Goal: Task Accomplishment & Management: Use online tool/utility

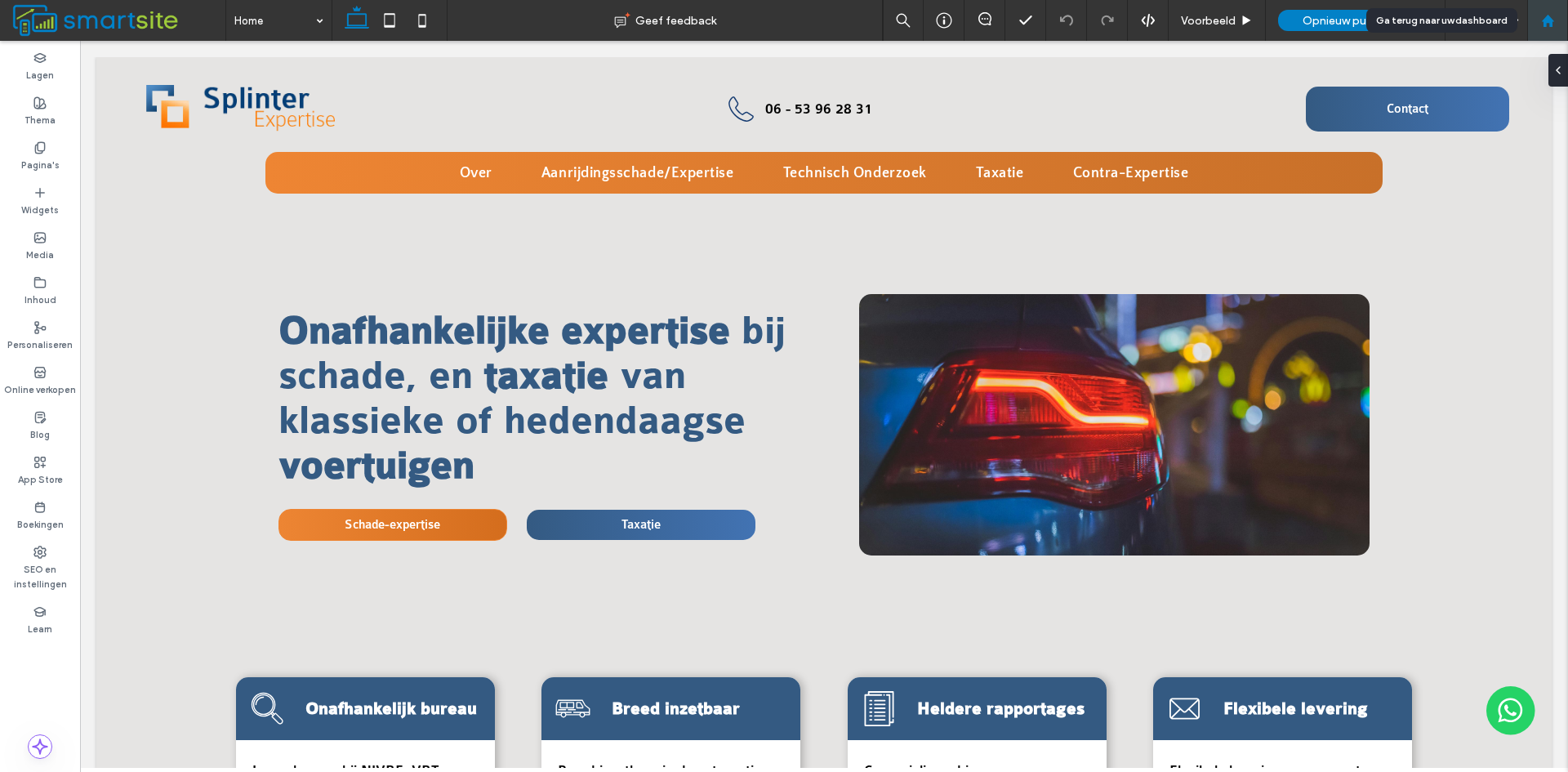
click at [1561, 15] on div at bounding box center [1547, 21] width 39 height 14
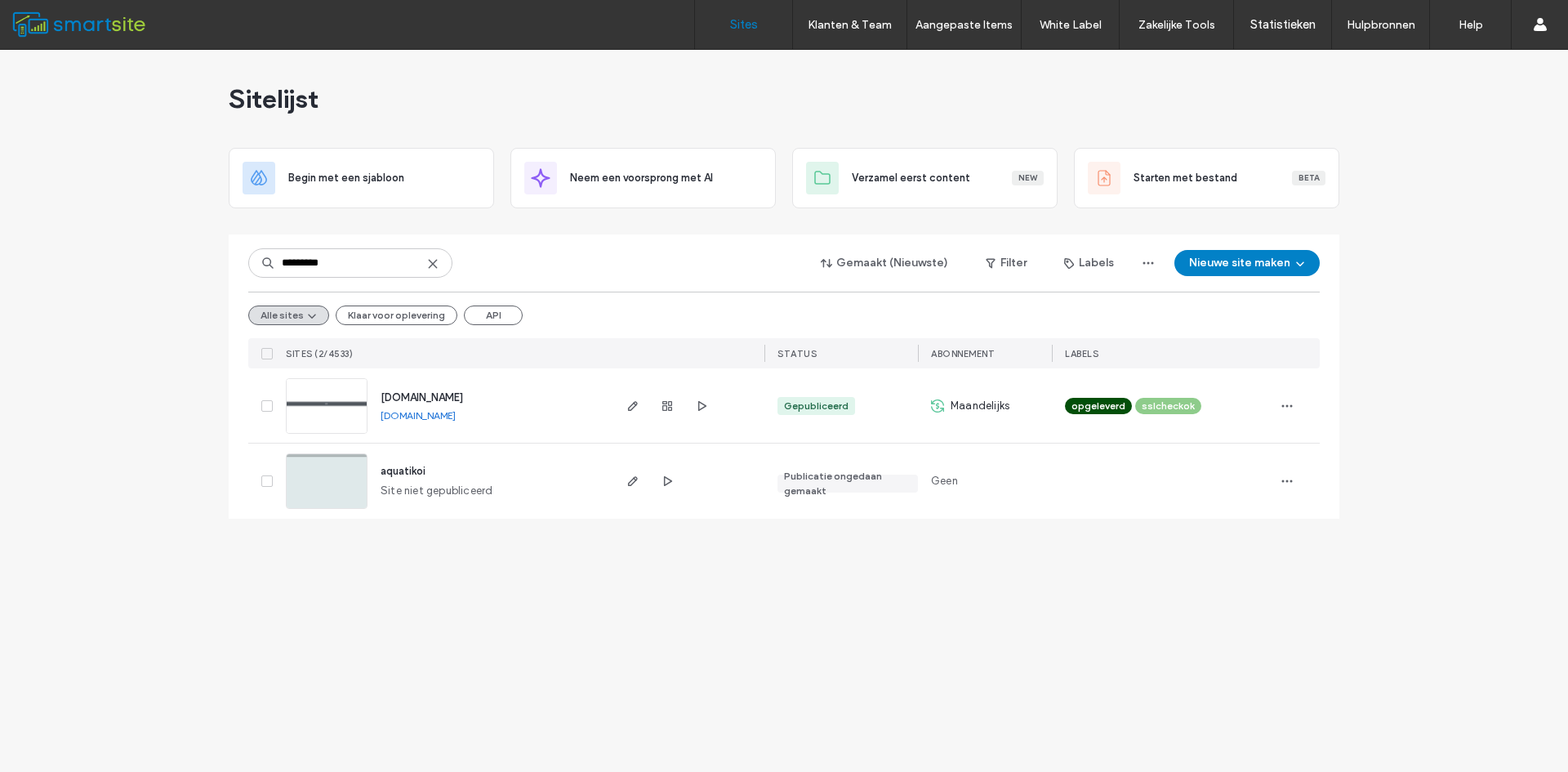
type input "*********"
click at [427, 398] on span "www.aquatikoi.nl" at bounding box center [422, 397] width 83 height 12
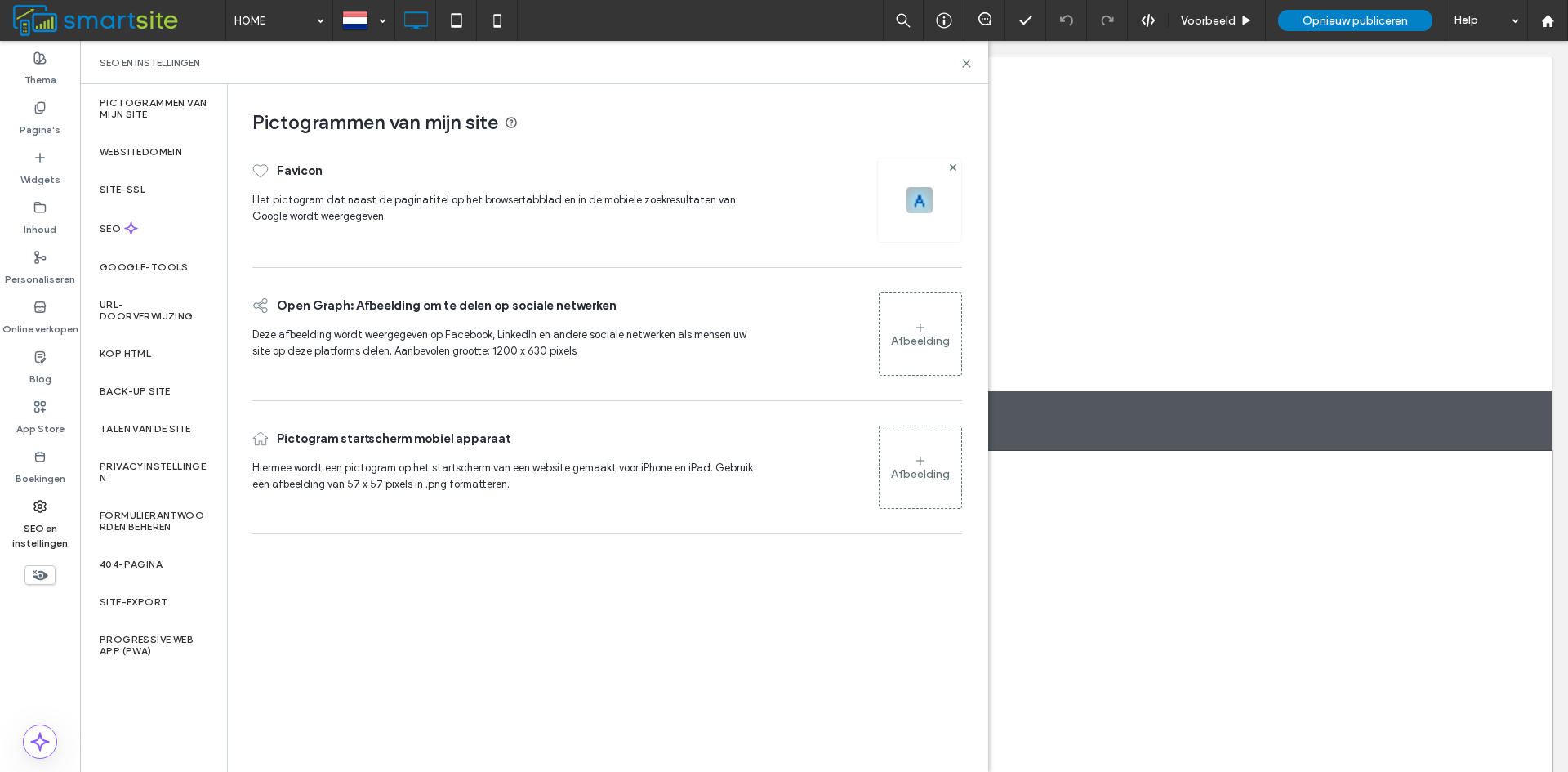
click at [171, 106] on label "Pictogrammen van mijn site" at bounding box center [153, 109] width 108 height 23
click at [169, 158] on div "Websitedomein" at bounding box center [153, 151] width 147 height 37
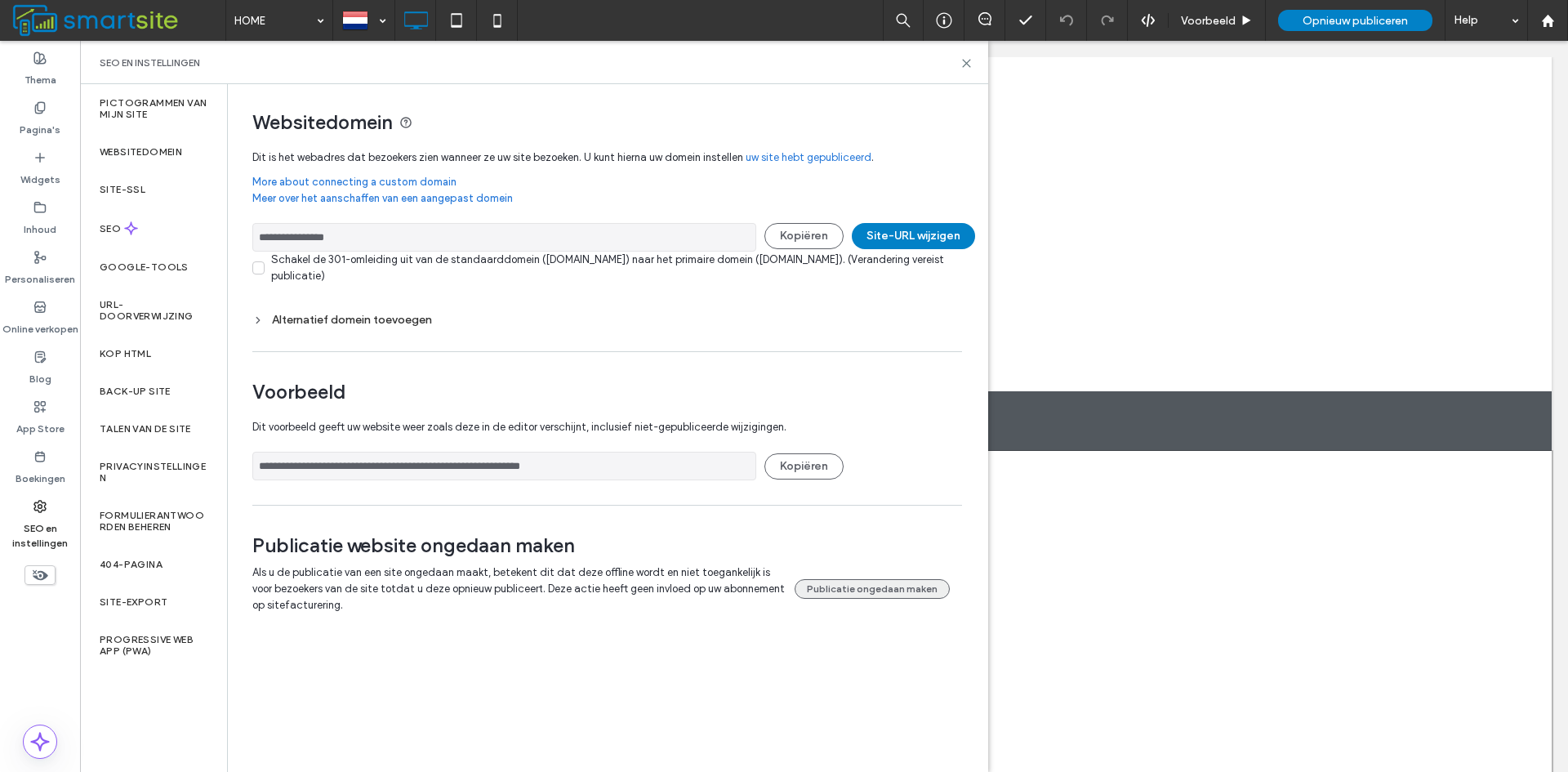
click at [915, 589] on button "Publicatie ongedaan maken" at bounding box center [872, 588] width 155 height 20
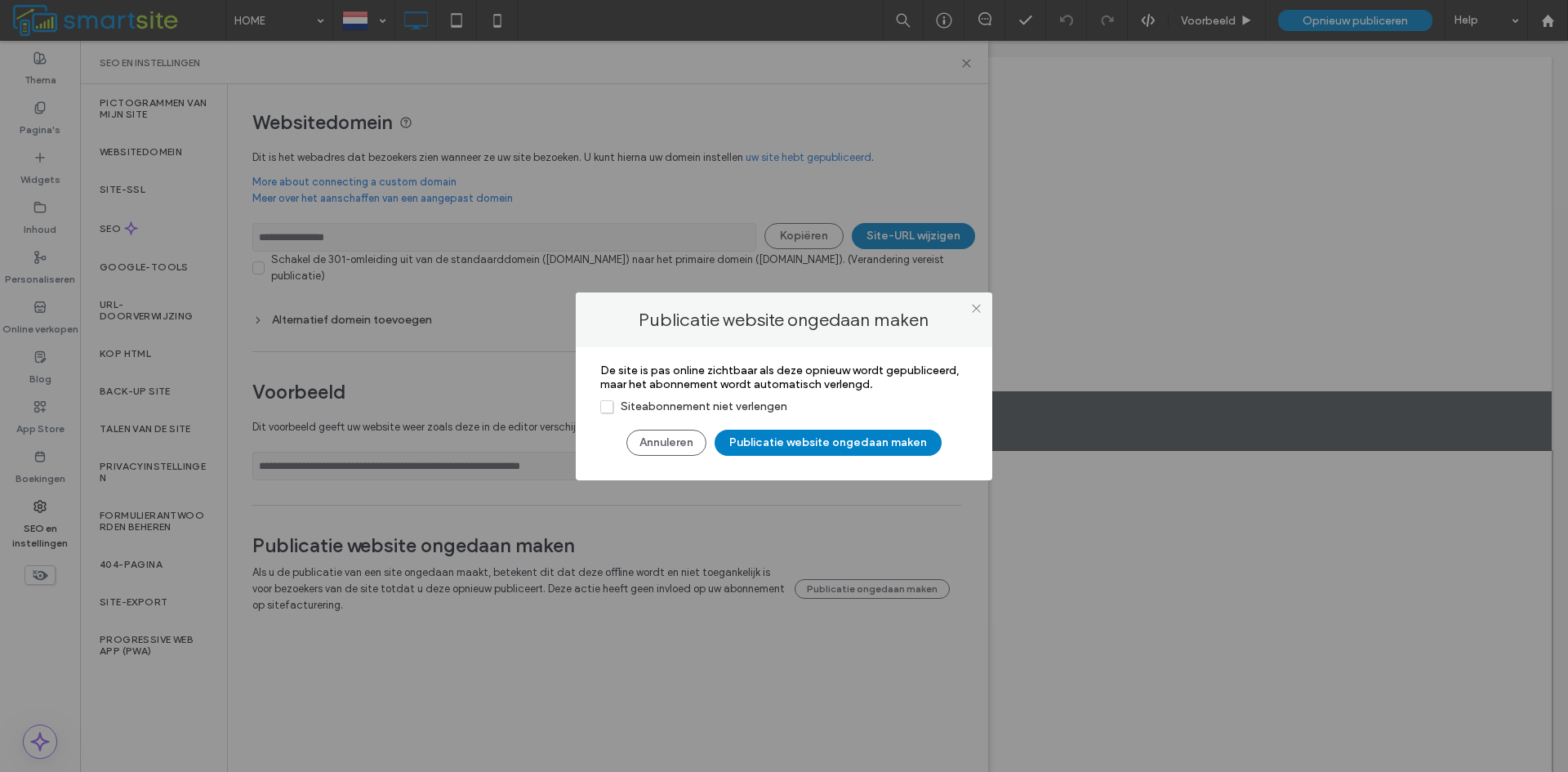
click at [709, 404] on span "Siteabonnement niet verlengen" at bounding box center [694, 406] width 187 height 14
click at [828, 438] on button "Publicatie website ongedaan maken" at bounding box center [828, 442] width 228 height 26
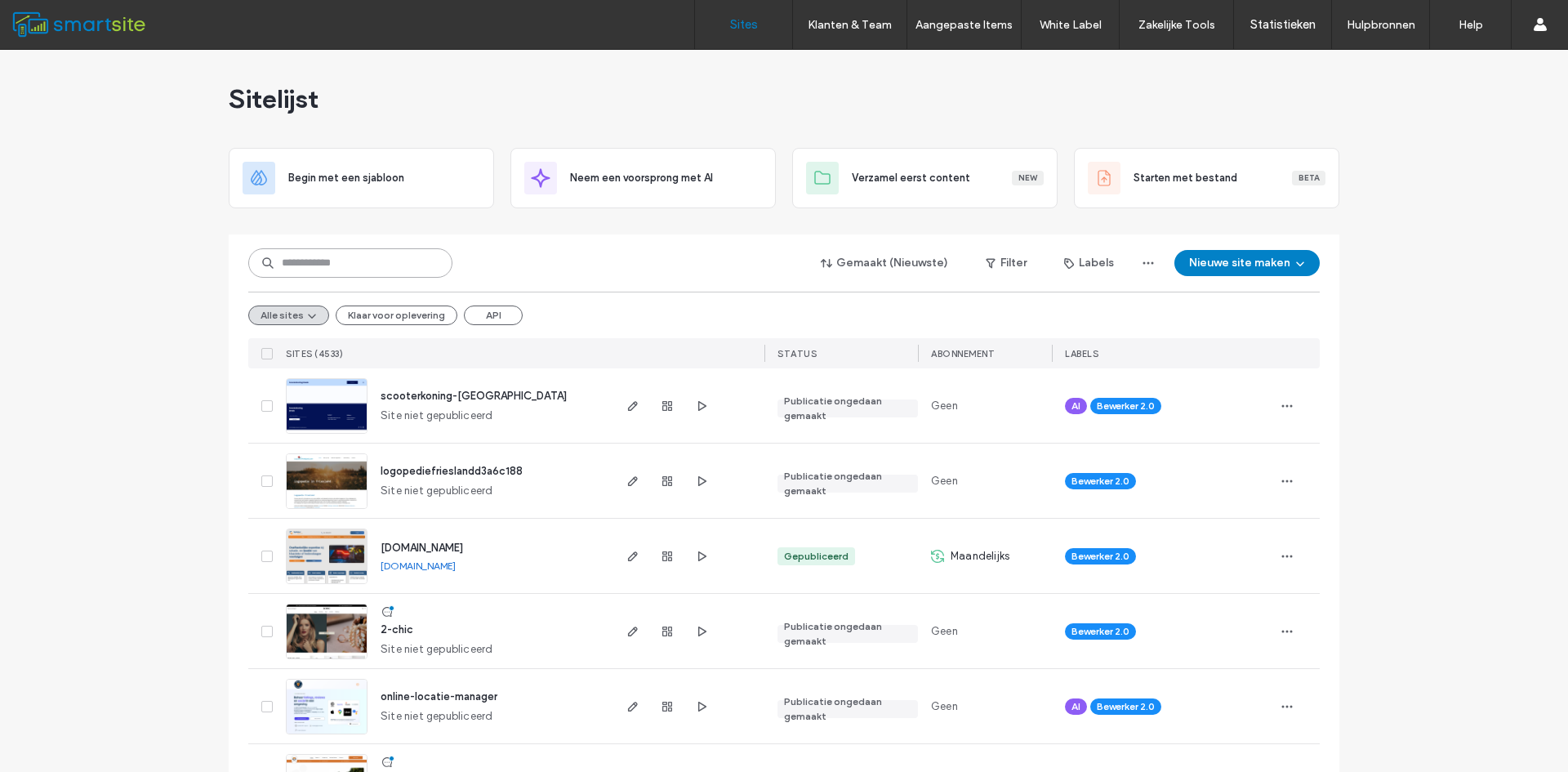
click at [390, 264] on input at bounding box center [350, 263] width 204 height 30
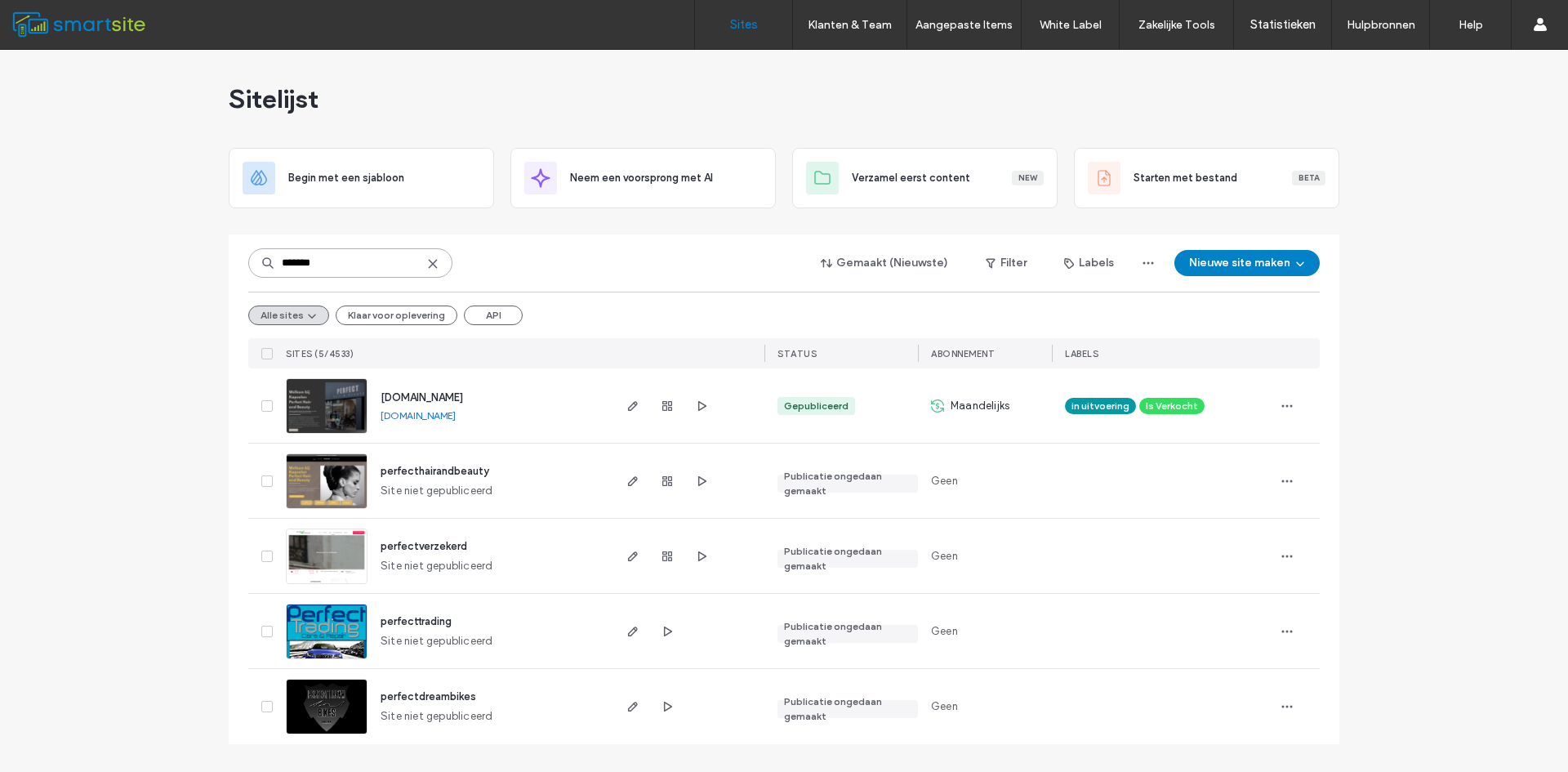
type input "*******"
click at [422, 409] on link "[DOMAIN_NAME]" at bounding box center [418, 415] width 75 height 12
click at [630, 407] on icon "button" at bounding box center [633, 406] width 13 height 13
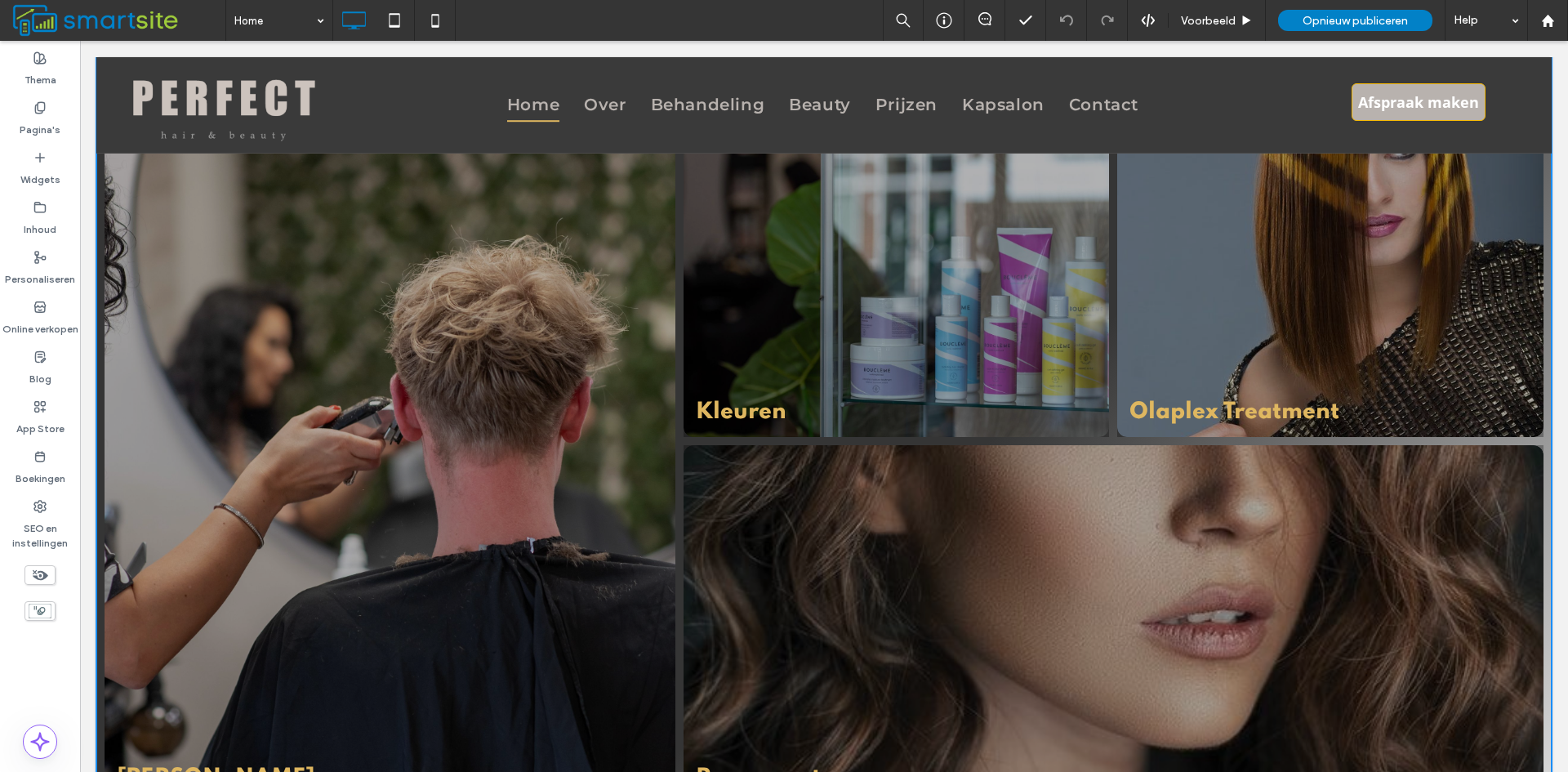
scroll to position [1396, 0]
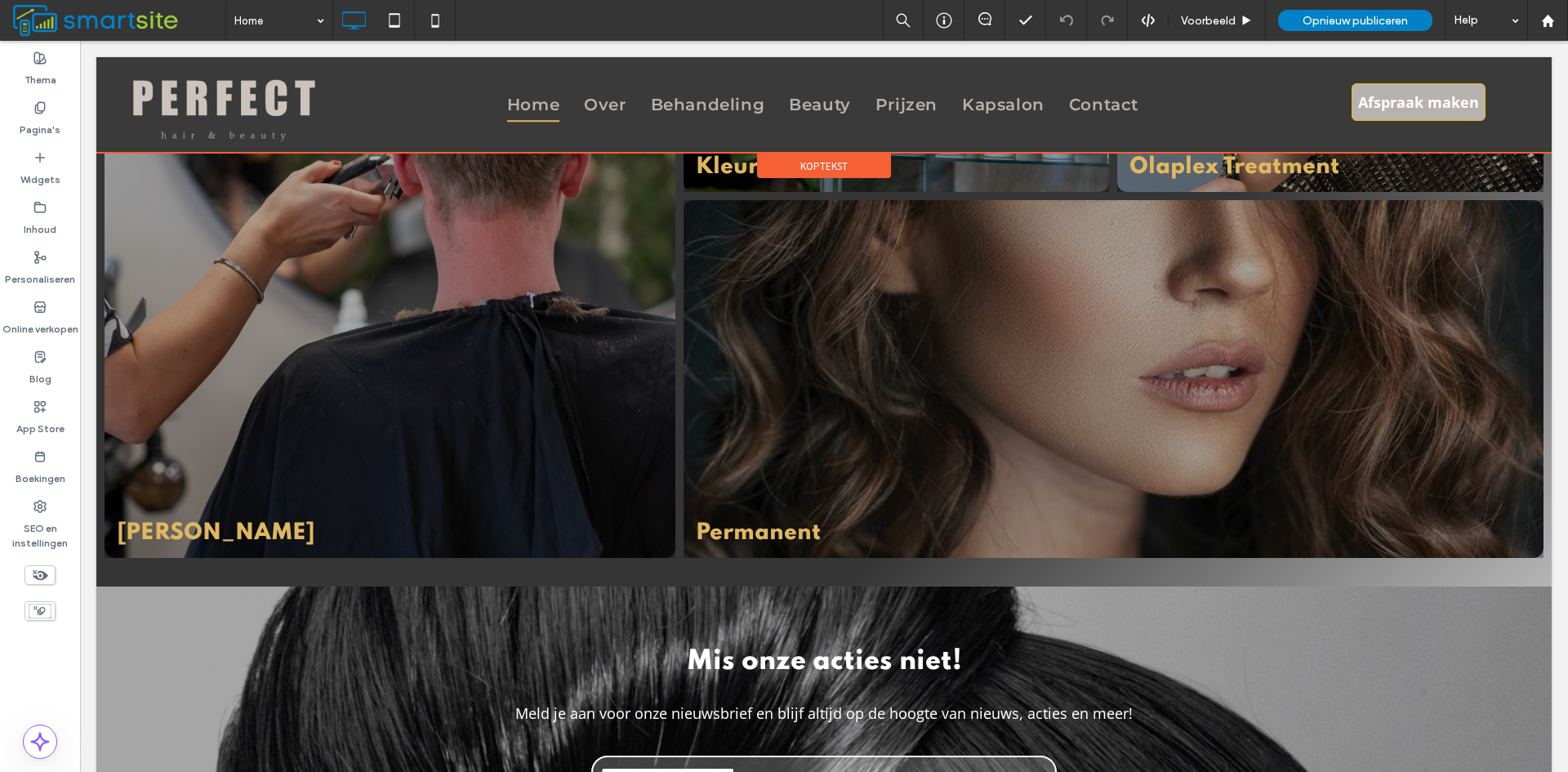
click at [821, 101] on div at bounding box center [824, 105] width 1456 height 95
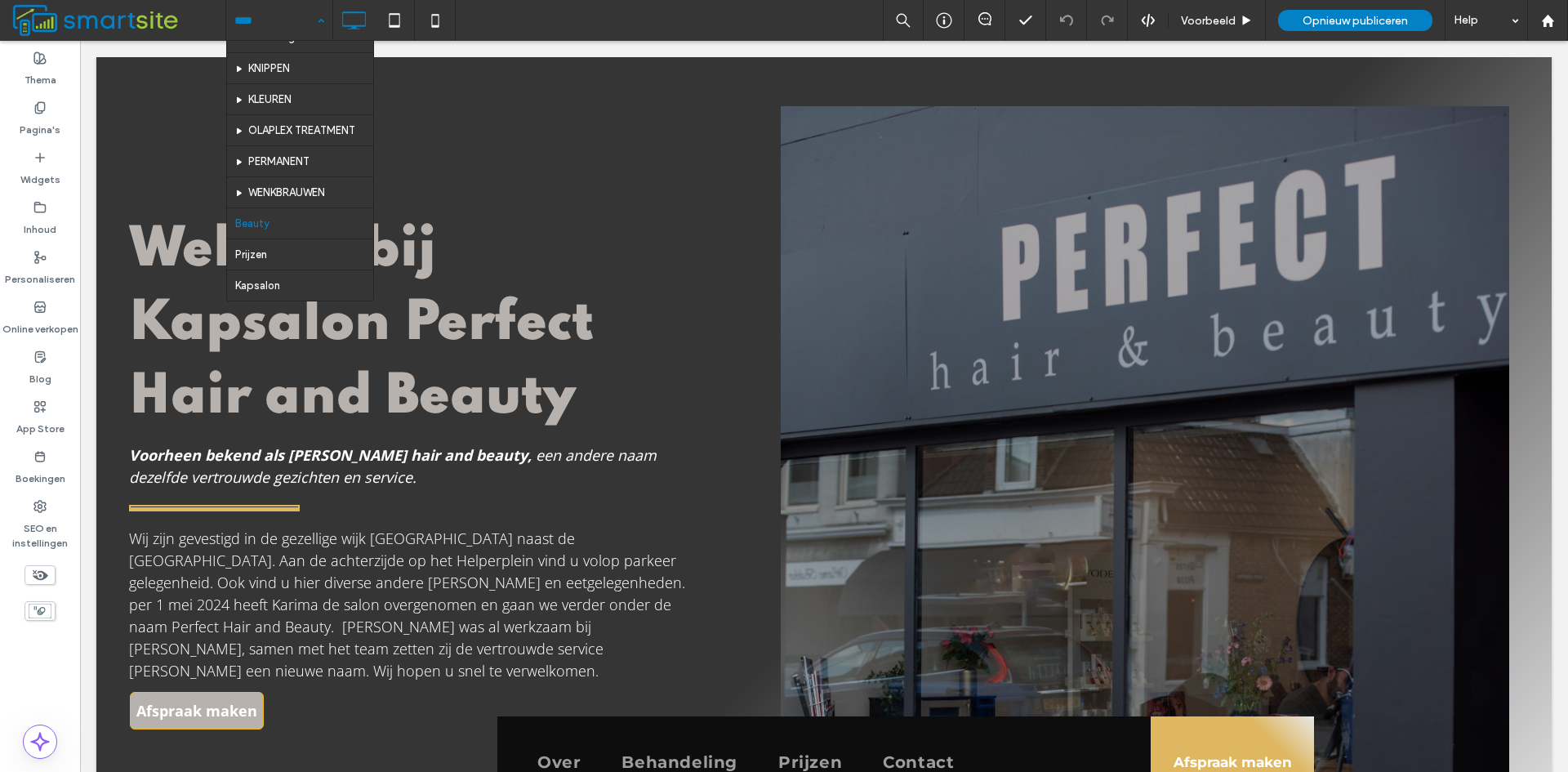
scroll to position [82, 0]
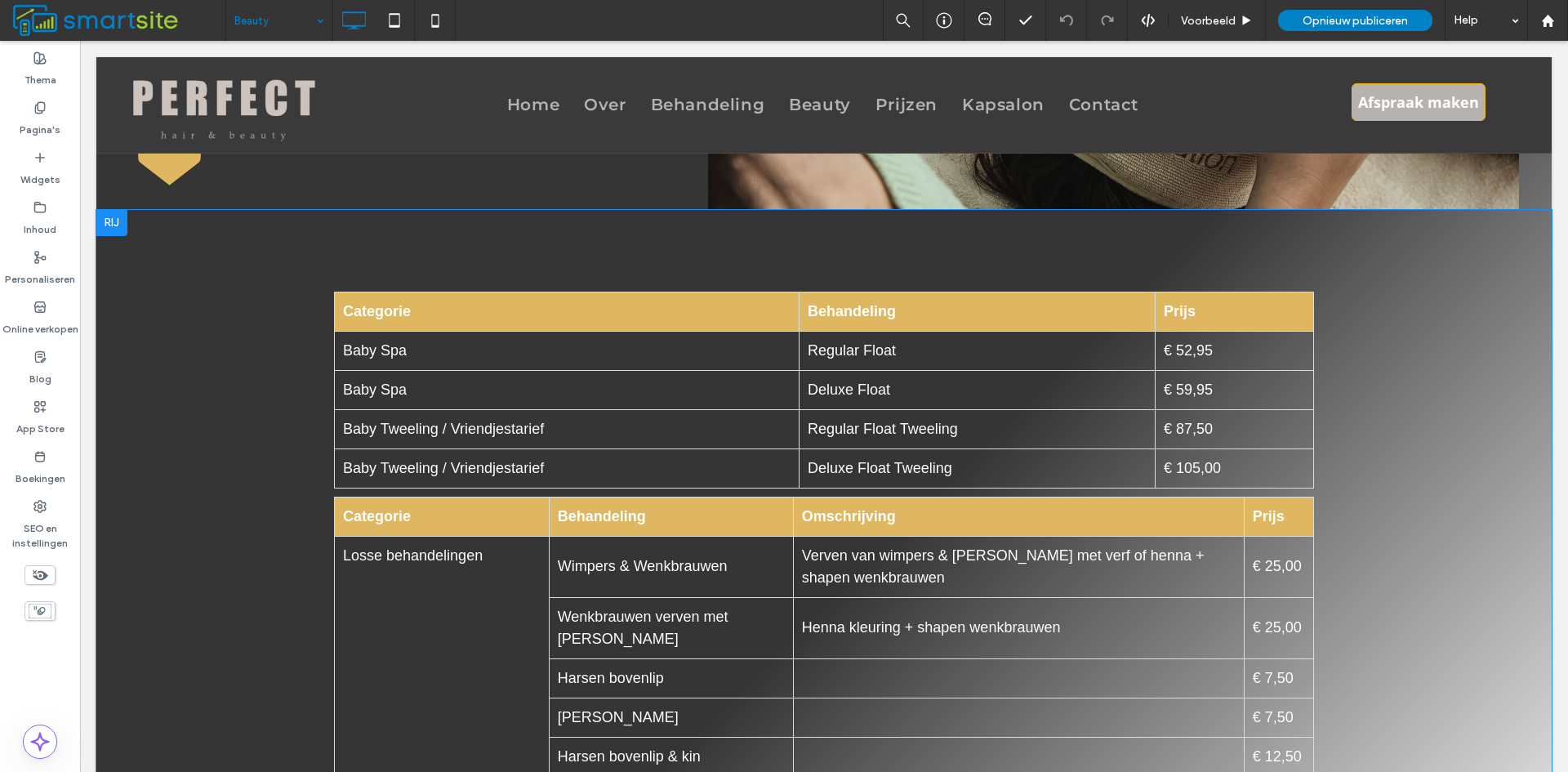
scroll to position [572, 0]
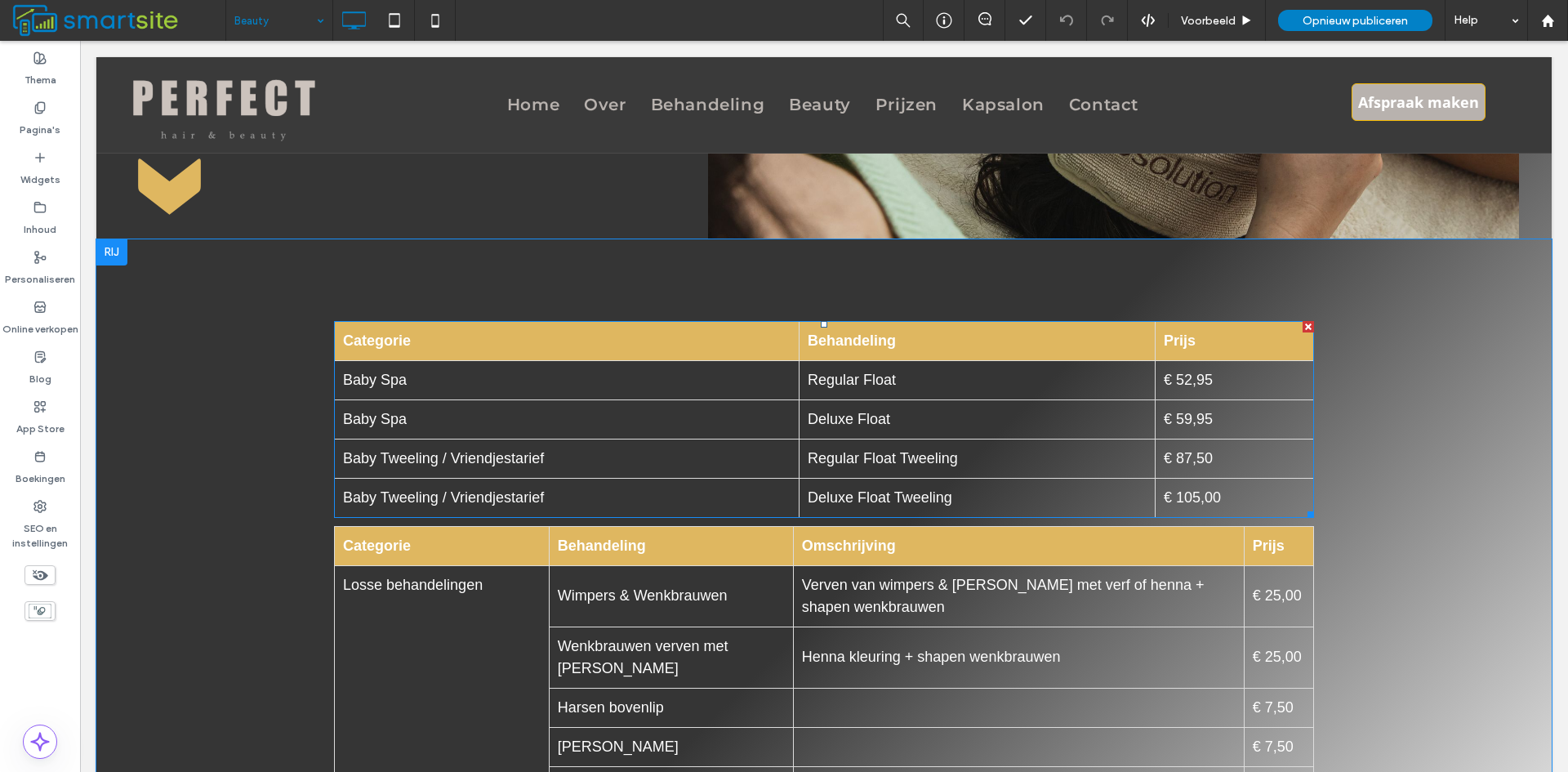
click at [1222, 425] on span at bounding box center [824, 419] width 981 height 197
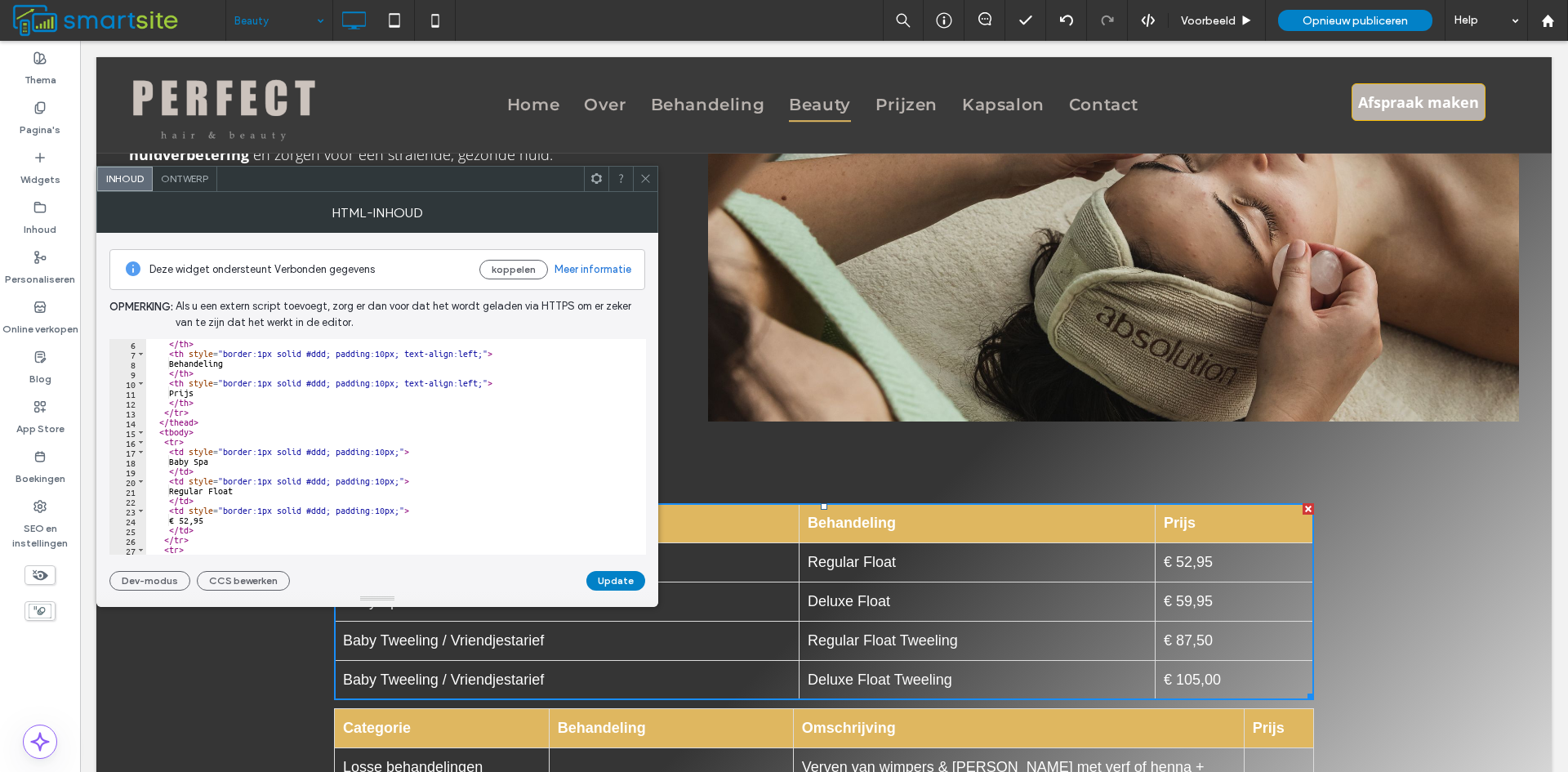
scroll to position [245, 0]
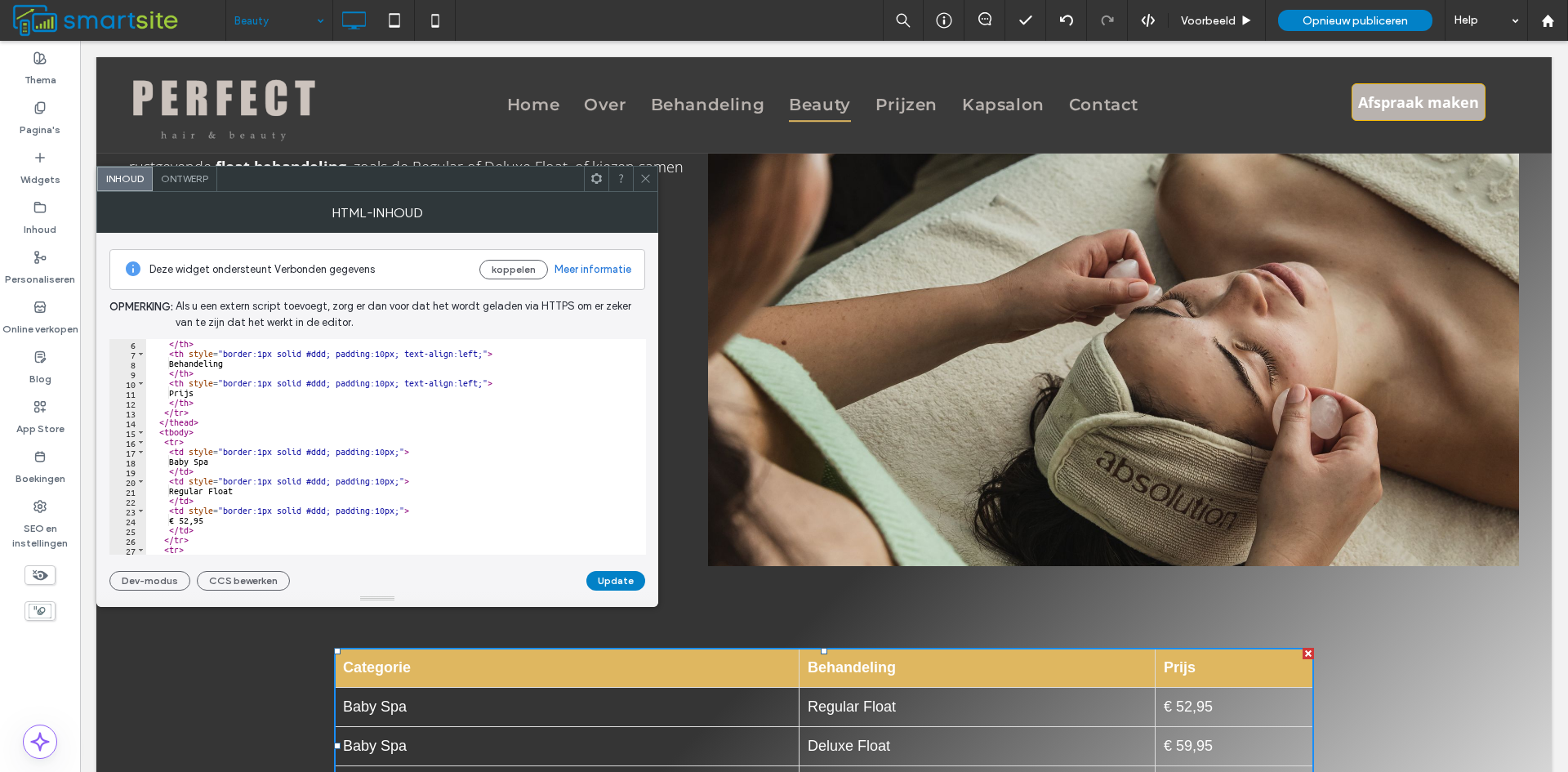
click at [198, 175] on span "Ontwerp" at bounding box center [185, 178] width 48 height 12
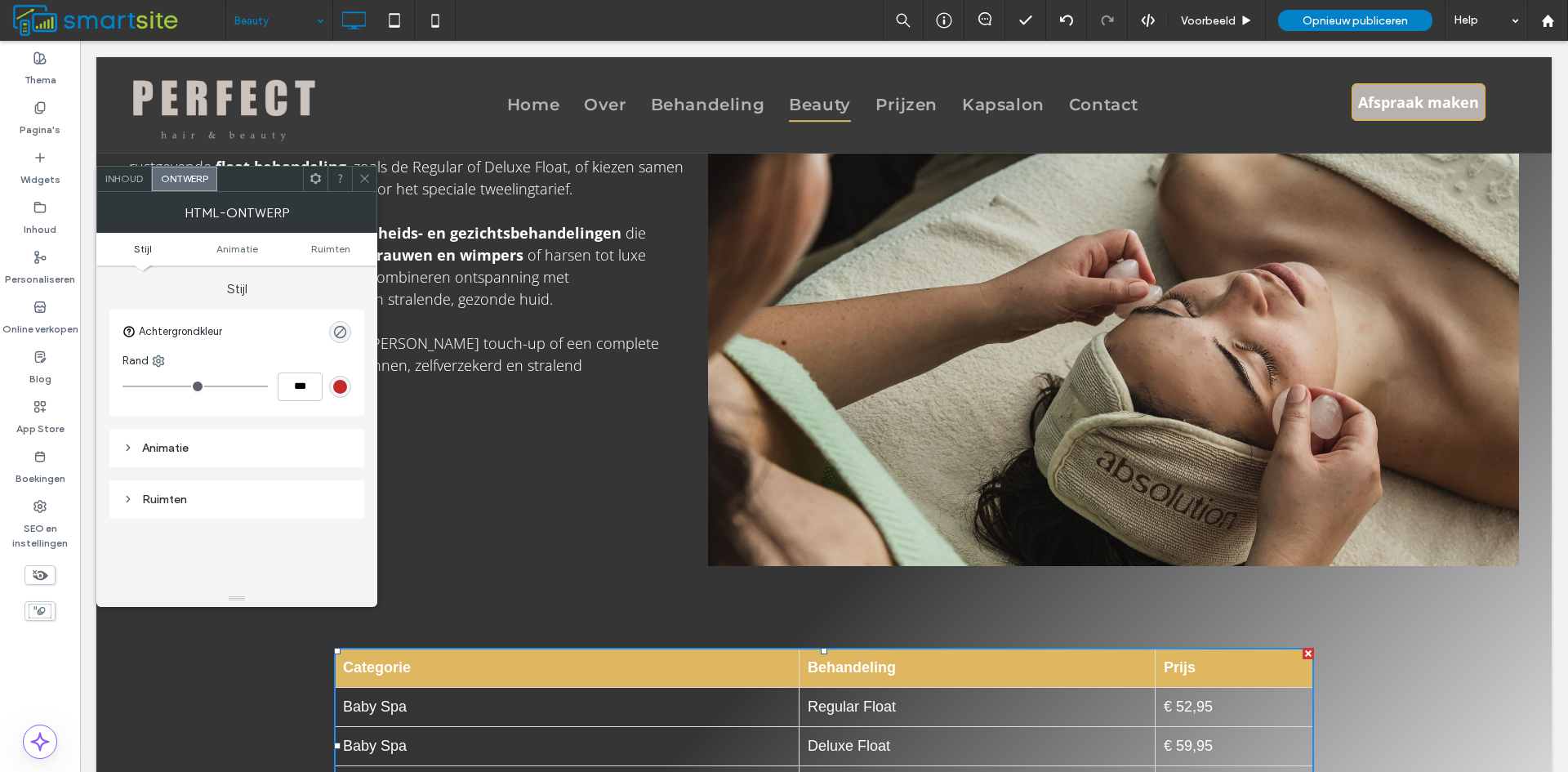
click at [131, 178] on span "Inhoud" at bounding box center [124, 178] width 37 height 12
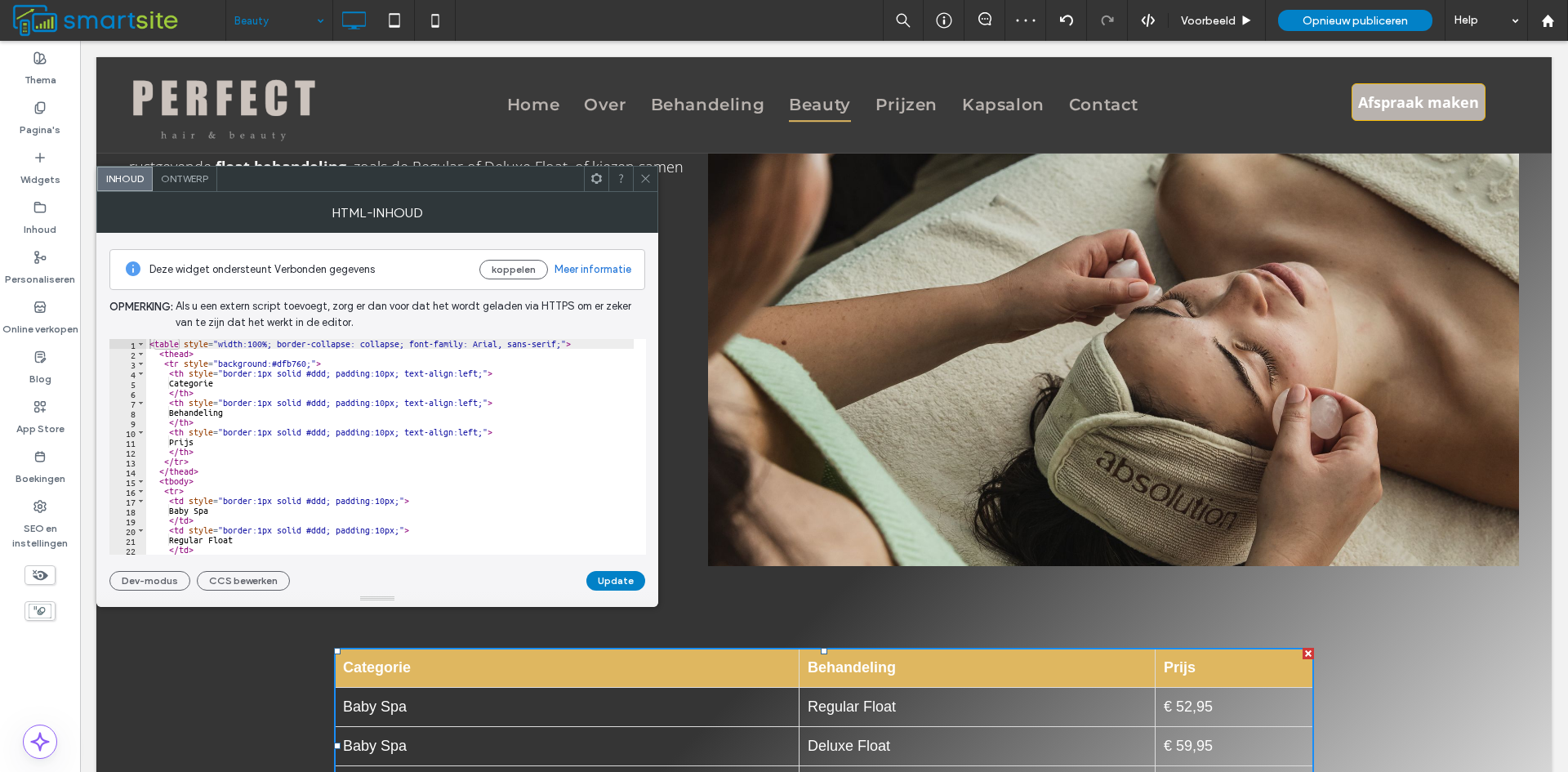
click at [645, 180] on icon at bounding box center [645, 178] width 12 height 12
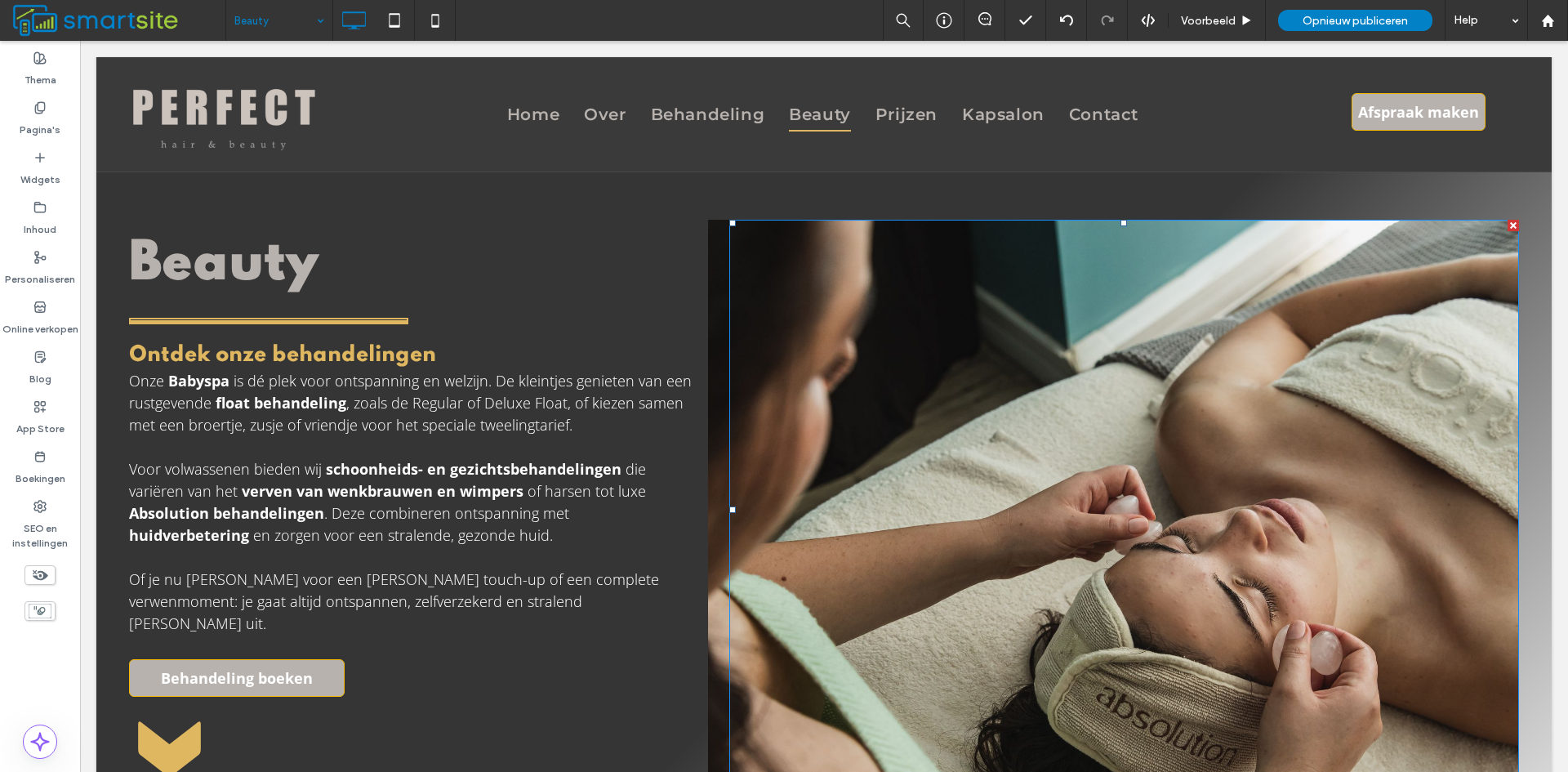
scroll to position [0, 0]
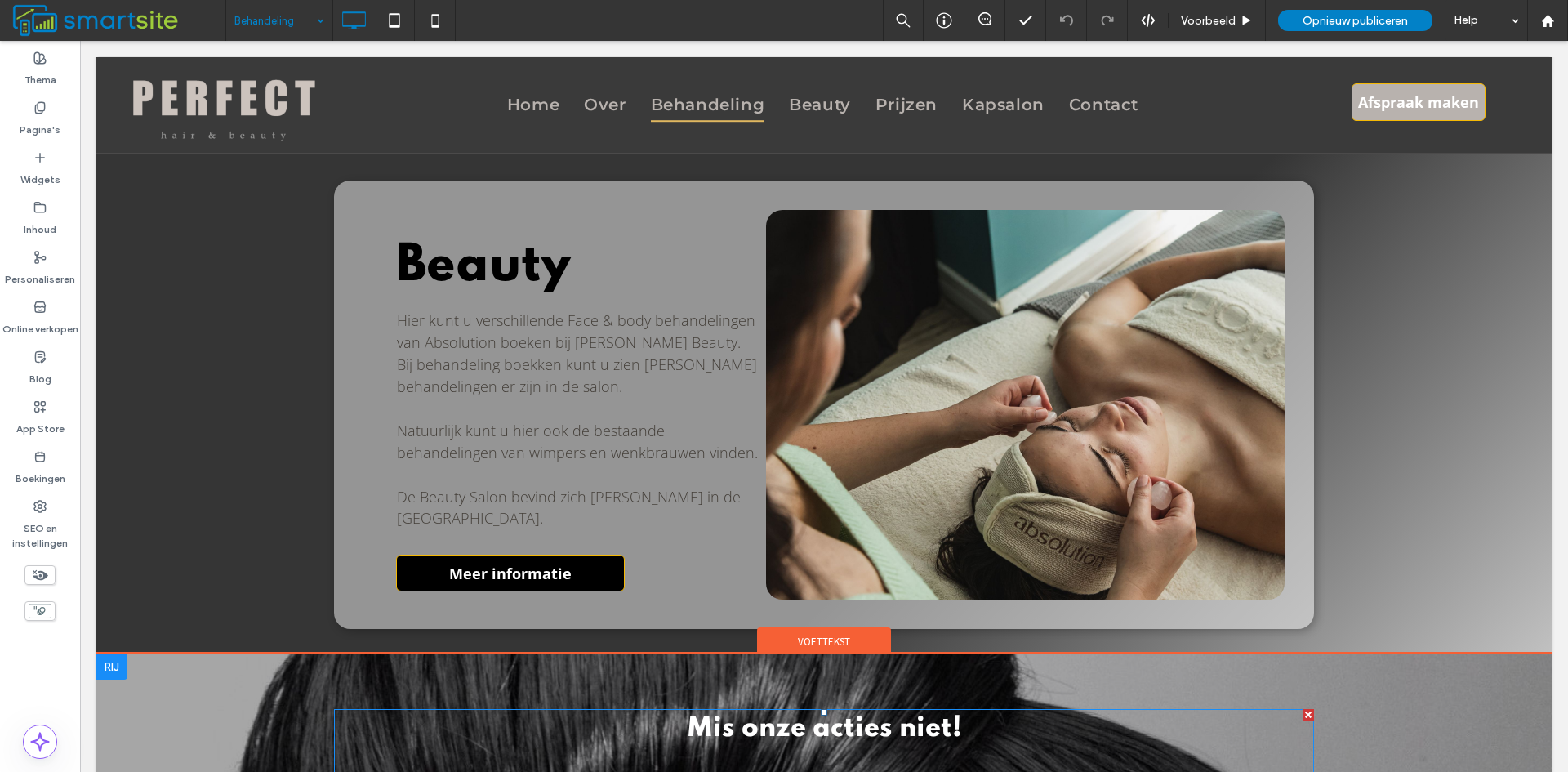
scroll to position [1778, 0]
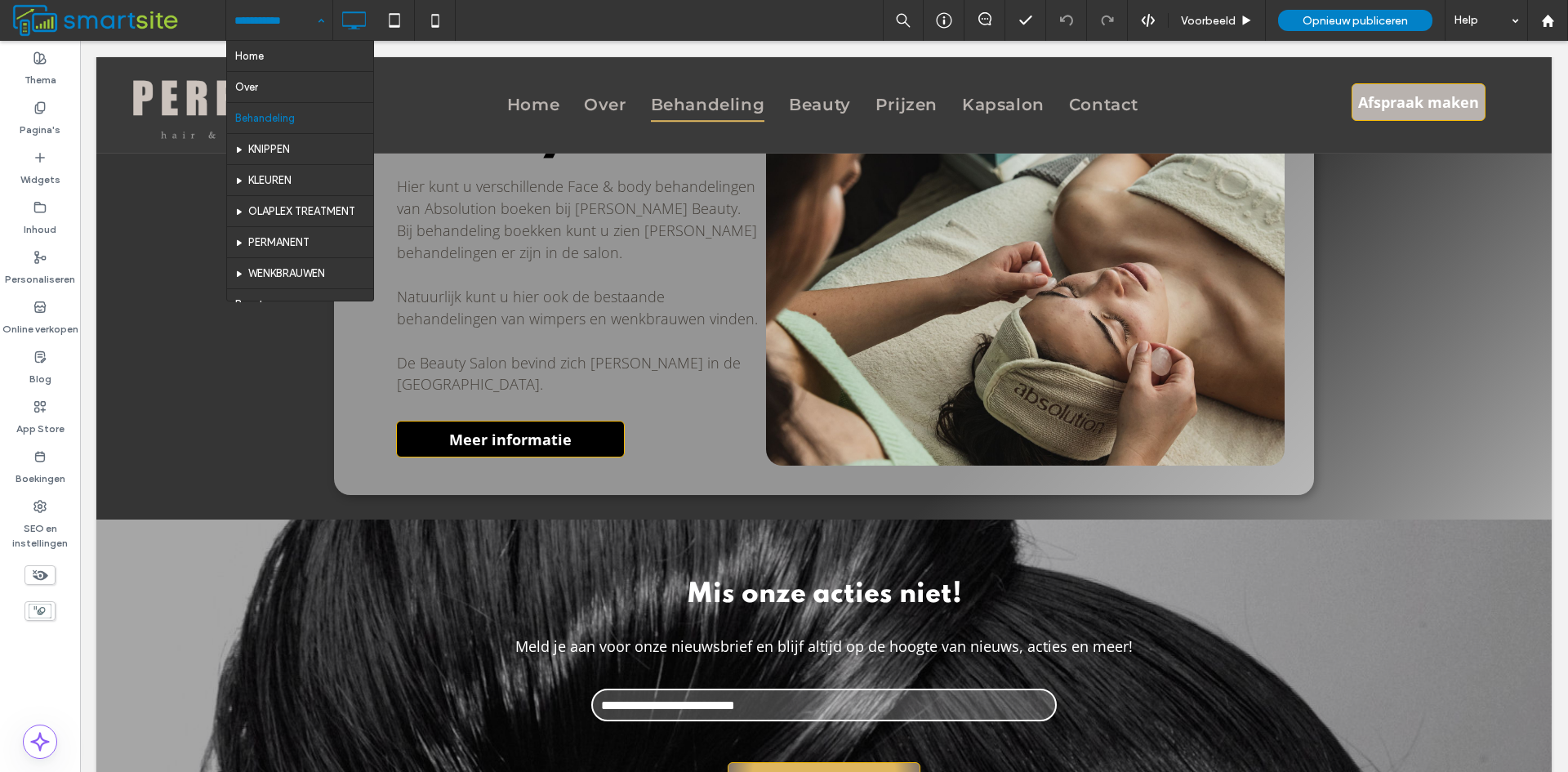
click at [261, 13] on input at bounding box center [275, 20] width 82 height 41
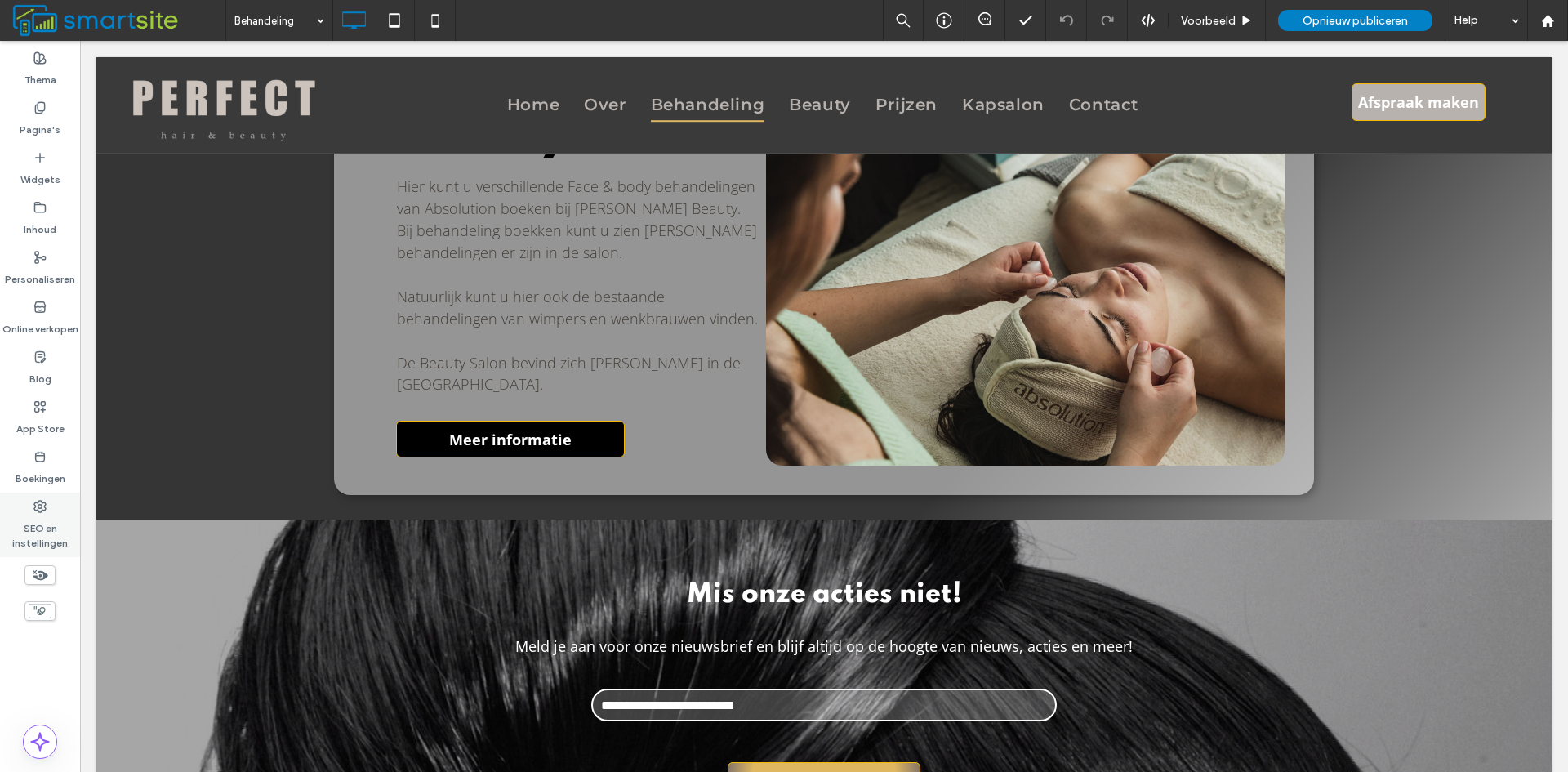
click at [50, 526] on label "SEO en instellingen" at bounding box center [40, 531] width 80 height 37
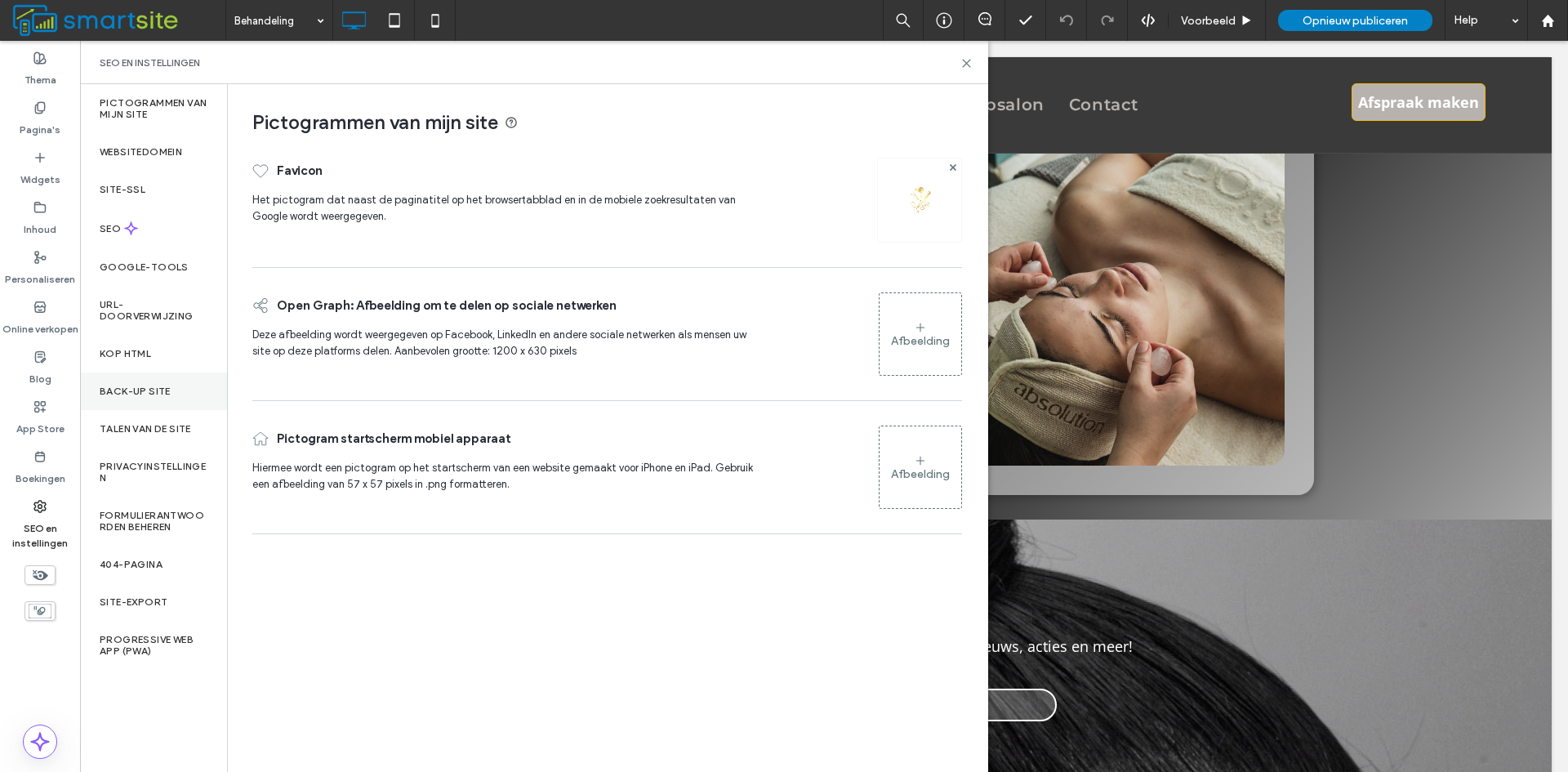
click at [174, 388] on div "Back-up site" at bounding box center [153, 390] width 147 height 37
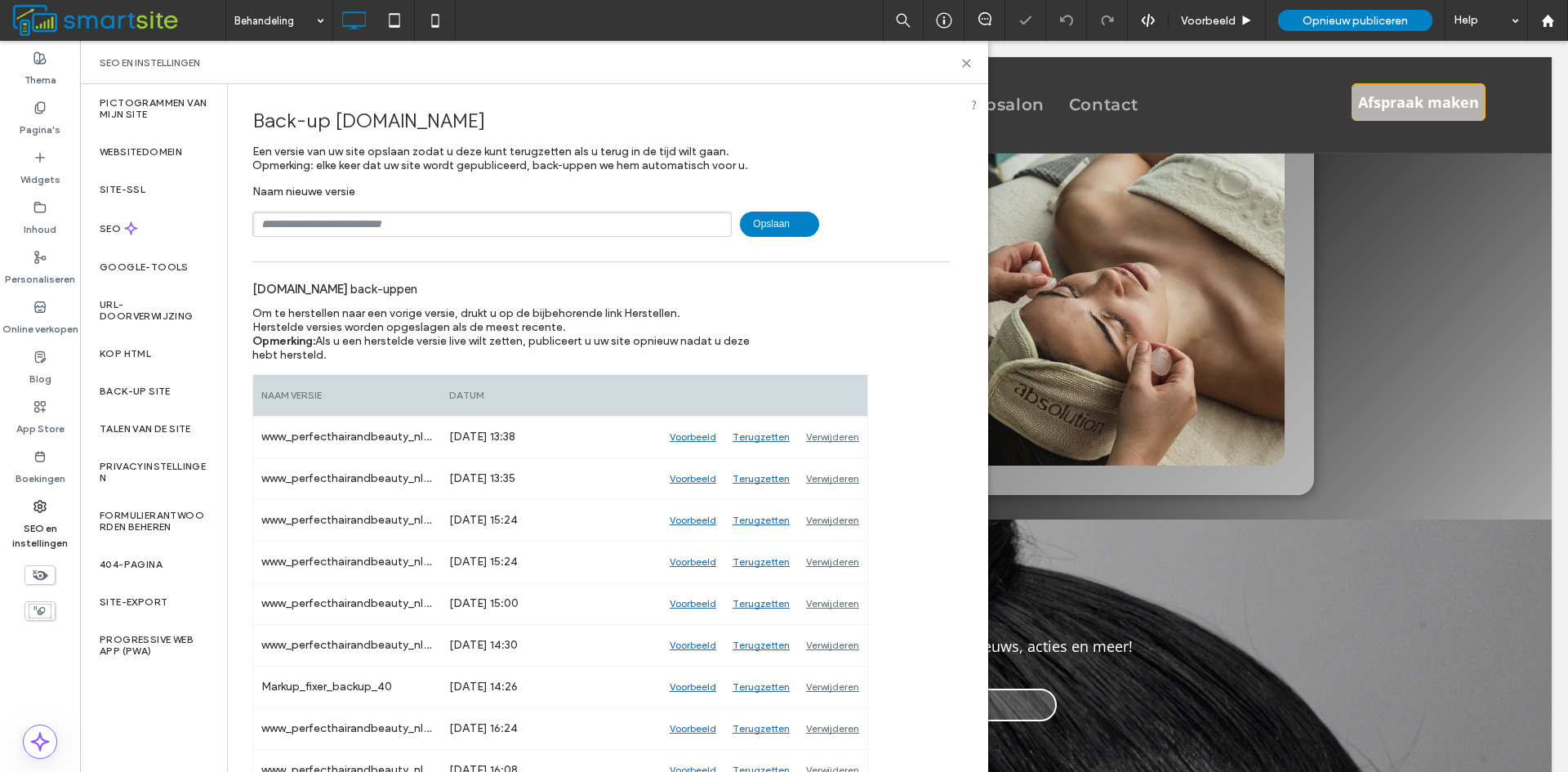
click at [561, 223] on input "text" at bounding box center [492, 224] width 480 height 26
type input "**********"
drag, startPoint x: 773, startPoint y: 219, endPoint x: 819, endPoint y: 220, distance: 46.0
click at [779, 219] on span "Opslaan" at bounding box center [779, 224] width 79 height 26
click at [969, 66] on use at bounding box center [966, 64] width 8 height 8
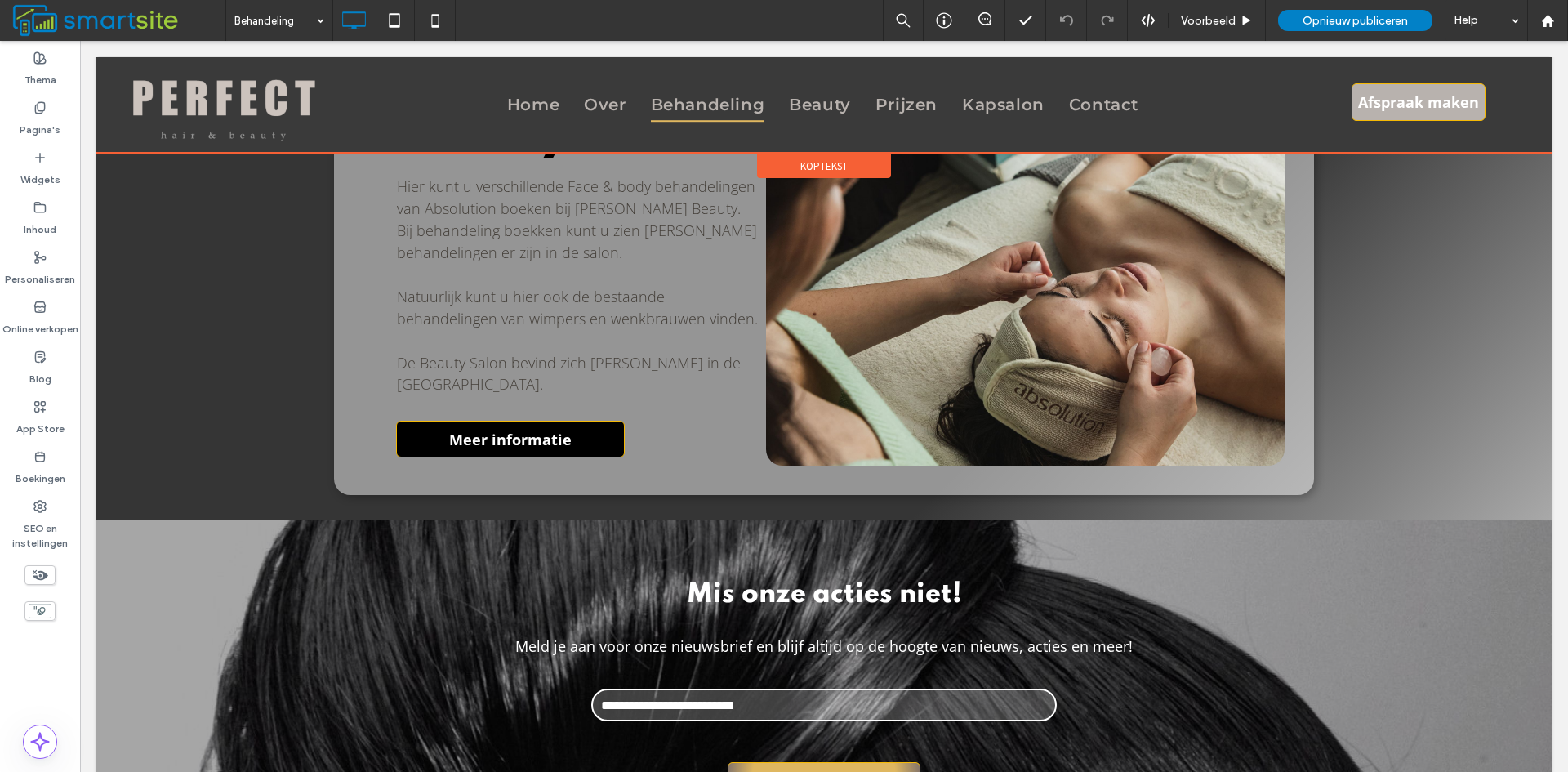
click at [532, 96] on div at bounding box center [824, 105] width 1456 height 95
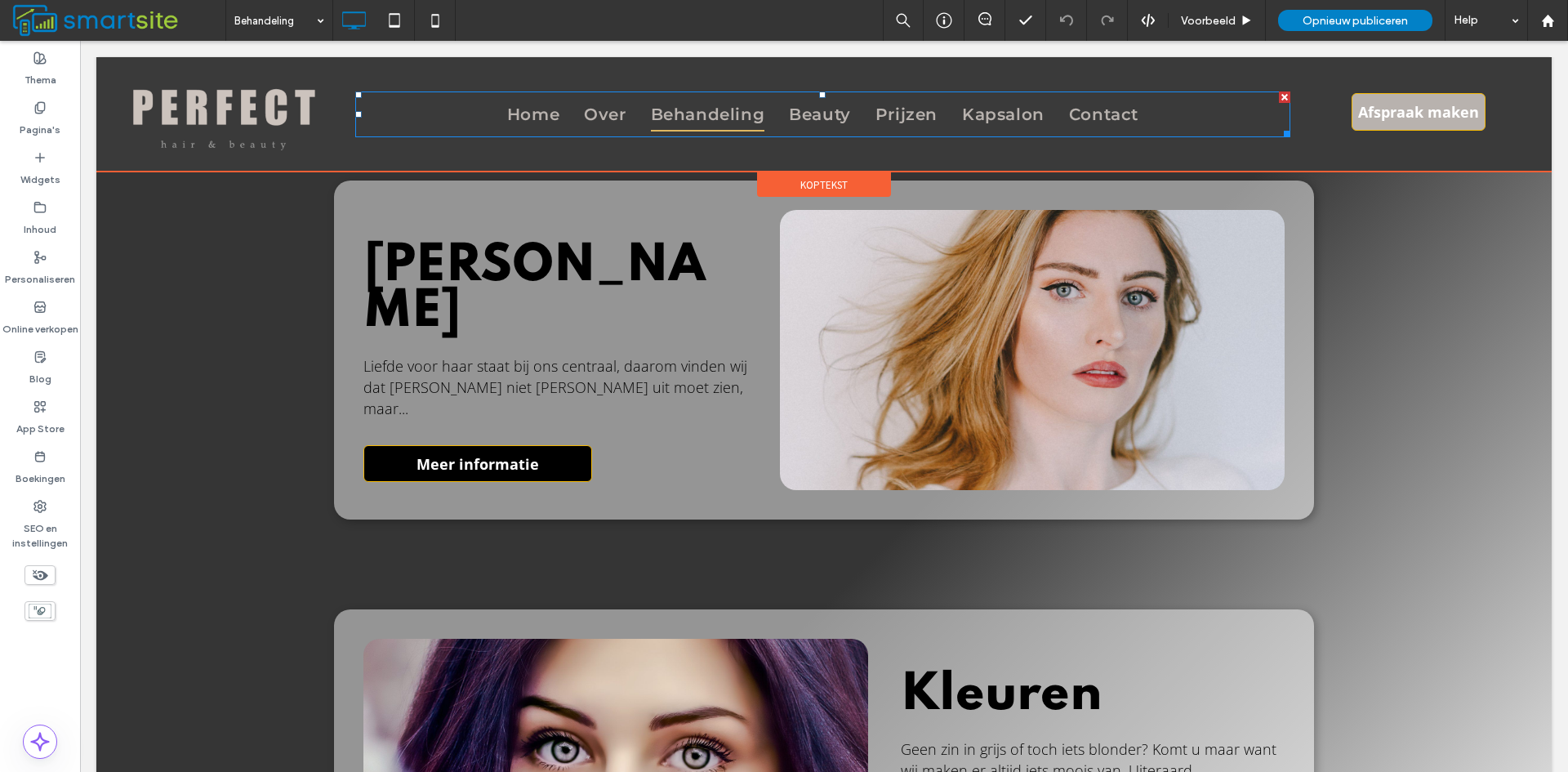
scroll to position [4, 0]
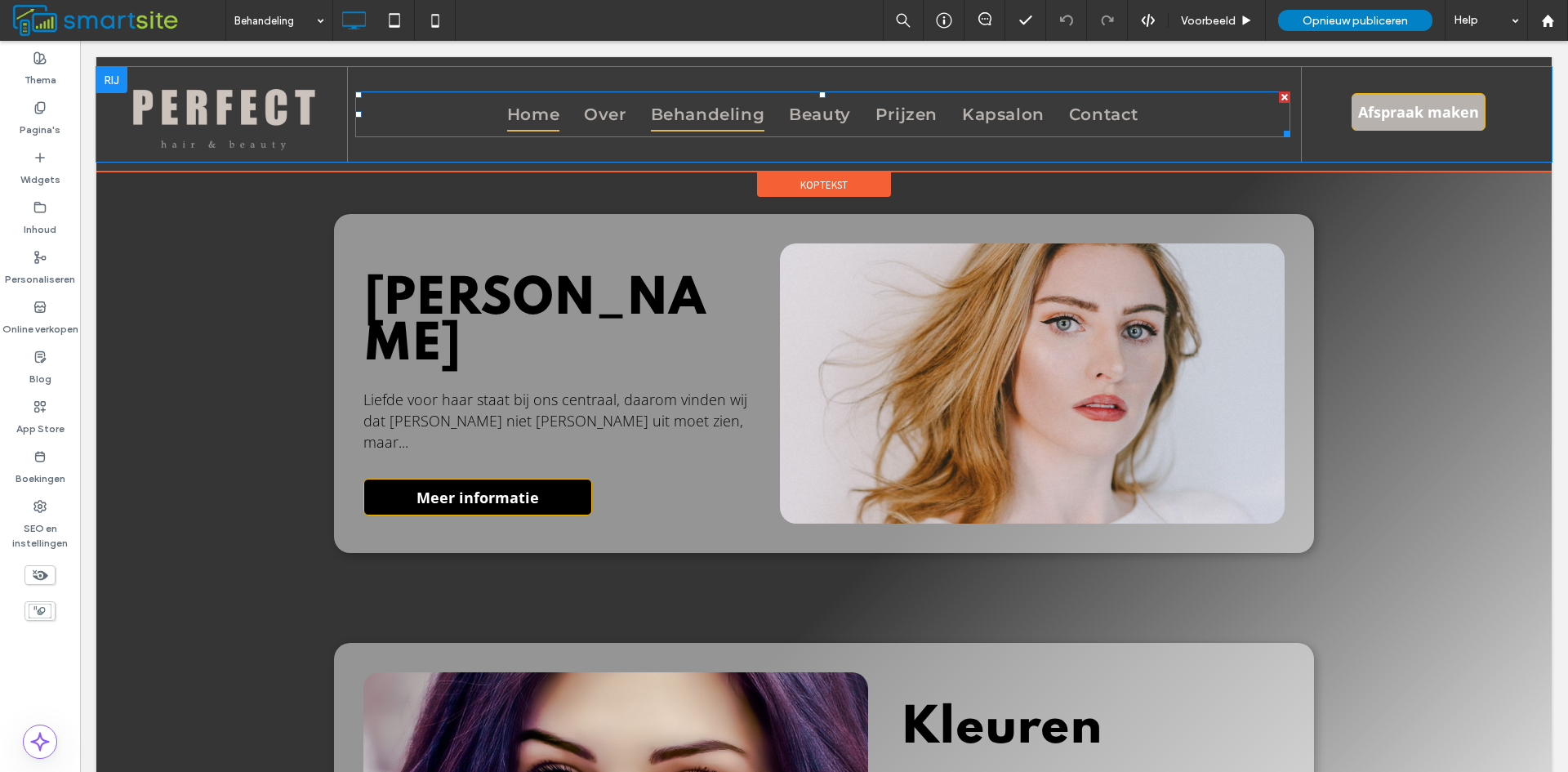
click at [532, 107] on span "Home" at bounding box center [533, 114] width 52 height 34
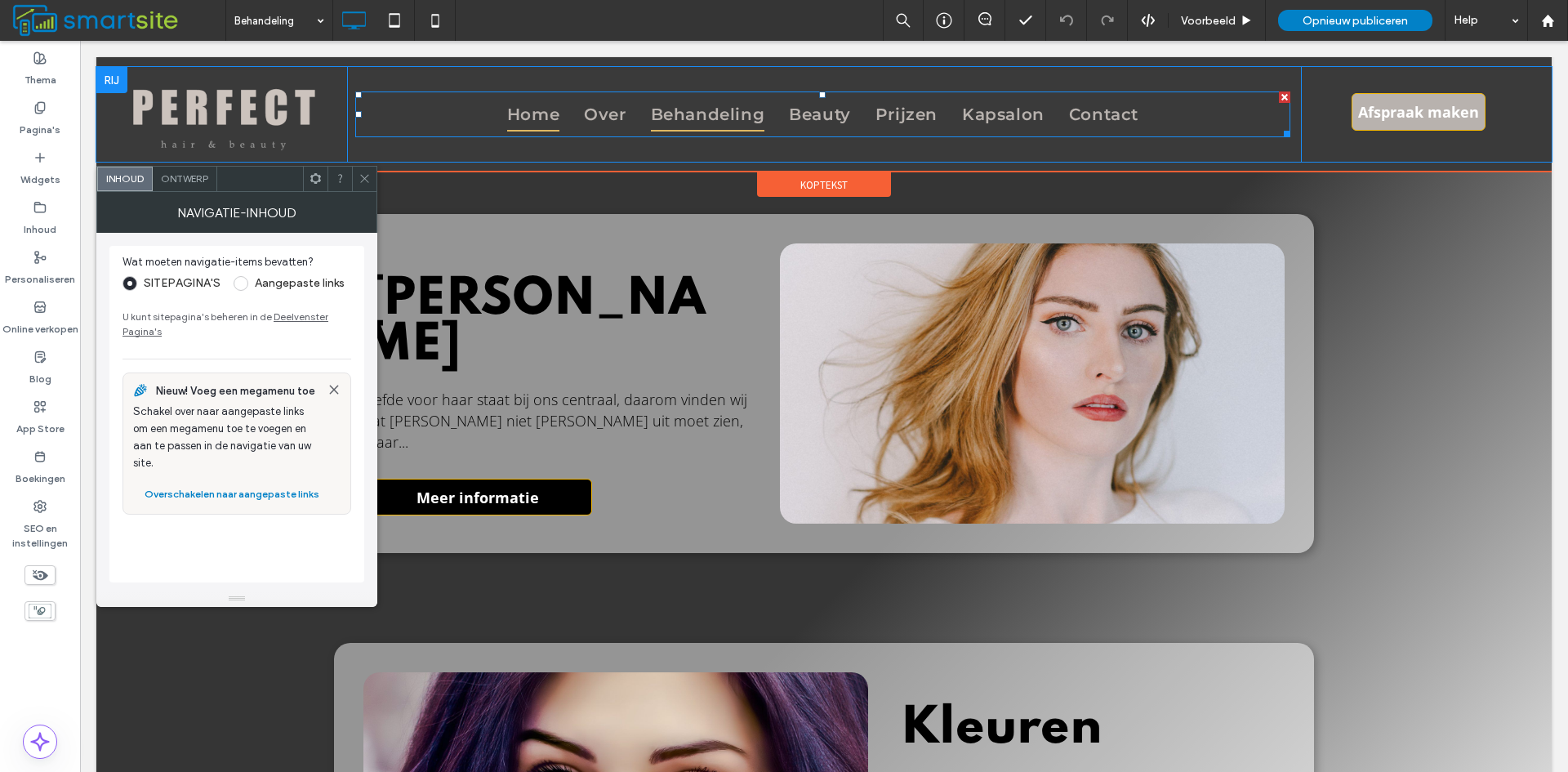
scroll to position [0, 0]
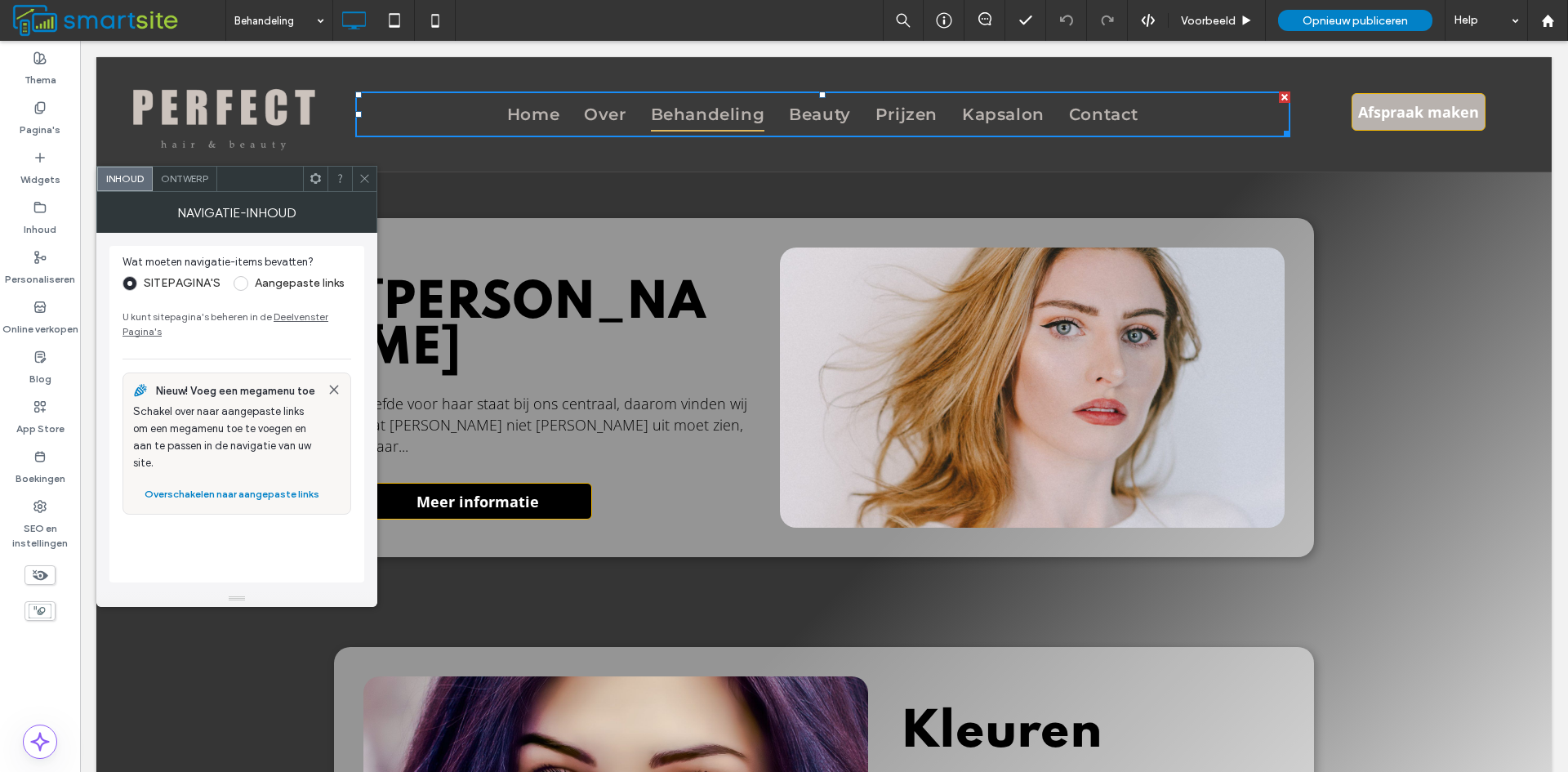
click at [367, 176] on use at bounding box center [364, 179] width 9 height 9
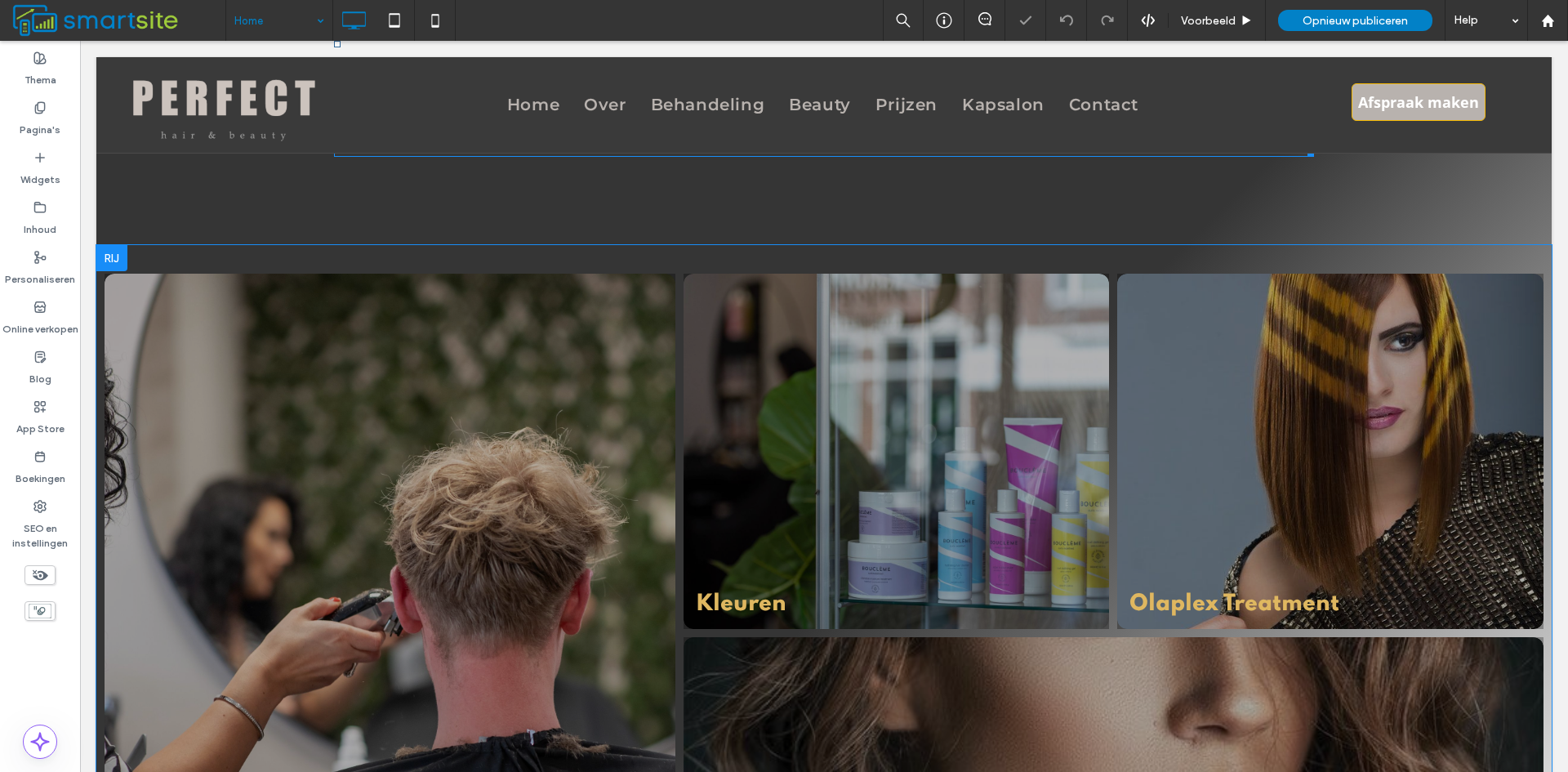
scroll to position [1061, 0]
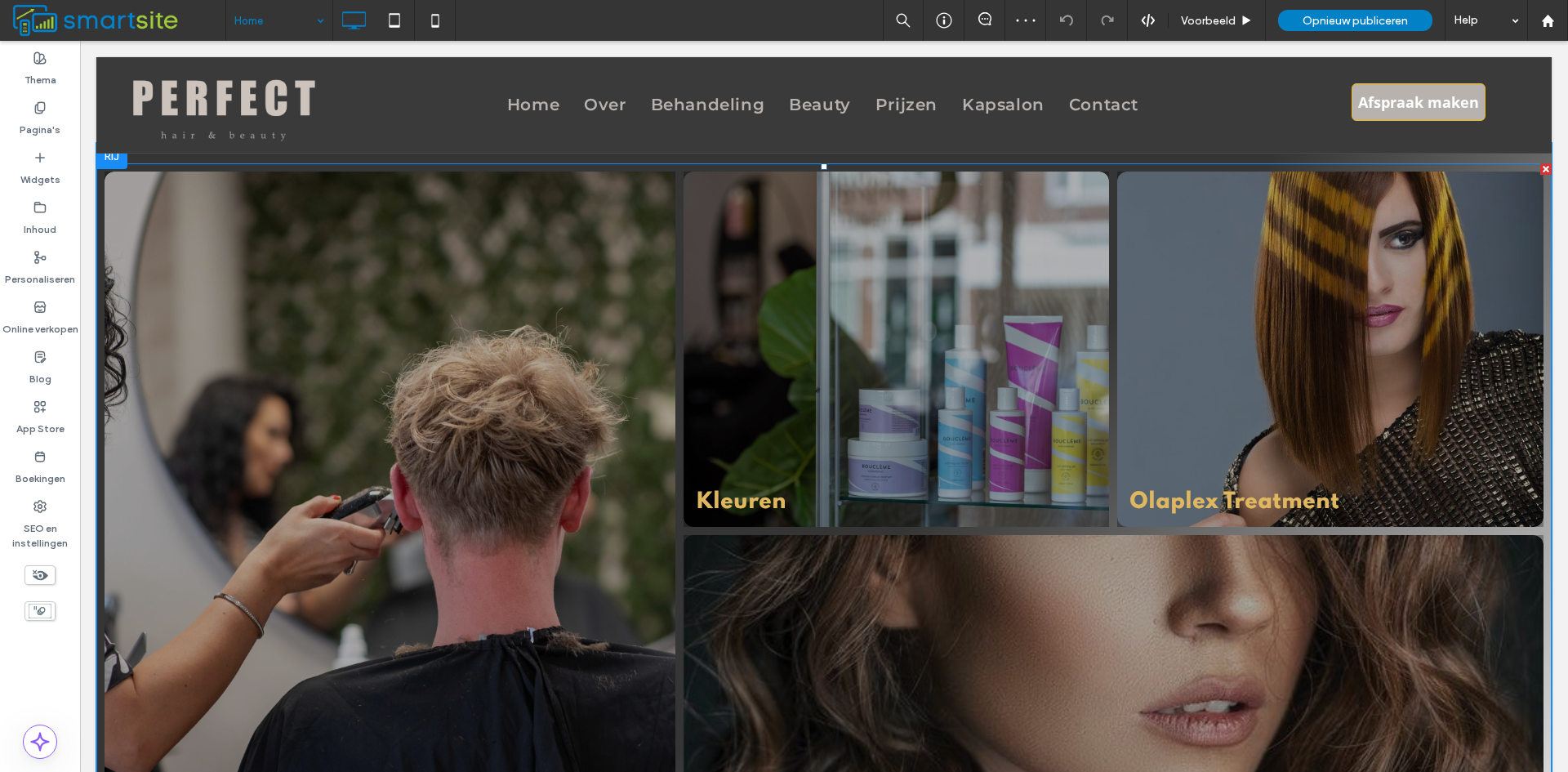
click at [873, 466] on link at bounding box center [896, 349] width 451 height 377
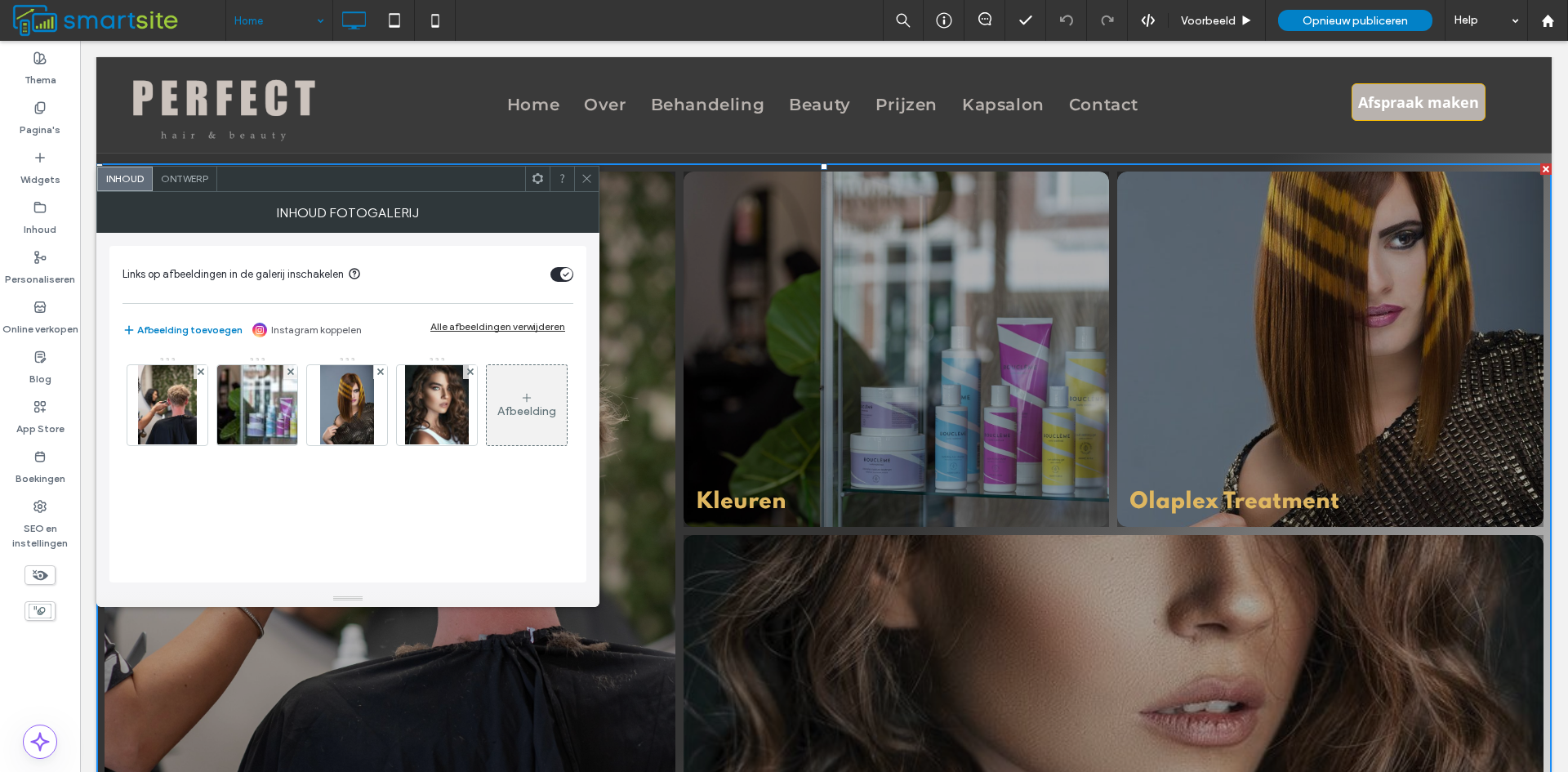
click at [497, 418] on div "Afbeelding" at bounding box center [526, 411] width 59 height 14
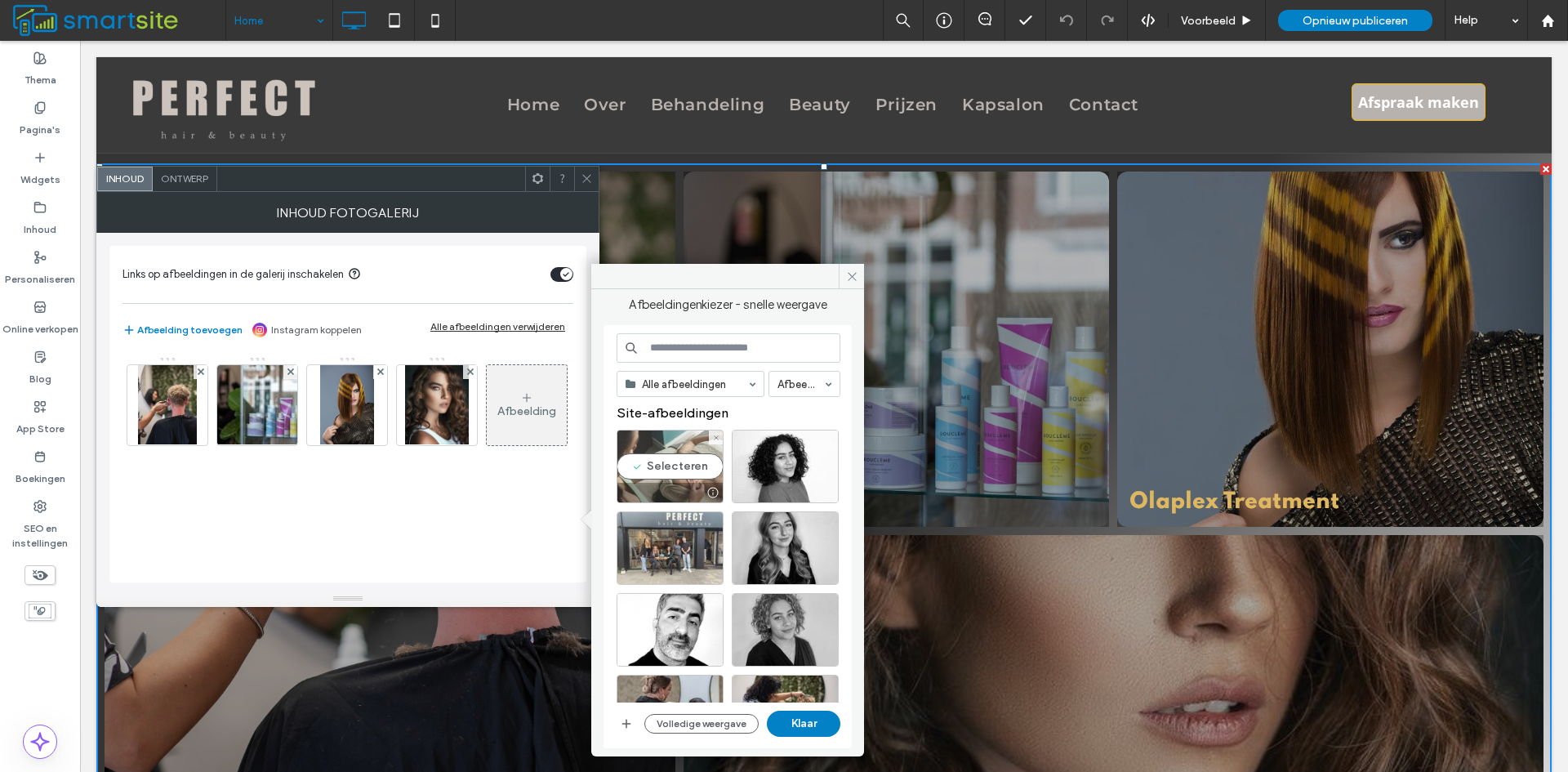
click at [689, 462] on div "Selecteren" at bounding box center [670, 465] width 107 height 73
drag, startPoint x: 819, startPoint y: 721, endPoint x: 741, endPoint y: 681, distance: 87.7
click at [819, 721] on button "Klaar" at bounding box center [804, 723] width 73 height 26
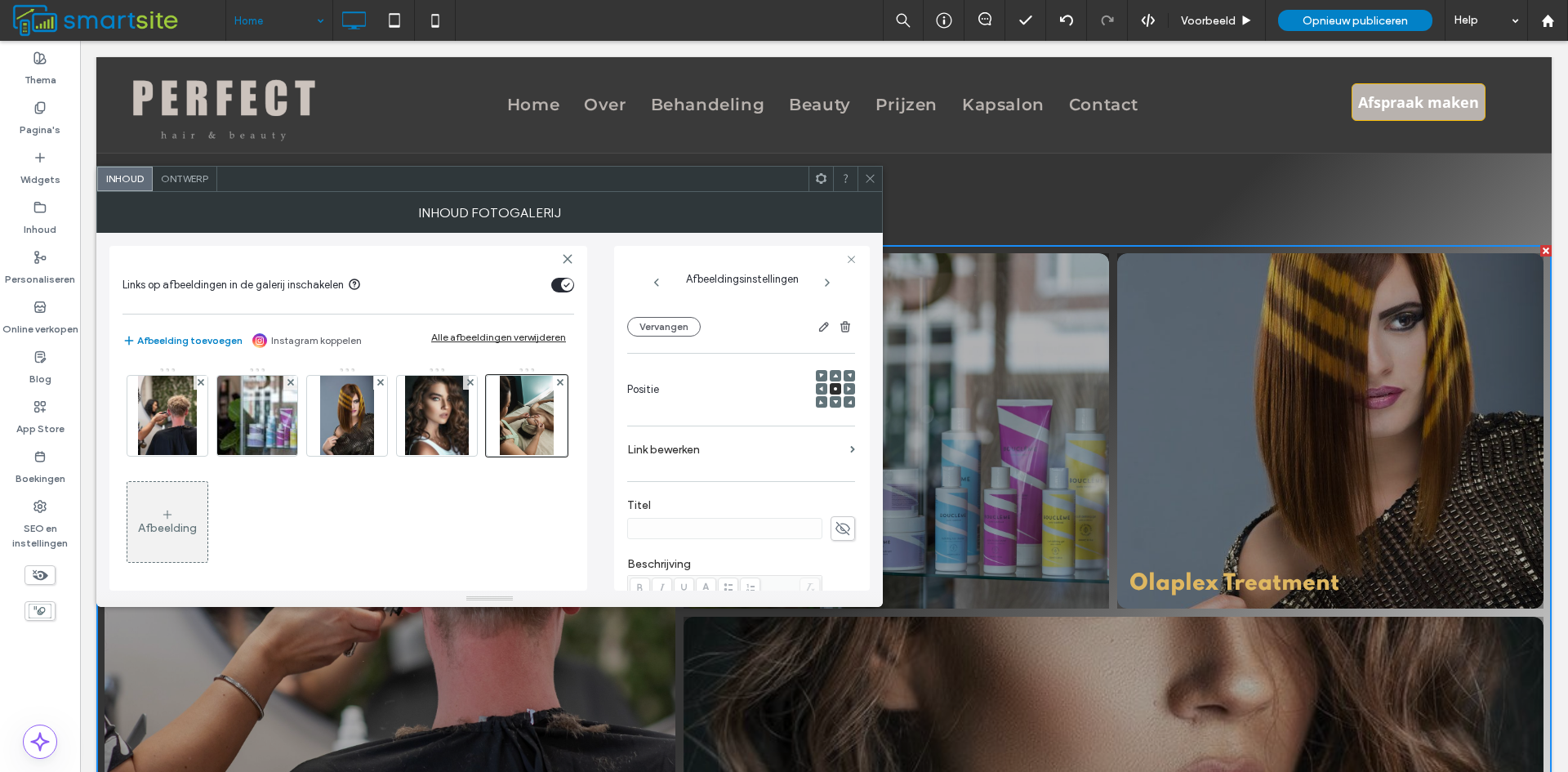
scroll to position [164, 0]
click at [831, 533] on span at bounding box center [844, 527] width 25 height 25
type input "******"
click at [730, 440] on label "Link bewerken" at bounding box center [735, 449] width 216 height 30
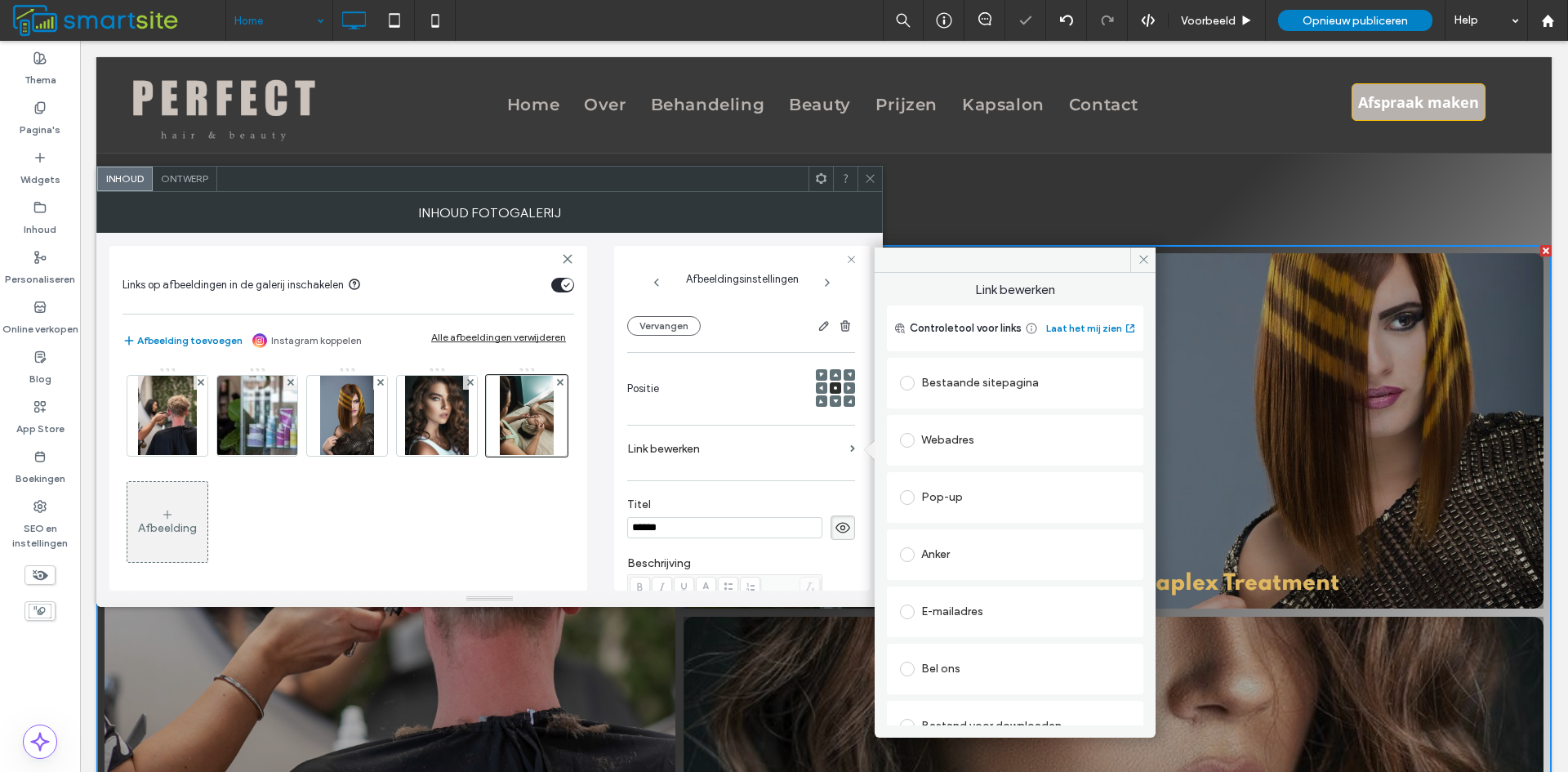
click at [932, 380] on div "Bestaande sitepagina" at bounding box center [1015, 383] width 230 height 26
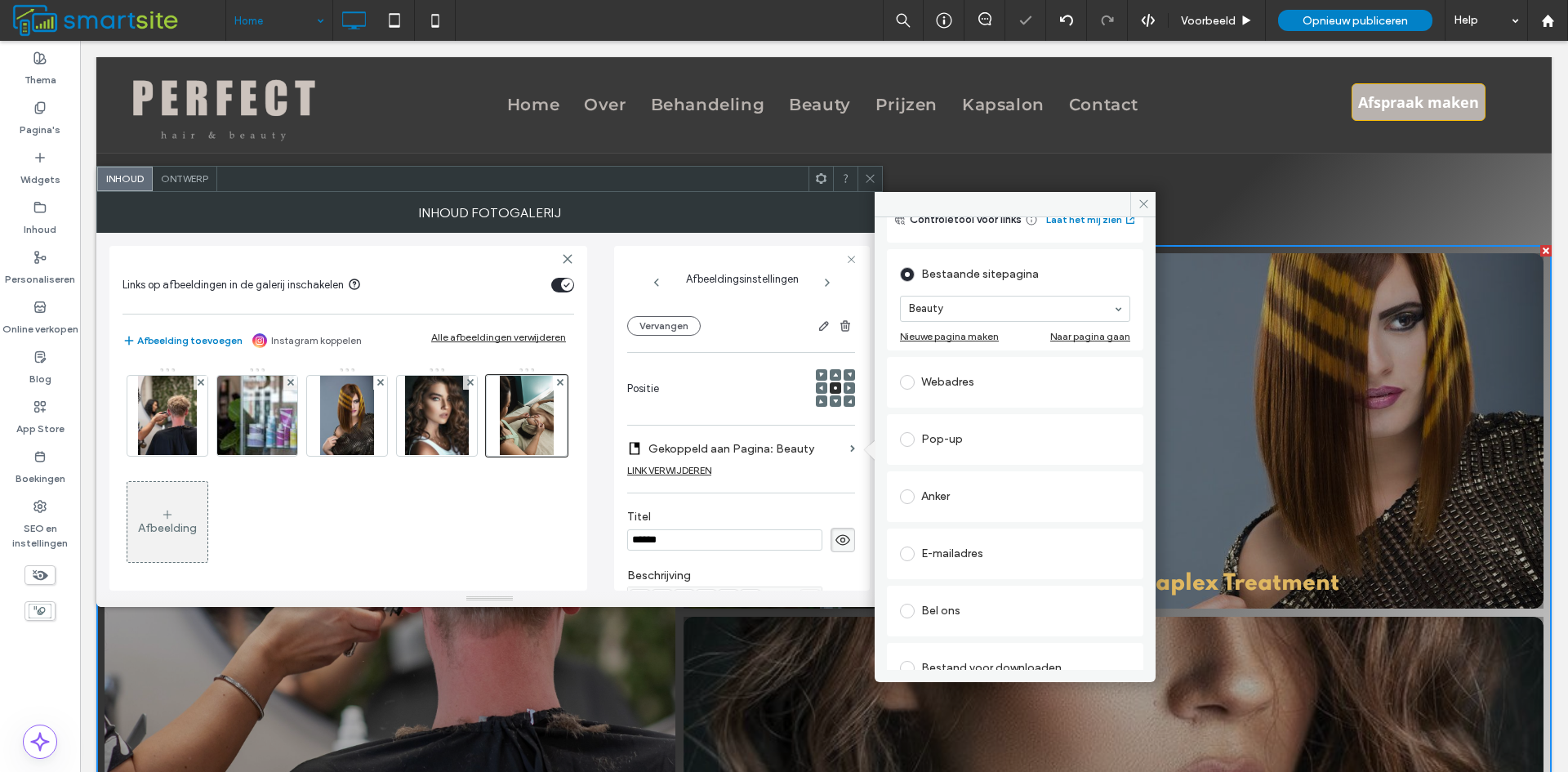
scroll to position [82, 0]
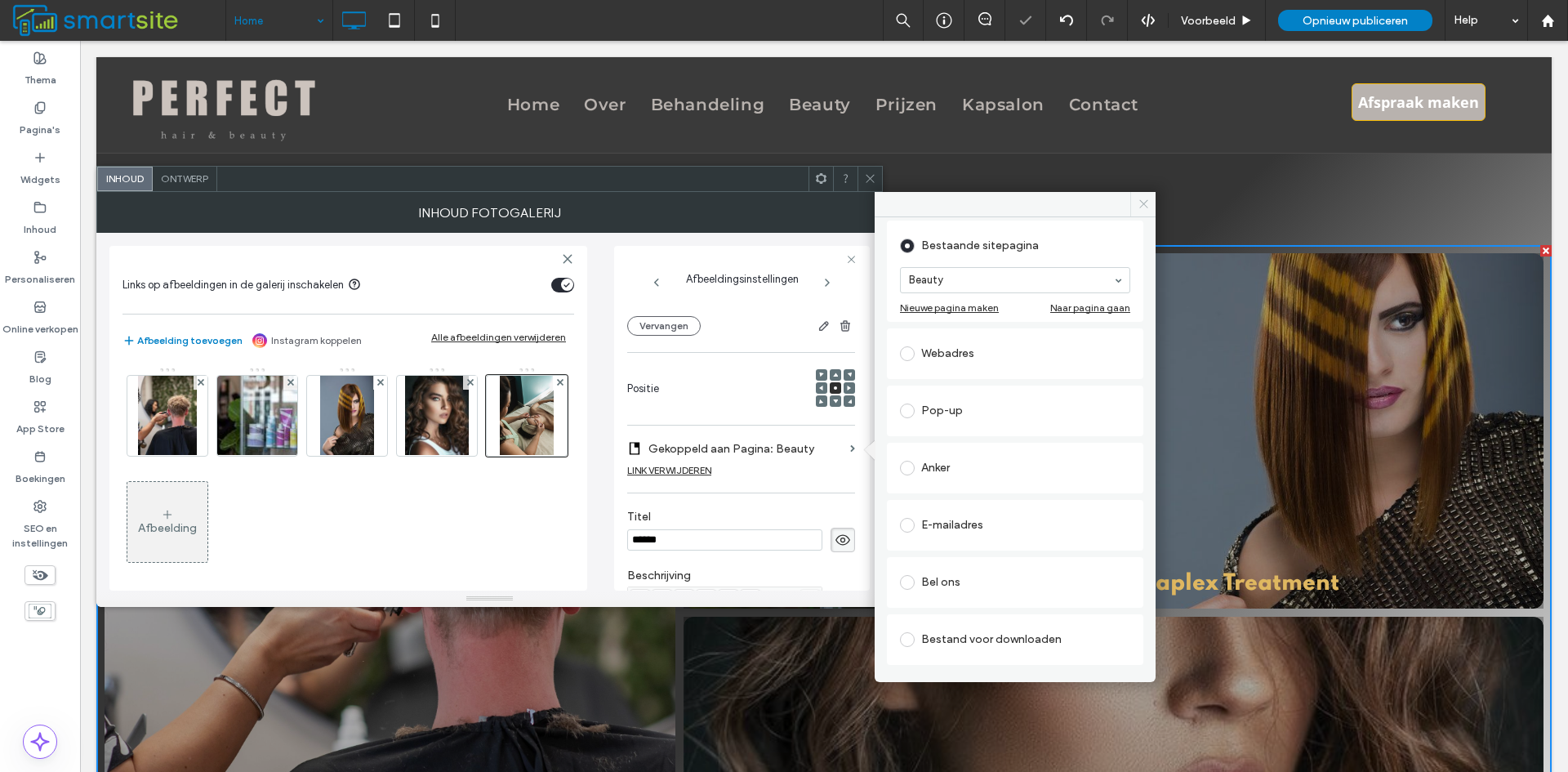
click at [1148, 203] on icon at bounding box center [1143, 204] width 12 height 12
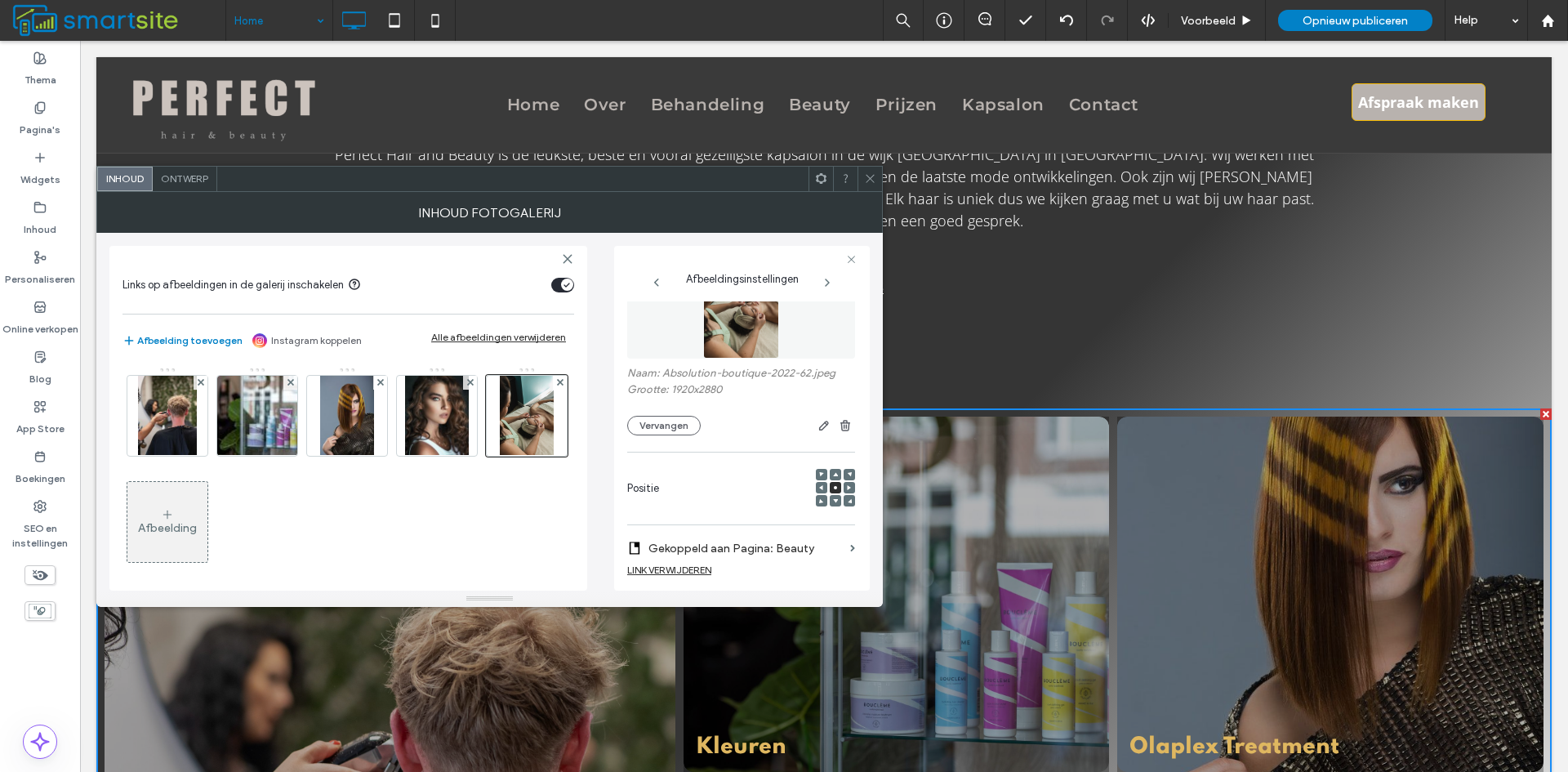
scroll to position [0, 0]
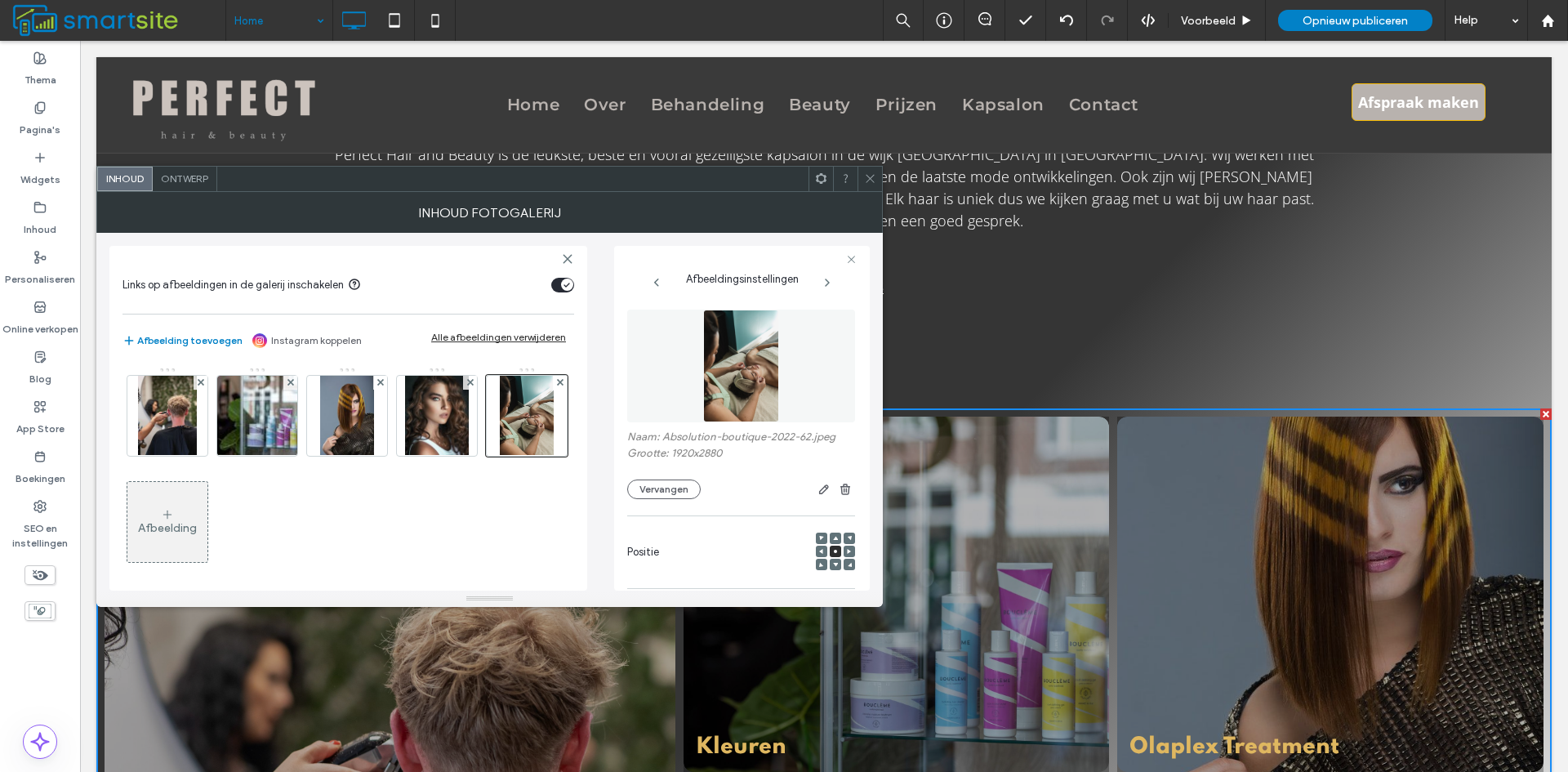
click at [184, 179] on span "Ontwerp" at bounding box center [185, 178] width 48 height 12
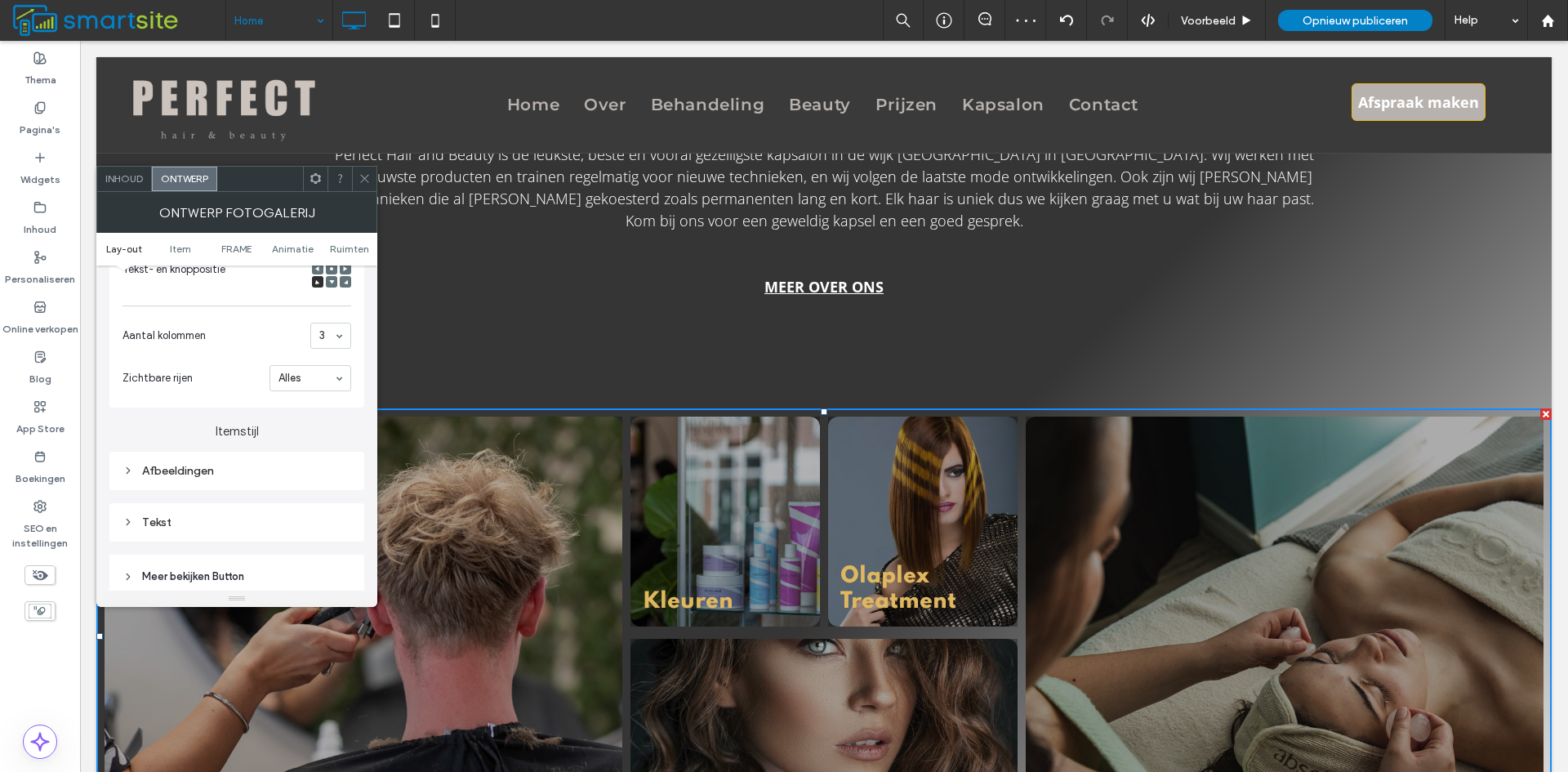
scroll to position [1061, 0]
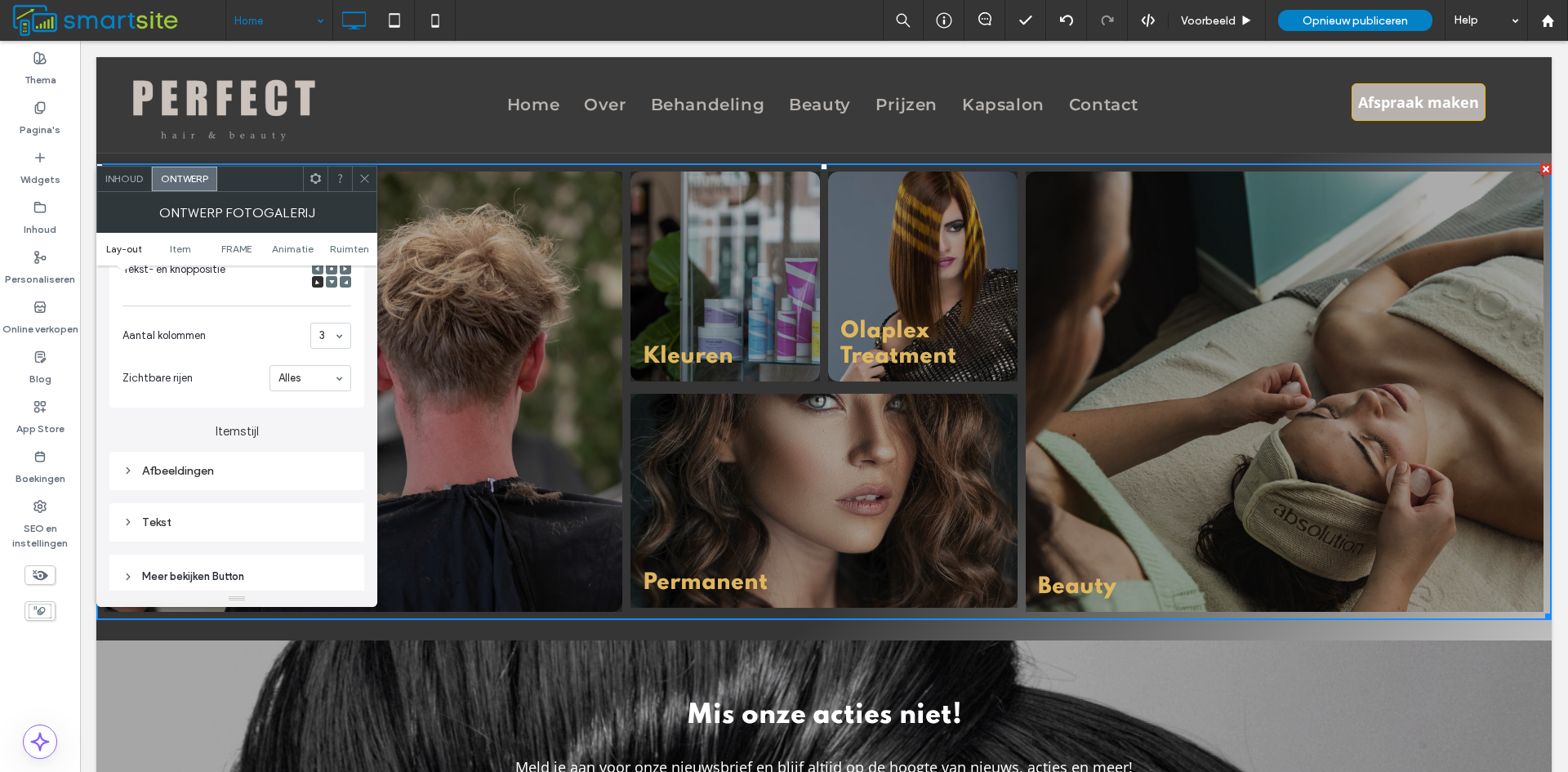
click at [333, 337] on div "3" at bounding box center [330, 335] width 41 height 26
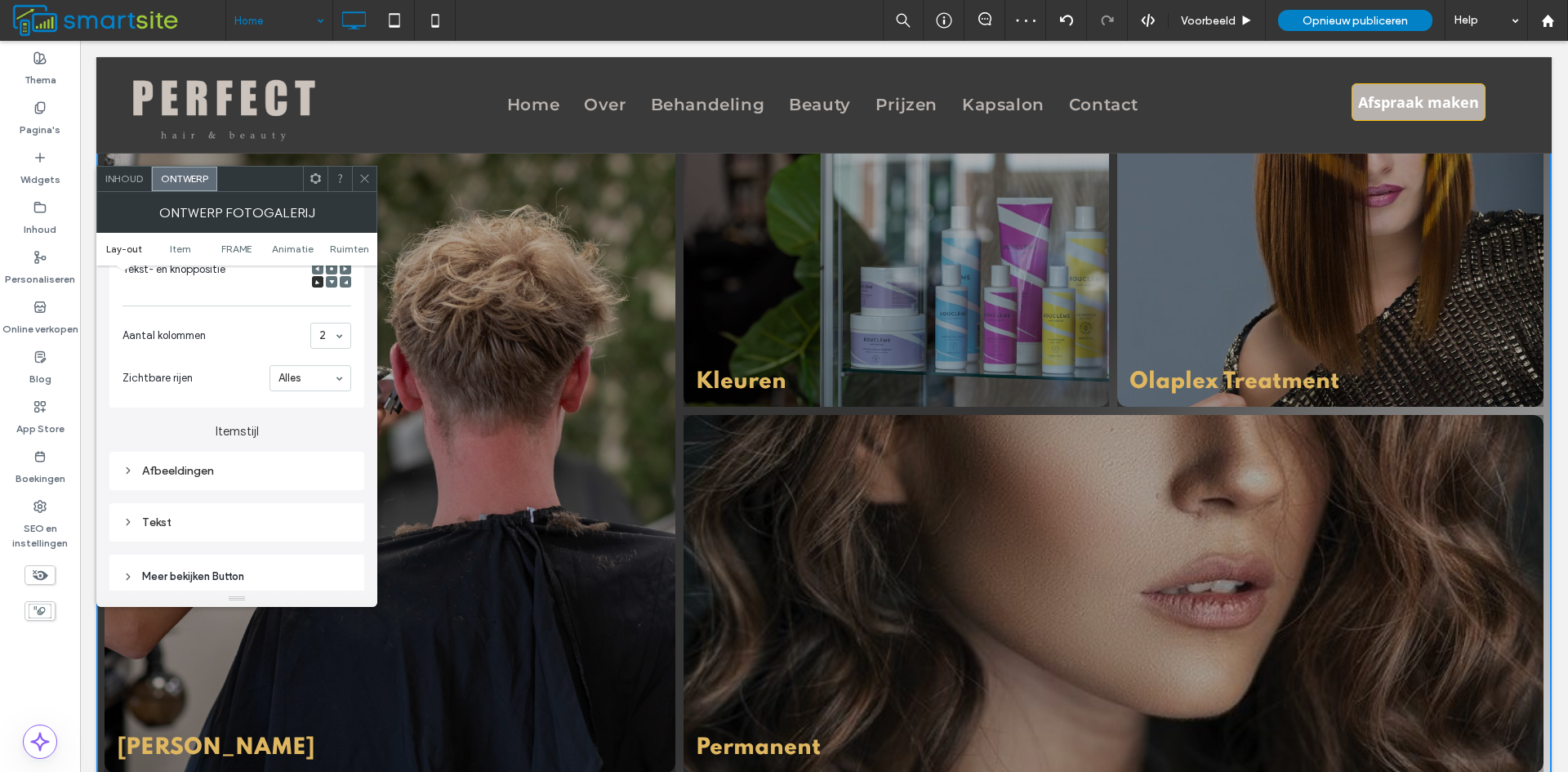
scroll to position [1307, 0]
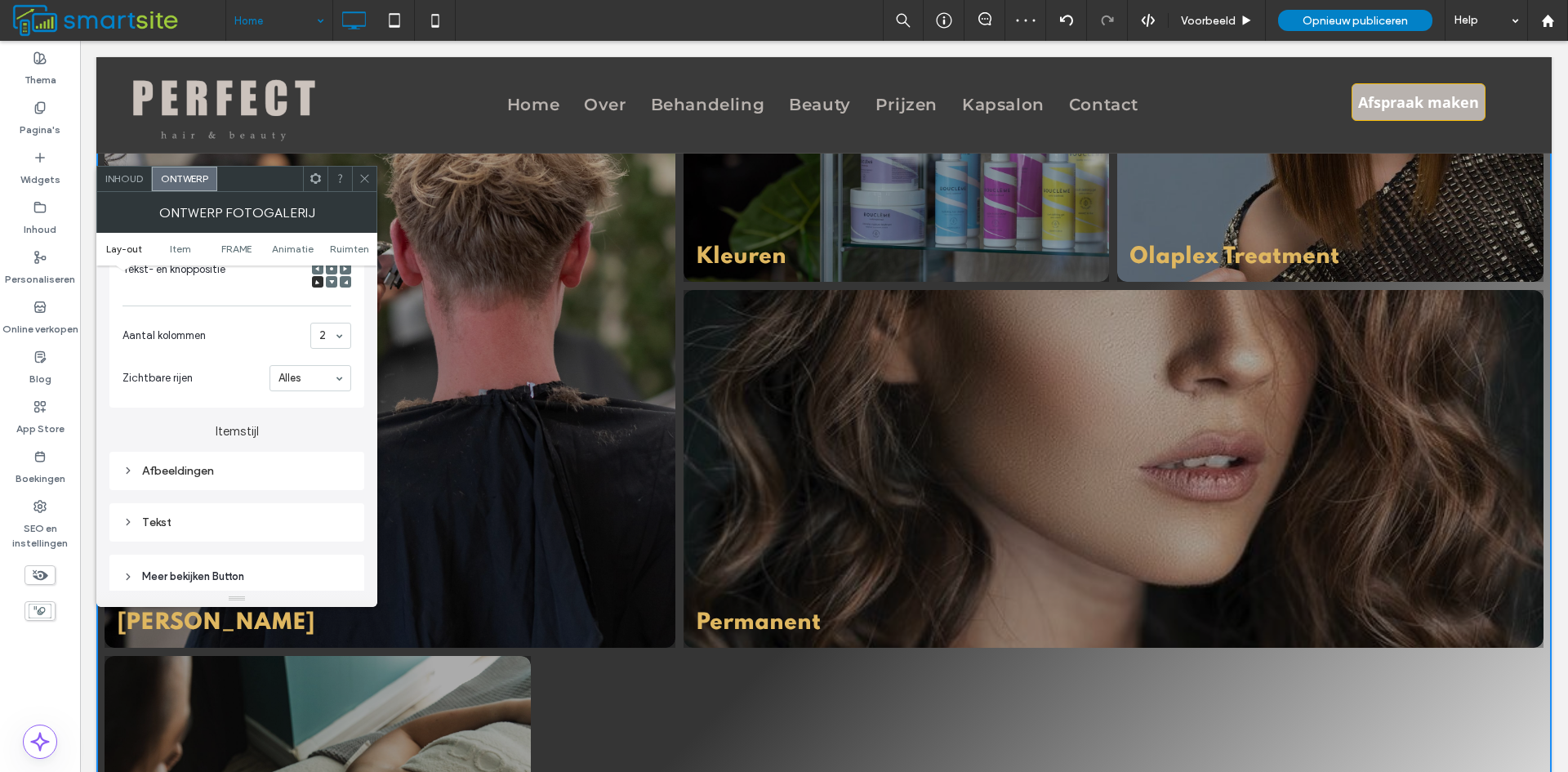
click at [339, 336] on div "2" at bounding box center [330, 335] width 41 height 26
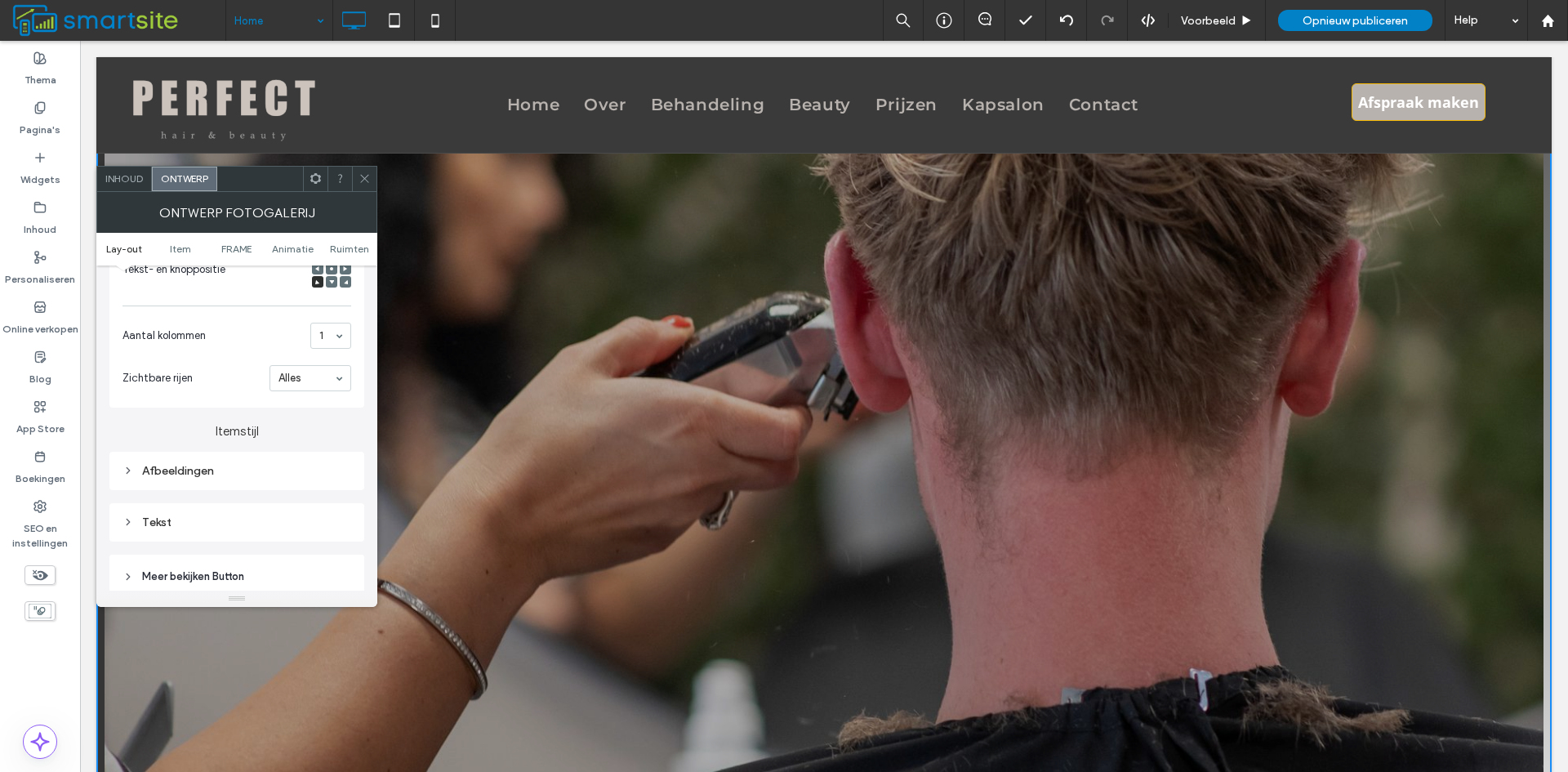
scroll to position [1532, 0]
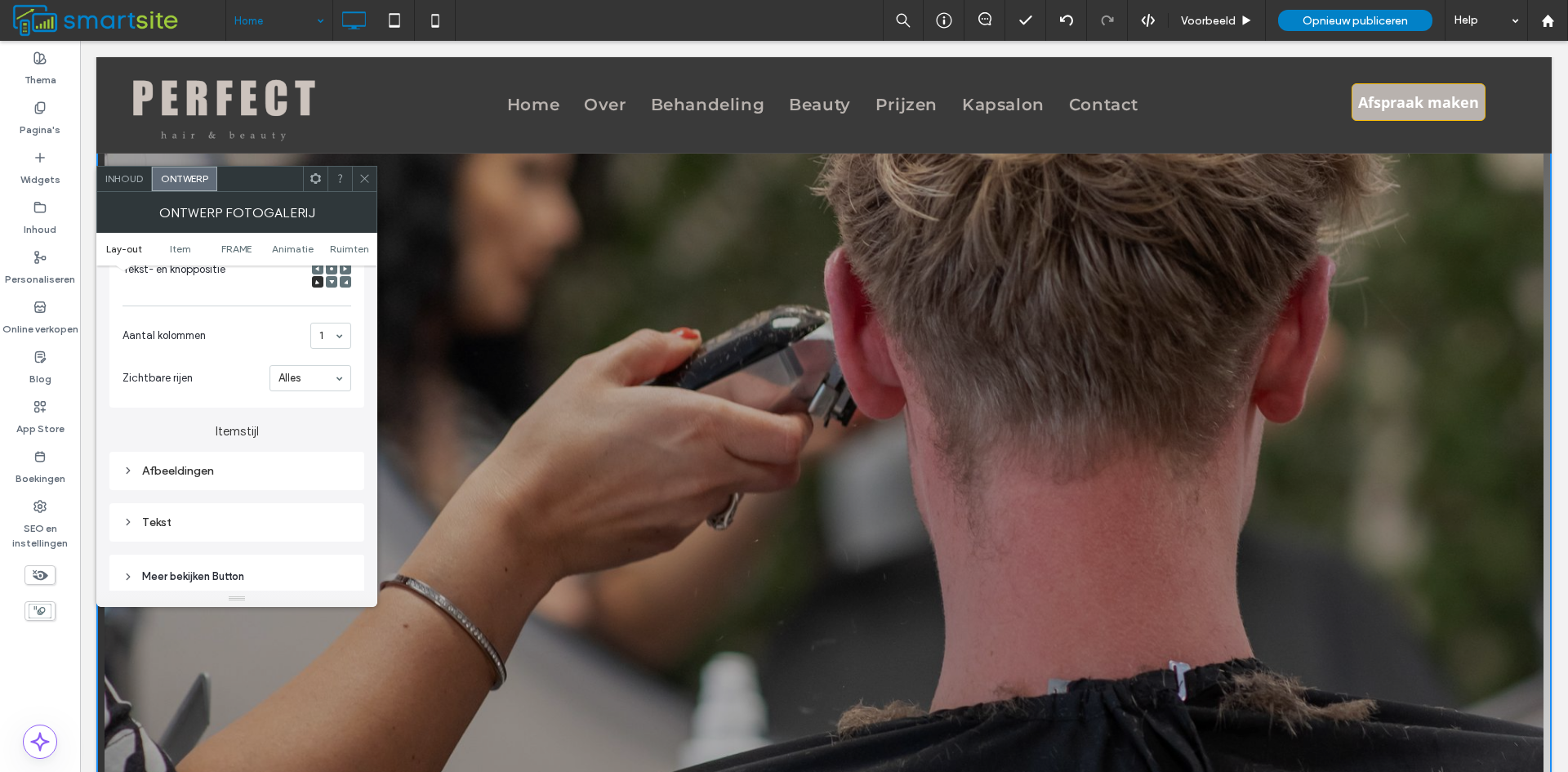
click at [324, 330] on input at bounding box center [326, 336] width 14 height 11
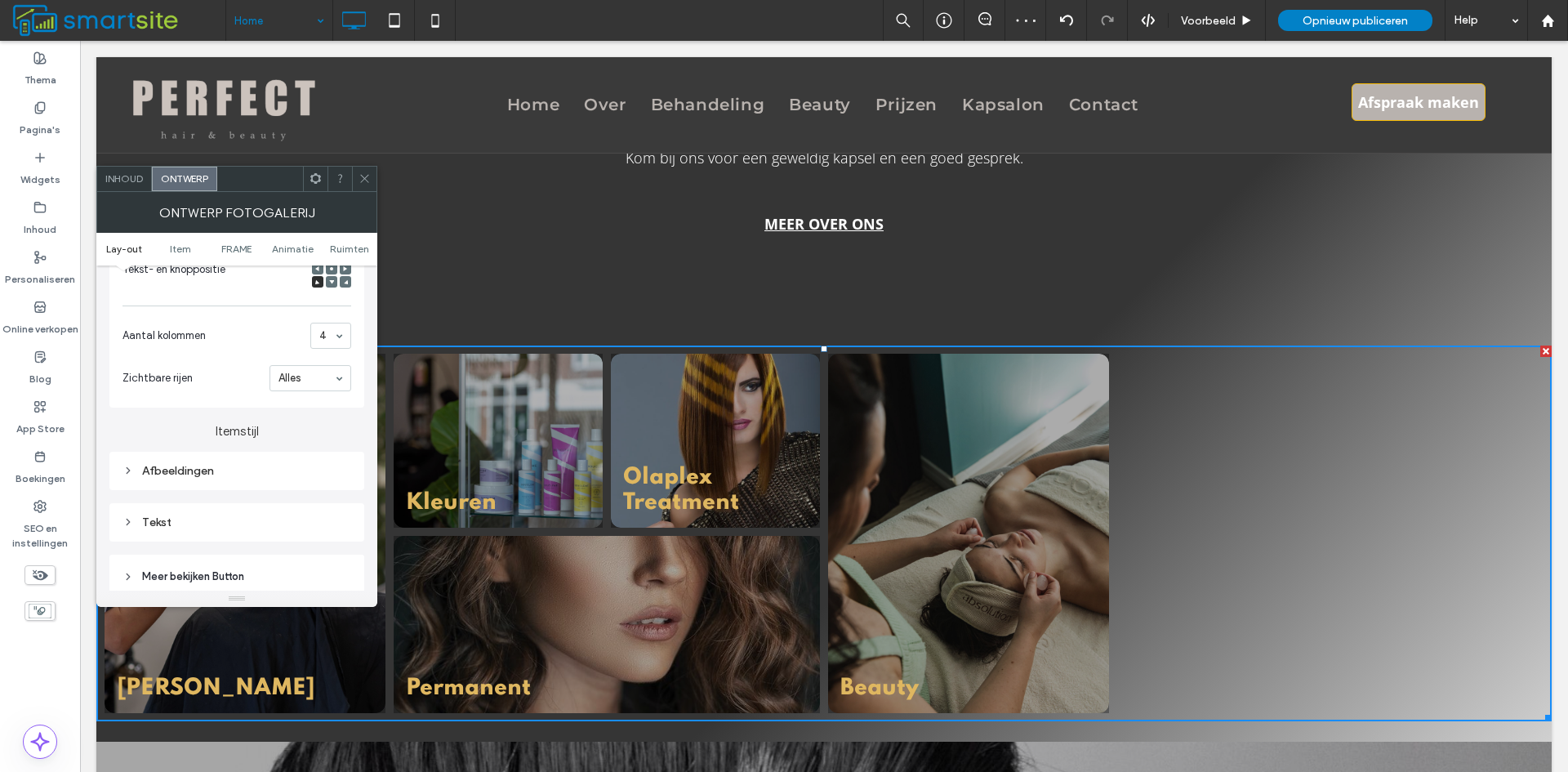
scroll to position [960, 0]
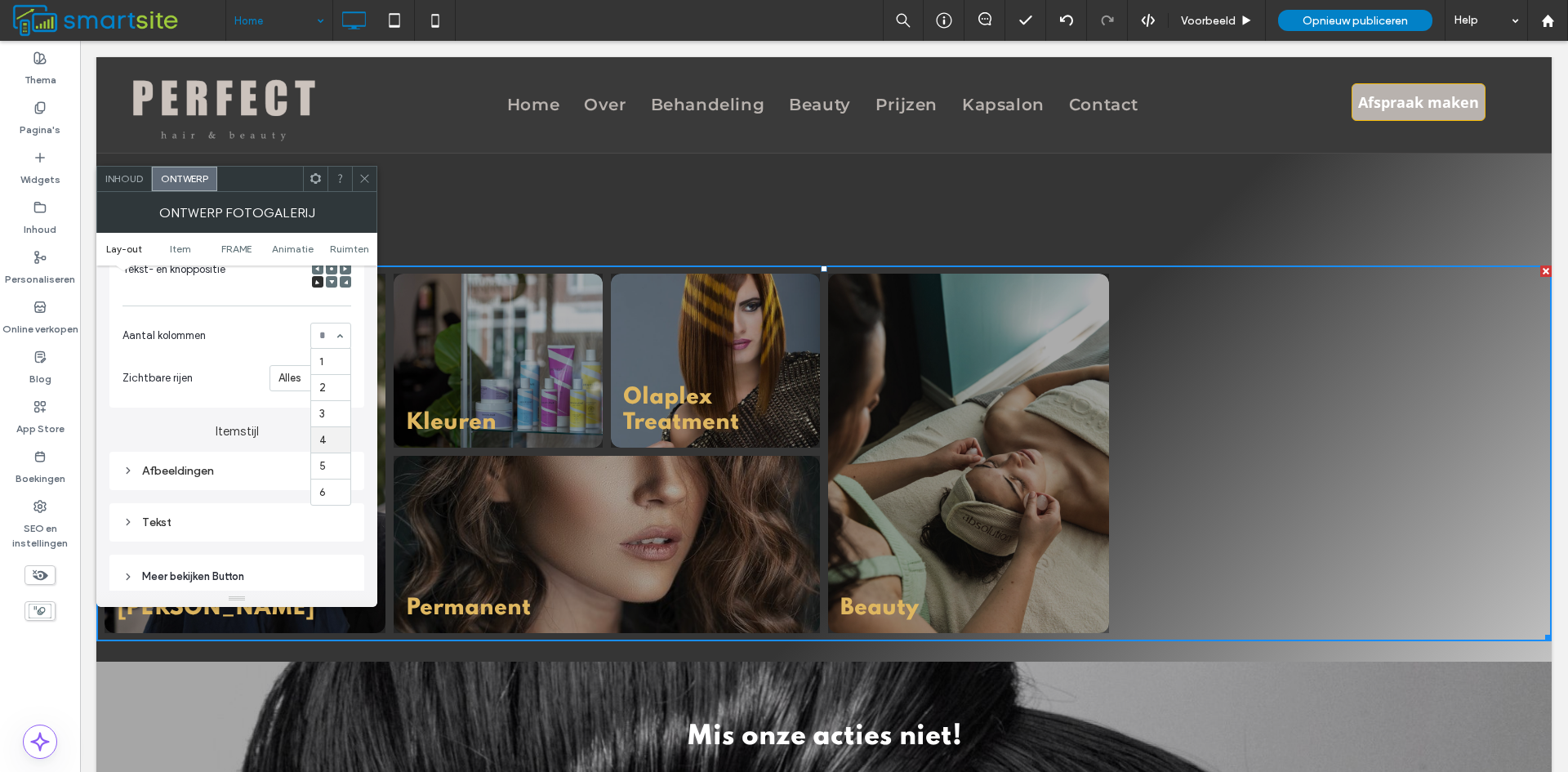
click at [342, 336] on div "1 2 3 4 5 6" at bounding box center [330, 335] width 41 height 26
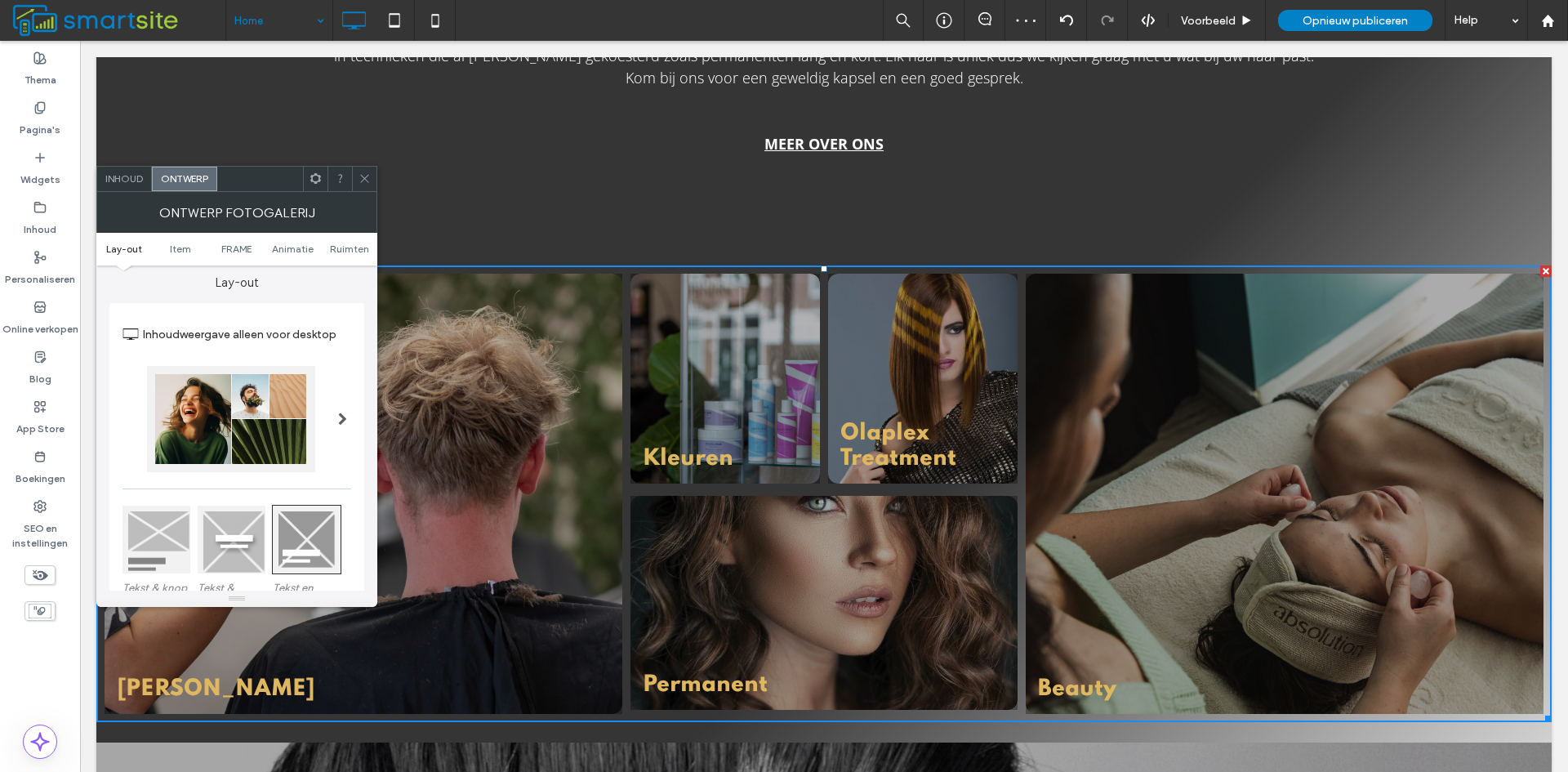
scroll to position [0, 0]
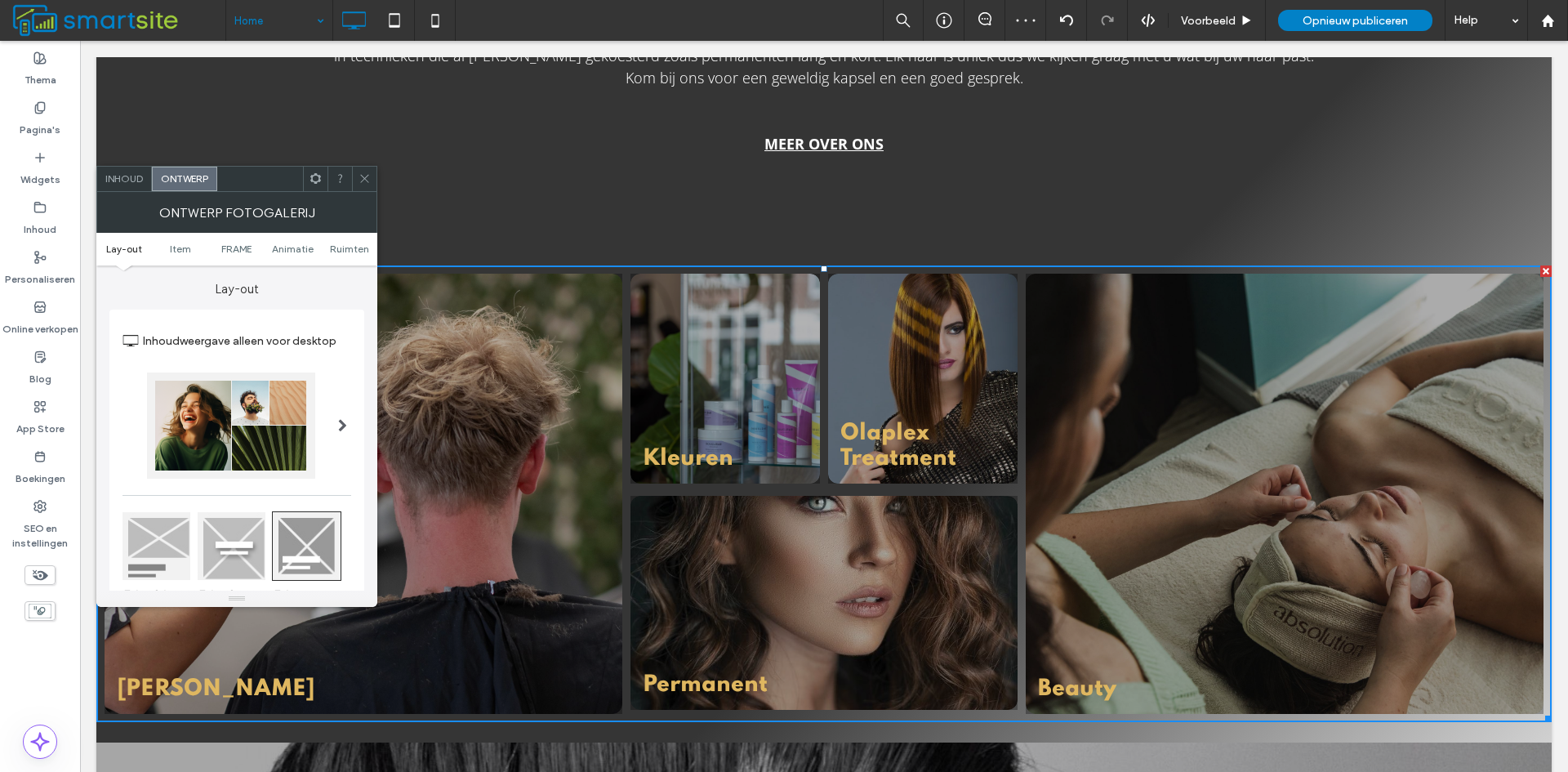
click at [333, 418] on div at bounding box center [342, 425] width 33 height 130
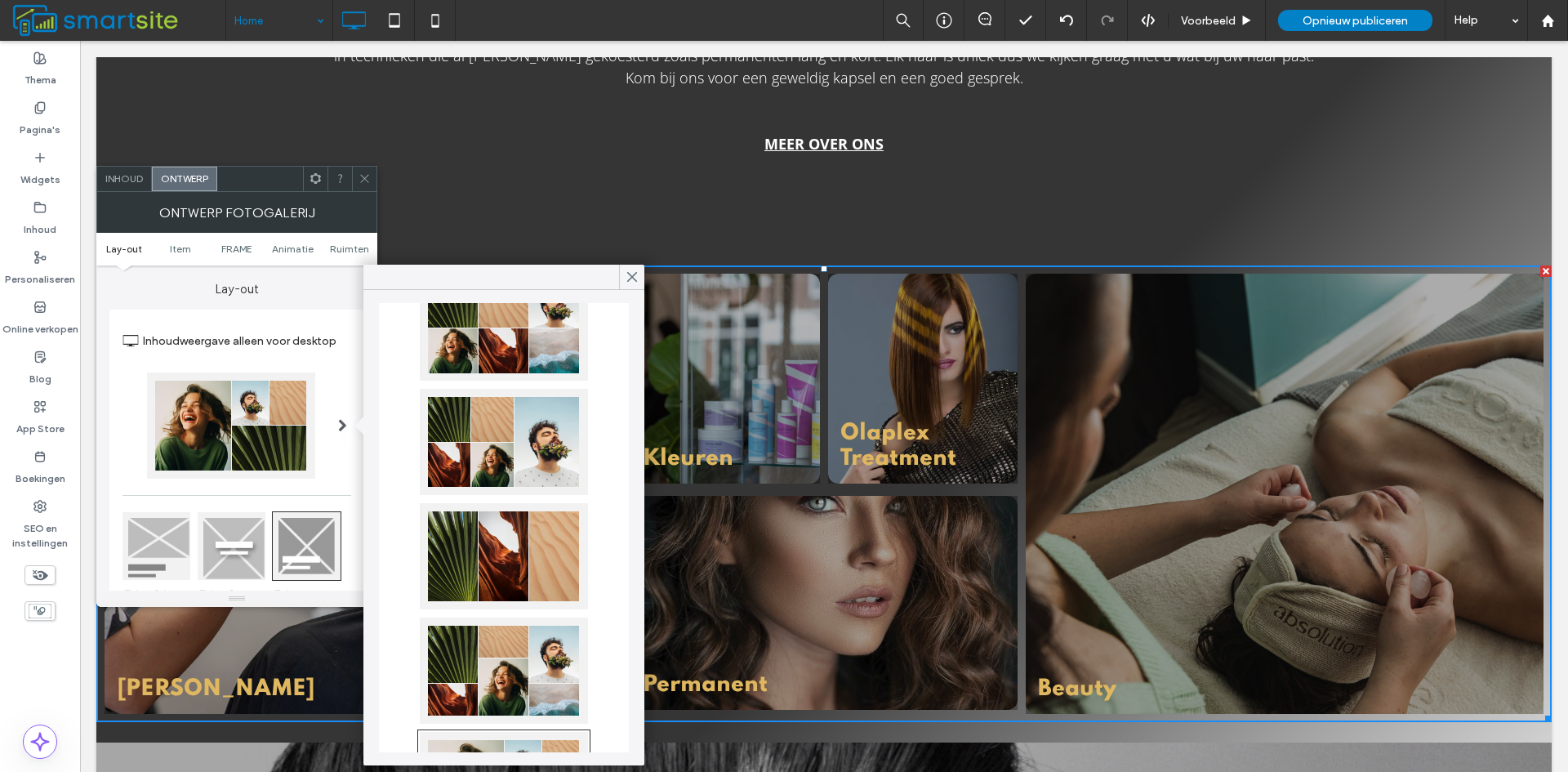
scroll to position [245, 0]
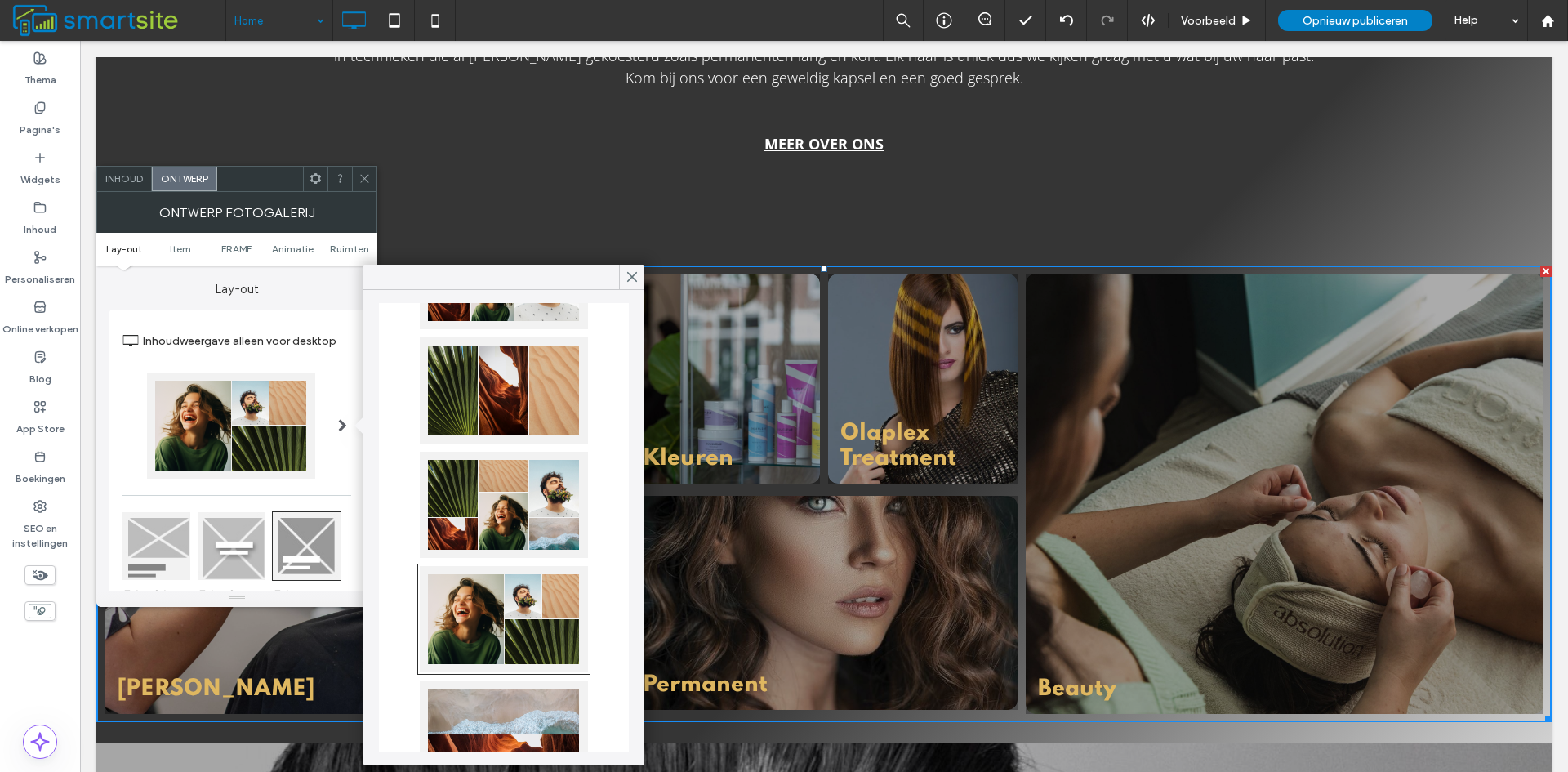
click at [524, 511] on div at bounding box center [504, 505] width 169 height 107
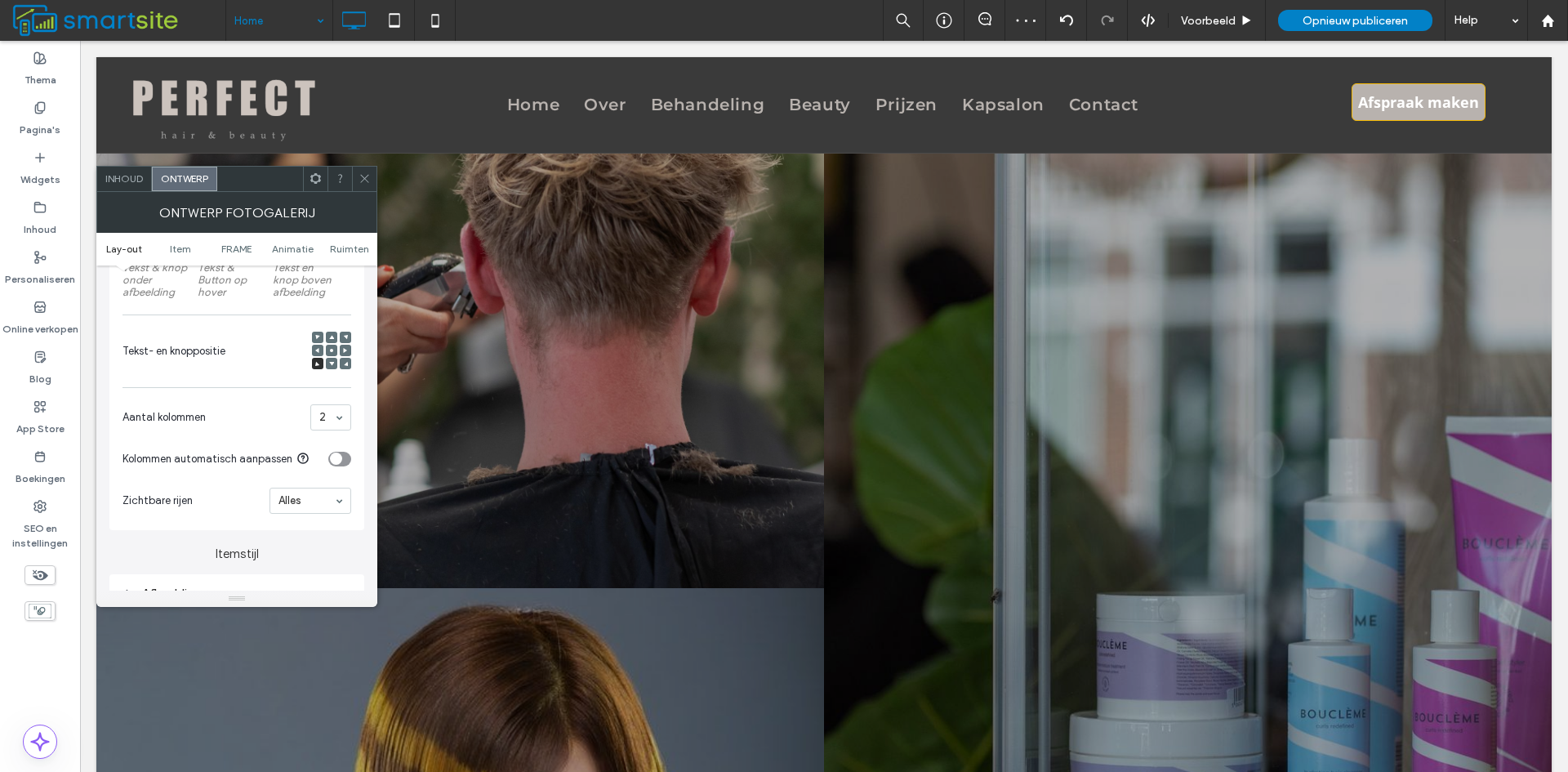
scroll to position [1144, 0]
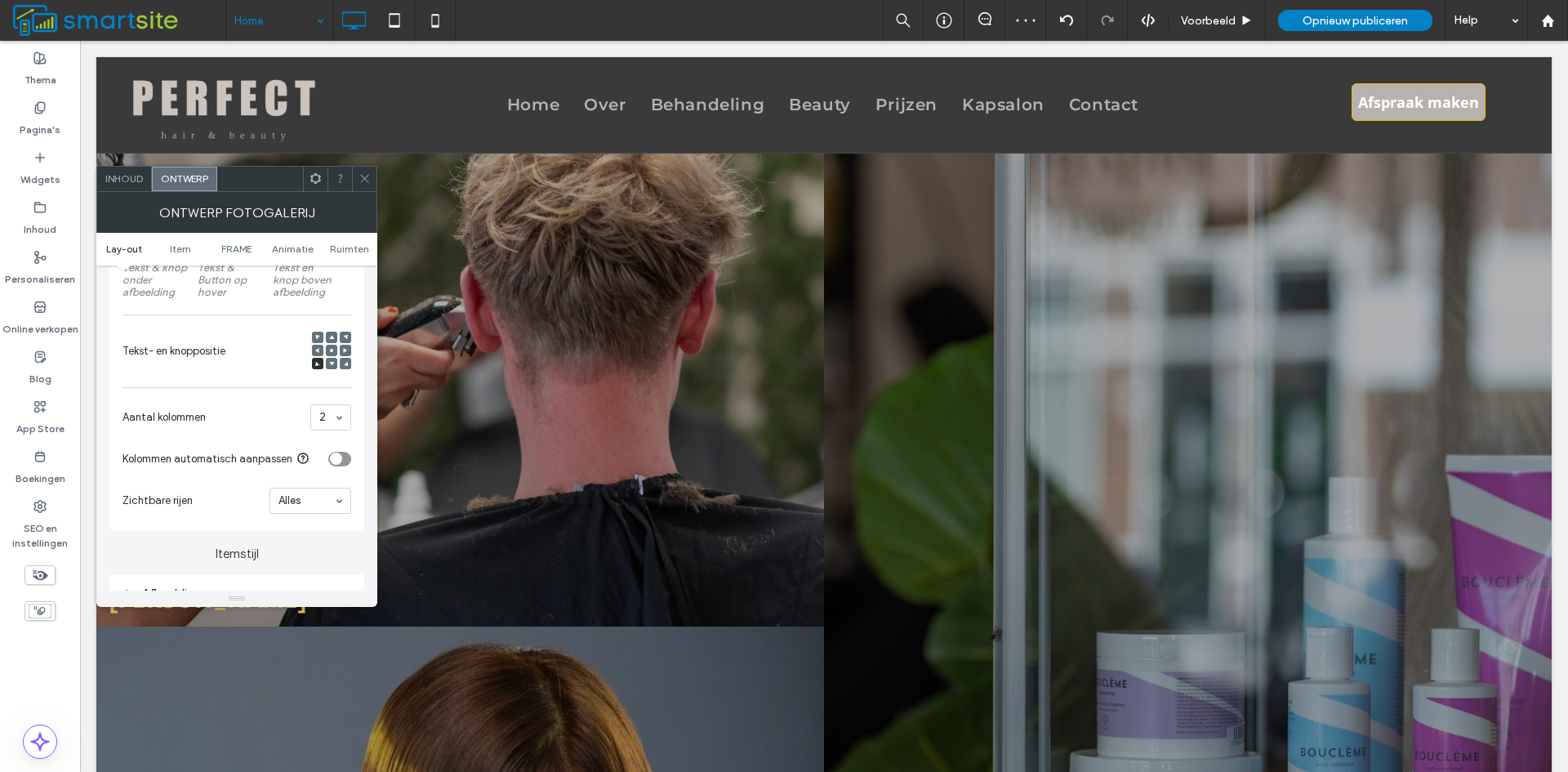
click at [322, 420] on input at bounding box center [326, 417] width 14 height 11
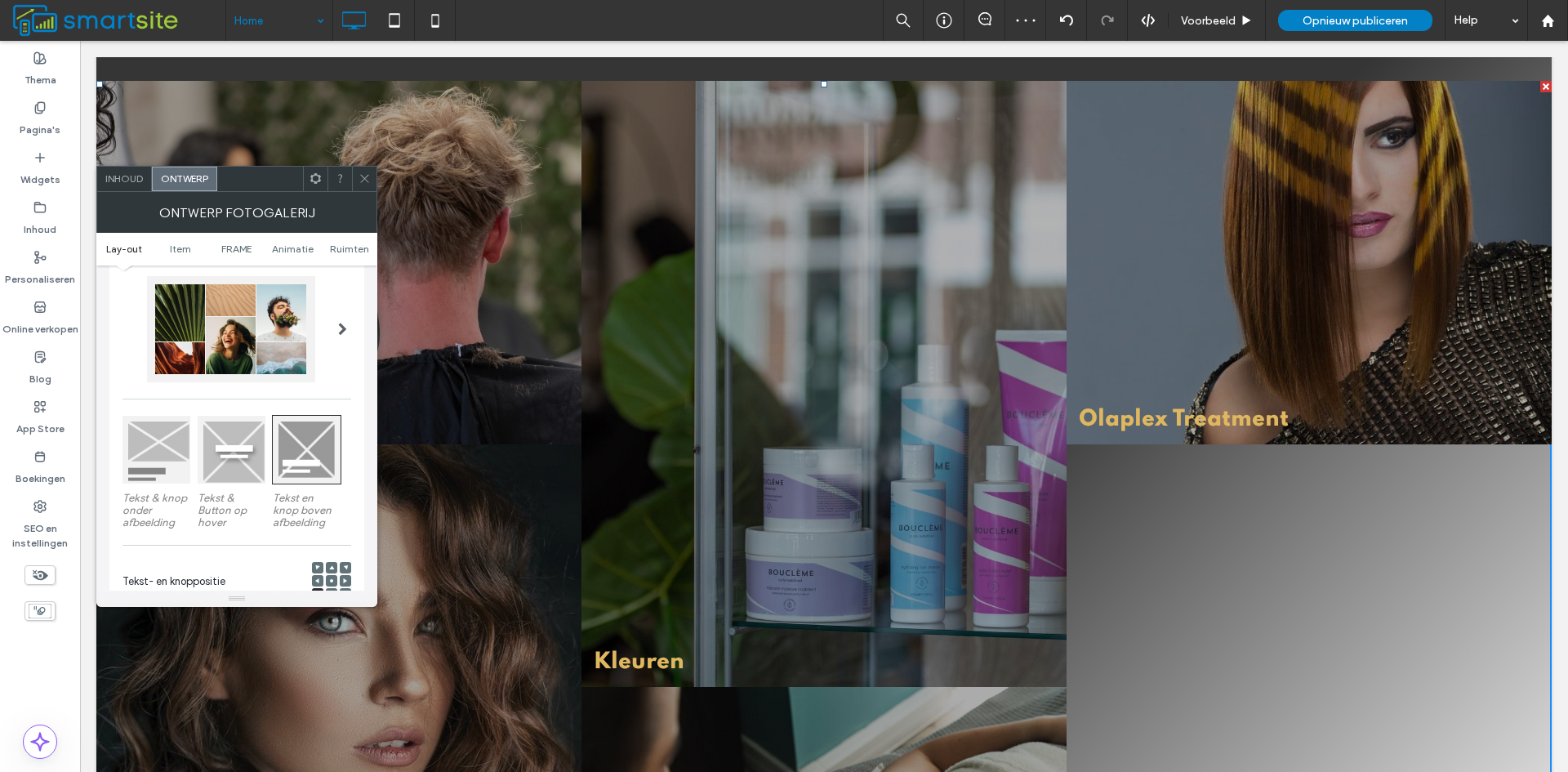
scroll to position [82, 0]
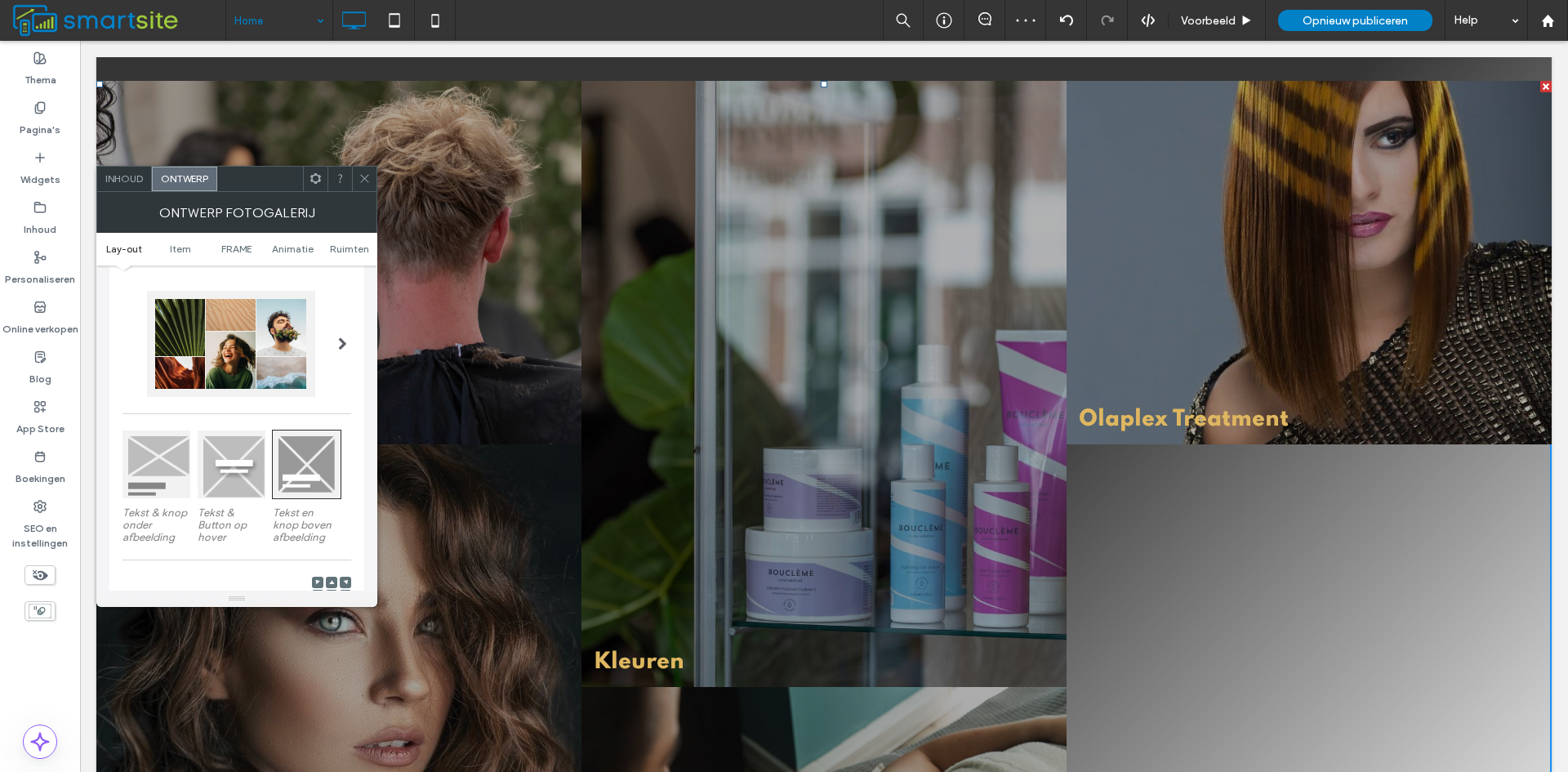
click at [293, 347] on div at bounding box center [230, 344] width 169 height 107
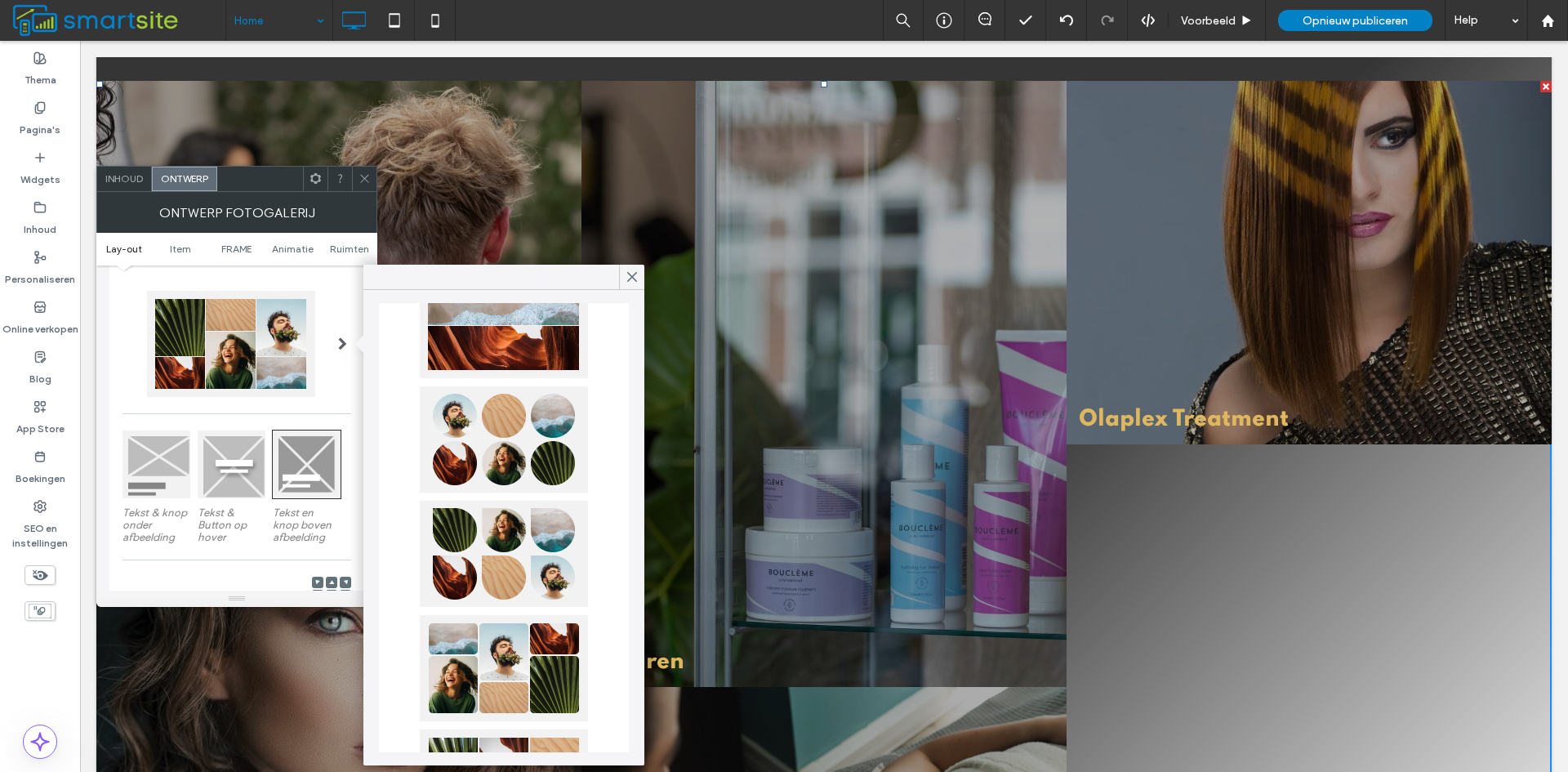
scroll to position [765, 0]
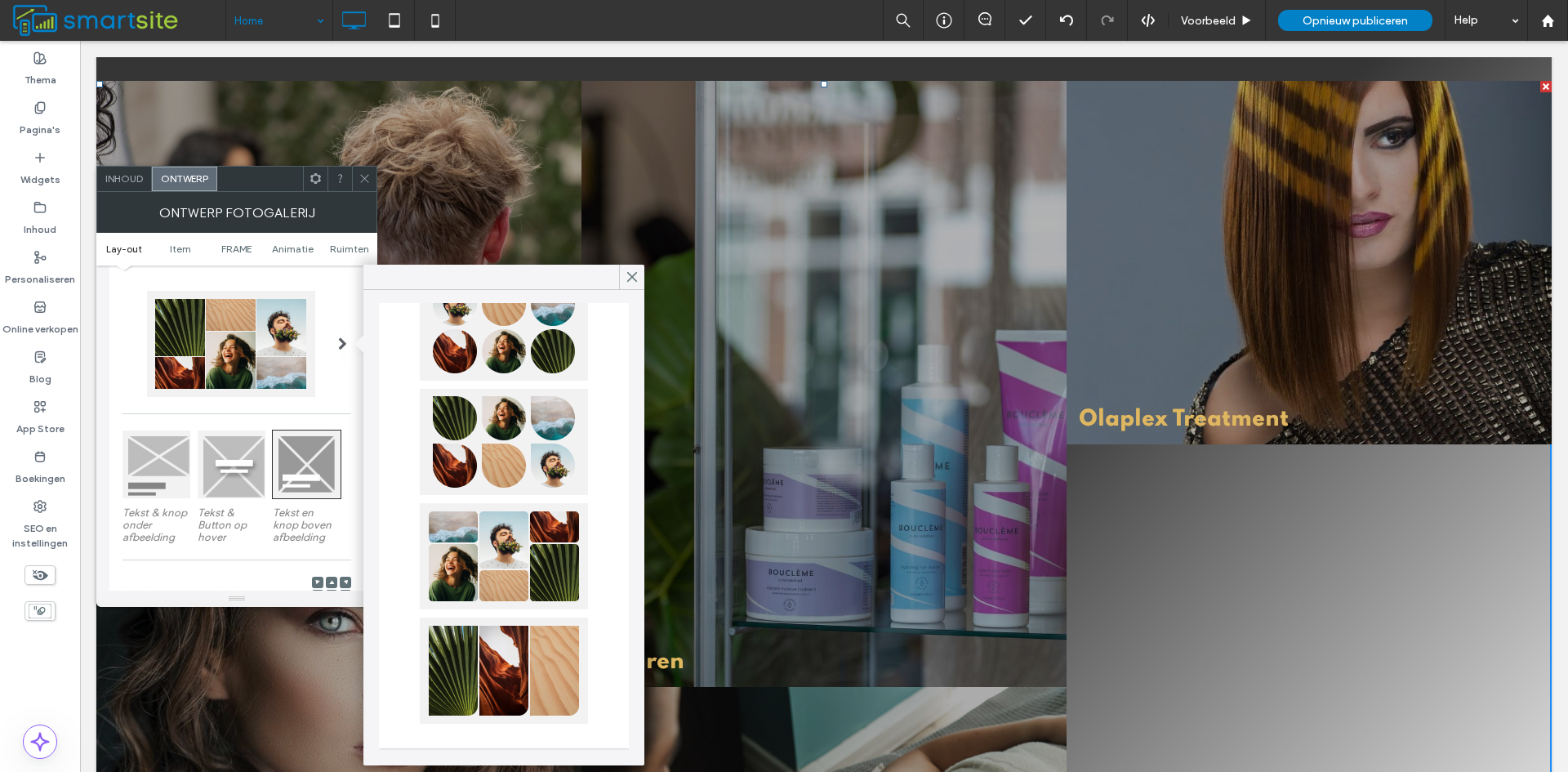
click at [483, 540] on div at bounding box center [504, 556] width 169 height 107
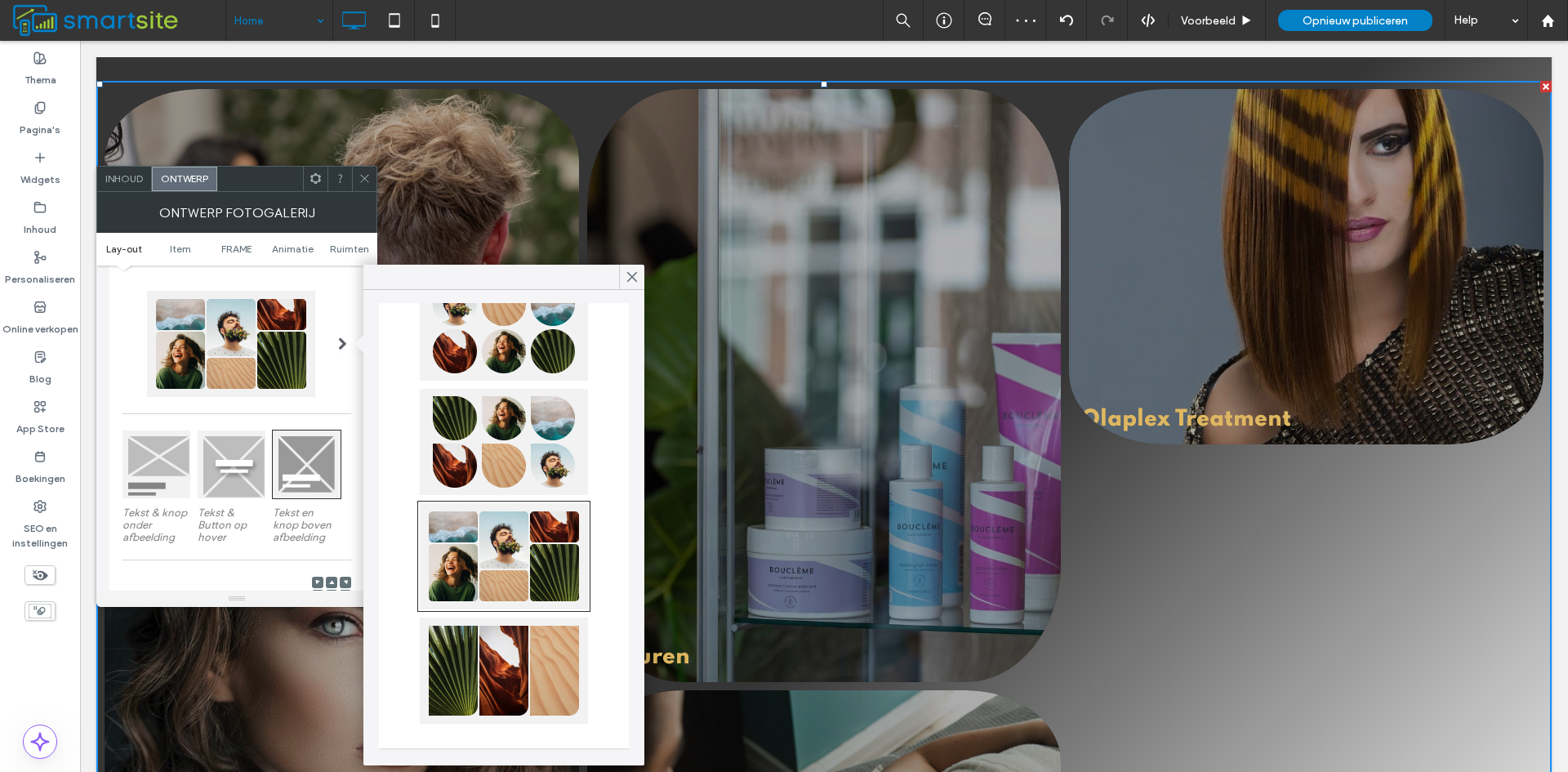
click at [482, 669] on div at bounding box center [504, 671] width 169 height 107
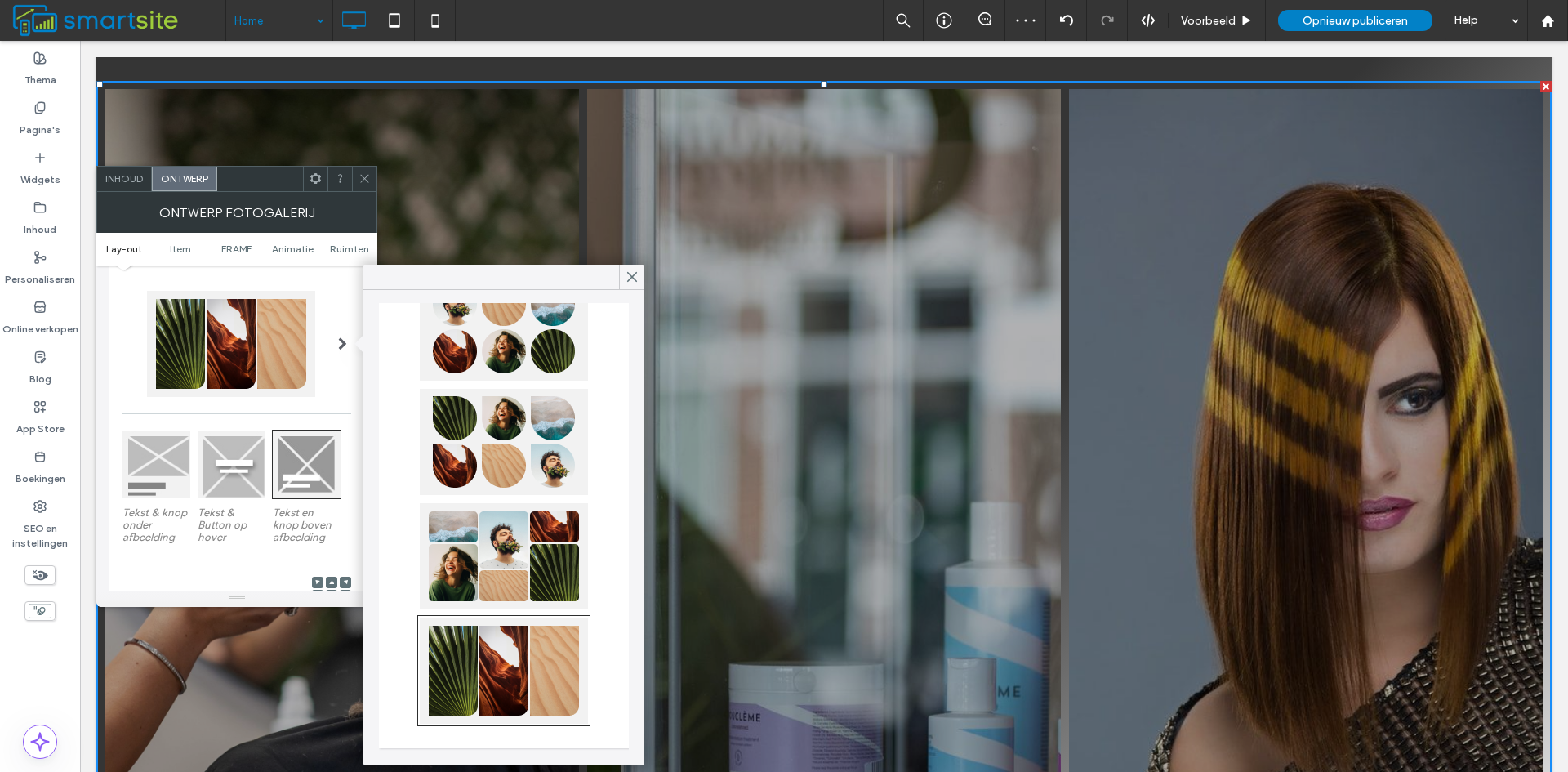
click at [508, 557] on div at bounding box center [504, 556] width 169 height 107
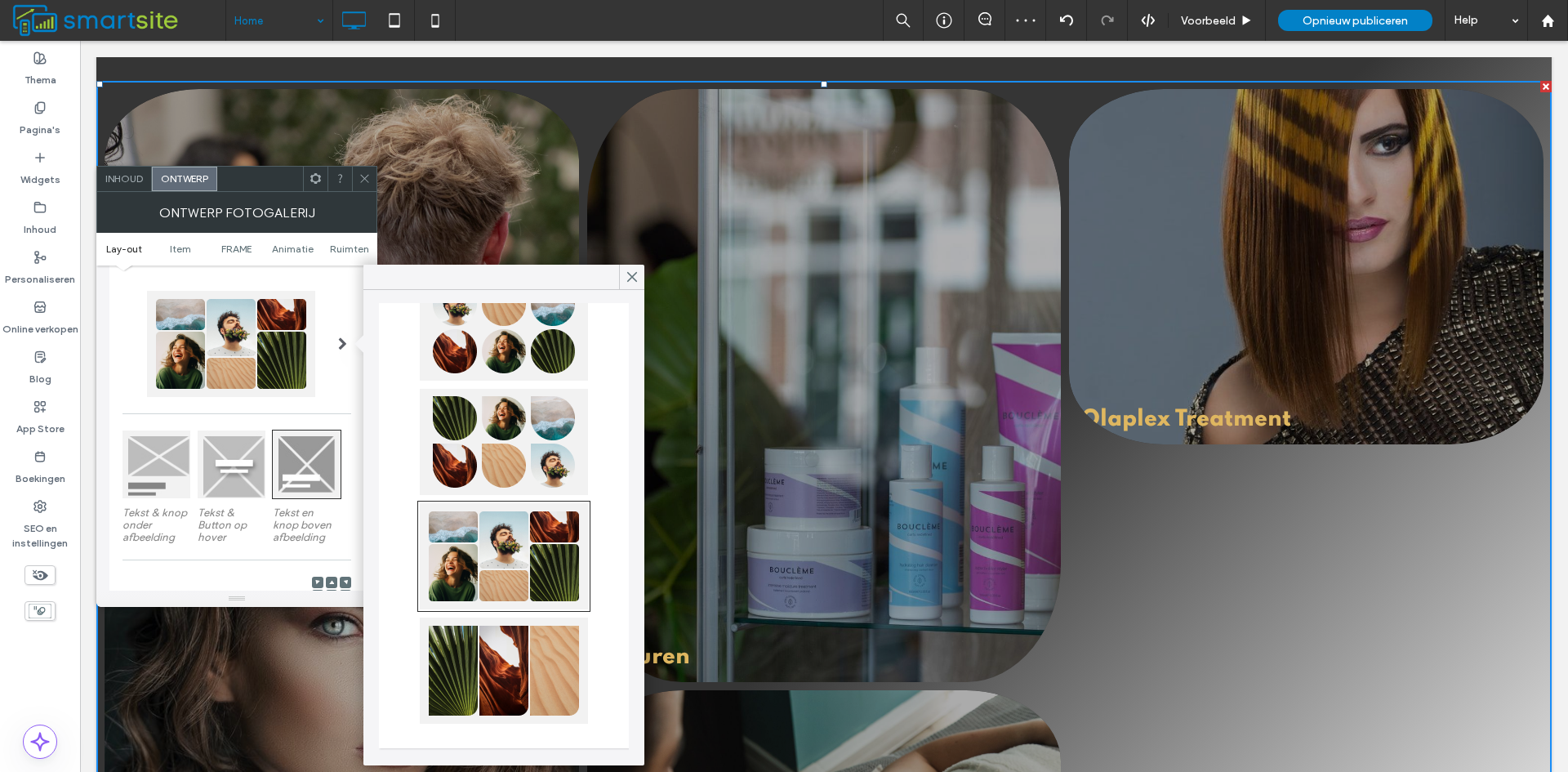
click at [514, 464] on div at bounding box center [504, 442] width 169 height 107
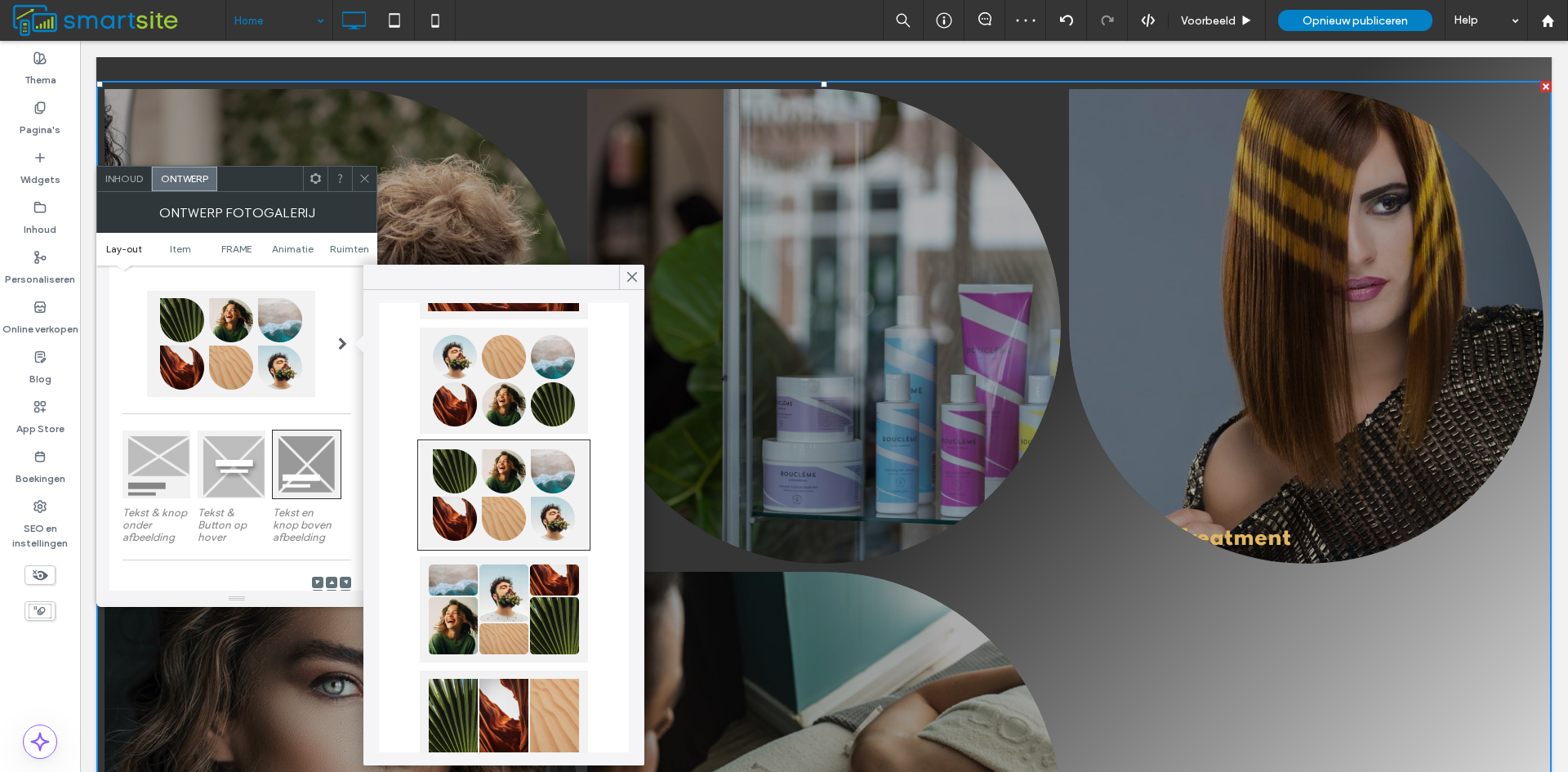
scroll to position [683, 0]
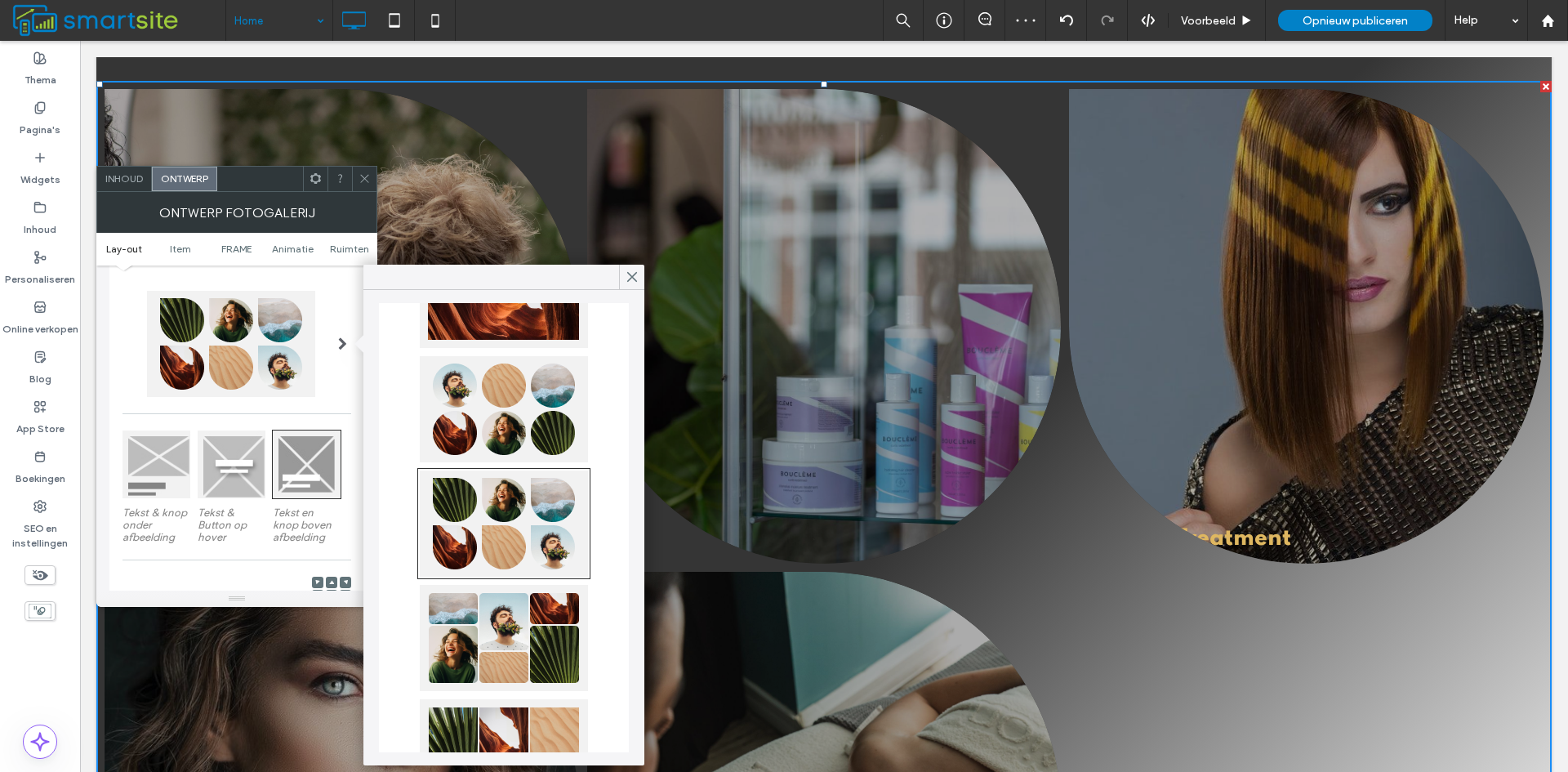
click at [521, 457] on div at bounding box center [504, 409] width 169 height 107
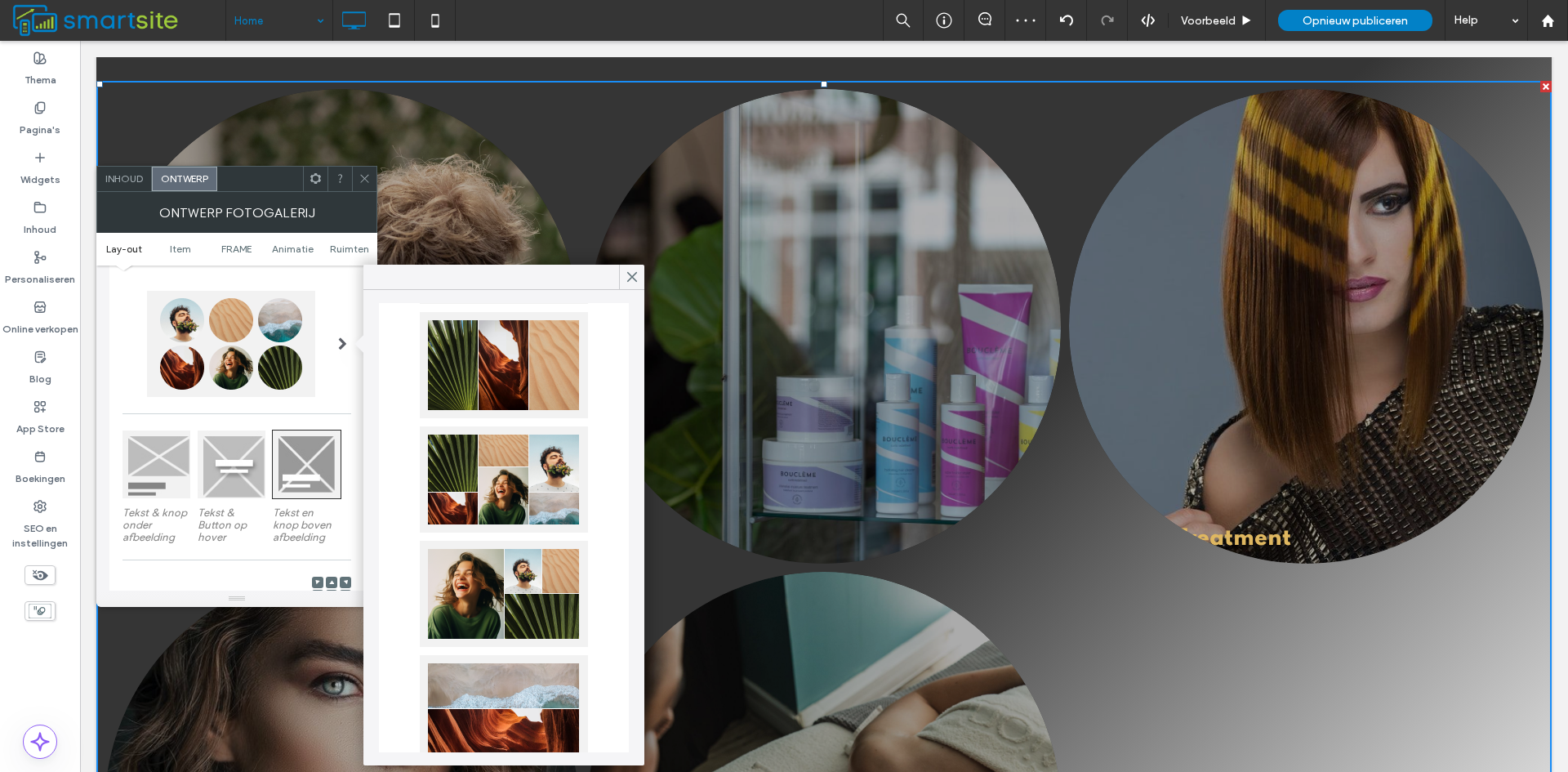
scroll to position [193, 0]
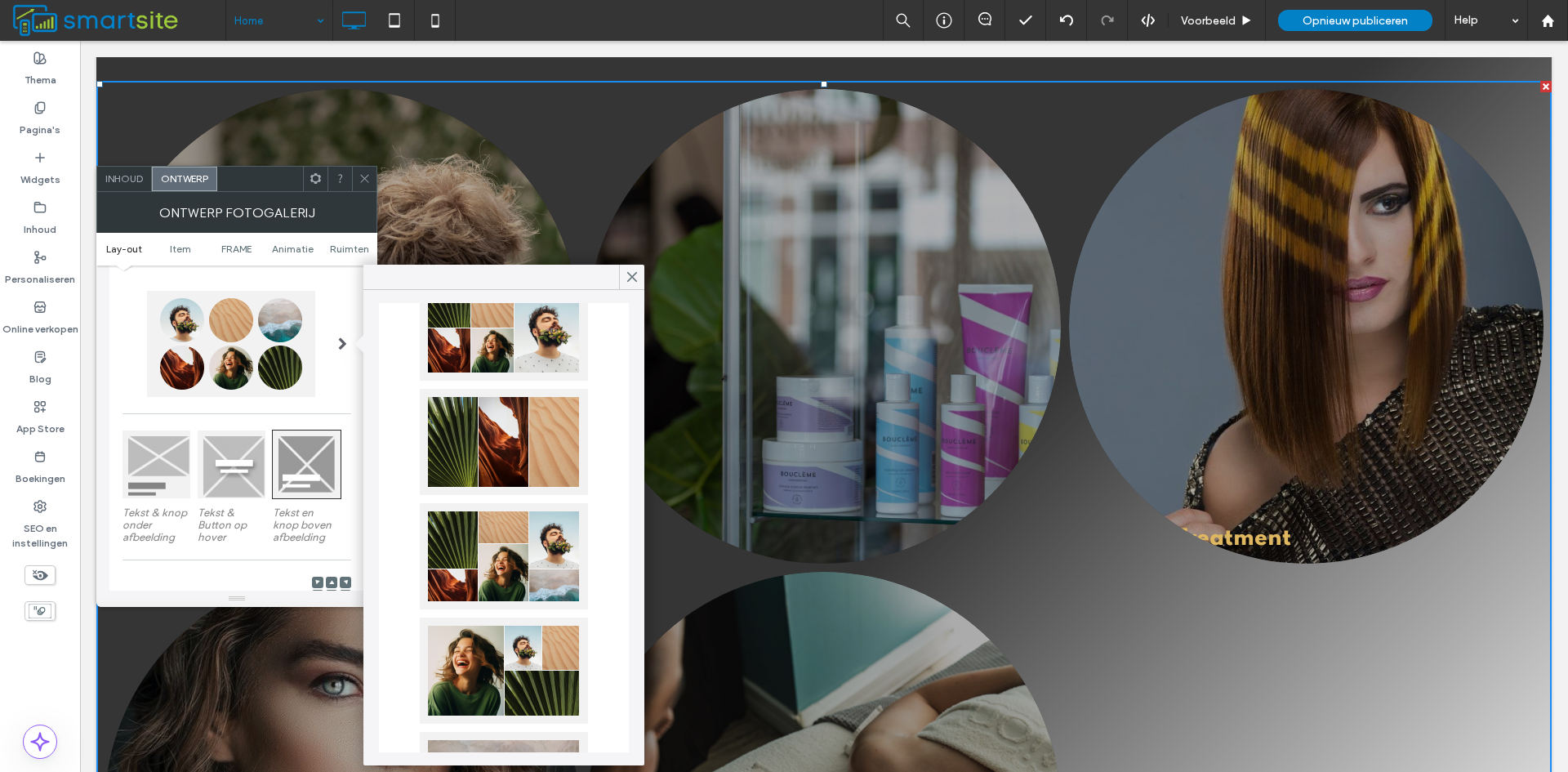
click at [521, 561] on div at bounding box center [504, 556] width 169 height 107
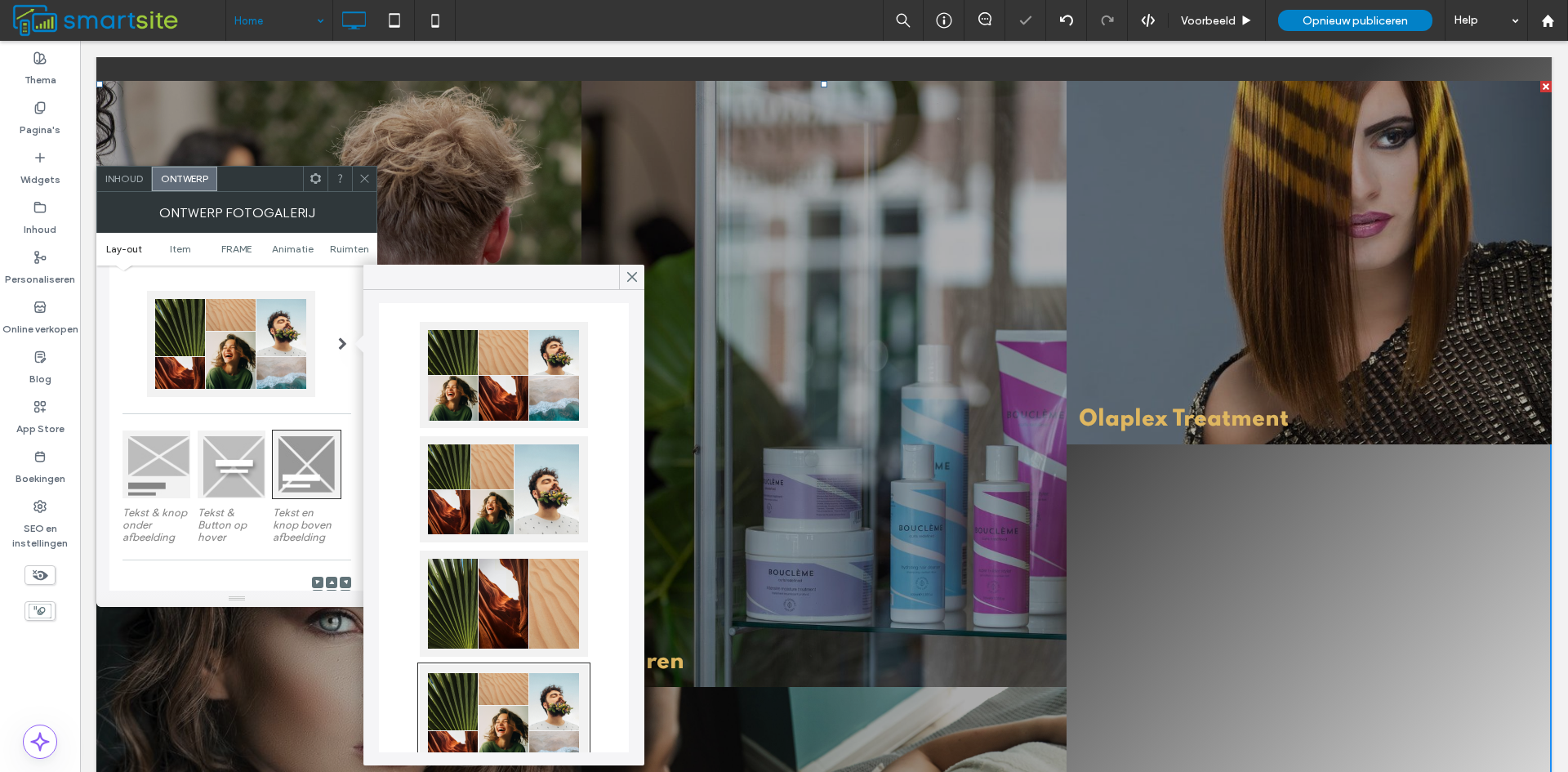
scroll to position [30, 0]
click at [526, 516] on div at bounding box center [504, 491] width 169 height 107
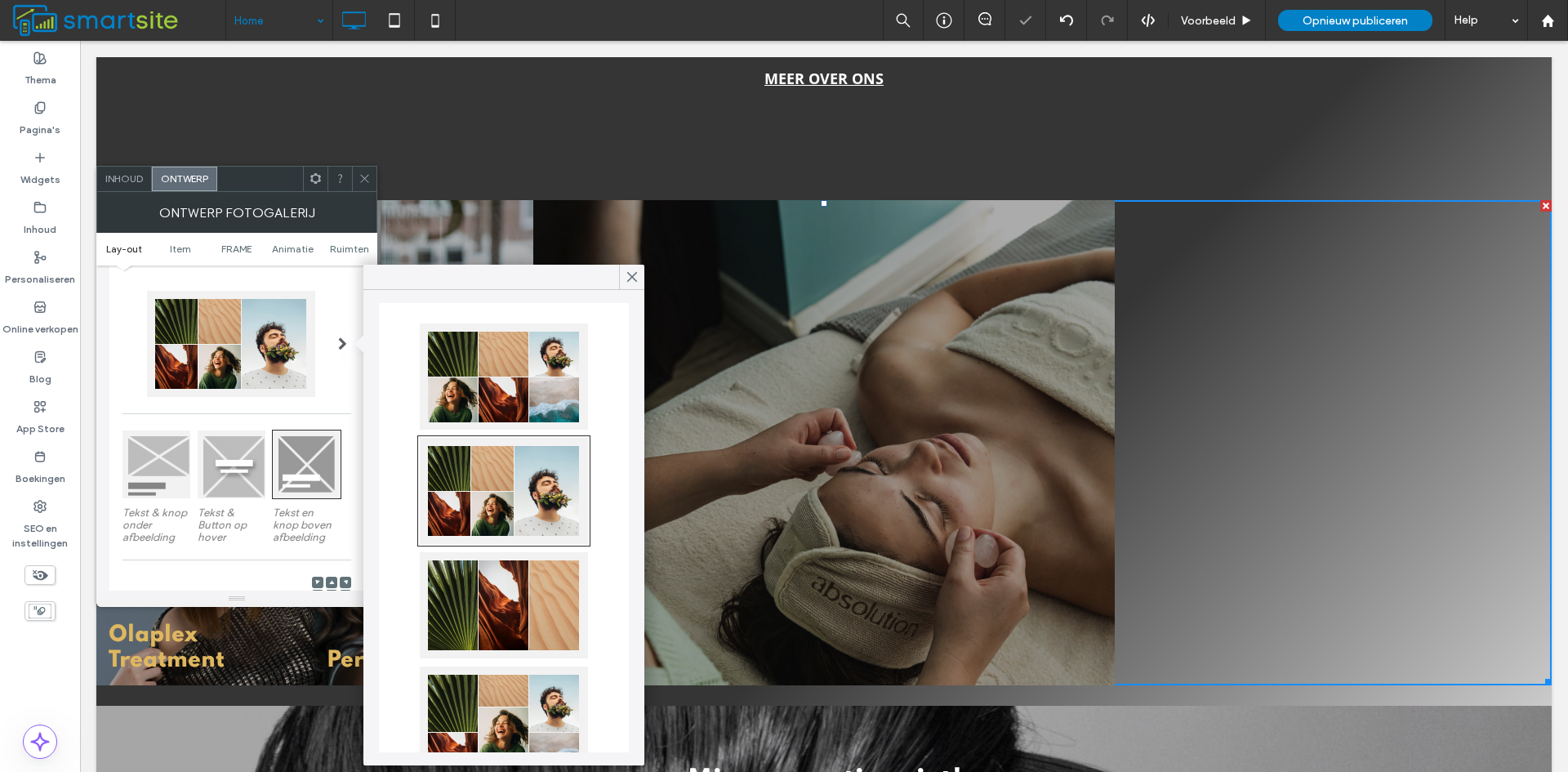
scroll to position [900, 0]
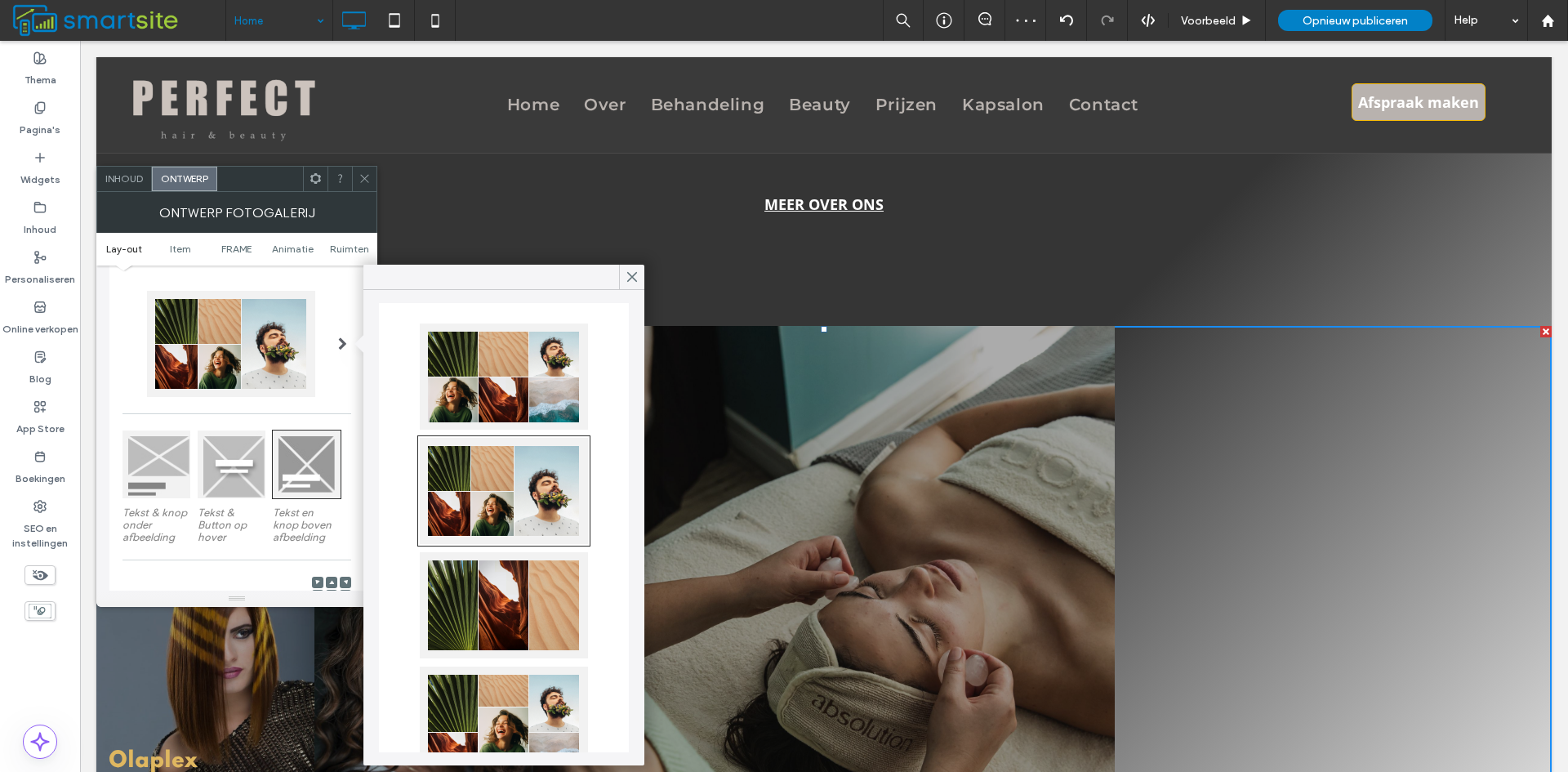
click at [540, 407] on div at bounding box center [504, 377] width 169 height 107
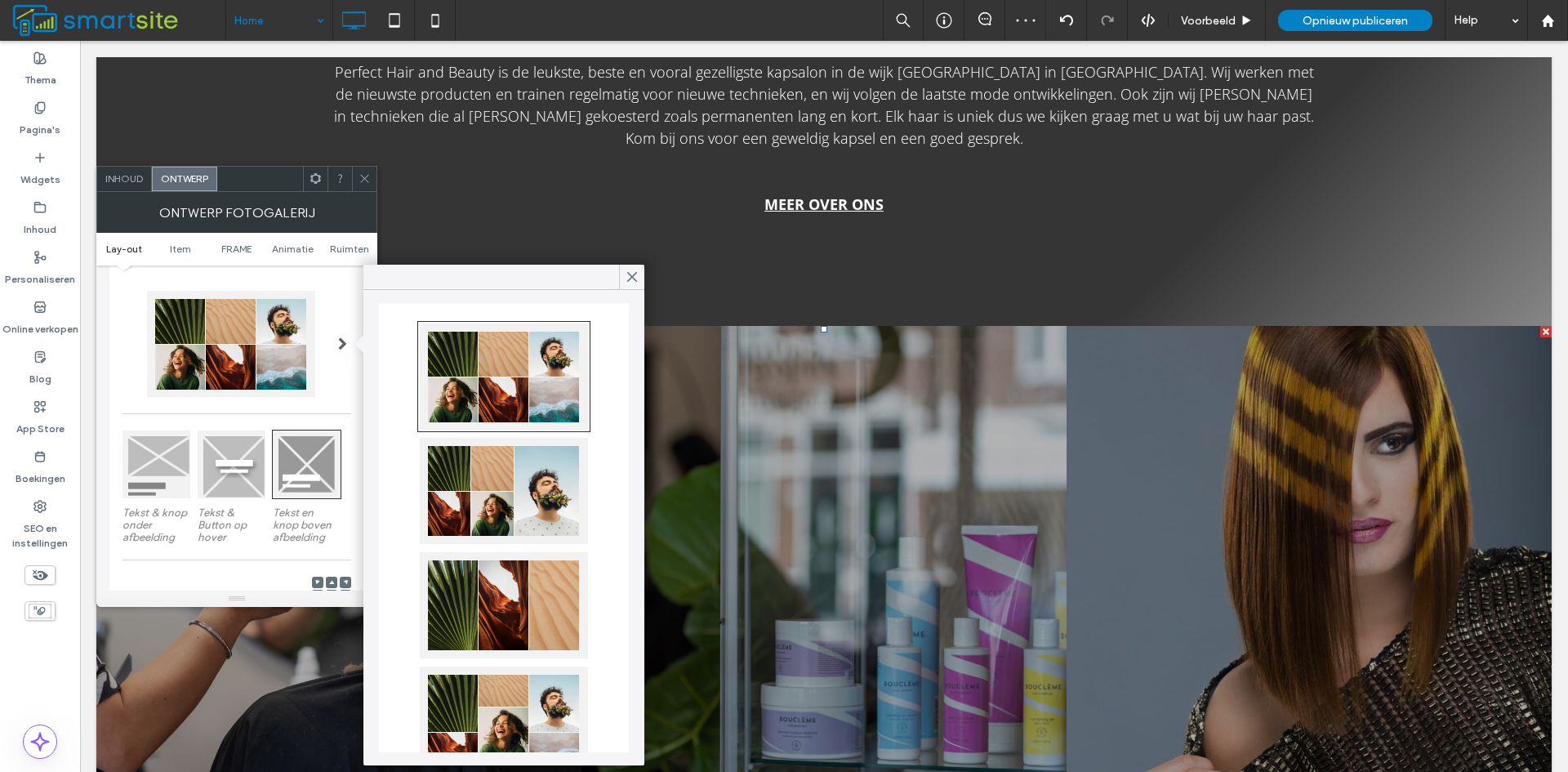
click at [547, 498] on div at bounding box center [504, 491] width 169 height 107
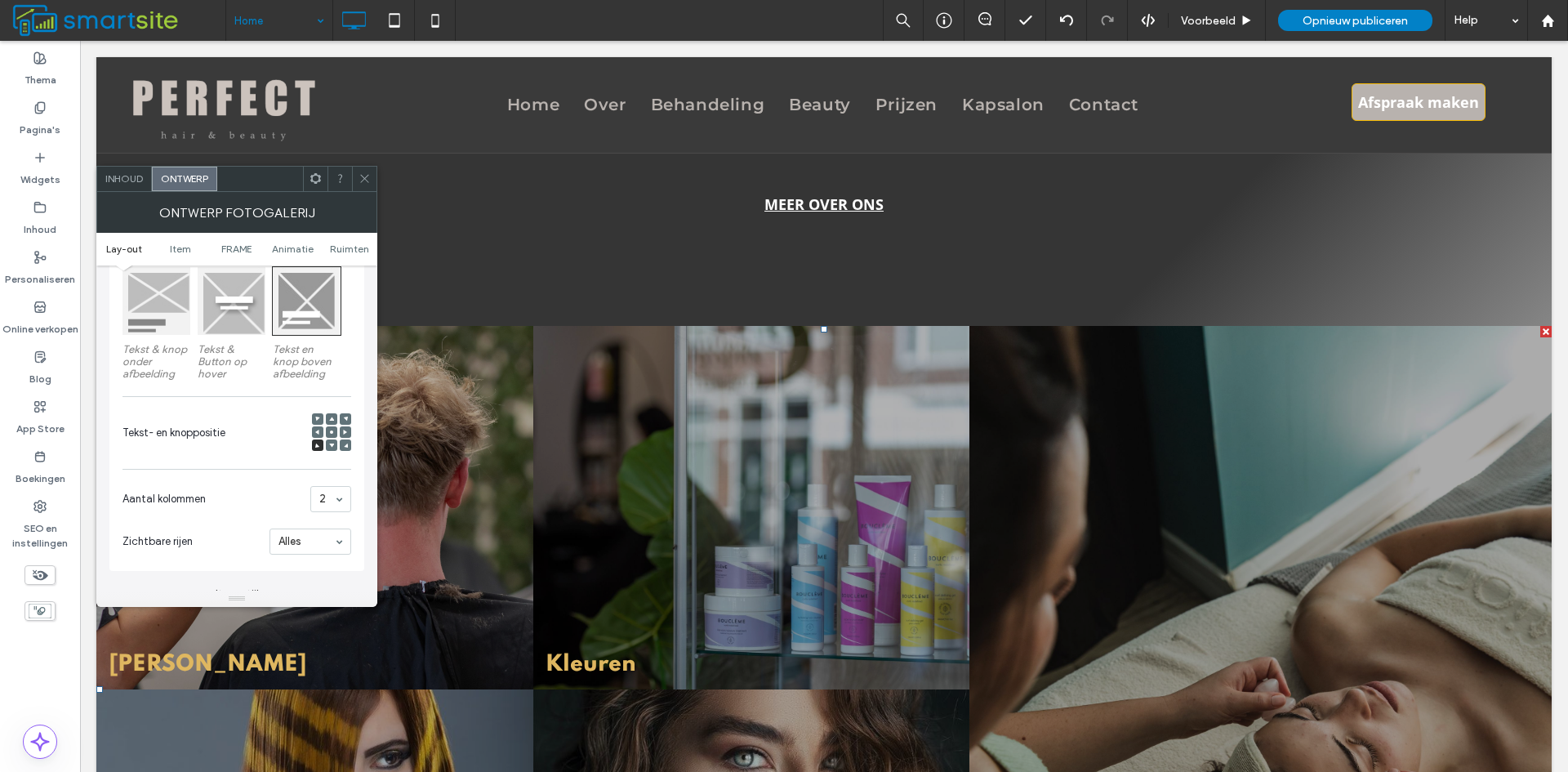
click at [126, 184] on span "Inhoud" at bounding box center [124, 178] width 37 height 12
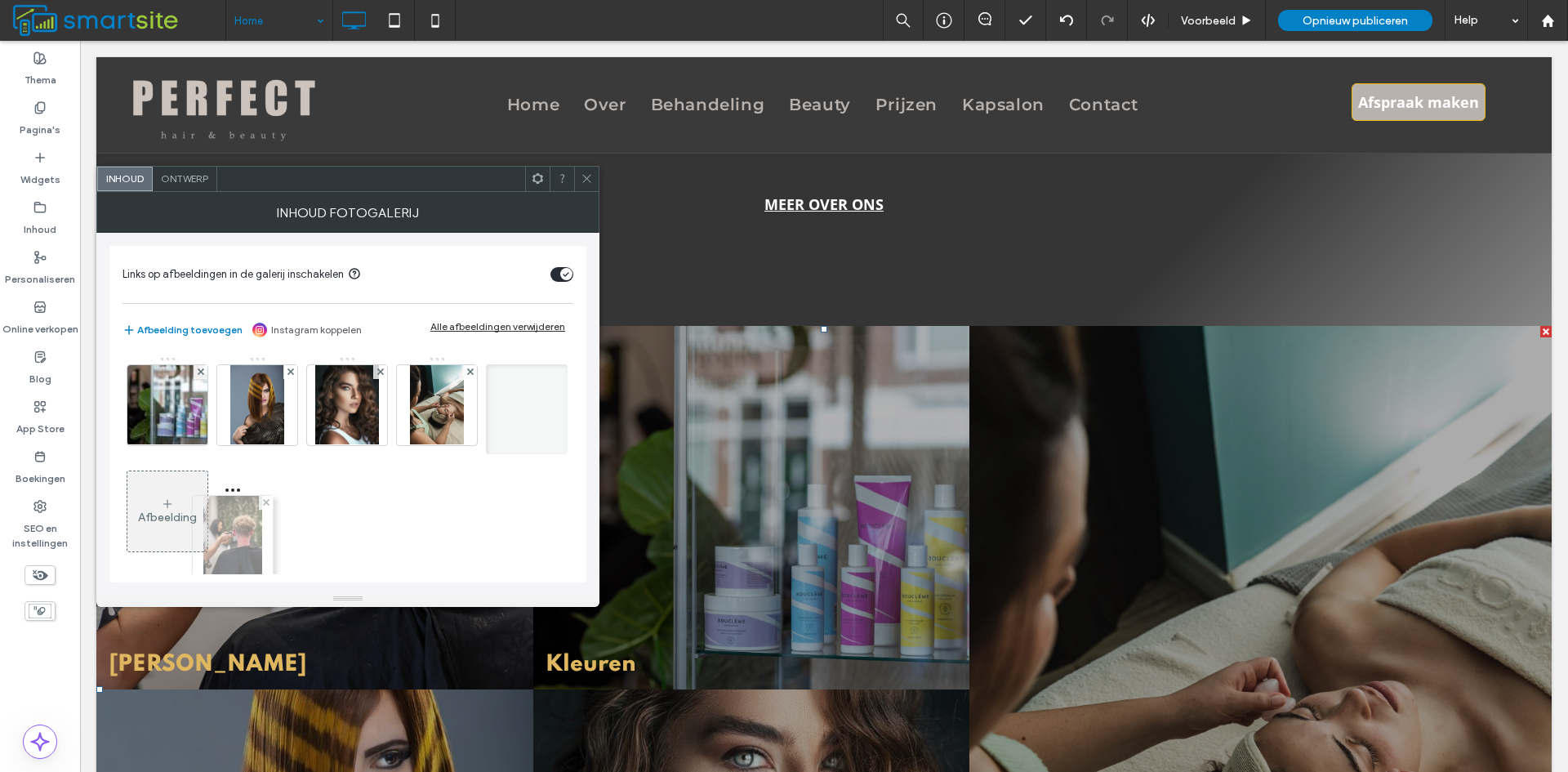
drag, startPoint x: 149, startPoint y: 402, endPoint x: 210, endPoint y: 532, distance: 143.6
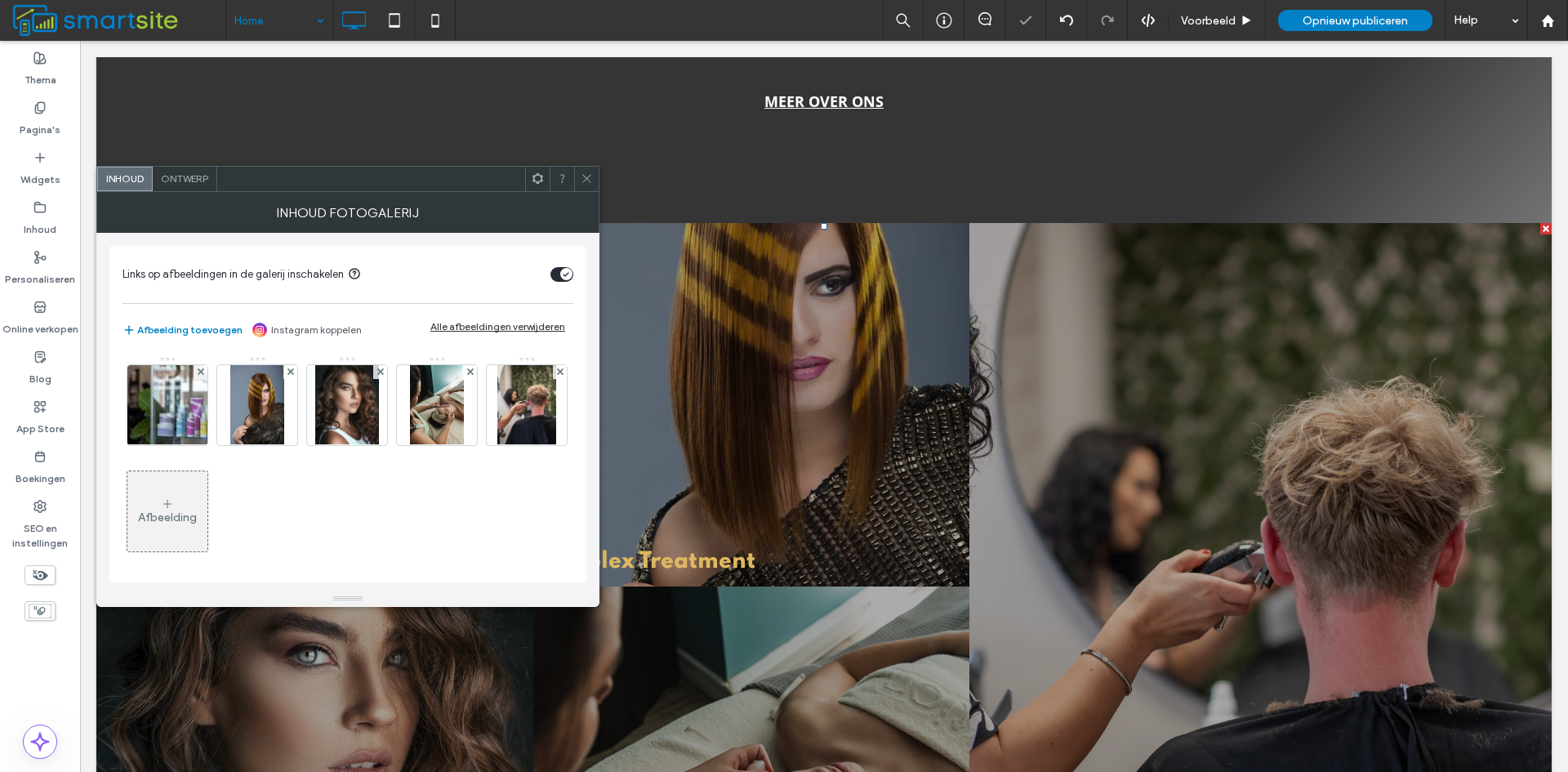
scroll to position [1062, 0]
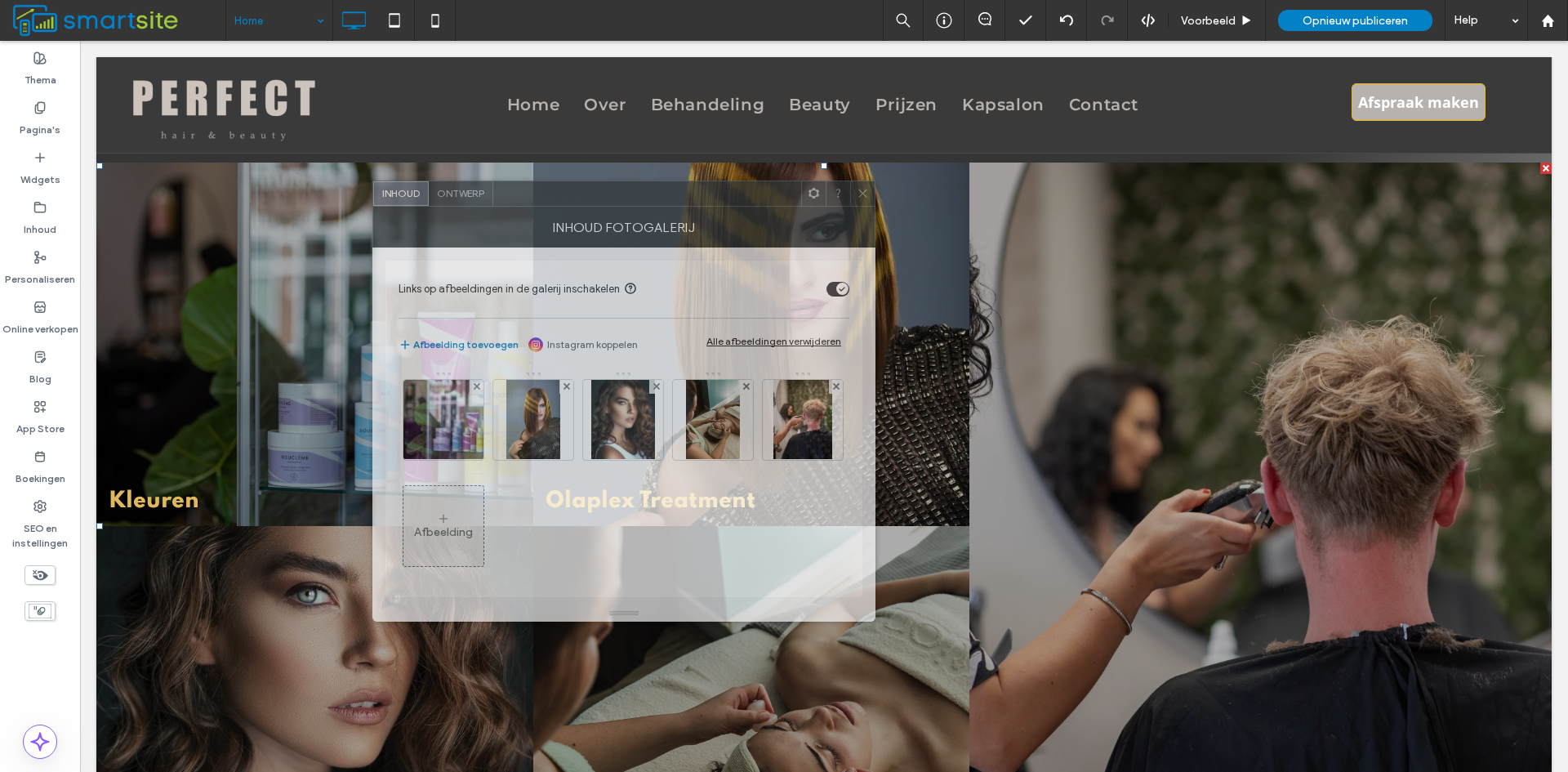
drag, startPoint x: 387, startPoint y: 185, endPoint x: 663, endPoint y: 199, distance: 276.4
click at [663, 199] on div at bounding box center [646, 193] width 308 height 25
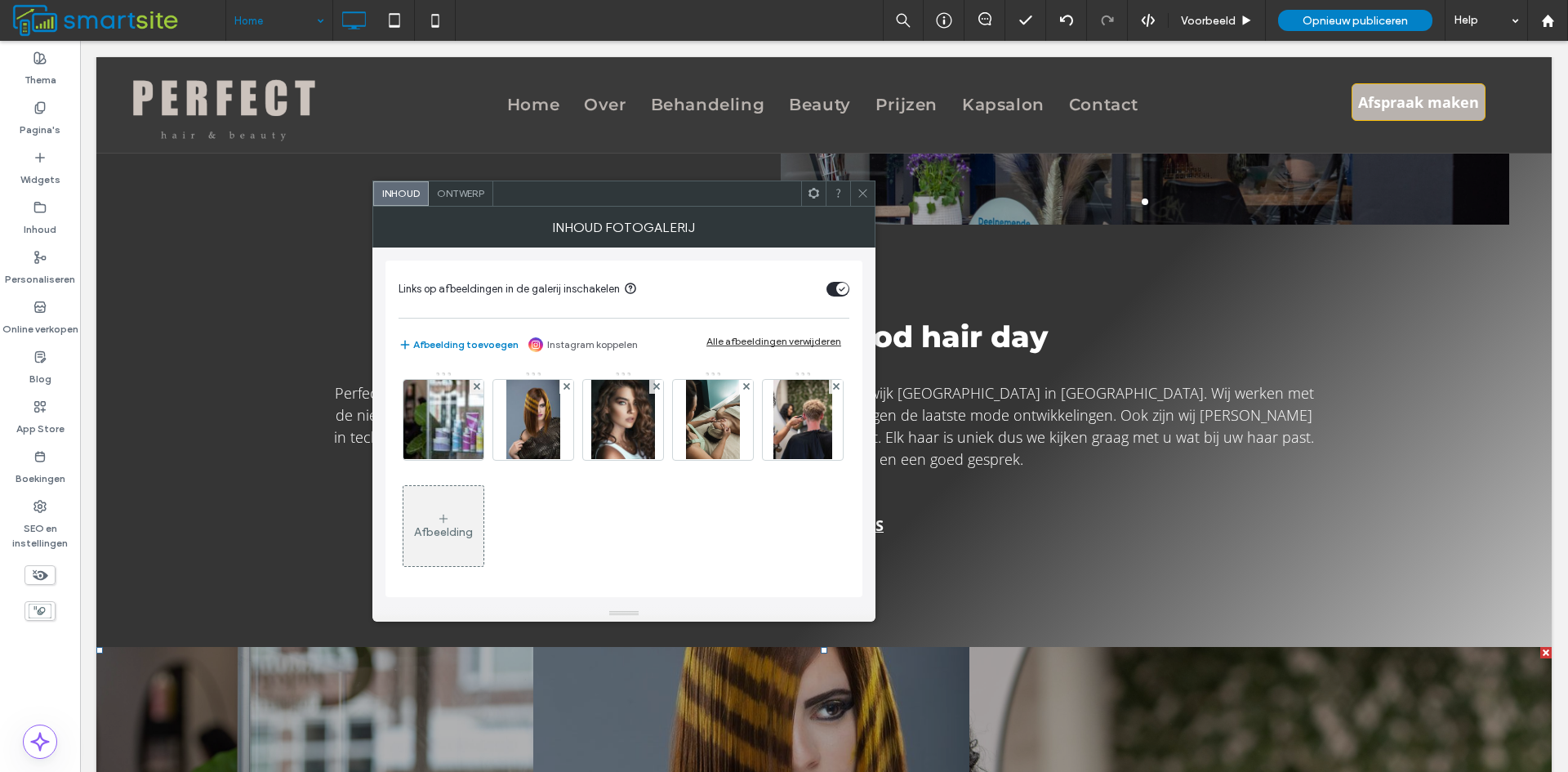
scroll to position [654, 0]
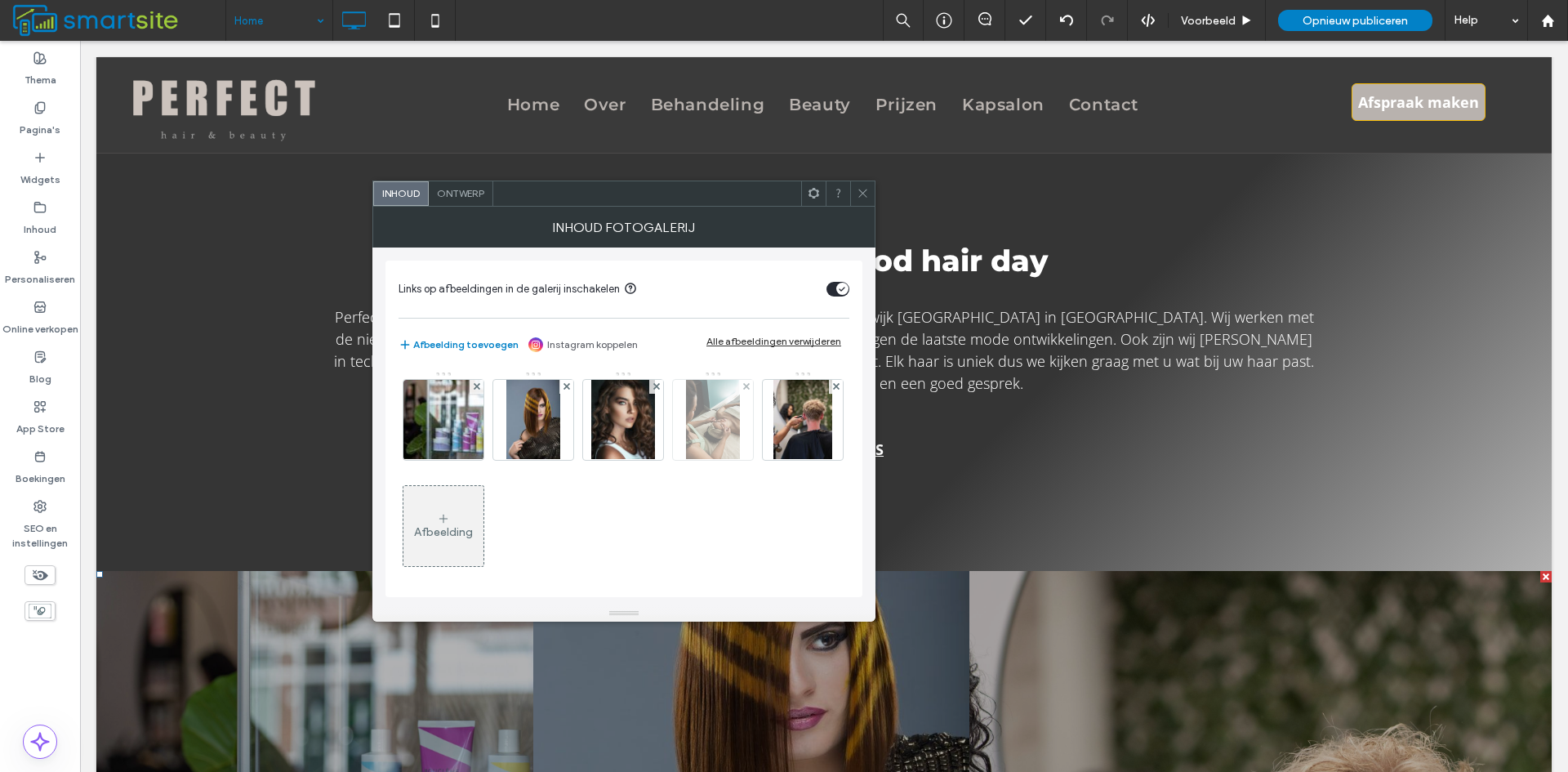
click at [730, 444] on img at bounding box center [713, 420] width 53 height 80
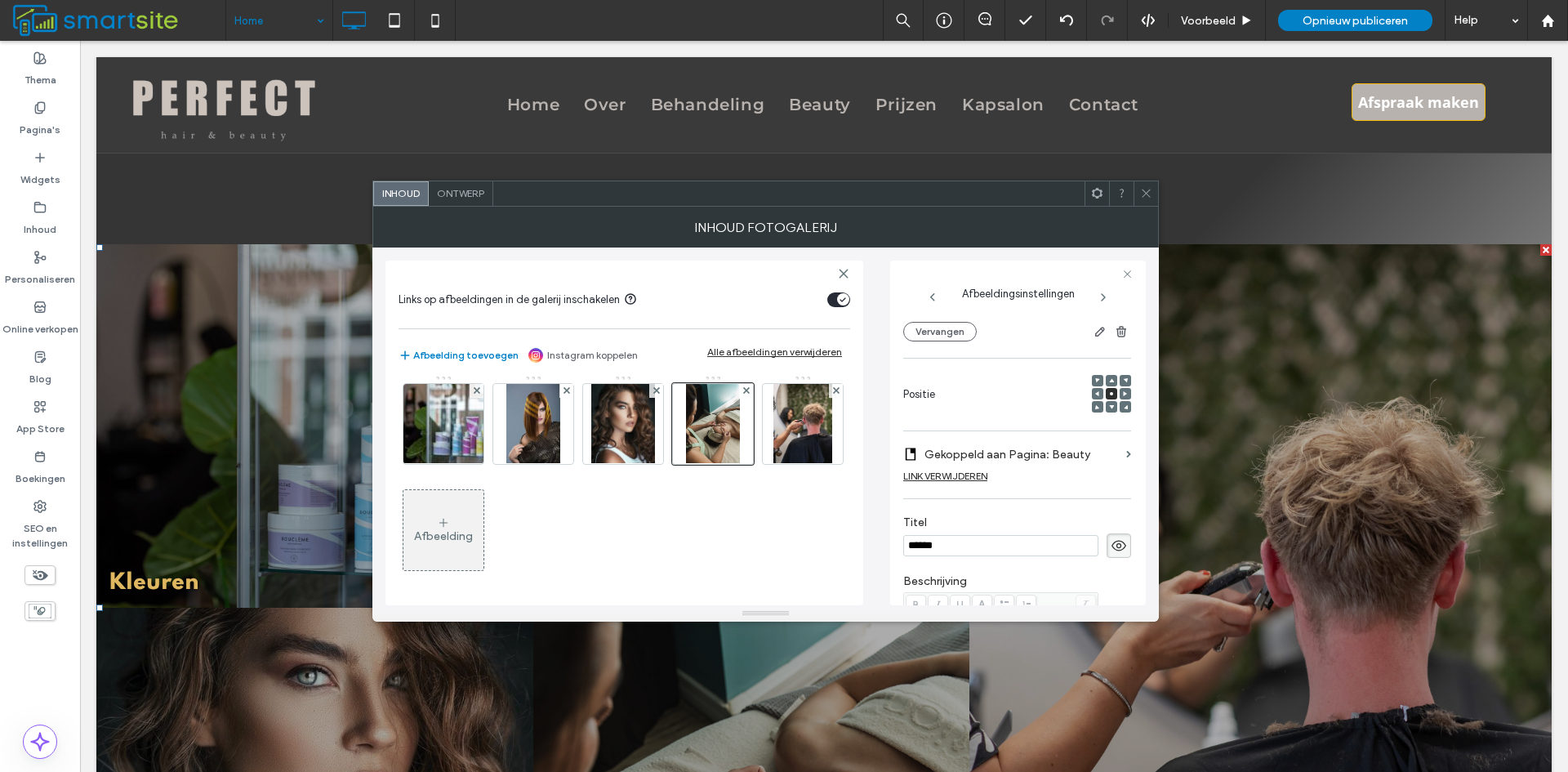
scroll to position [161, 0]
click at [1145, 202] on span at bounding box center [1146, 193] width 12 height 25
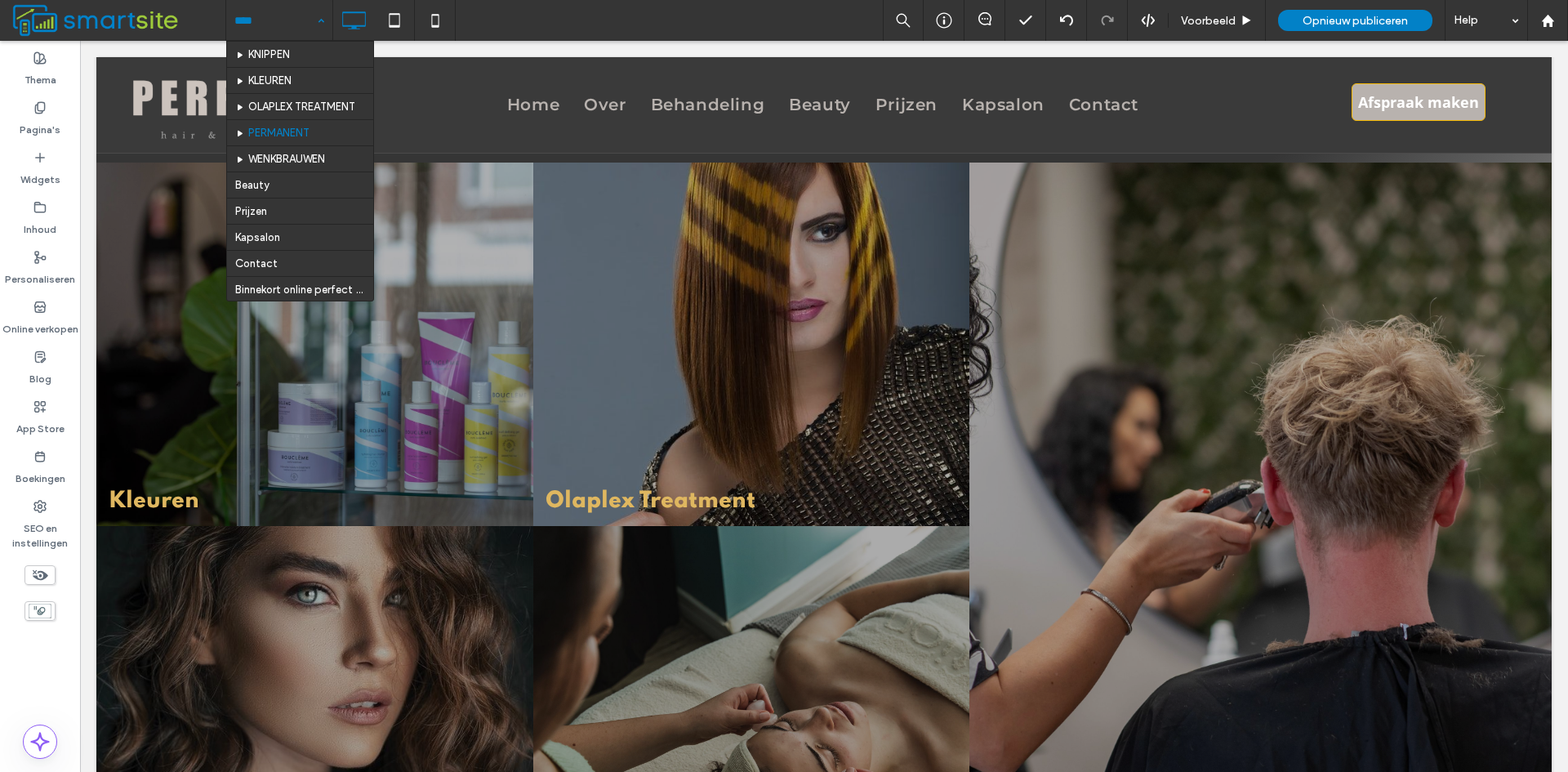
scroll to position [89, 0]
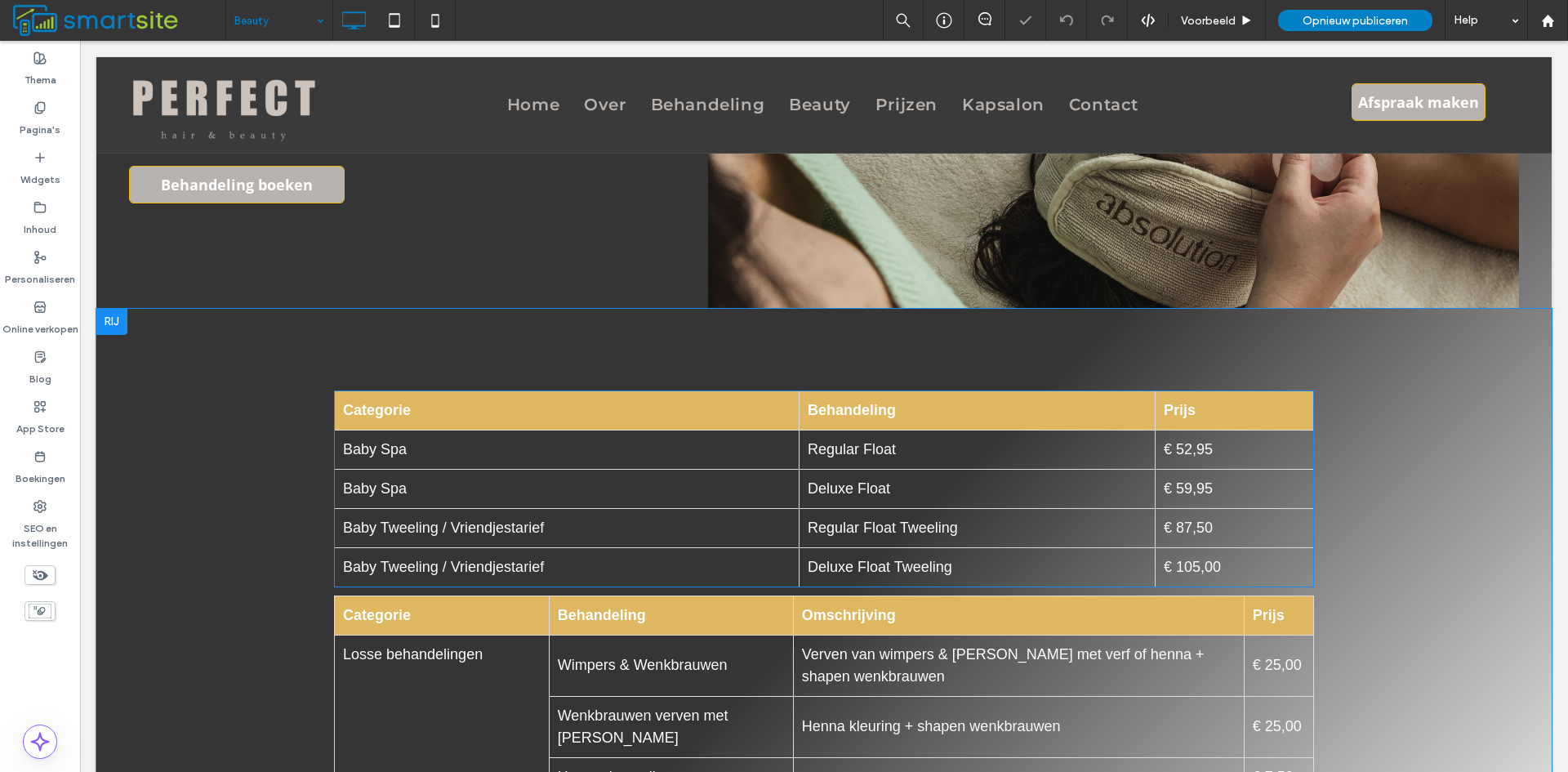
scroll to position [653, 0]
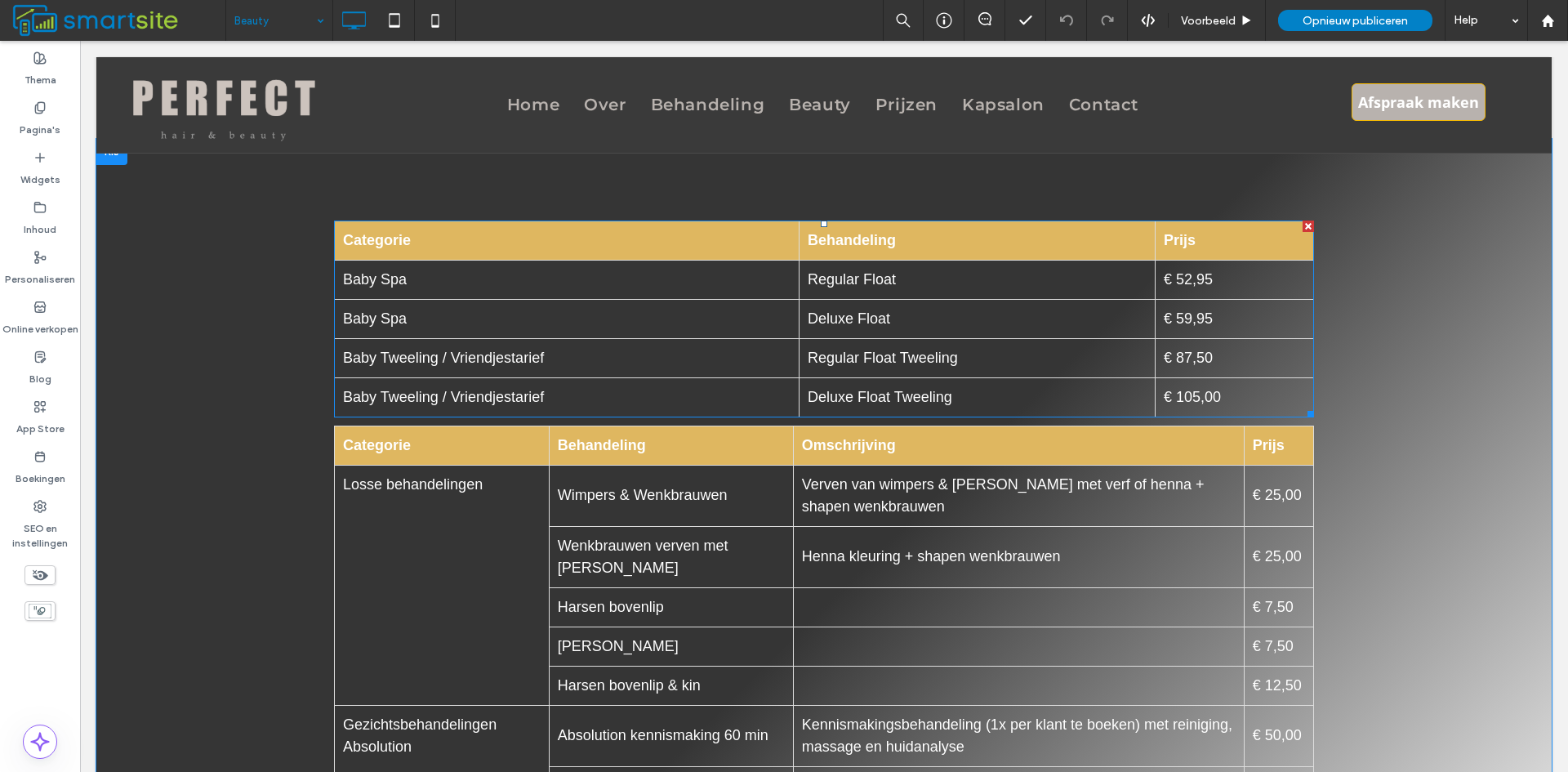
click at [1043, 313] on span at bounding box center [824, 319] width 981 height 197
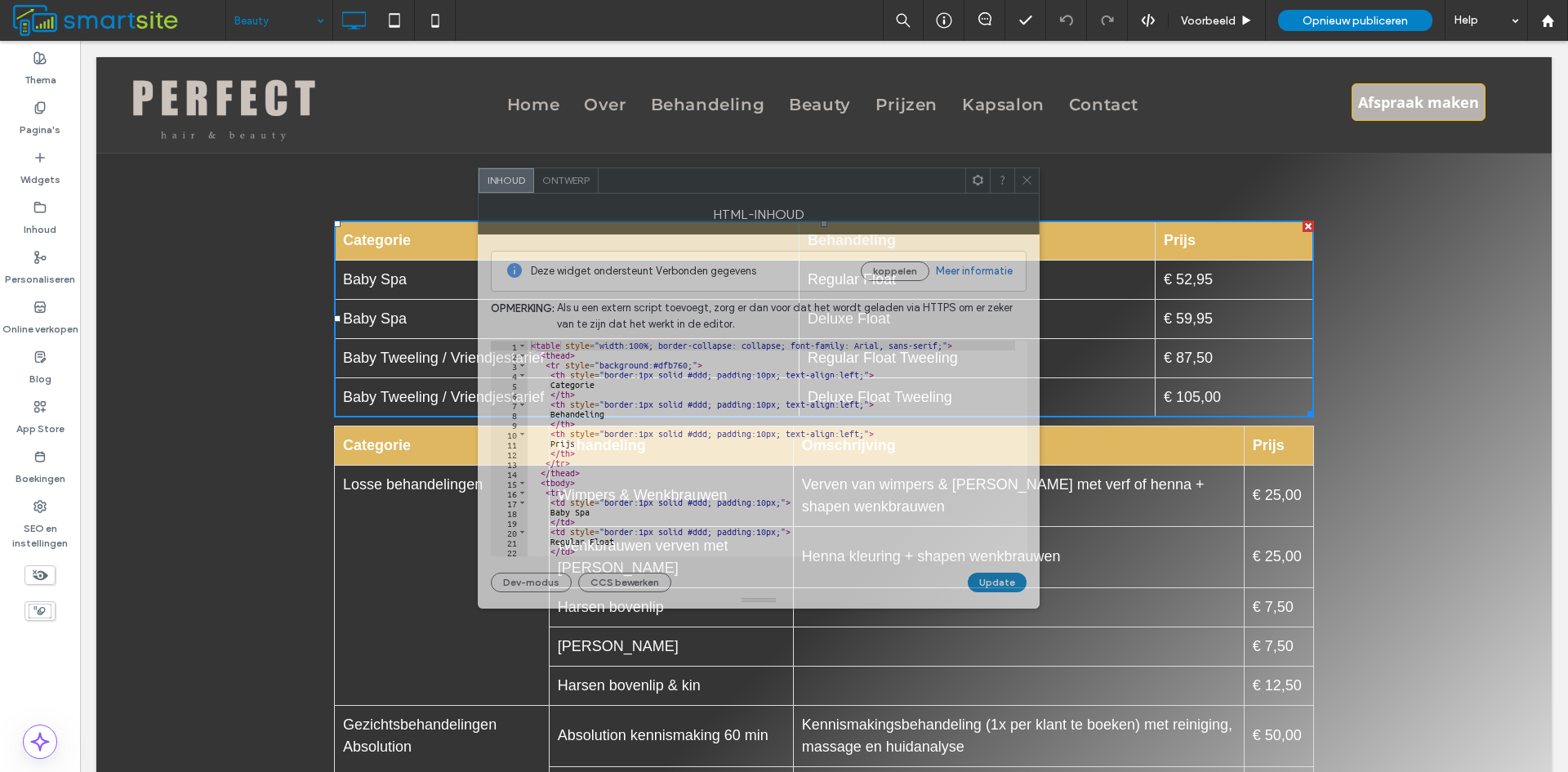
drag, startPoint x: 447, startPoint y: 184, endPoint x: 739, endPoint y: 171, distance: 292.3
click at [739, 171] on div at bounding box center [782, 181] width 367 height 25
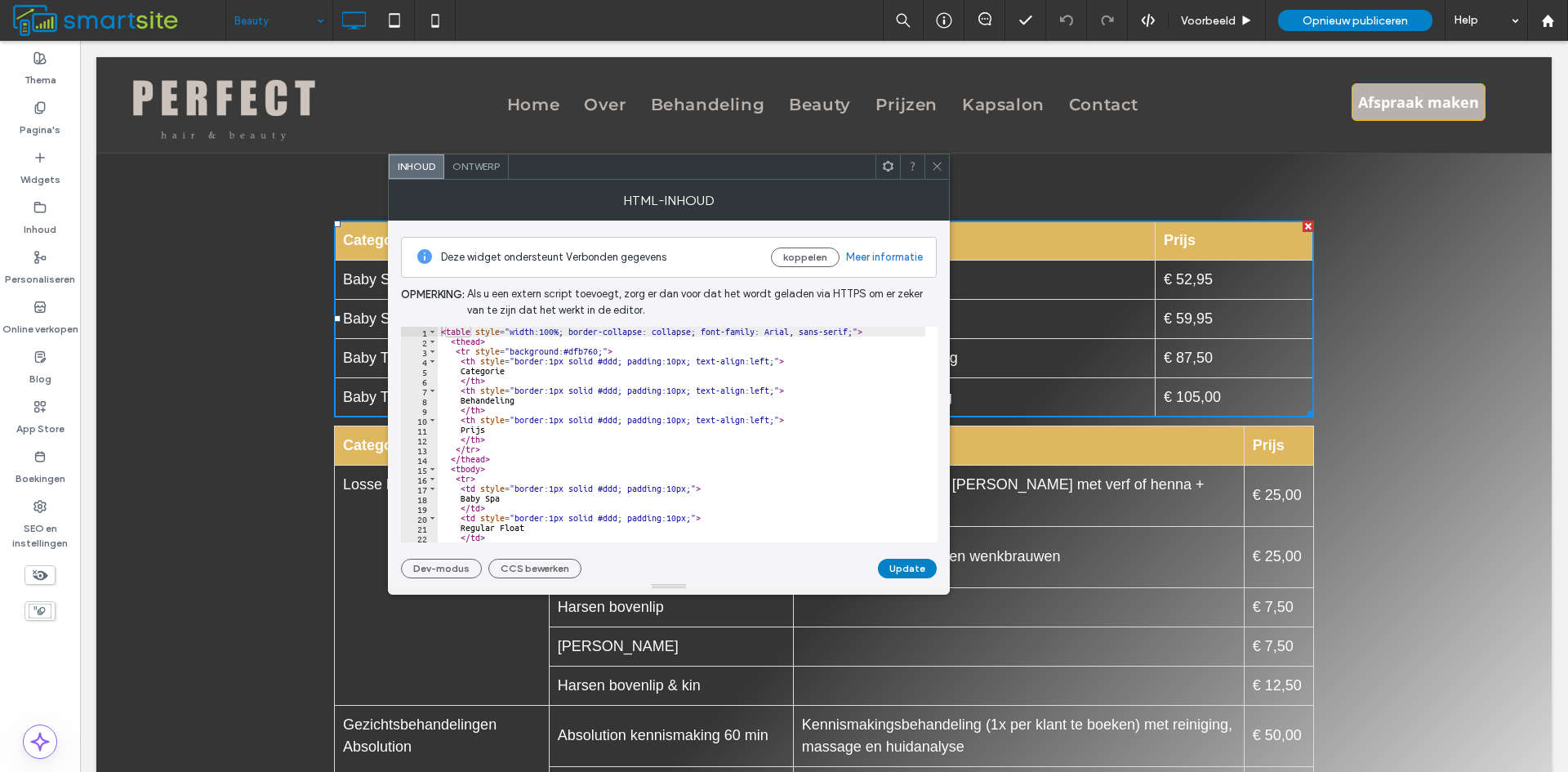
click at [811, 465] on div "< table style = "width:100%; border-collapse: collapse; font-family: Arial, san…" at bounding box center [682, 444] width 487 height 235
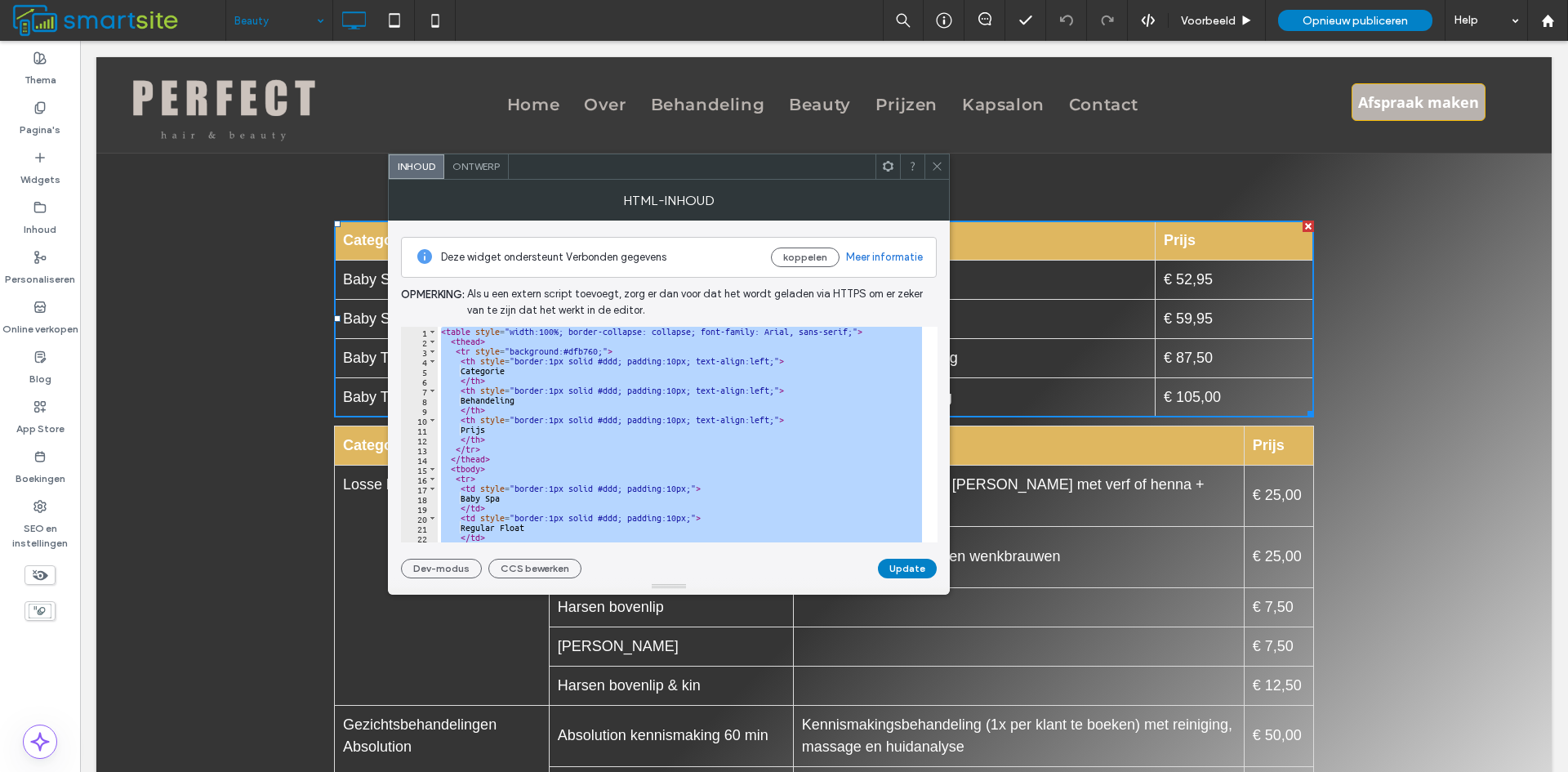
click at [612, 510] on div "< table style = "width:100%; border-collapse: collapse; font-family: Arial, san…" at bounding box center [682, 434] width 487 height 215
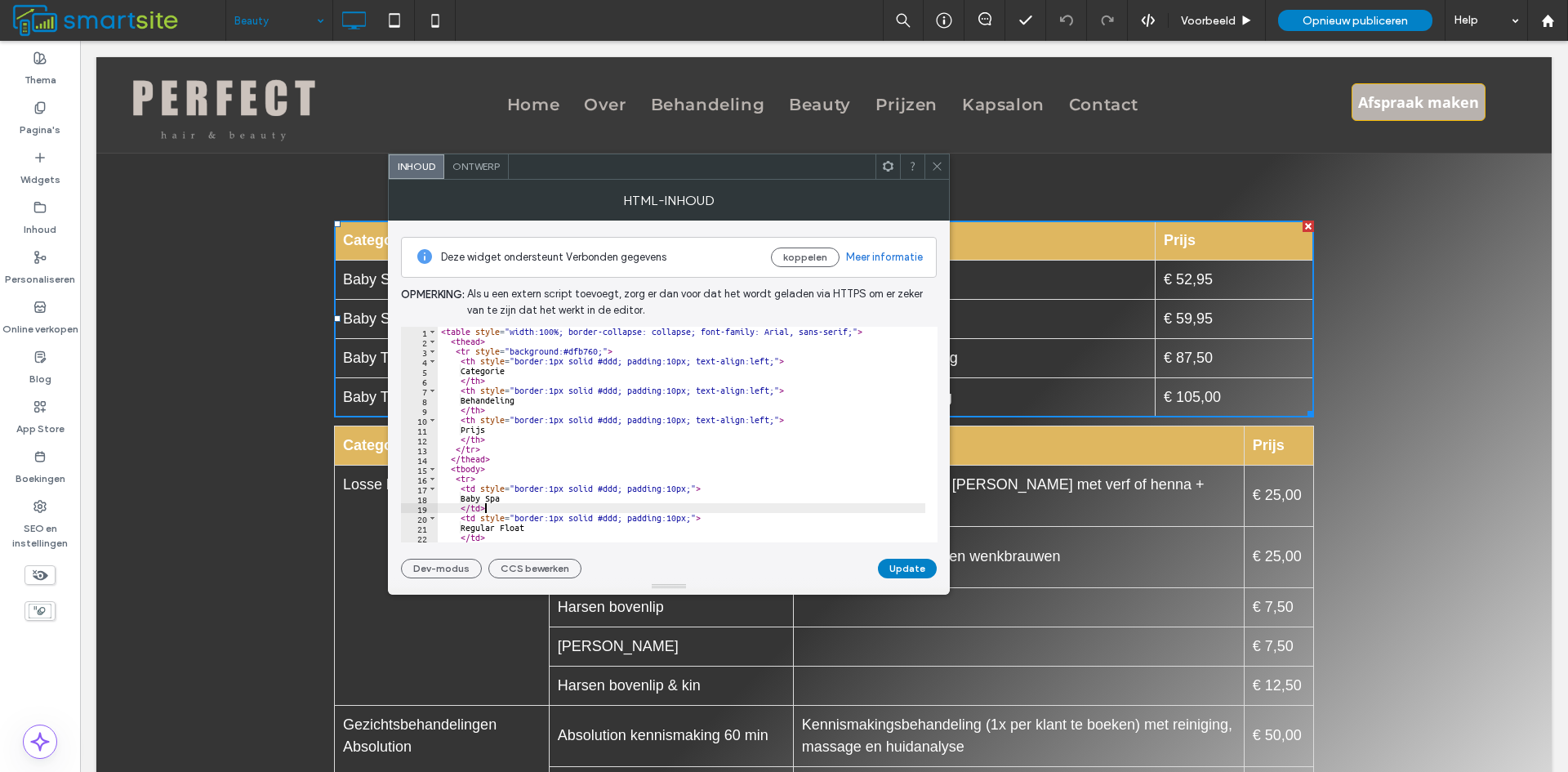
type textarea "******** *********"
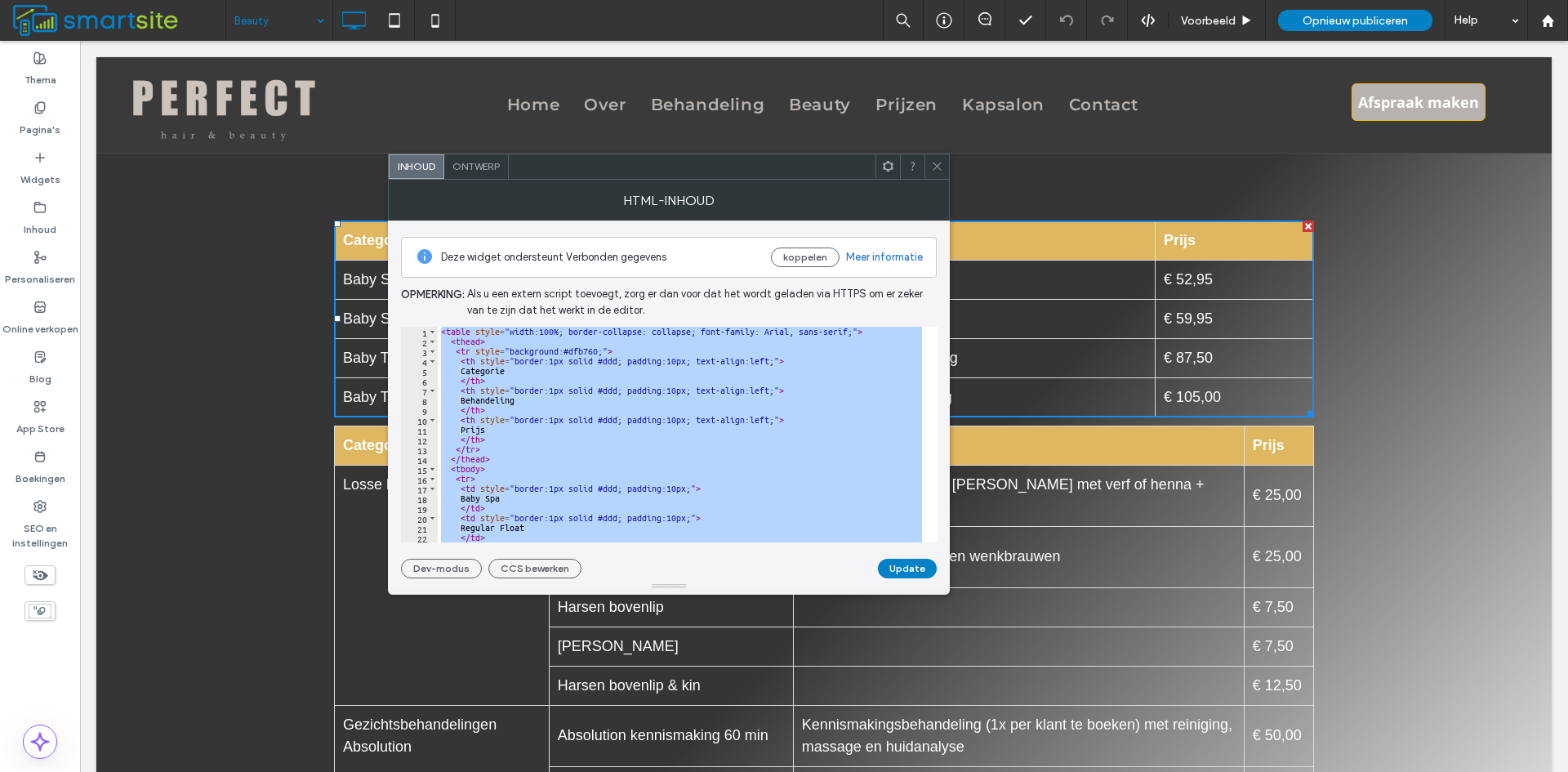
paste textarea "Cursor at row 61"
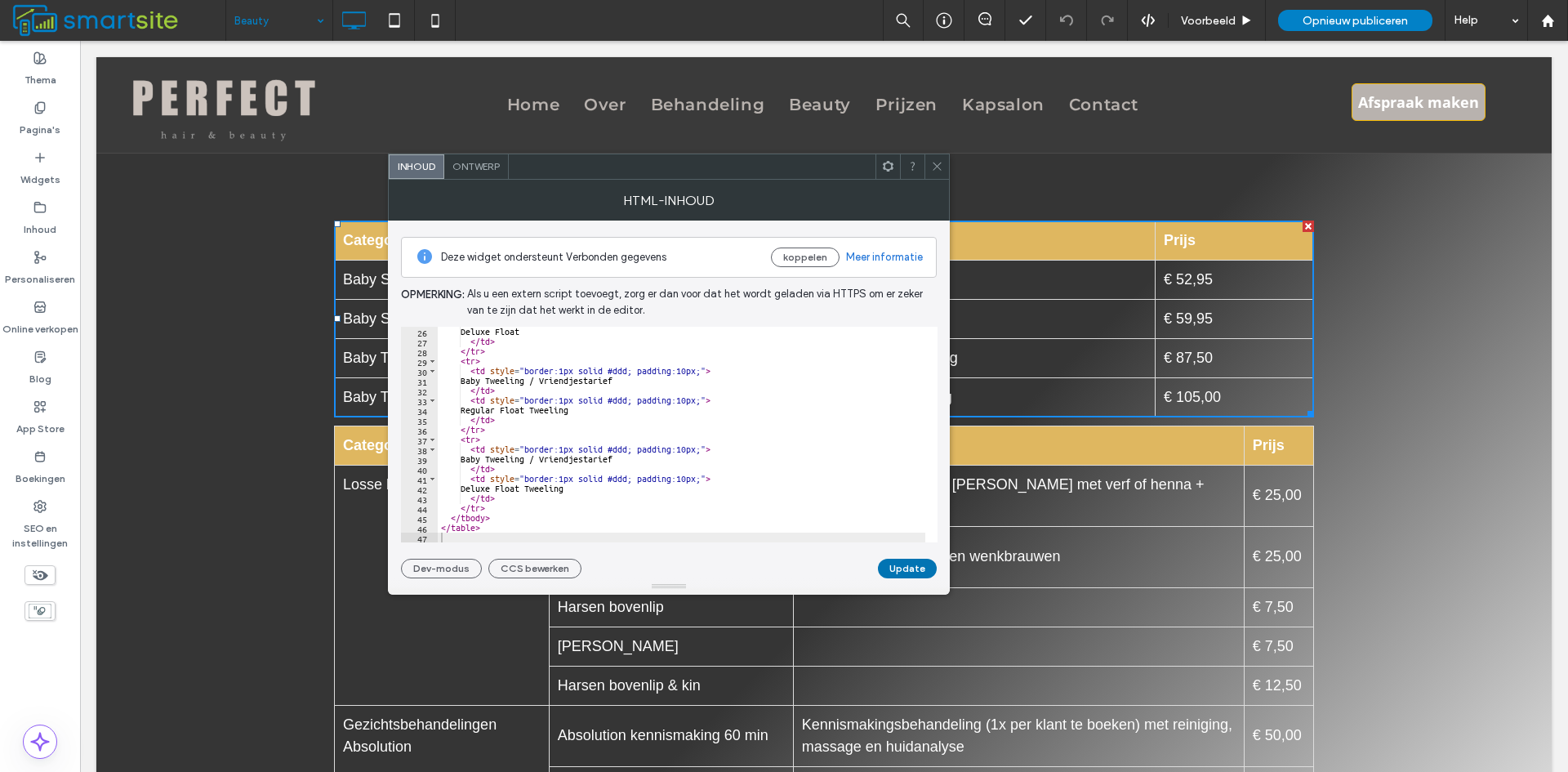
click at [898, 565] on button "Update" at bounding box center [907, 568] width 59 height 20
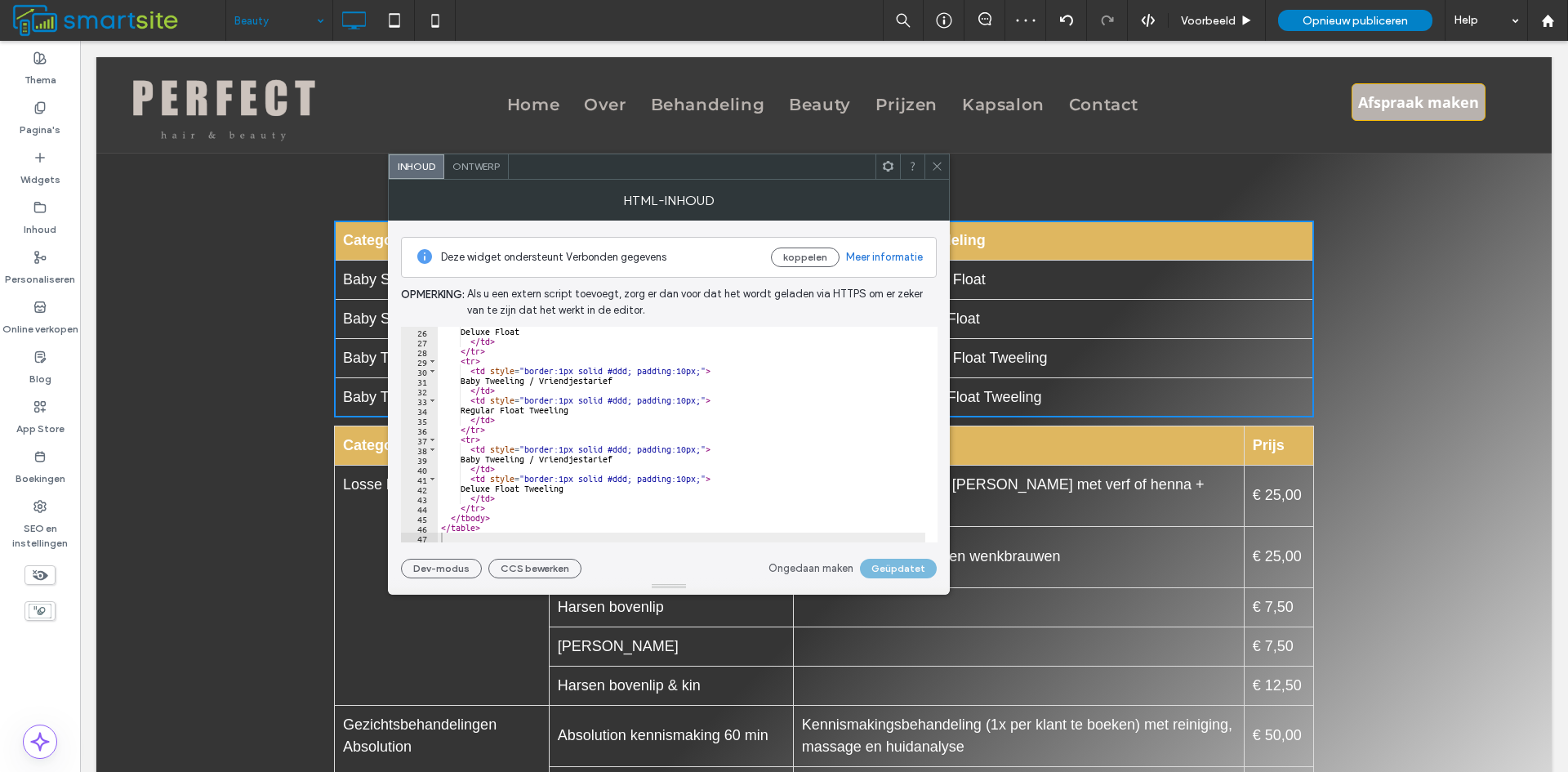
click at [934, 169] on icon at bounding box center [937, 166] width 12 height 12
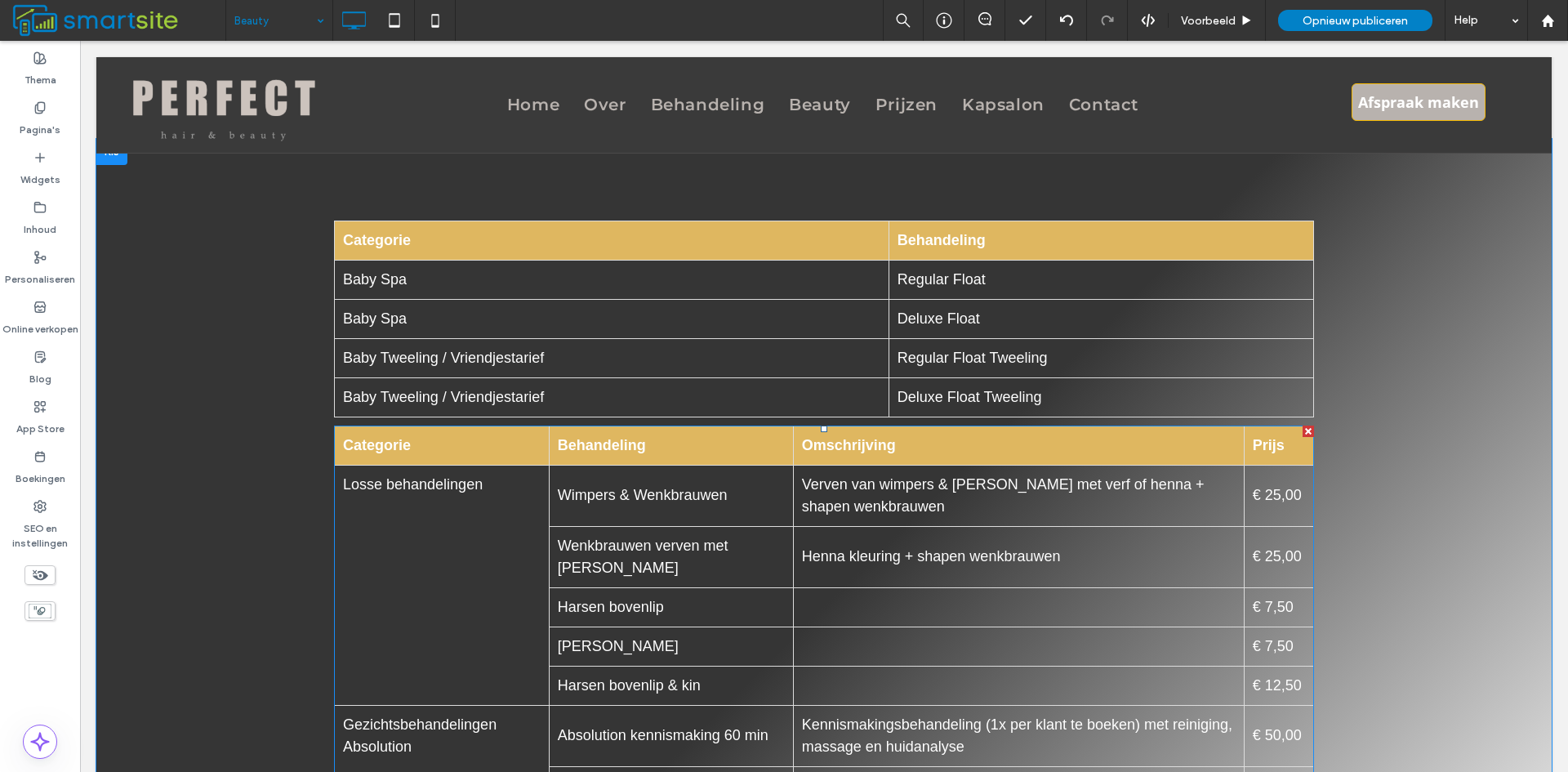
click at [789, 492] on span at bounding box center [824, 716] width 981 height 582
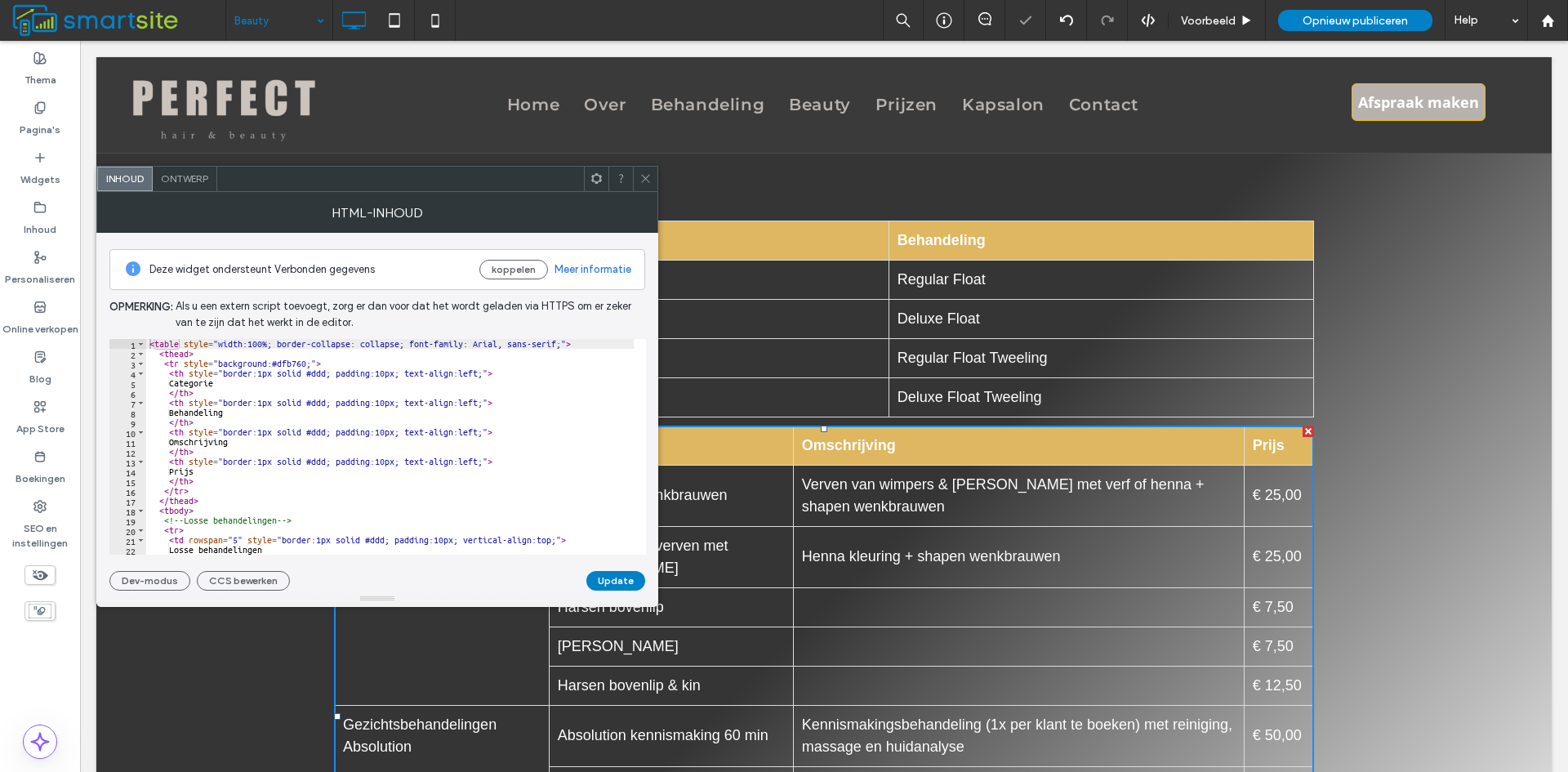
click at [385, 489] on div "< table style = "width:100%; border-collapse: collapse; font-family: Arial, san…" at bounding box center [390, 456] width 487 height 235
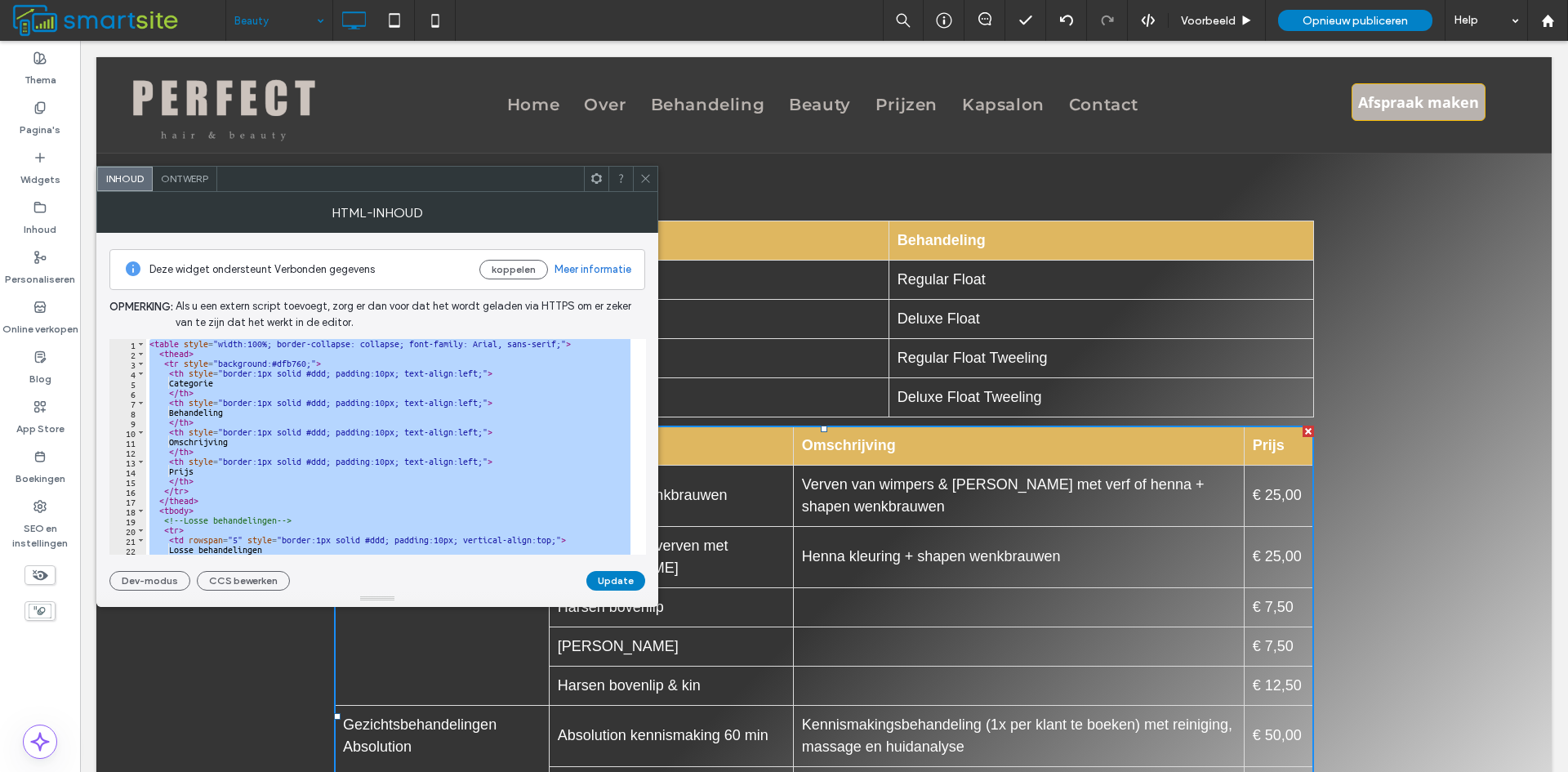
click at [361, 477] on div "< table style = "width:100%; border-collapse: collapse; font-family: Arial, san…" at bounding box center [390, 446] width 487 height 215
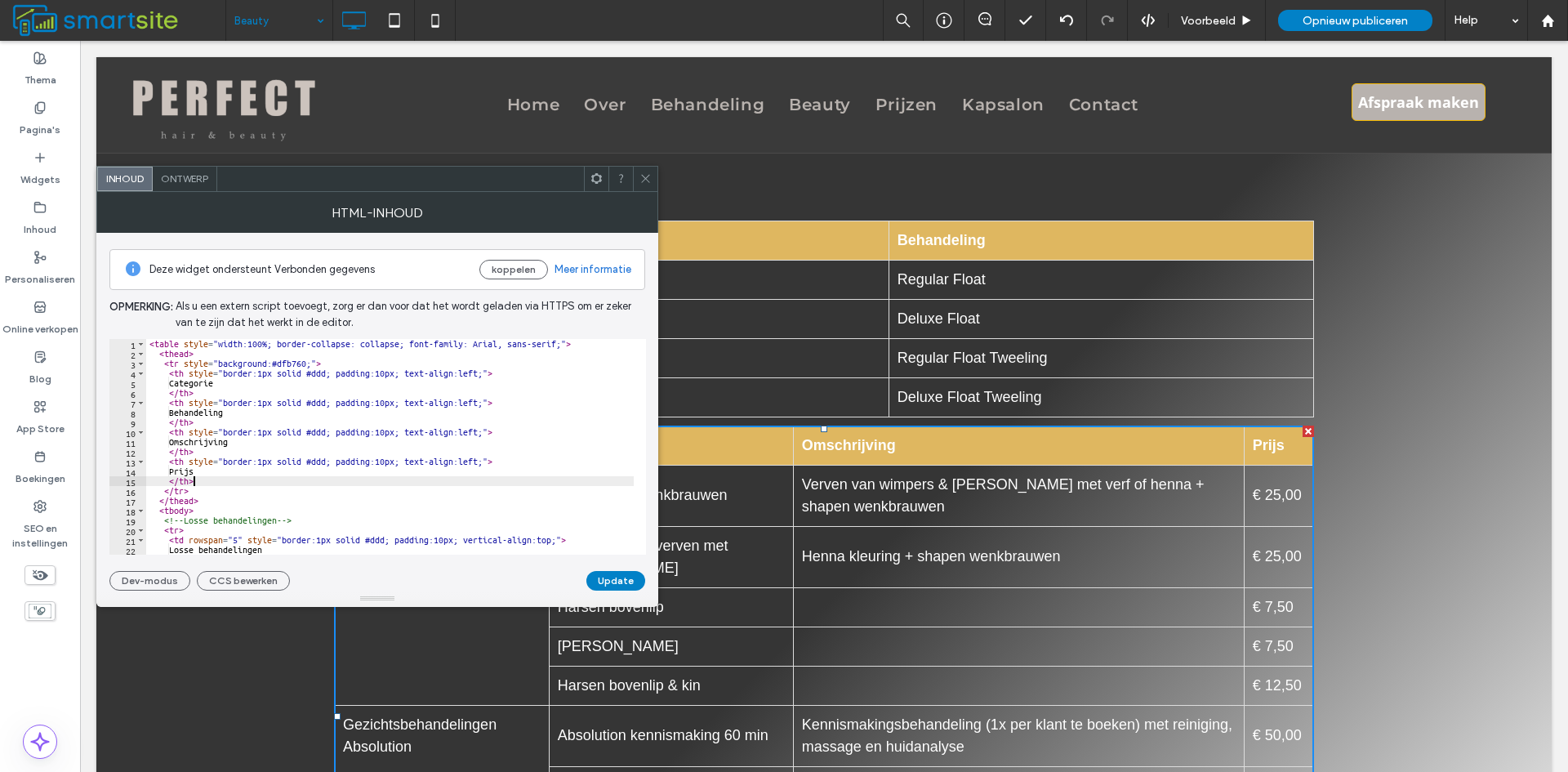
type textarea "******** *********"
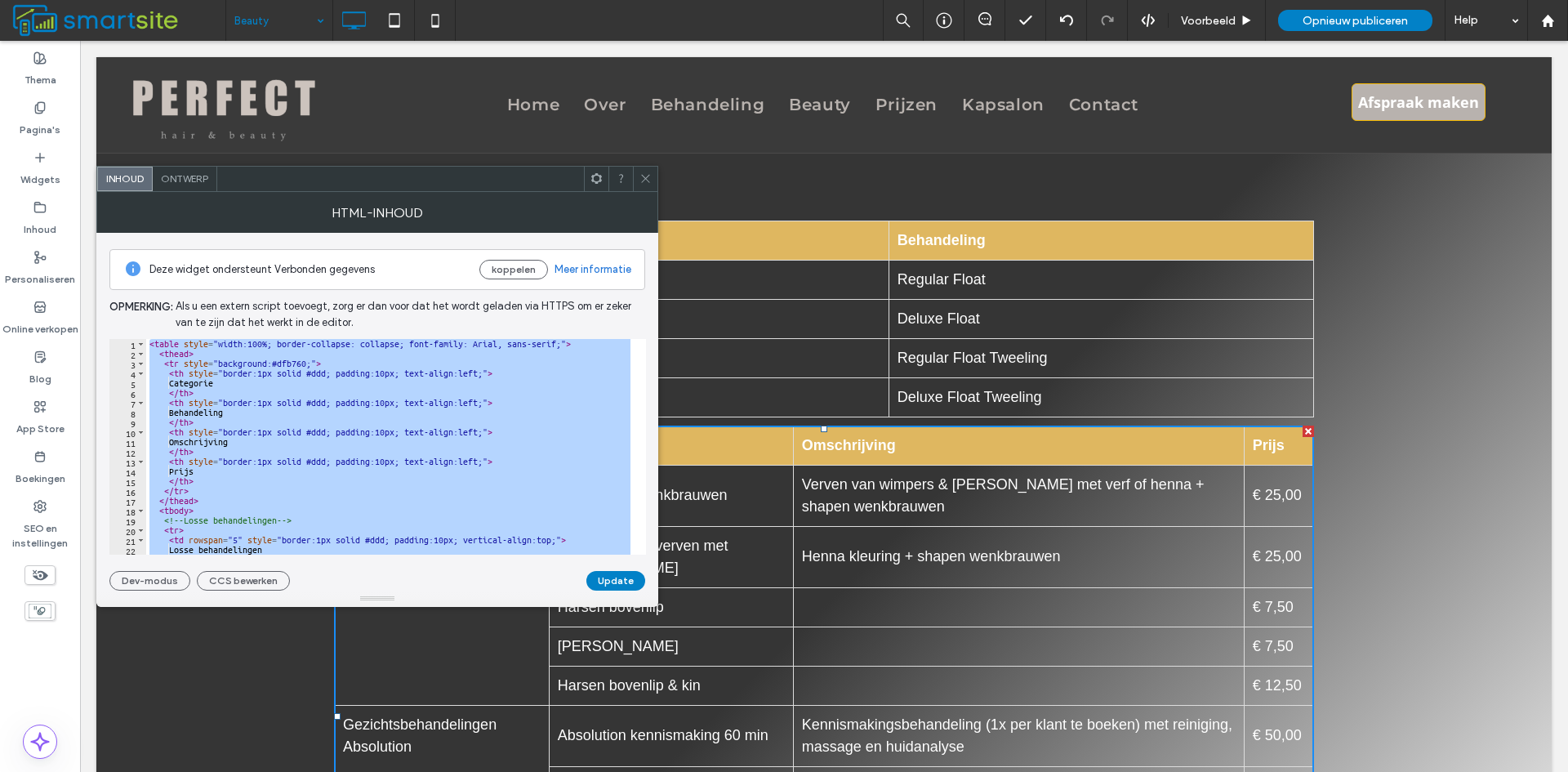
paste textarea "Cursor at row 150"
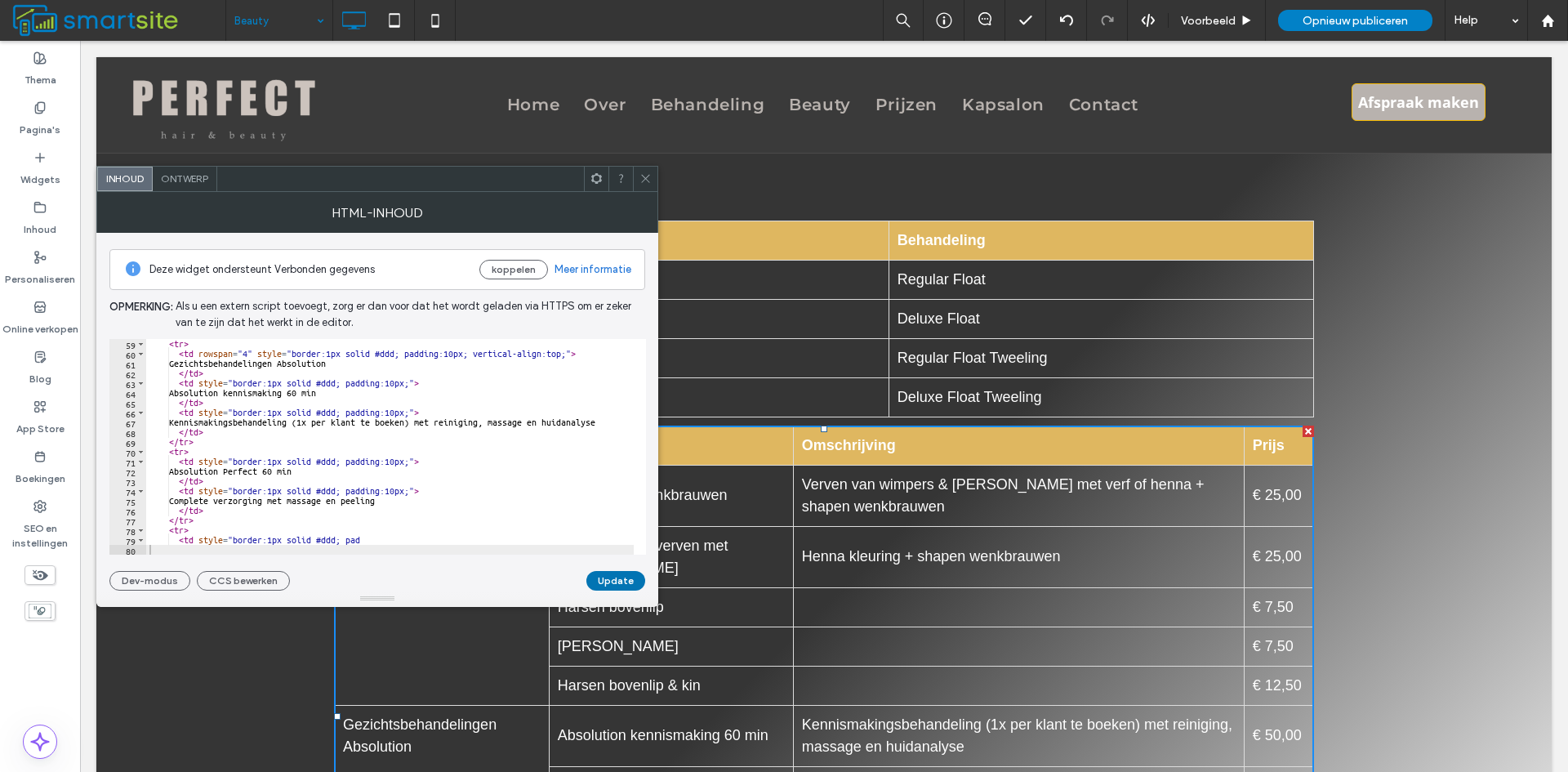
click at [626, 588] on button "Update" at bounding box center [616, 581] width 59 height 20
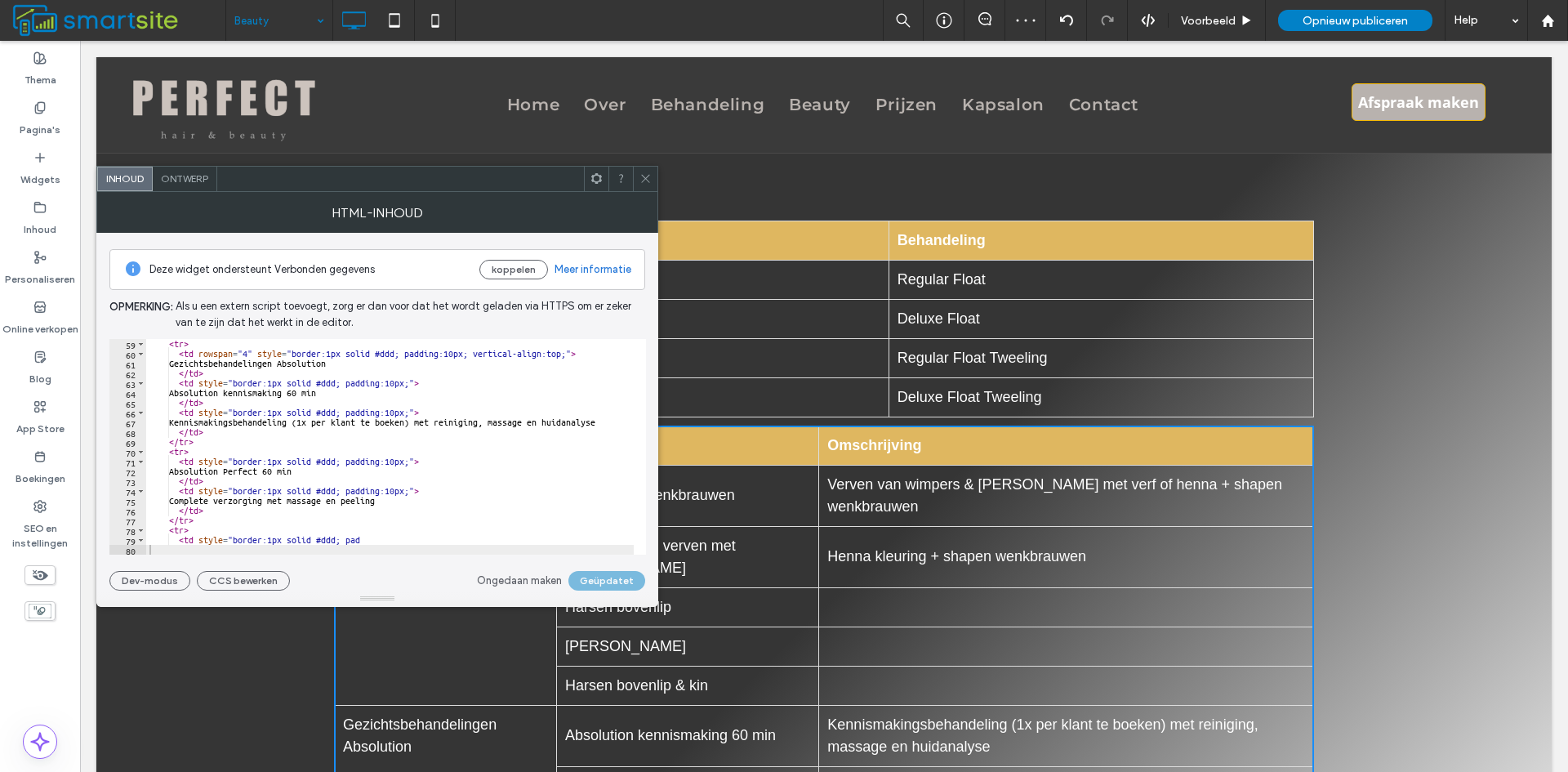
click at [641, 177] on icon at bounding box center [645, 178] width 12 height 12
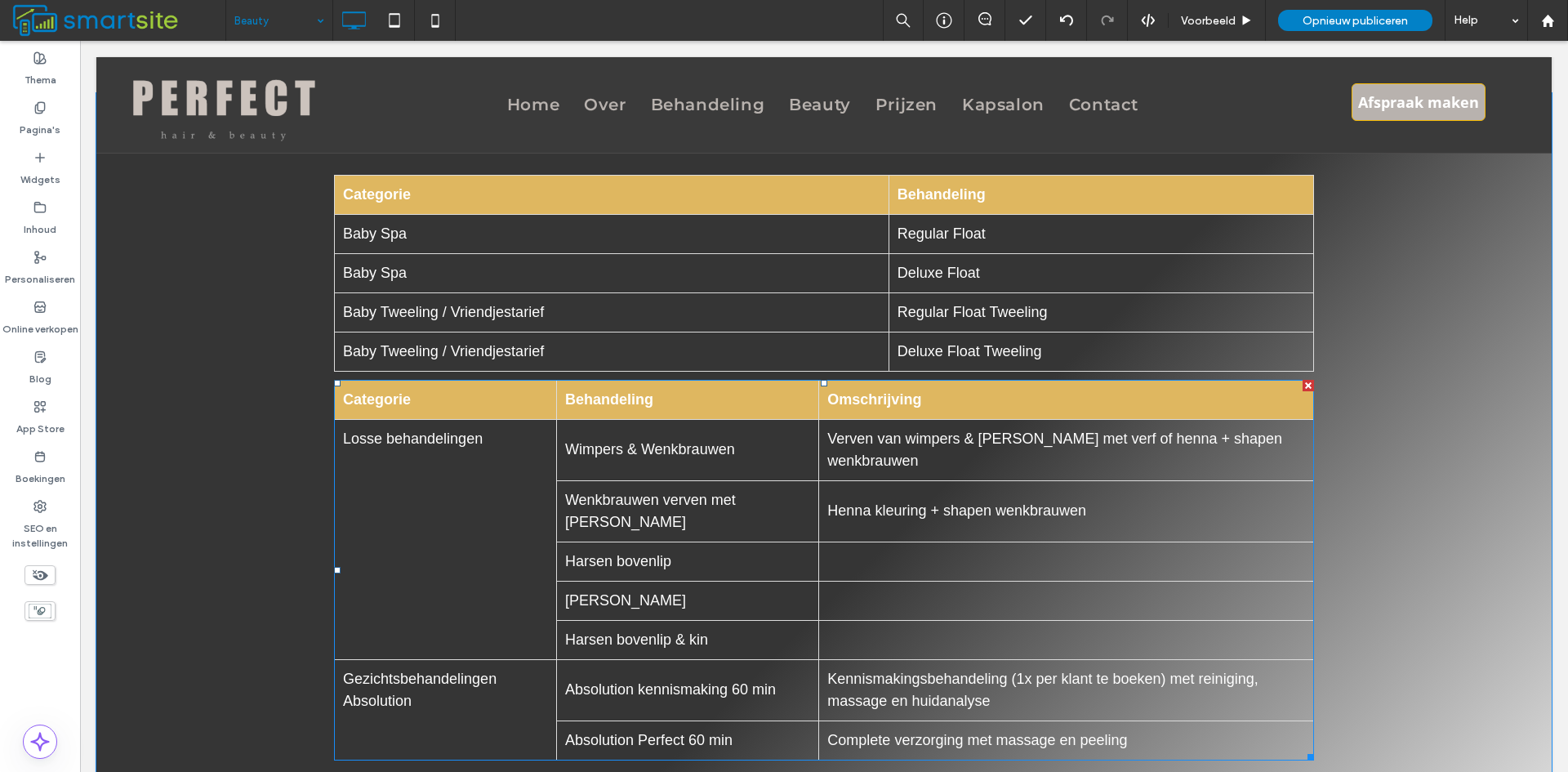
scroll to position [781, 0]
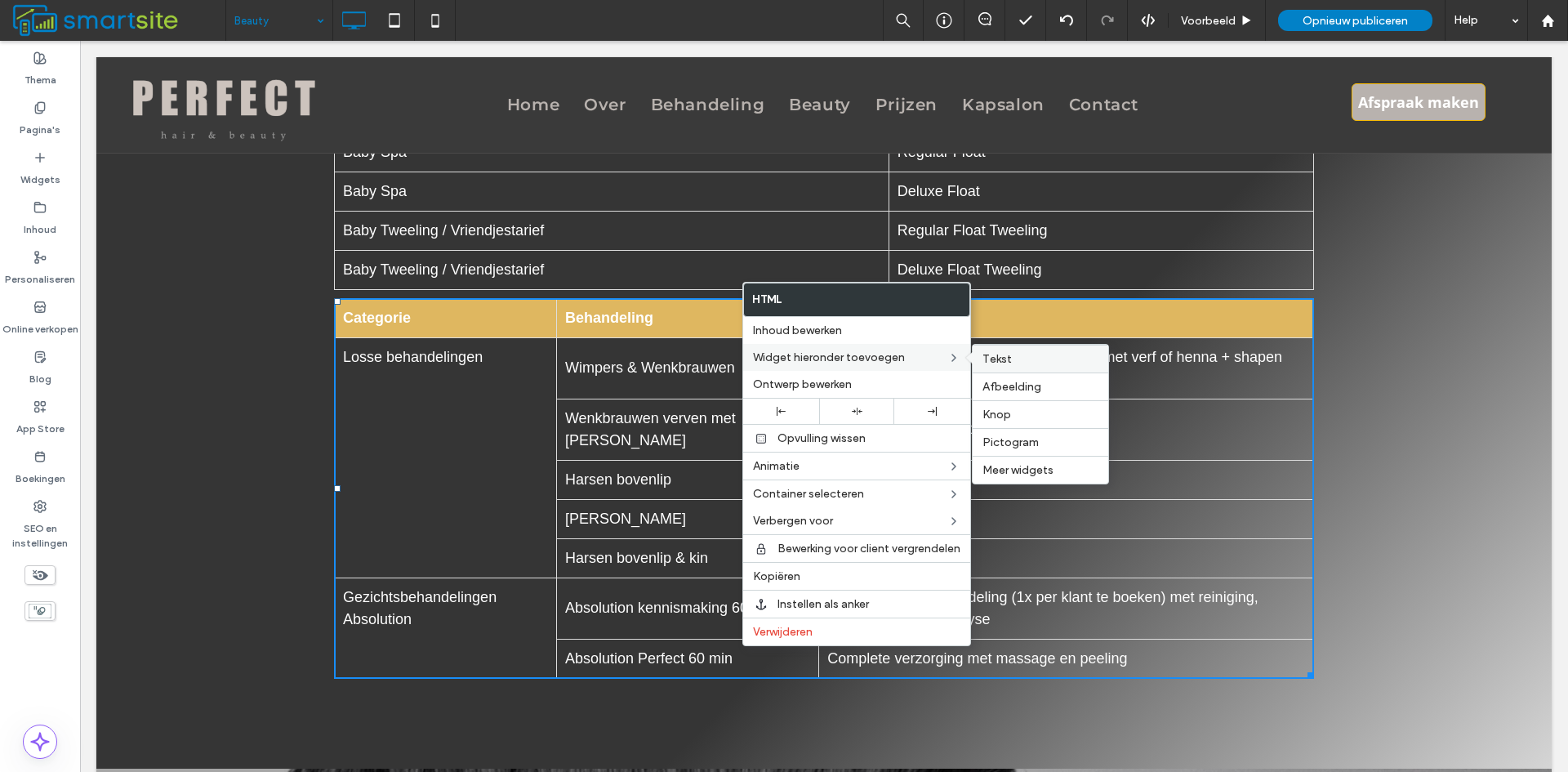
click at [1016, 359] on label "Tekst" at bounding box center [1041, 359] width 116 height 14
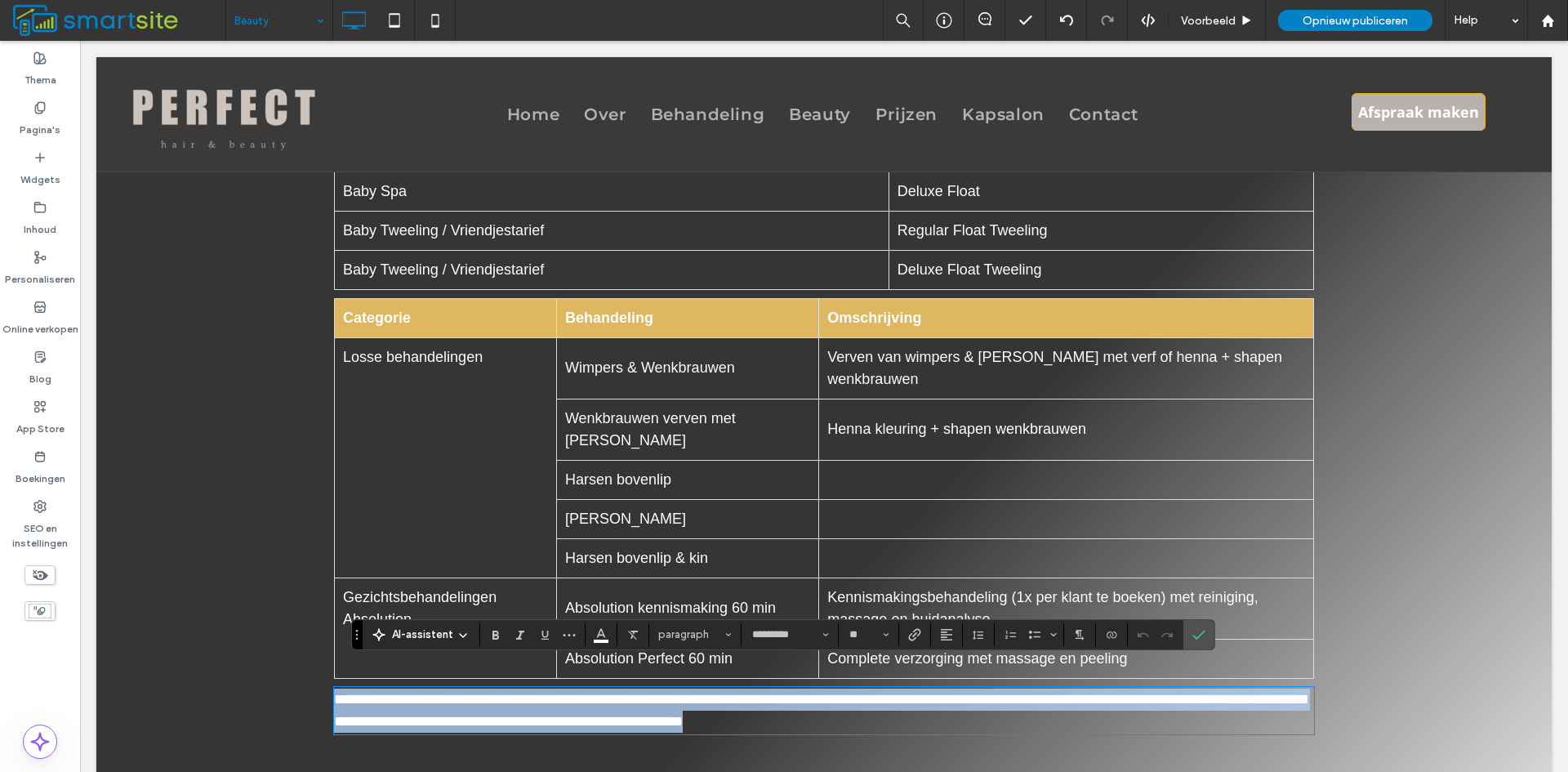
click at [857, 693] on p "**********" at bounding box center [824, 710] width 981 height 44
paste div
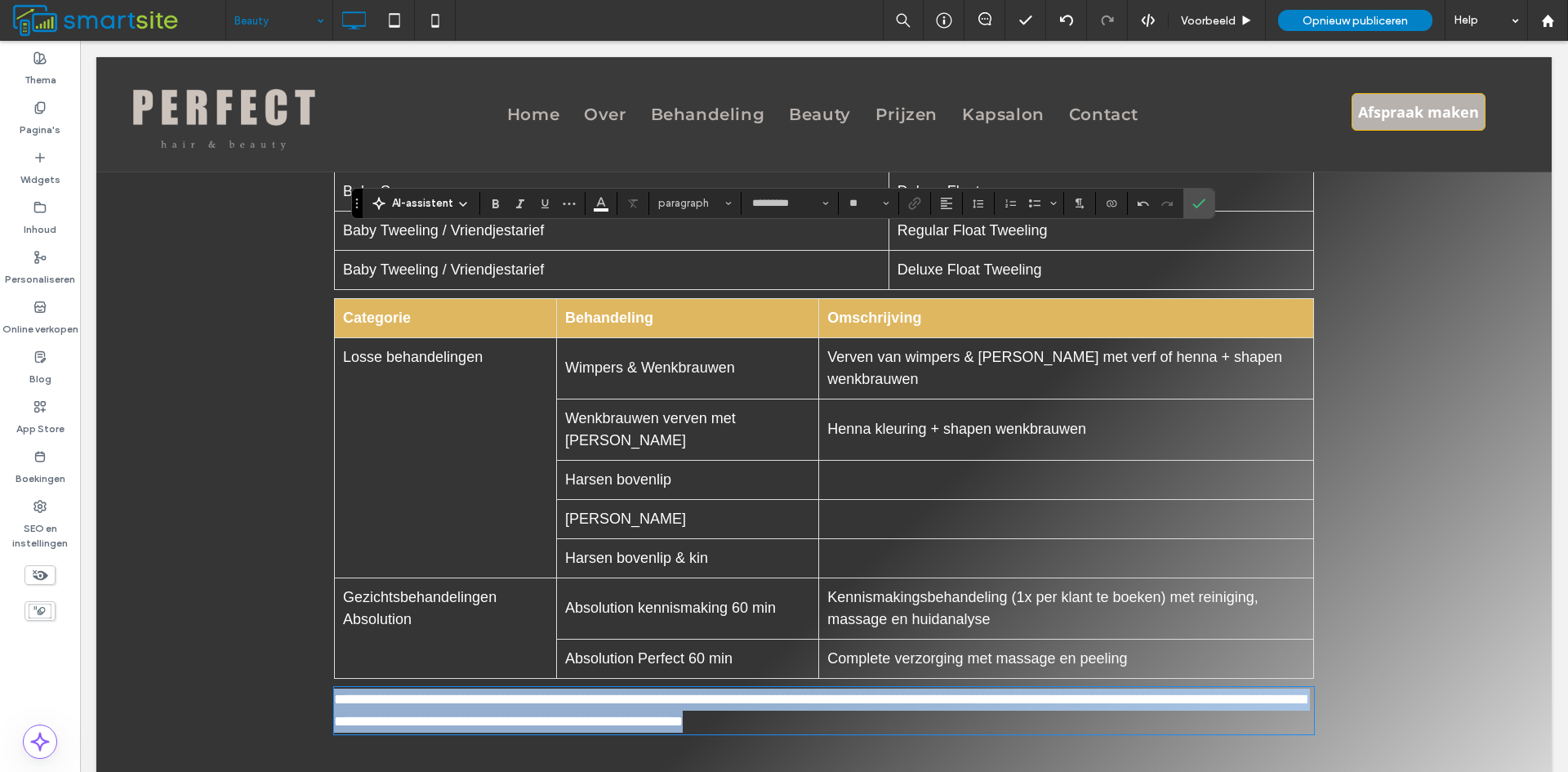
scroll to position [0, 0]
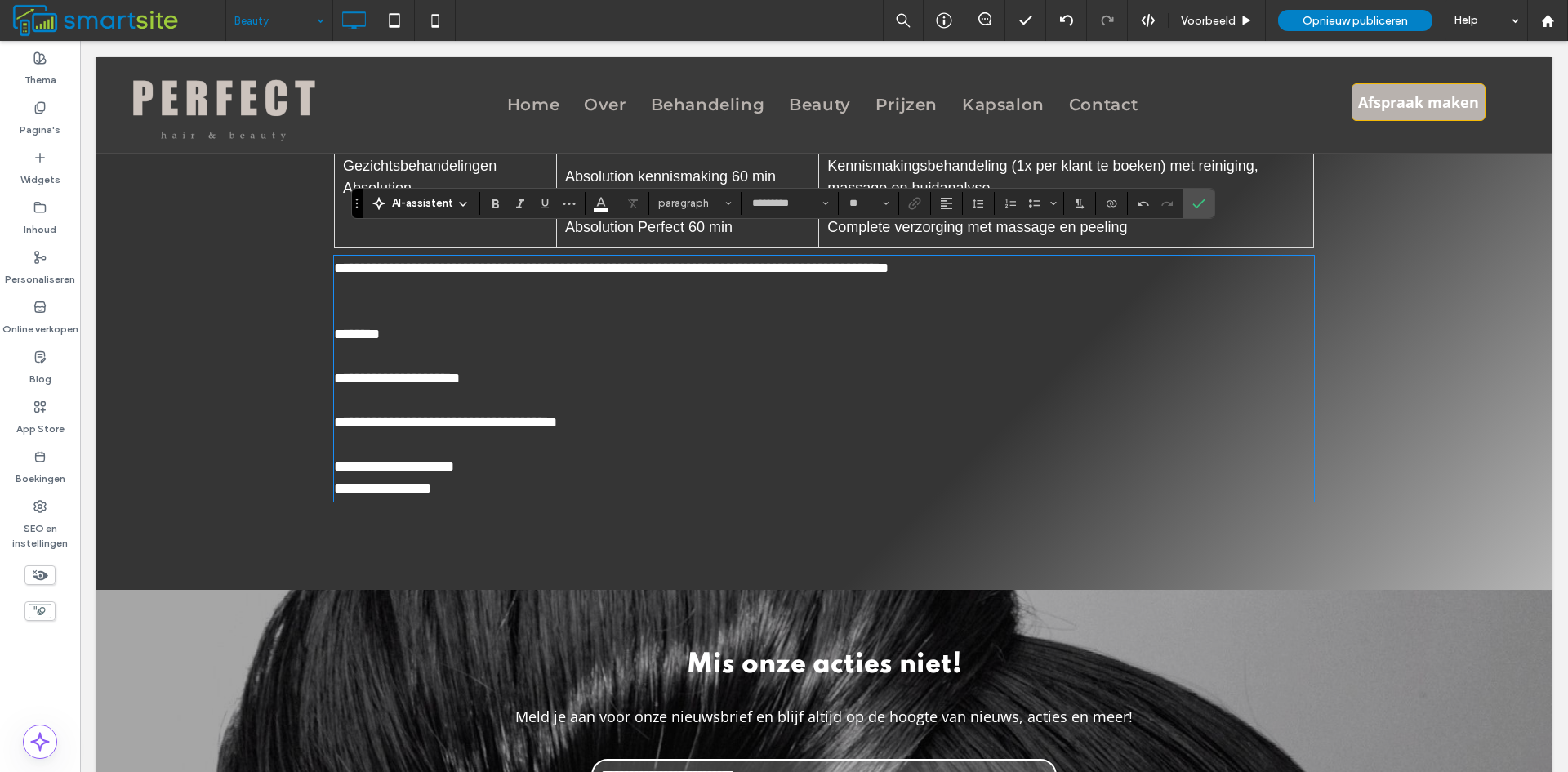
click at [443, 302] on p at bounding box center [824, 312] width 981 height 22
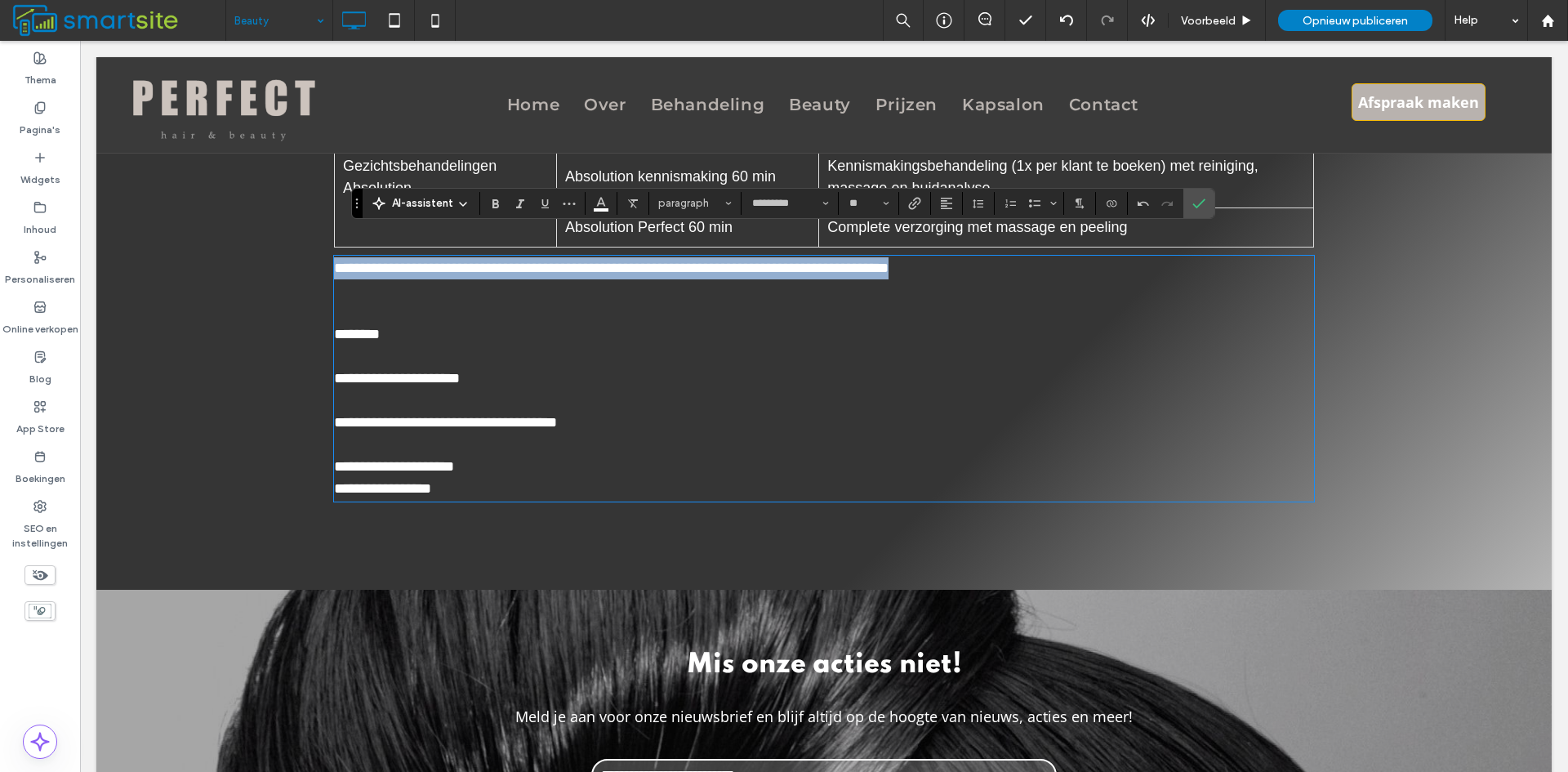
drag, startPoint x: 963, startPoint y: 251, endPoint x: 327, endPoint y: 246, distance: 636.0
click at [334, 257] on p "**********" at bounding box center [824, 267] width 981 height 22
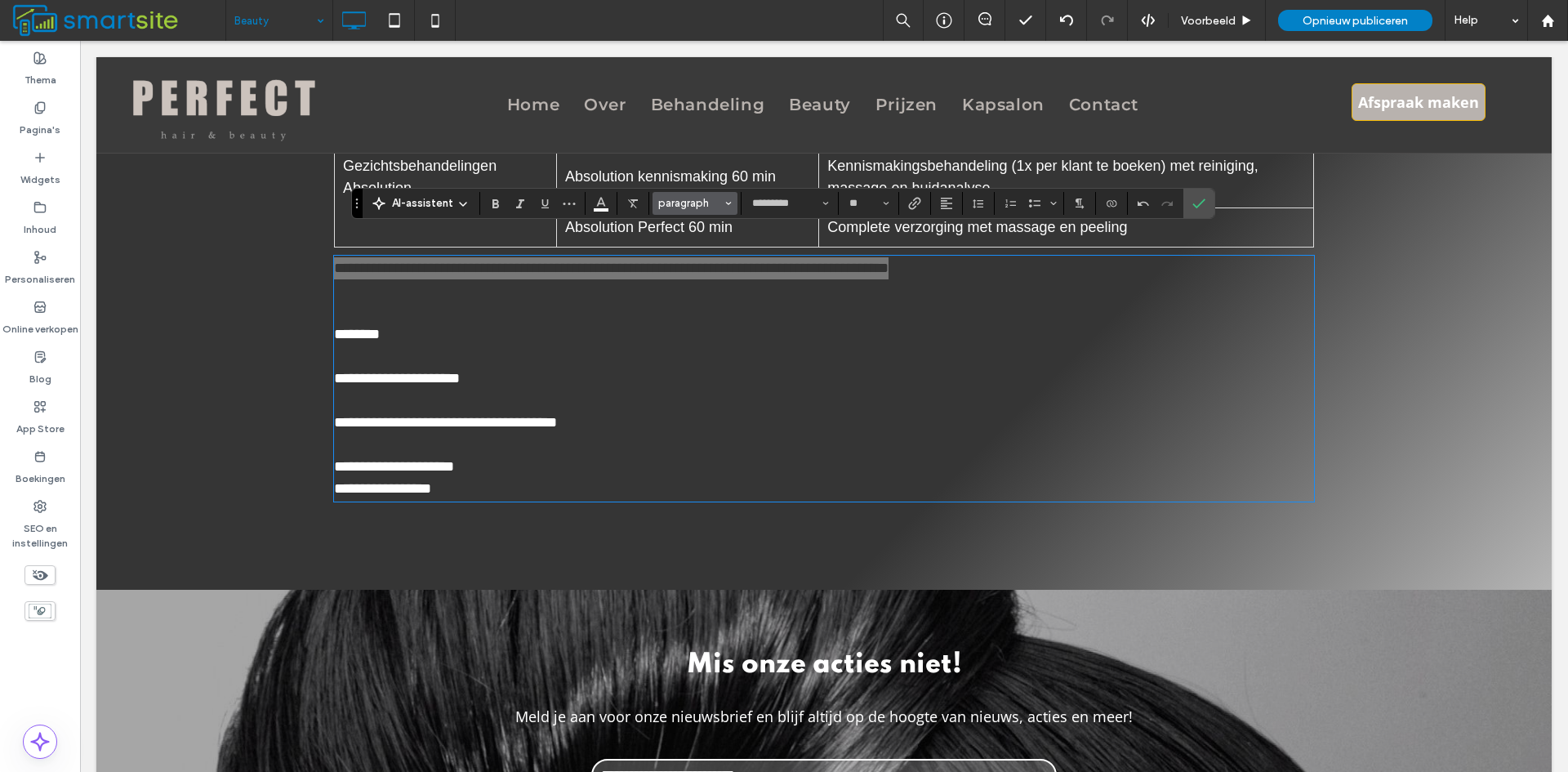
click at [676, 205] on span "paragraph" at bounding box center [689, 203] width 64 height 12
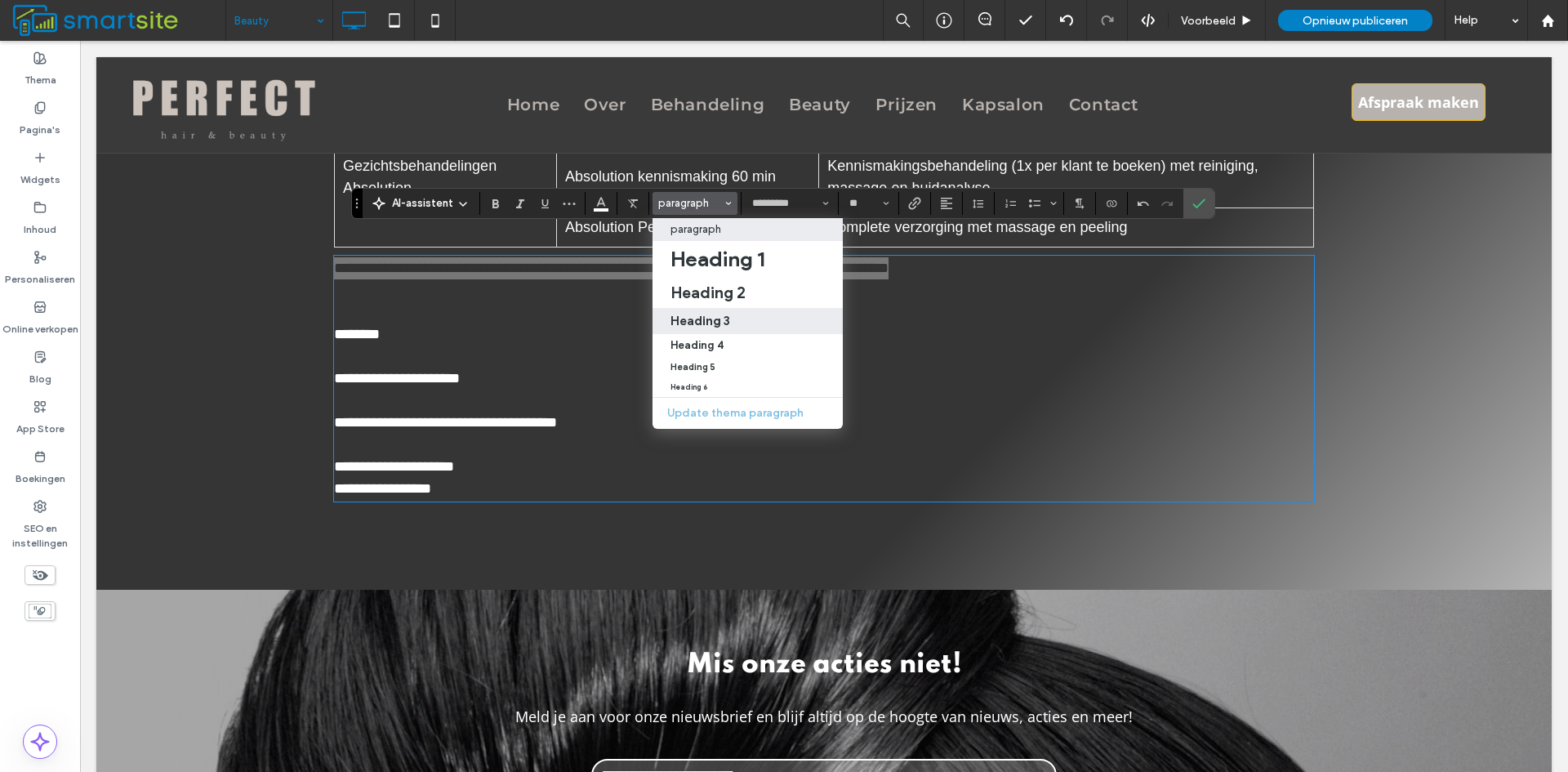
click at [709, 319] on h3 "Heading 3" at bounding box center [700, 321] width 60 height 15
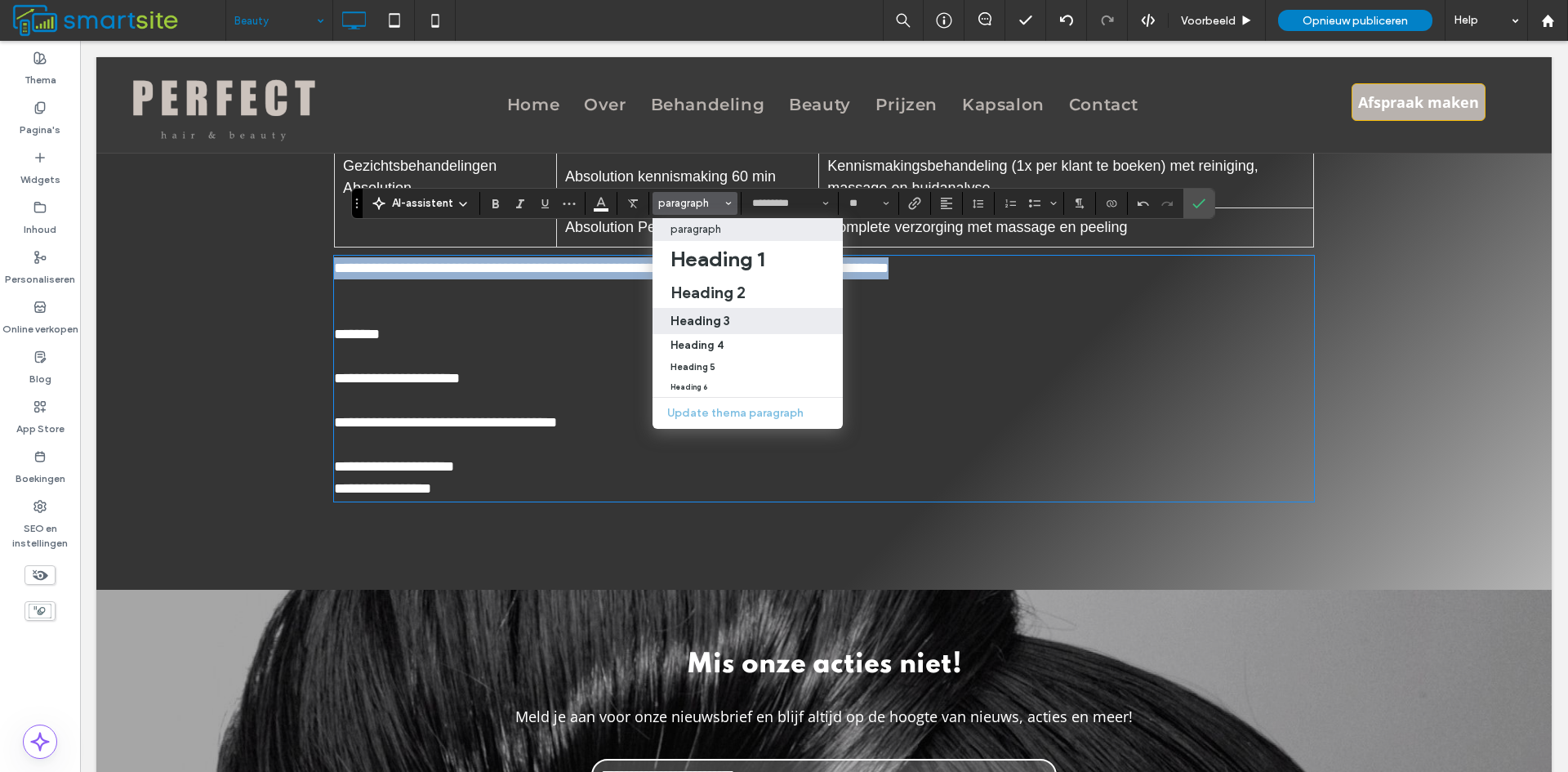
type input "*******"
type input "**"
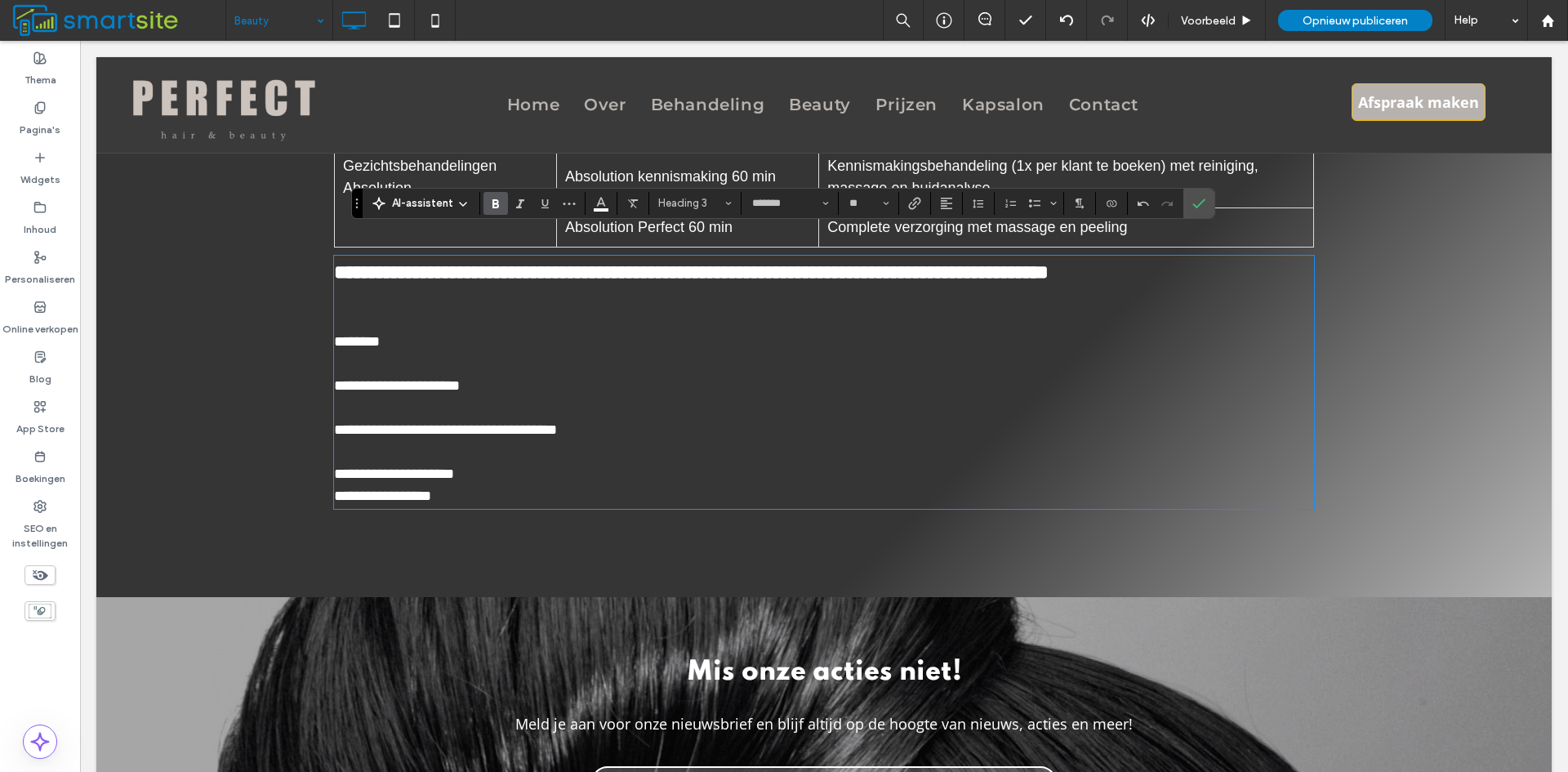
click at [848, 262] on span "**********" at bounding box center [691, 271] width 715 height 20
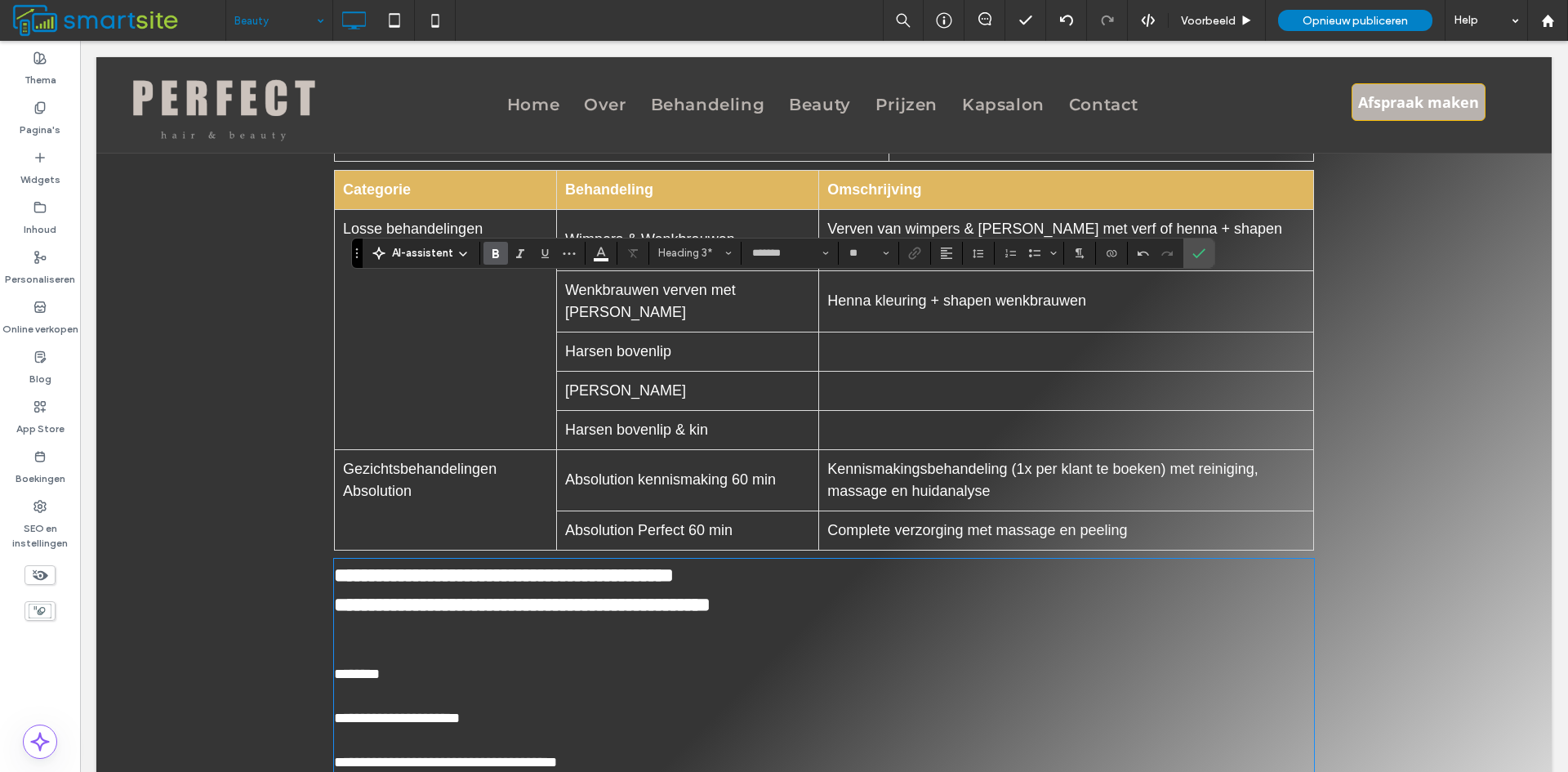
scroll to position [885, 0]
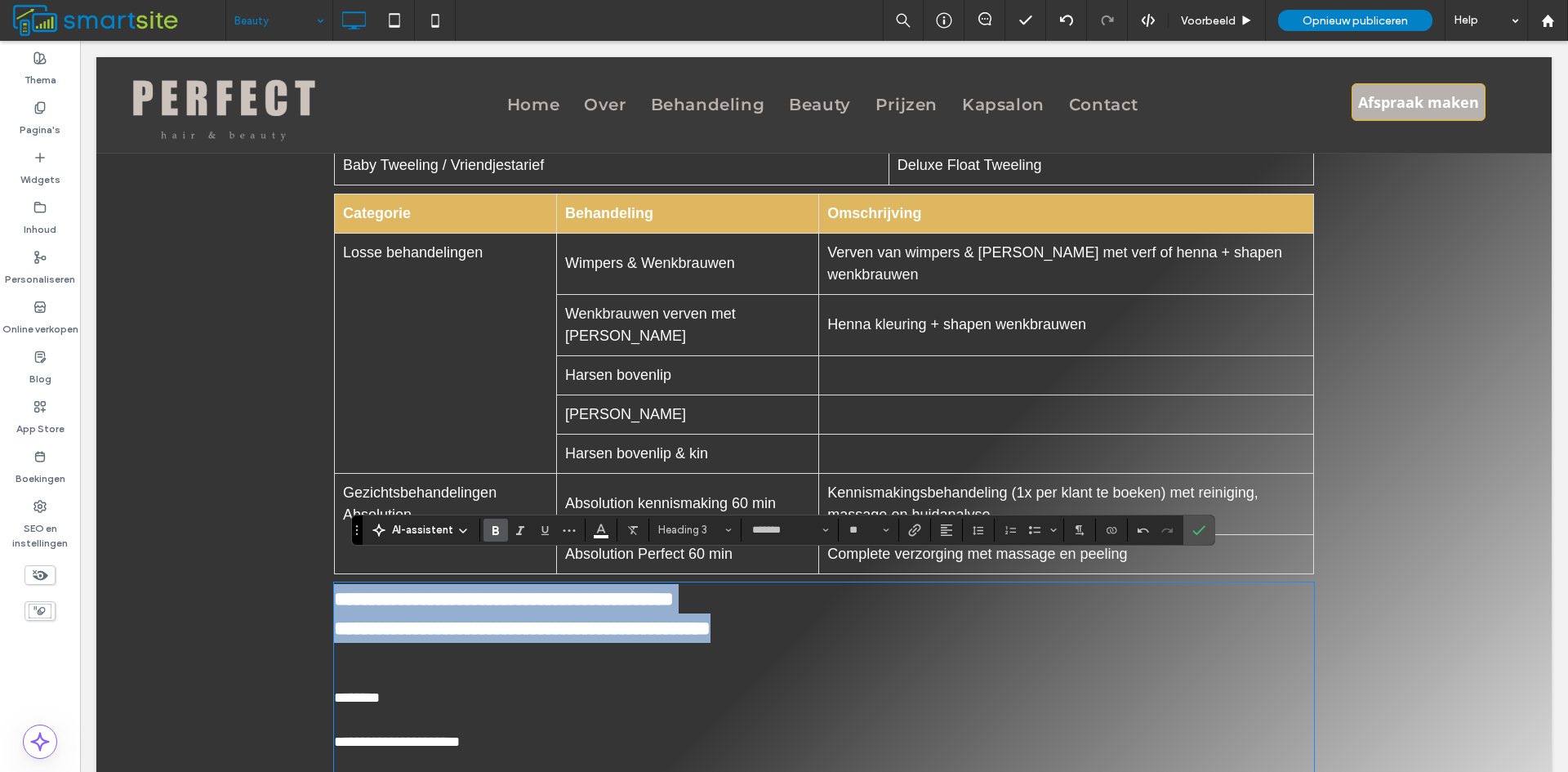
drag, startPoint x: 903, startPoint y: 605, endPoint x: 279, endPoint y: 567, distance: 625.2
click at [279, 567] on div "**********" at bounding box center [824, 429] width 1456 height 1046
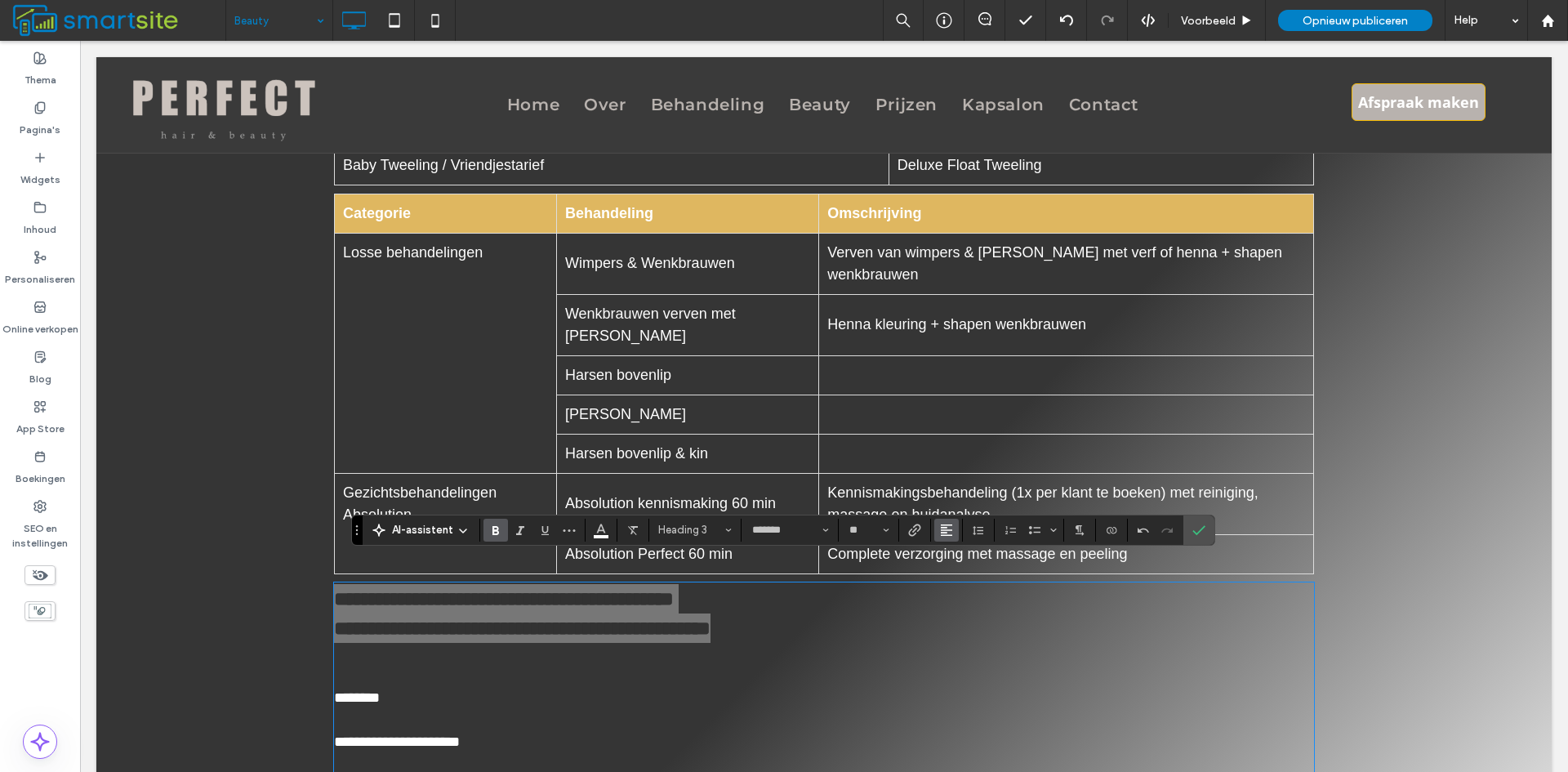
click at [951, 538] on span "Uitlijning" at bounding box center [946, 530] width 13 height 21
click at [953, 449] on icon "ui.textEditor.alignment.center" at bounding box center [959, 456] width 13 height 13
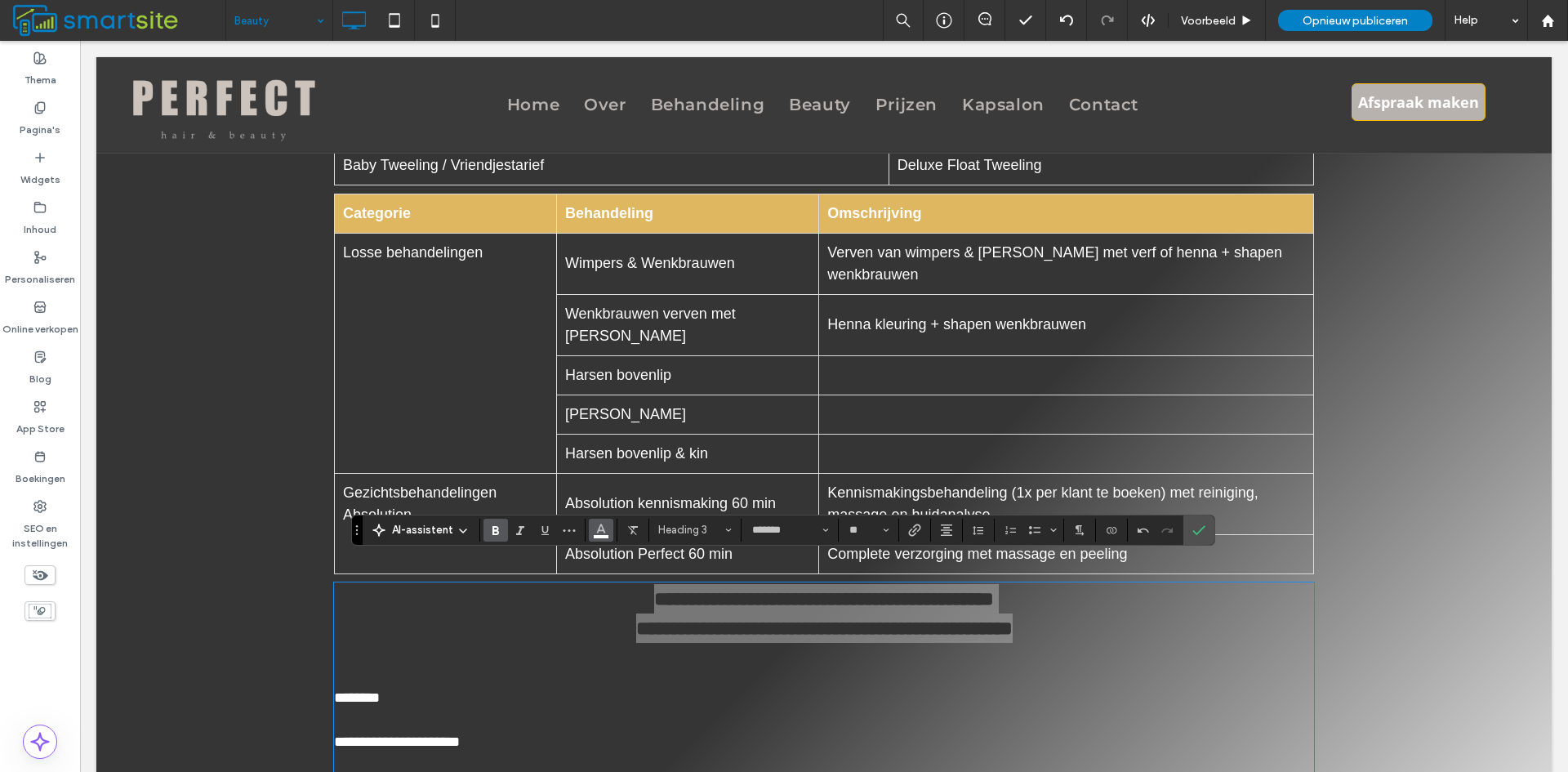
click at [605, 534] on icon "Kleur" at bounding box center [602, 528] width 13 height 13
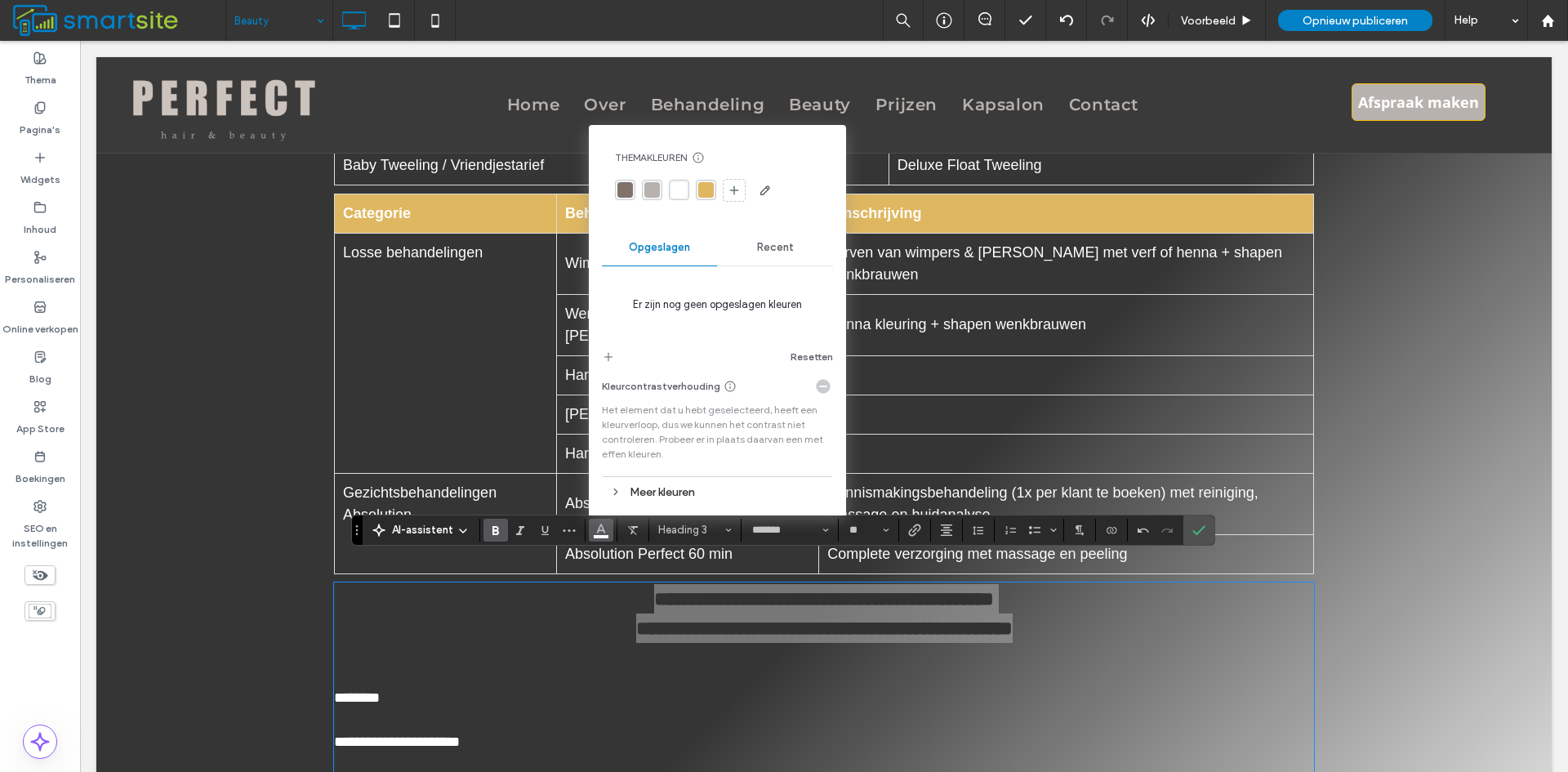
click at [704, 196] on div "rgba(223, 183, 96, 1)" at bounding box center [706, 189] width 15 height 15
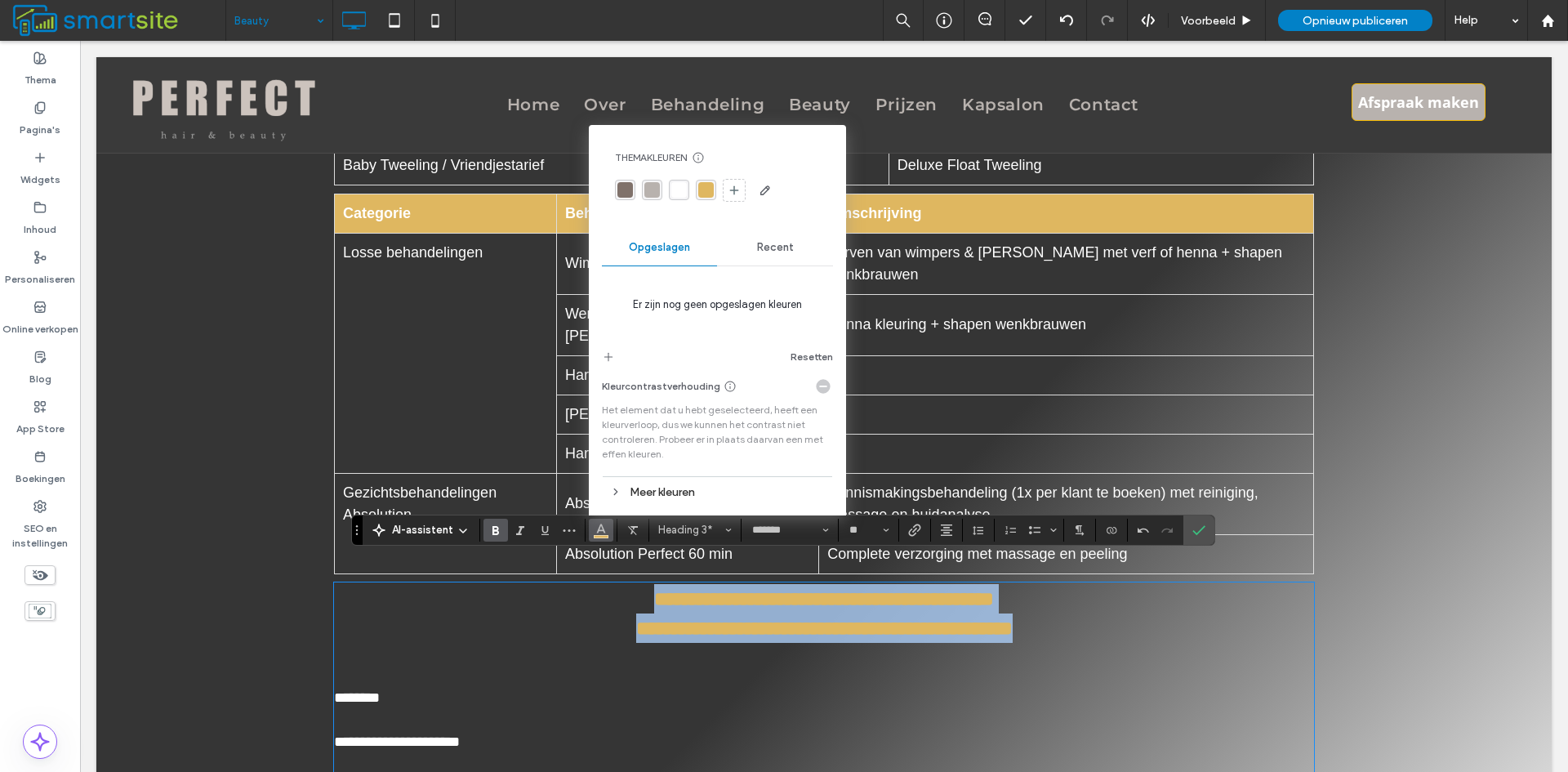
type input "*********"
type input "**"
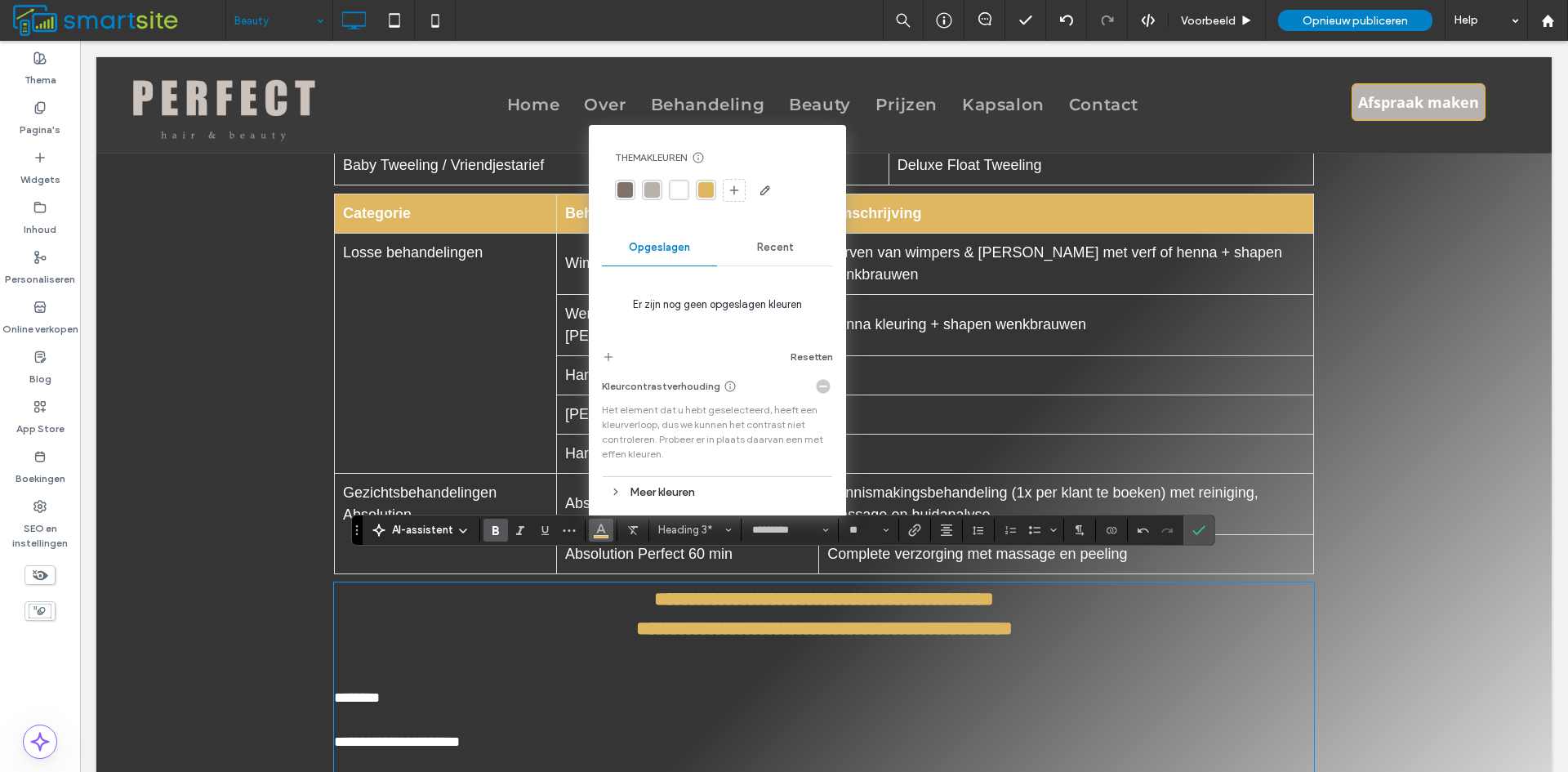
click at [850, 687] on p "*******" at bounding box center [824, 698] width 981 height 22
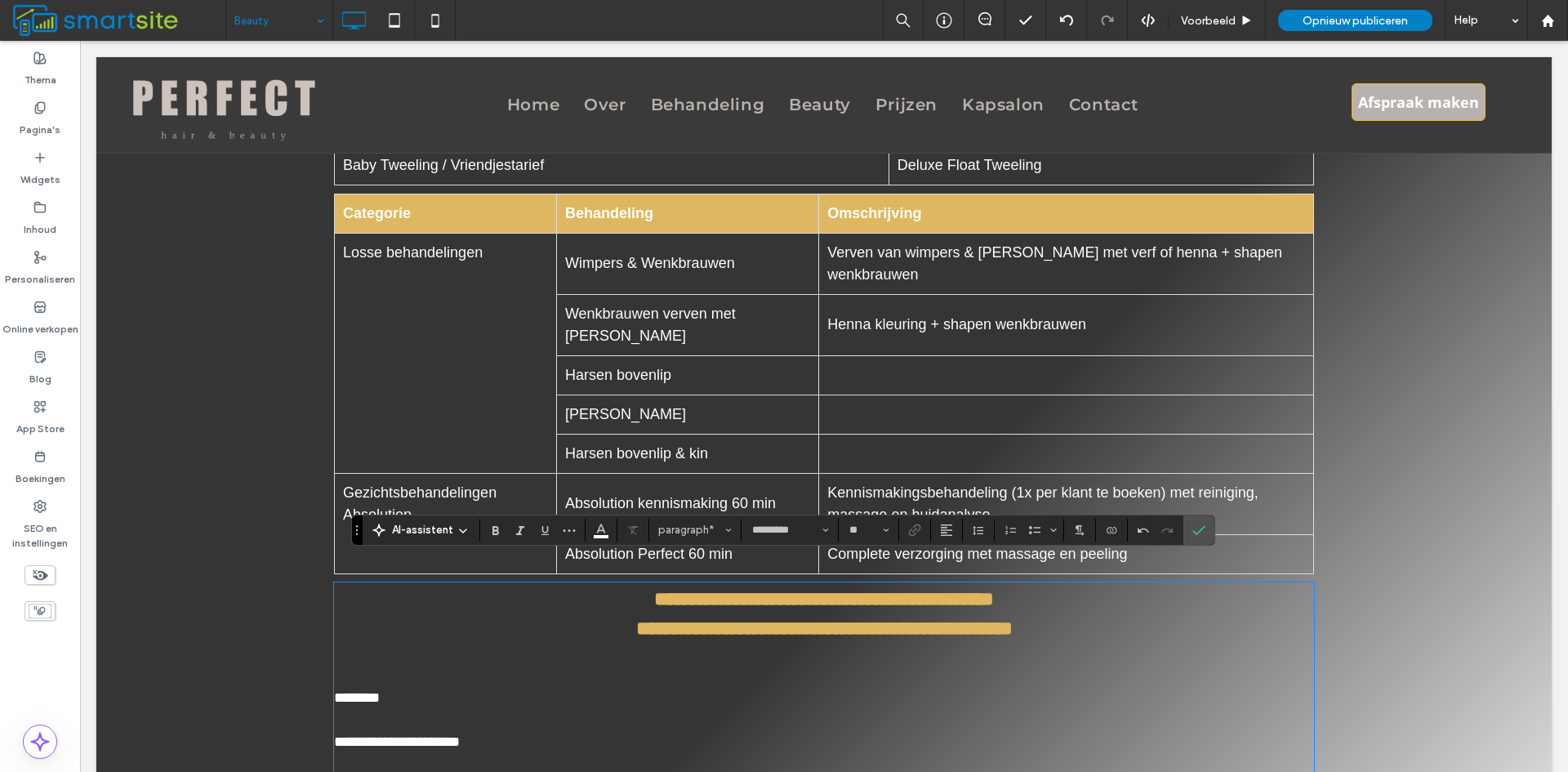
scroll to position [1130, 0]
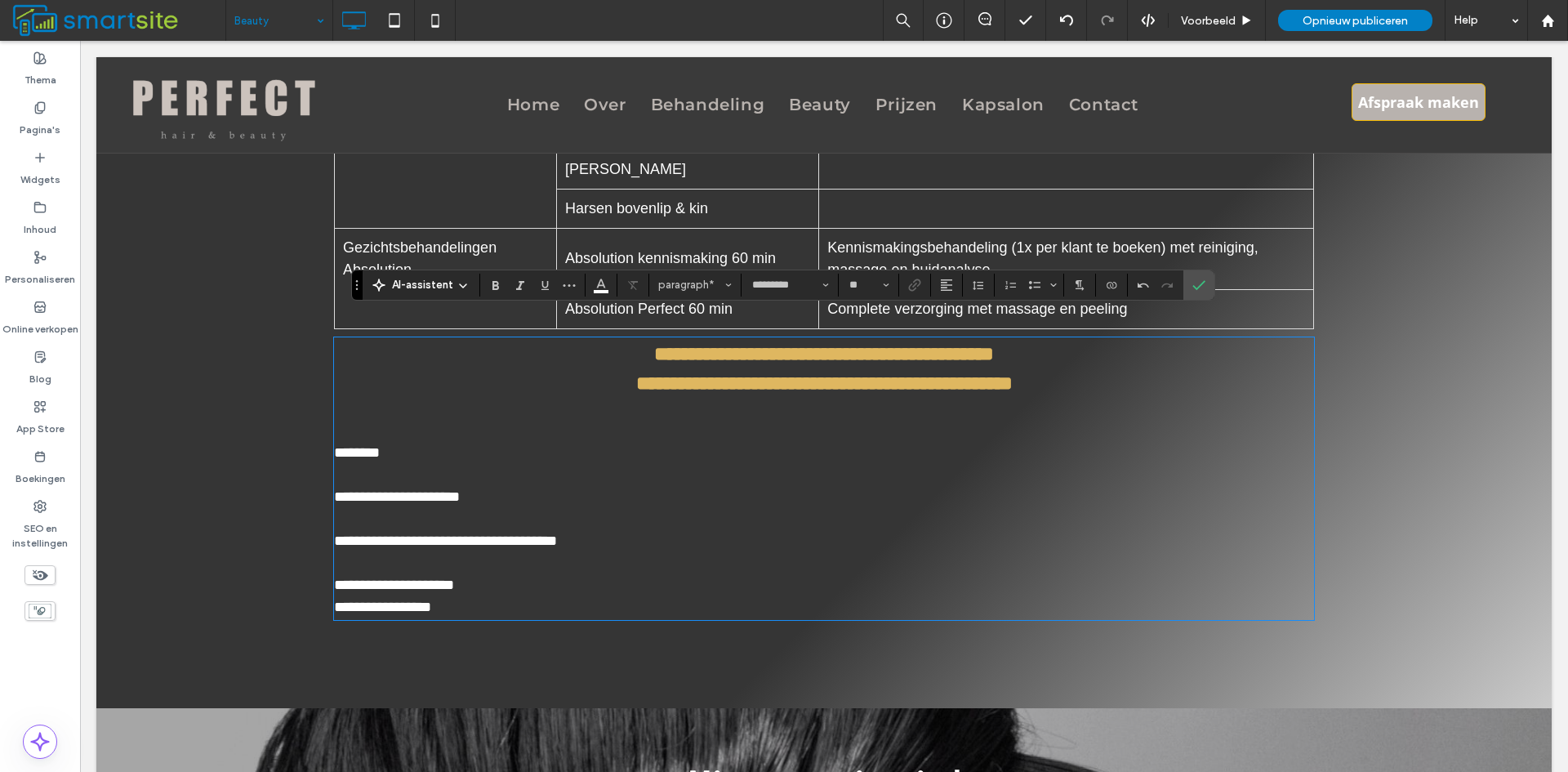
click at [514, 574] on p "**********" at bounding box center [824, 584] width 981 height 22
click at [546, 596] on p "**********" at bounding box center [824, 606] width 981 height 22
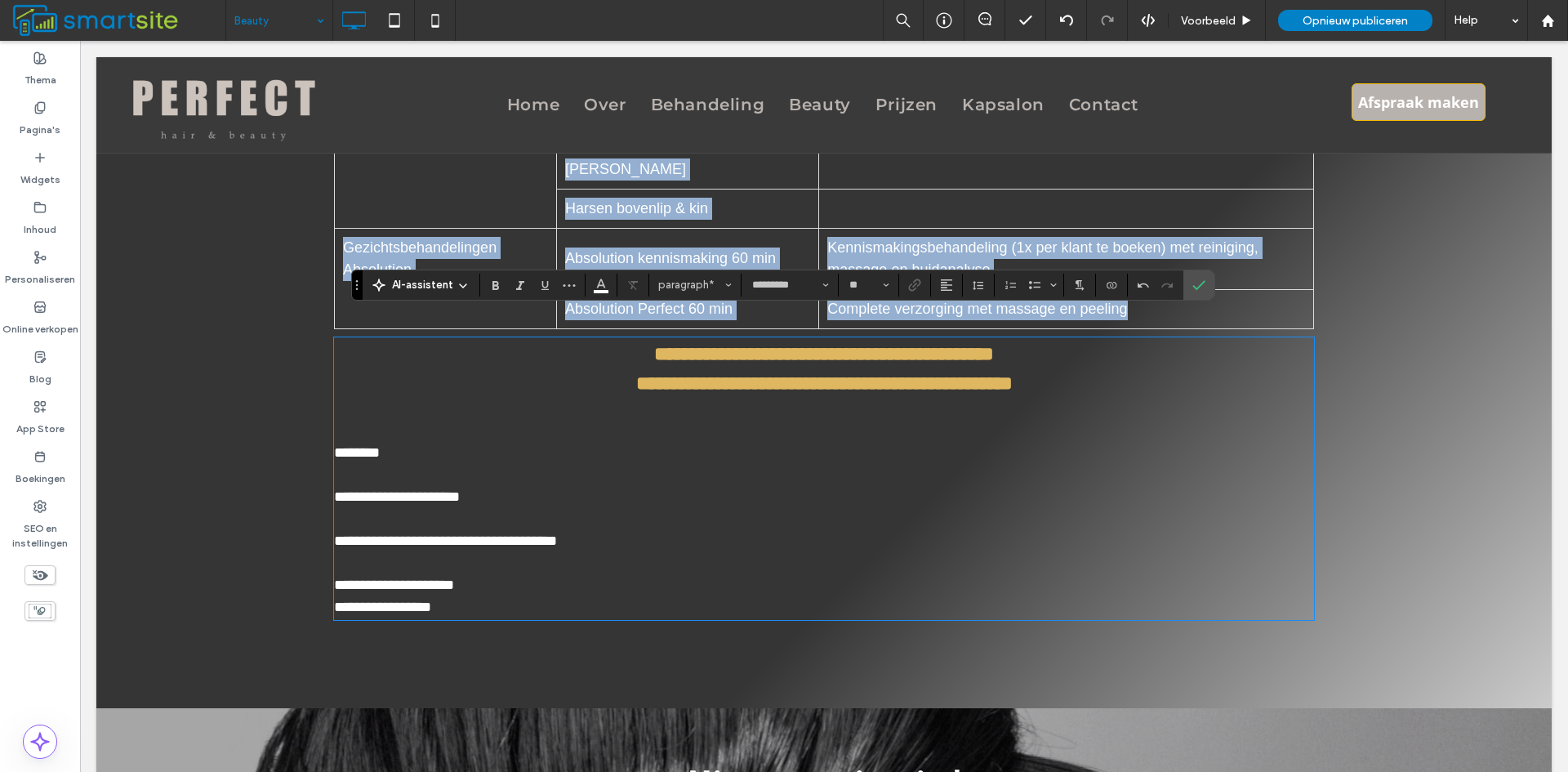
drag, startPoint x: 430, startPoint y: 576, endPoint x: 340, endPoint y: 561, distance: 91.2
click at [340, 561] on div "**********" at bounding box center [824, 185] width 981 height 882
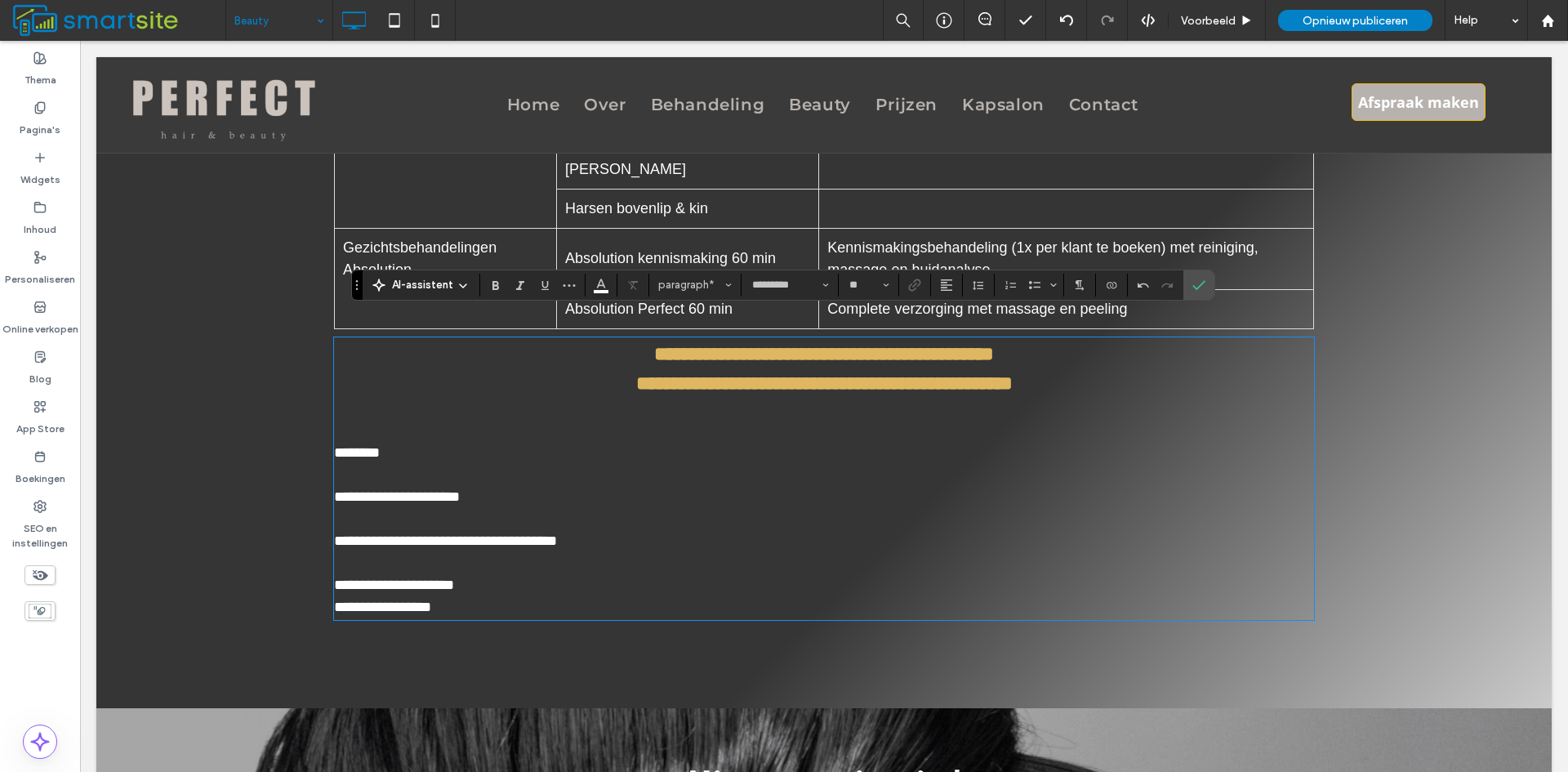
click at [631, 530] on p "**********" at bounding box center [824, 541] width 981 height 22
drag, startPoint x: 638, startPoint y: 519, endPoint x: 408, endPoint y: 520, distance: 230.0
click at [408, 530] on p "**********" at bounding box center [824, 541] width 981 height 22
click at [913, 295] on span "Link" at bounding box center [912, 285] width 8 height 23
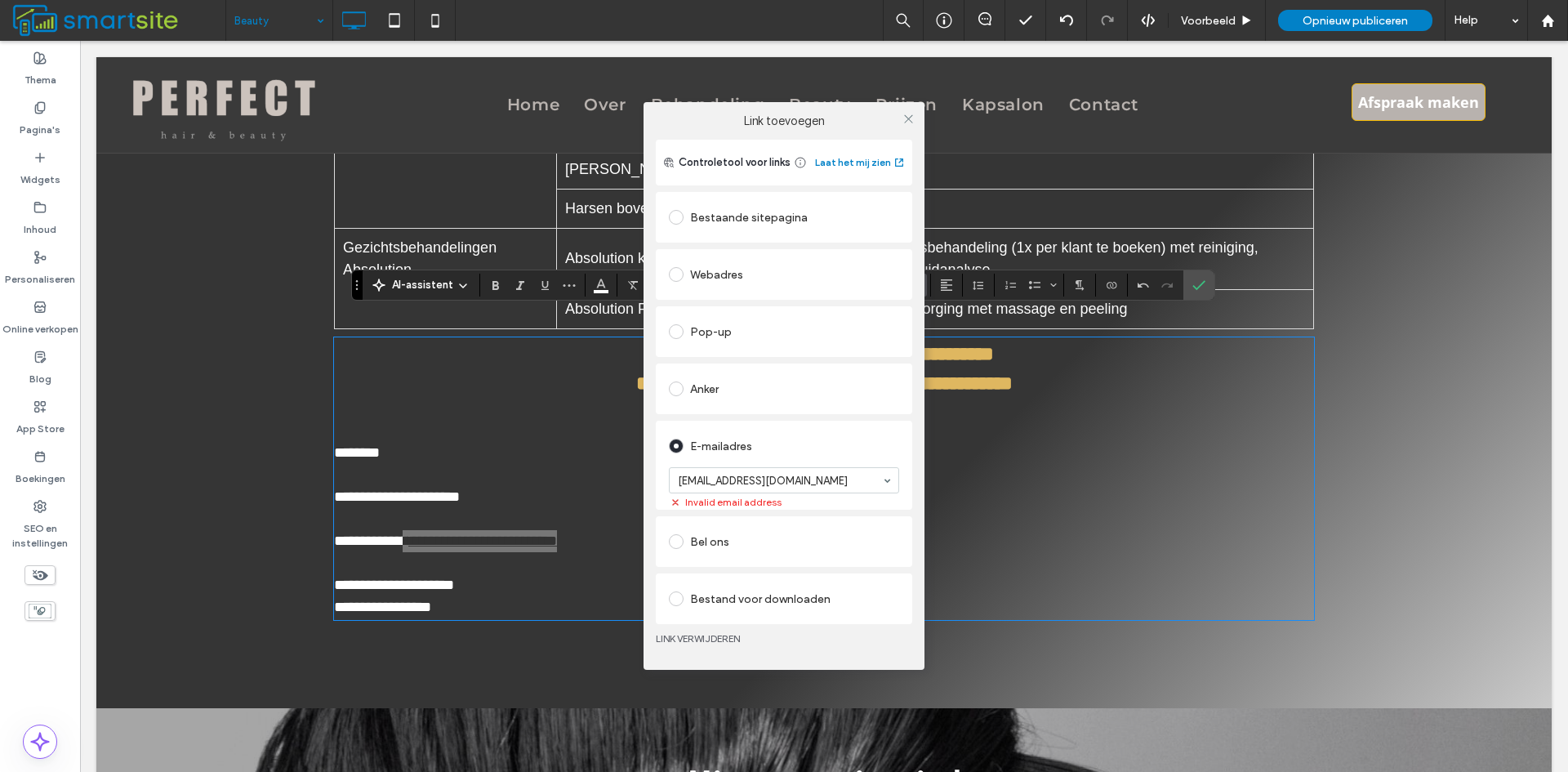
click at [563, 526] on div "Link toevoegen Controletool voor links Laat het mij zien Bestaande sitepagina W…" at bounding box center [784, 386] width 1568 height 772
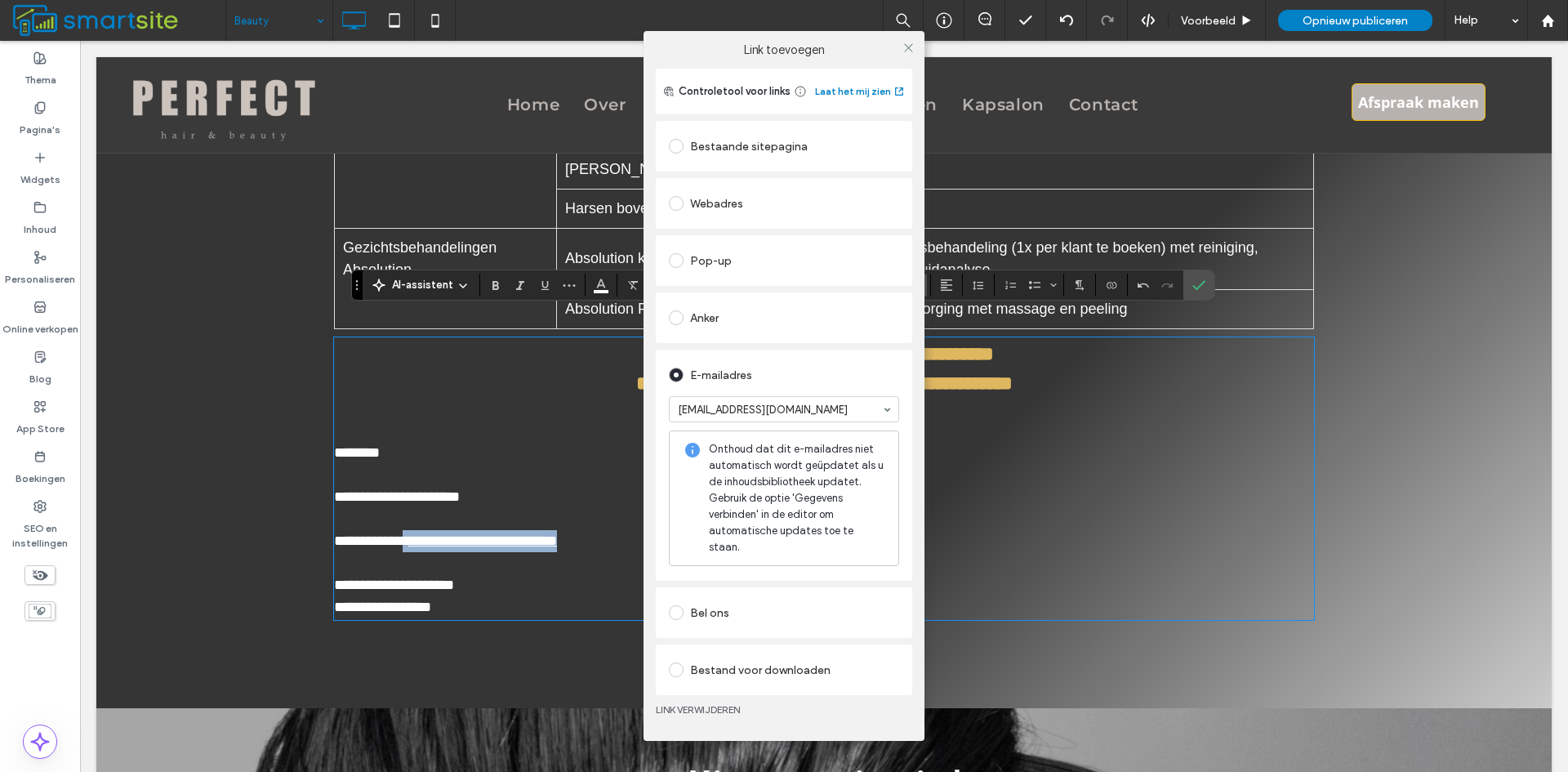
click at [622, 532] on div "Link toevoegen Controletool voor links Laat het mij zien Bestaande sitepagina W…" at bounding box center [784, 386] width 1568 height 772
click at [615, 514] on div "Link toevoegen Controletool voor links Laat het mij zien Bestaande sitepagina W…" at bounding box center [784, 386] width 1568 height 772
click at [606, 518] on div "Link toevoegen Controletool voor links Laat het mij zien Bestaande sitepagina W…" at bounding box center [784, 386] width 1568 height 772
click at [601, 521] on div "Link toevoegen Controletool voor links Laat het mij zien Bestaande sitepagina W…" at bounding box center [784, 386] width 1568 height 772
click at [605, 520] on div "Link toevoegen Controletool voor links Laat het mij zien Bestaande sitepagina W…" at bounding box center [784, 386] width 1568 height 772
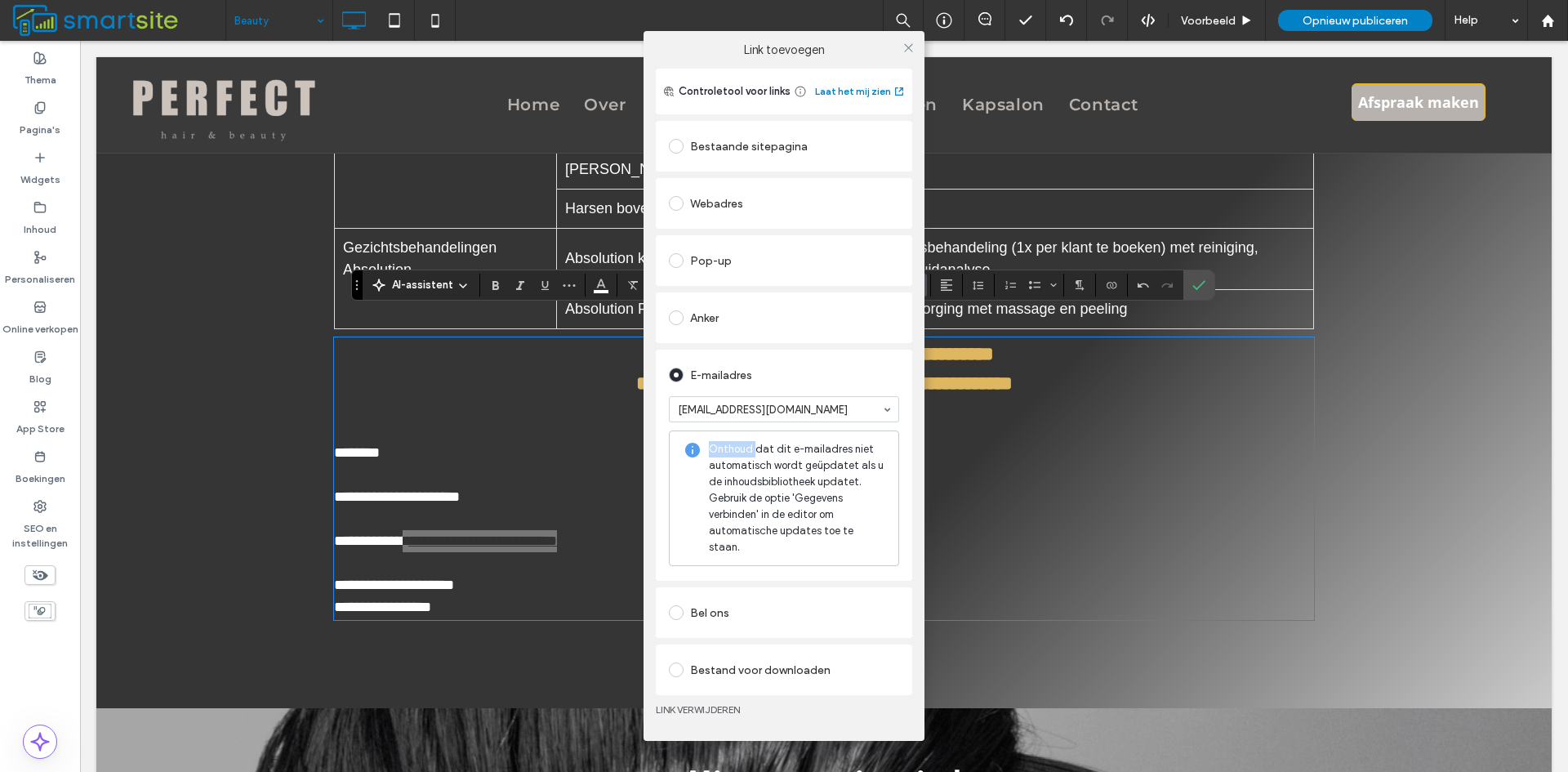
click at [605, 520] on div "Link toevoegen Controletool voor links Laat het mij zien Bestaande sitepagina W…" at bounding box center [784, 386] width 1568 height 772
paste input "**********"
type input "**********"
click at [813, 379] on div "E-mailadres" at bounding box center [784, 374] width 230 height 26
click at [905, 54] on icon at bounding box center [908, 48] width 12 height 12
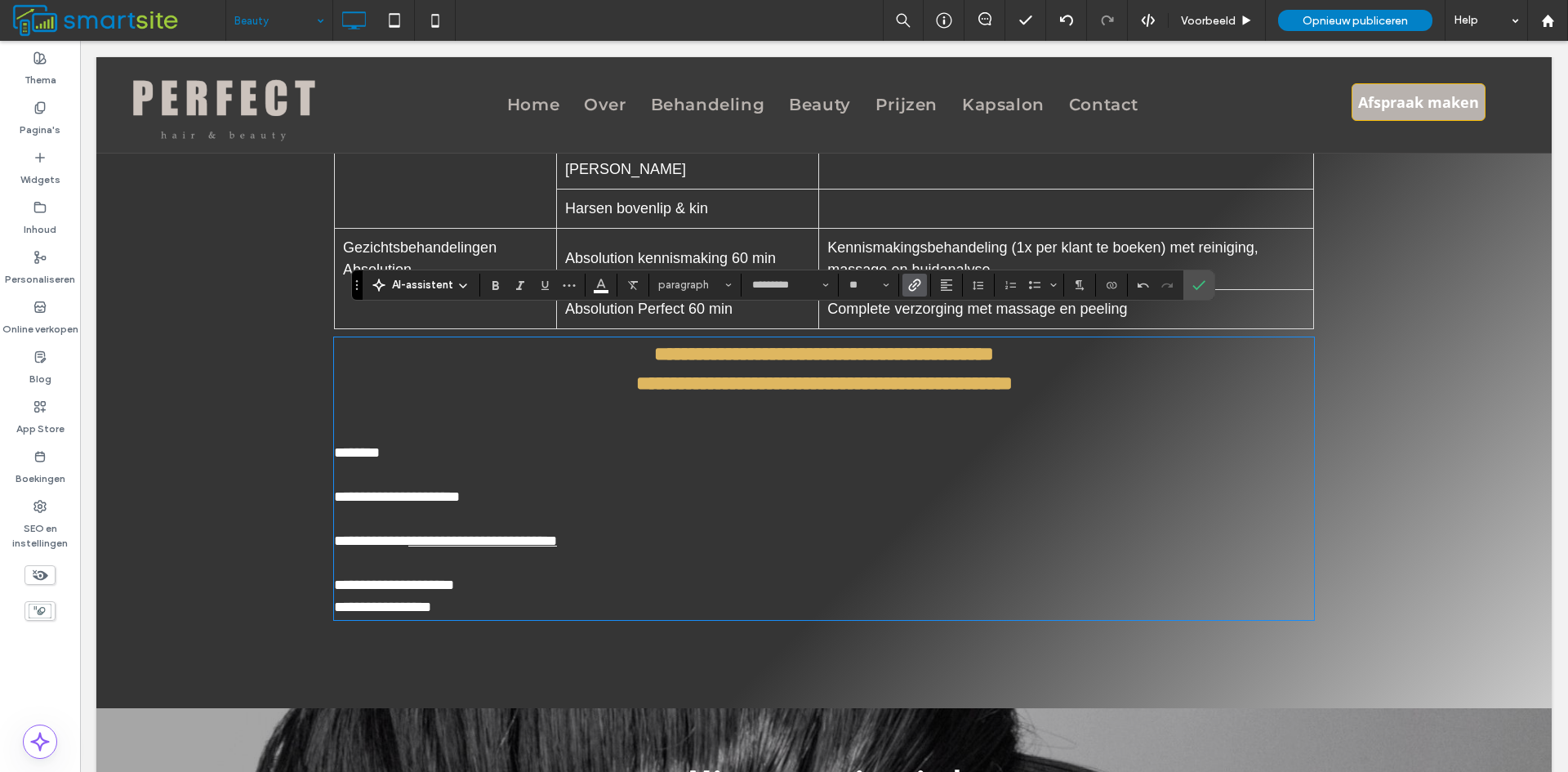
click at [629, 552] on p at bounding box center [824, 563] width 981 height 22
click at [508, 574] on p "**********" at bounding box center [824, 584] width 981 height 22
click at [380, 445] on span "*******" at bounding box center [357, 452] width 46 height 14
drag, startPoint x: 394, startPoint y: 427, endPoint x: 327, endPoint y: 430, distance: 67.1
click at [327, 430] on div "**********" at bounding box center [824, 185] width 1456 height 1046
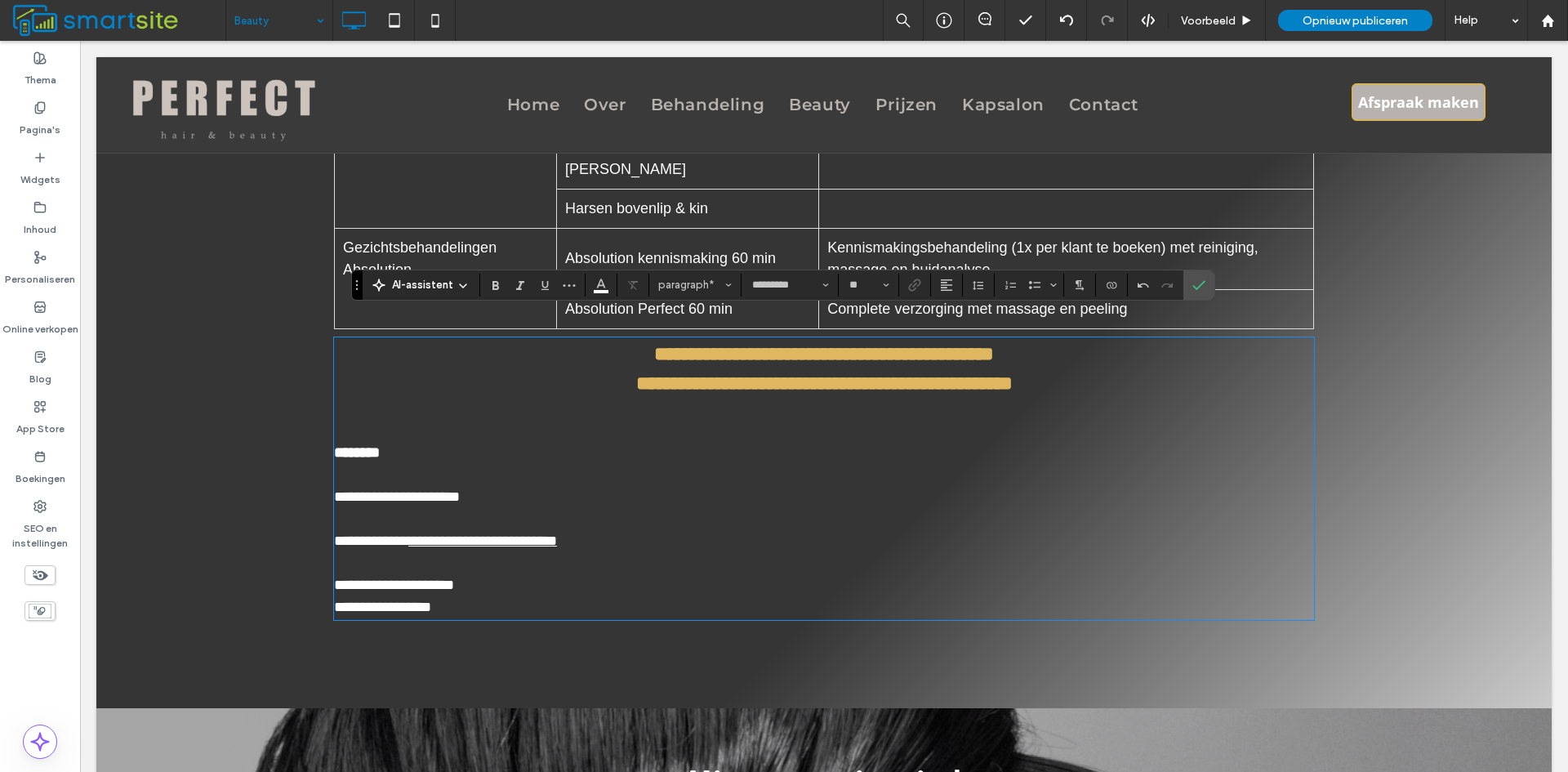
click at [485, 420] on p at bounding box center [824, 430] width 981 height 22
click at [1197, 280] on icon "Bevestigen" at bounding box center [1200, 286] width 13 height 13
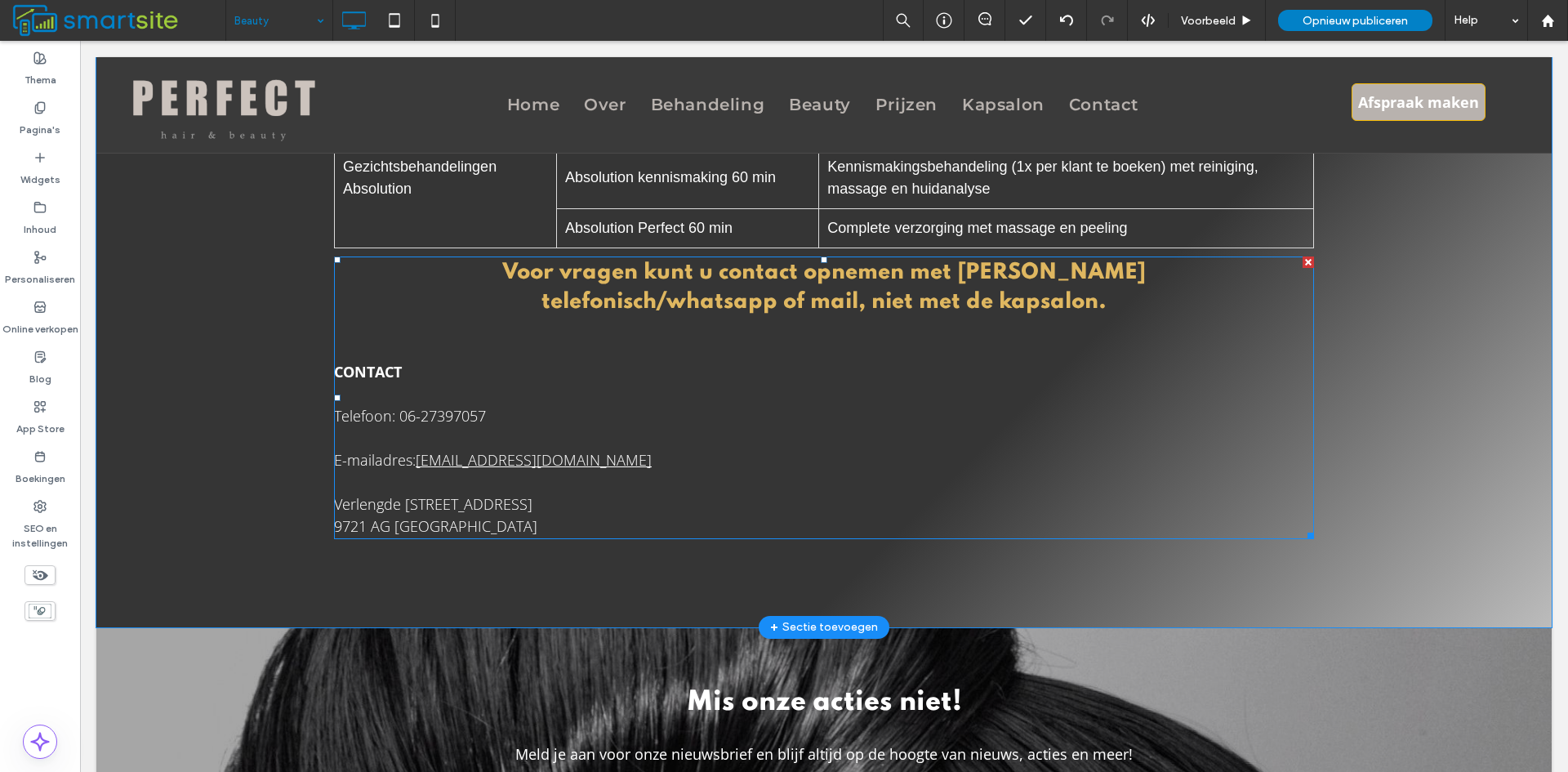
scroll to position [1212, 0]
click at [558, 405] on p "Telefoon: 06-27397057" at bounding box center [824, 415] width 981 height 22
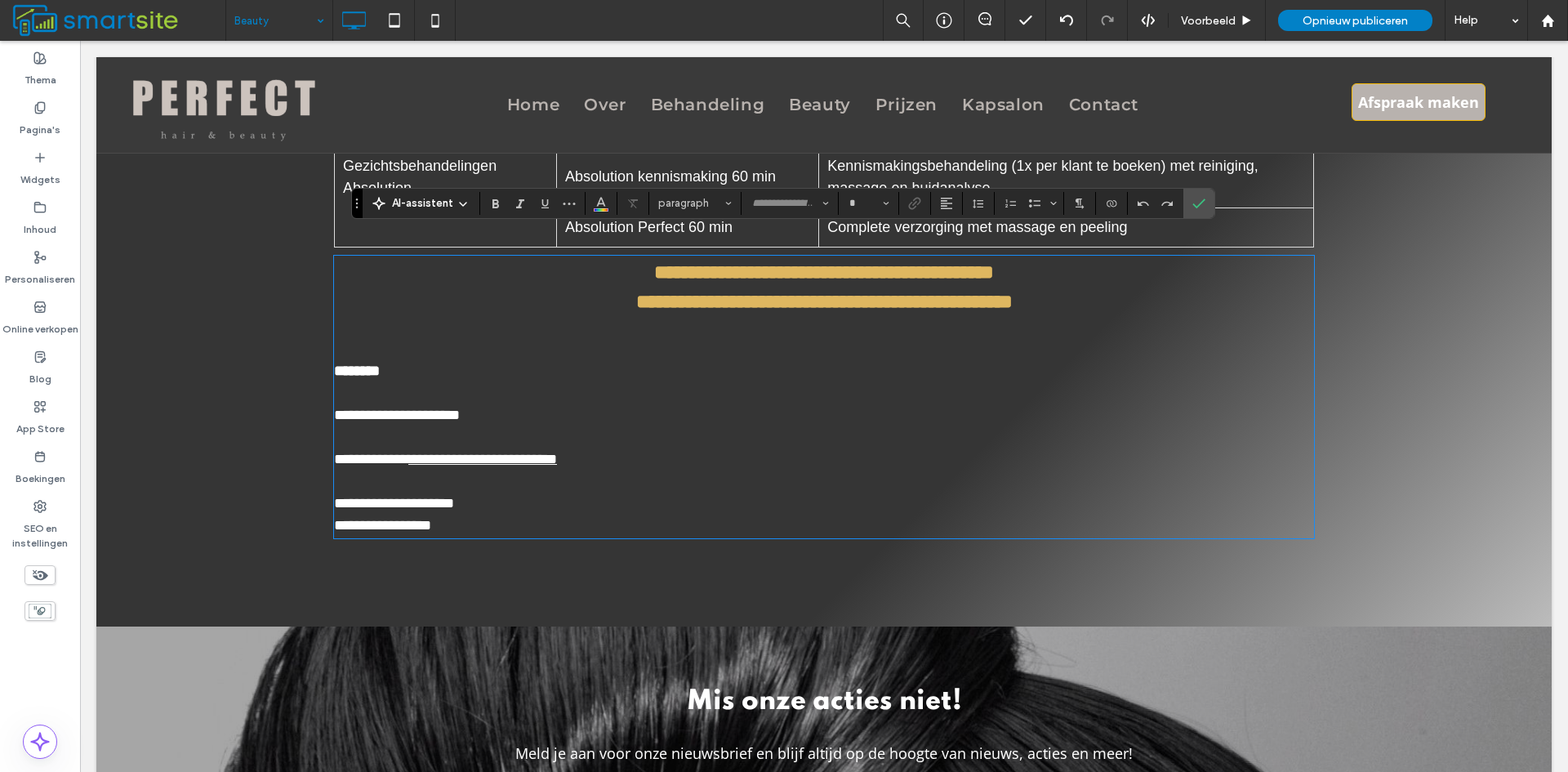
type input "*********"
type input "**"
drag, startPoint x: 518, startPoint y: 387, endPoint x: 396, endPoint y: 384, distance: 122.0
click at [396, 405] on p "**********" at bounding box center [824, 415] width 981 height 22
click at [911, 203] on icon "Link" at bounding box center [915, 204] width 13 height 13
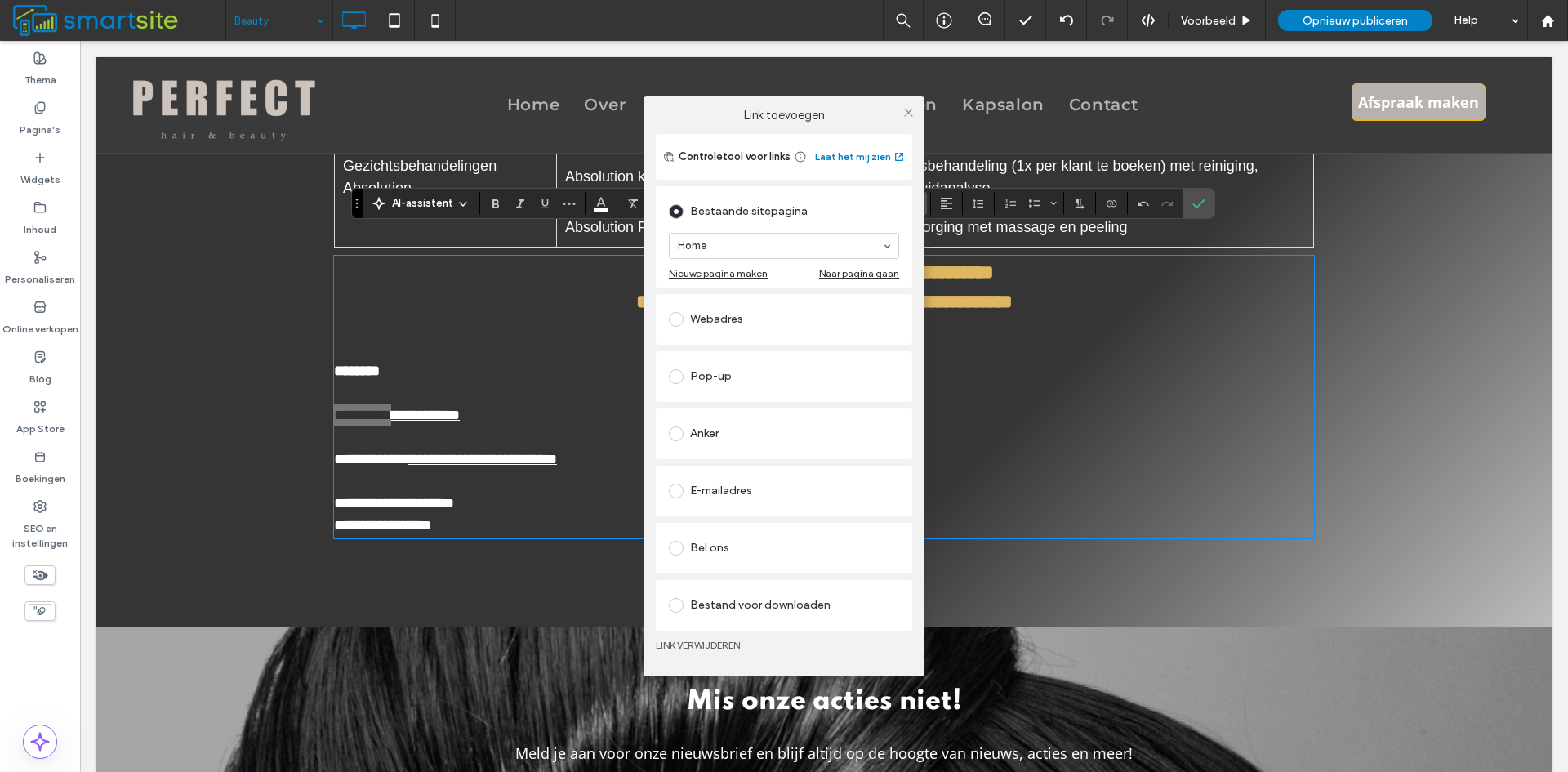
click at [724, 552] on div "Bel ons" at bounding box center [784, 547] width 230 height 26
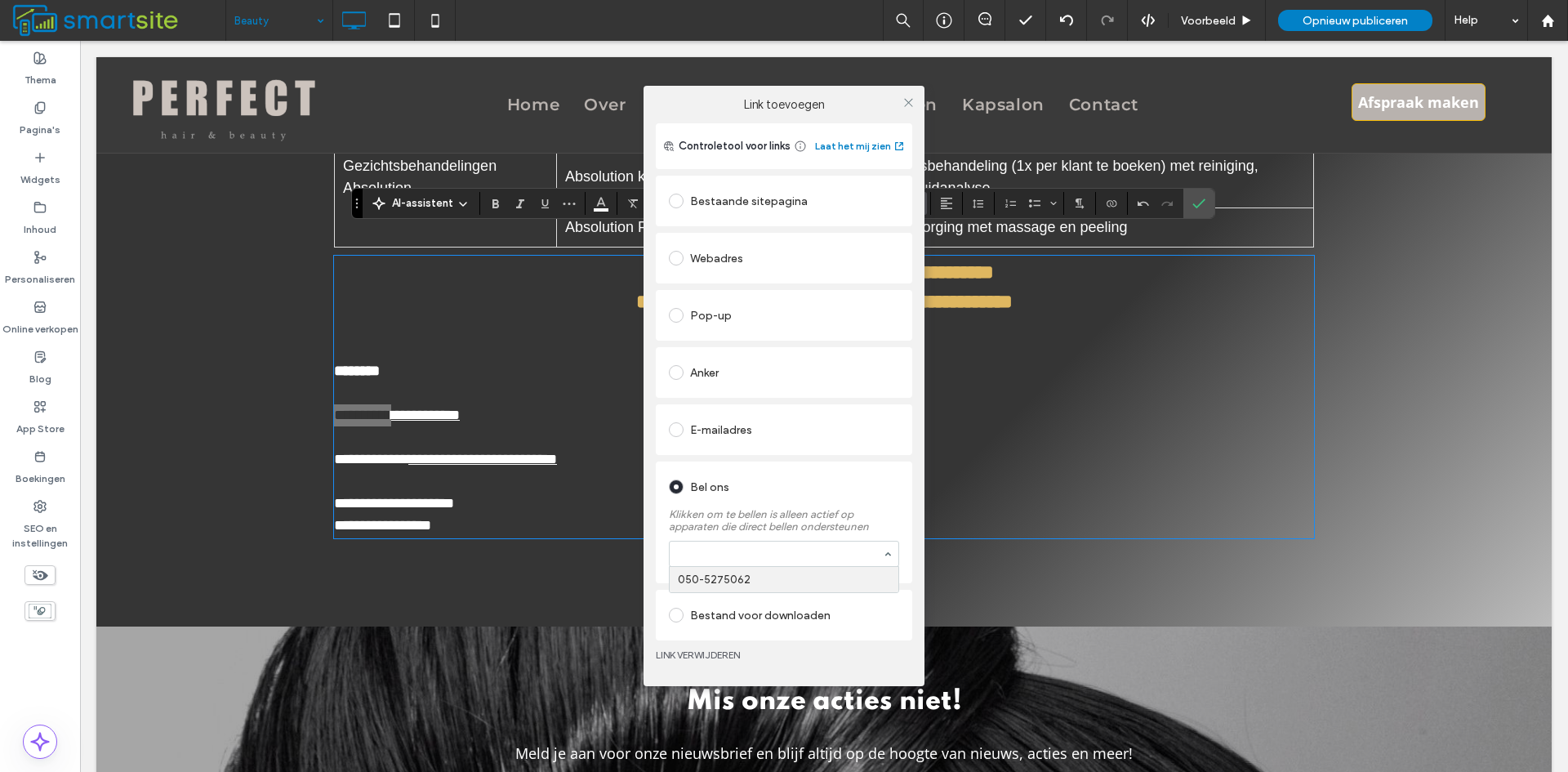
click at [755, 544] on div at bounding box center [784, 554] width 228 height 25
type input "**********"
click at [808, 506] on div "Klikken om te bellen is alleen actief op apparaten die direct bellen ondersteun…" at bounding box center [784, 537] width 230 height 75
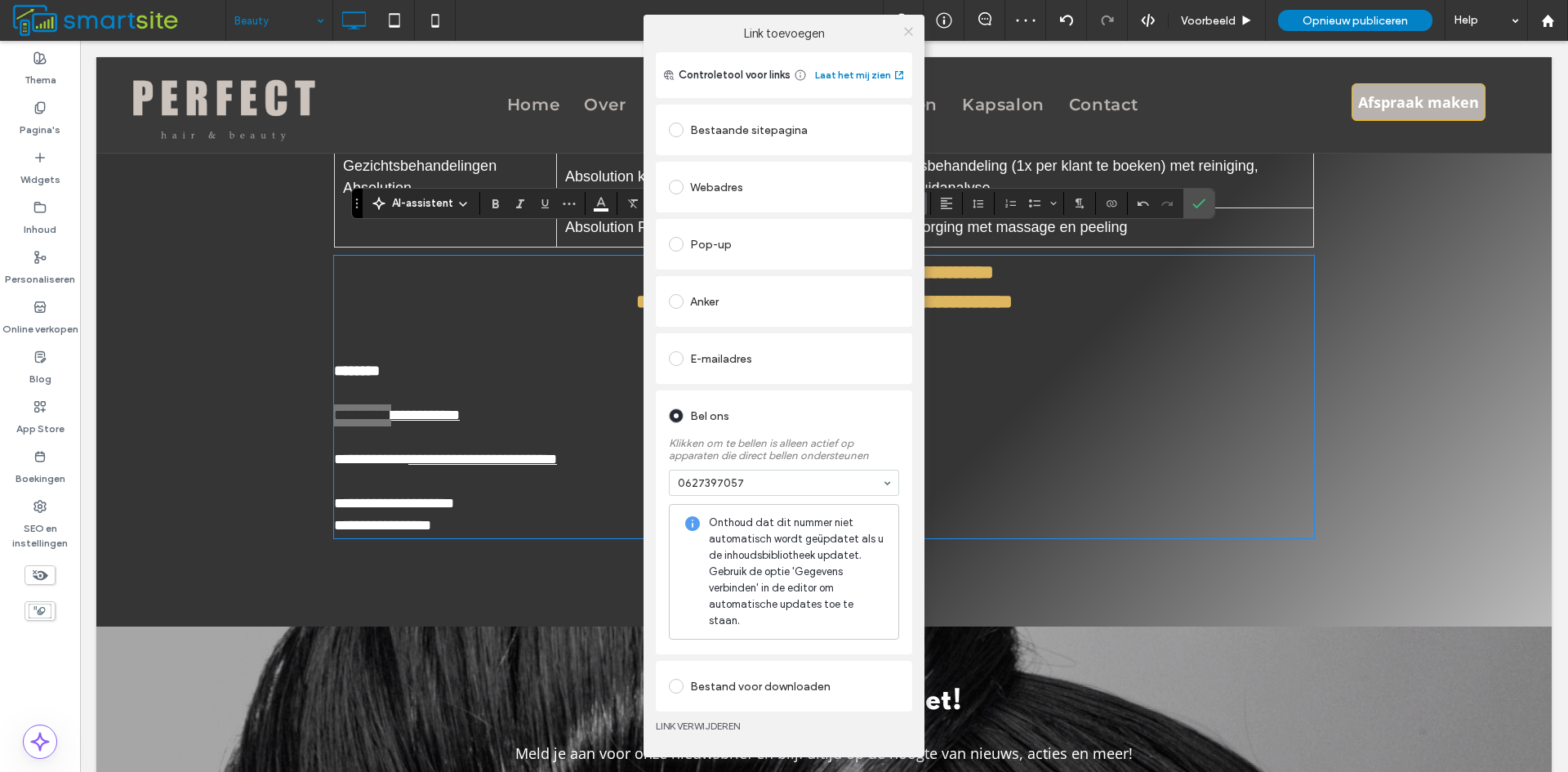
click at [905, 37] on icon at bounding box center [908, 31] width 12 height 12
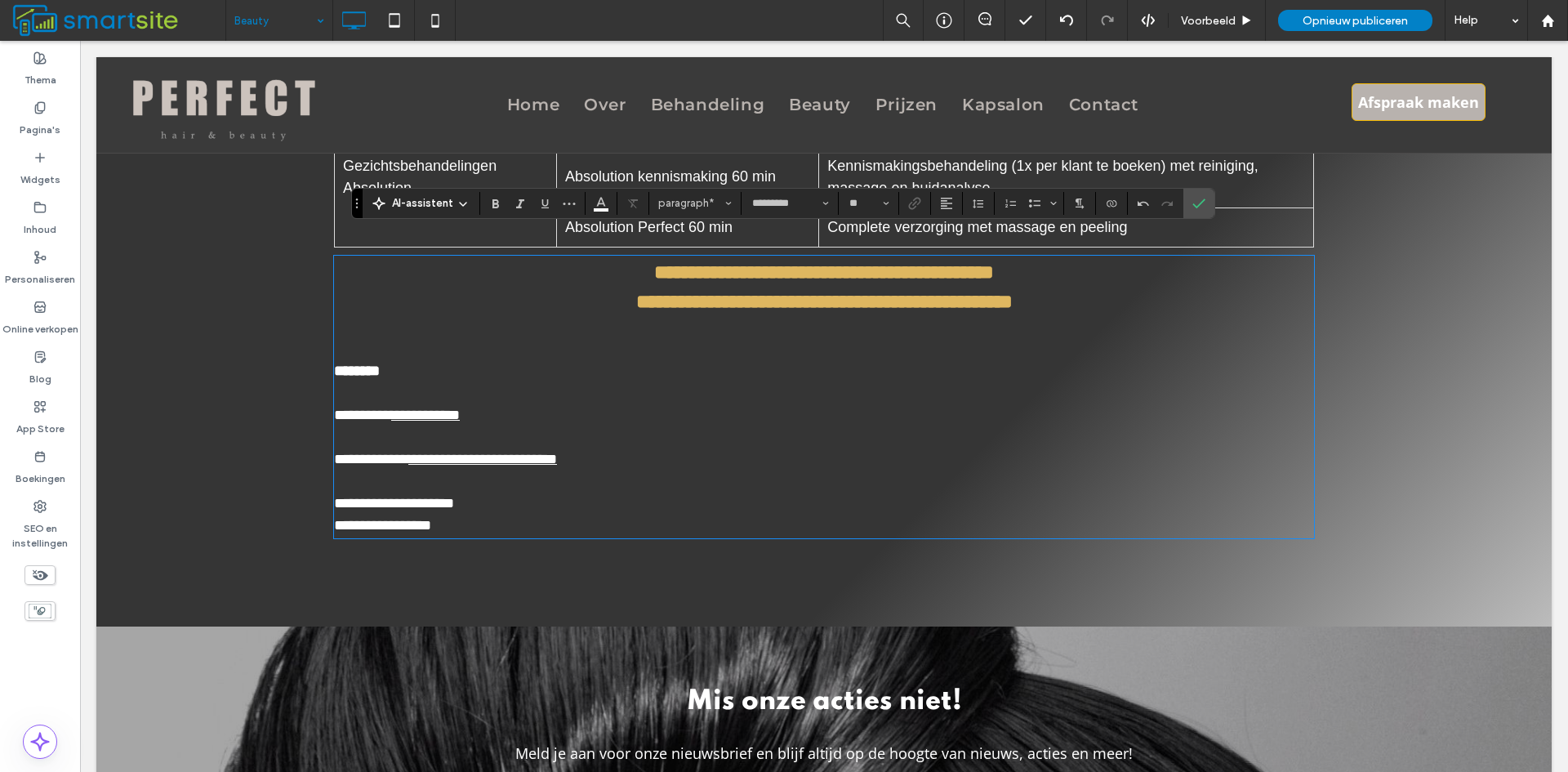
click at [873, 338] on p at bounding box center [824, 348] width 981 height 22
click at [1208, 208] on label "Bevestigen" at bounding box center [1200, 203] width 25 height 30
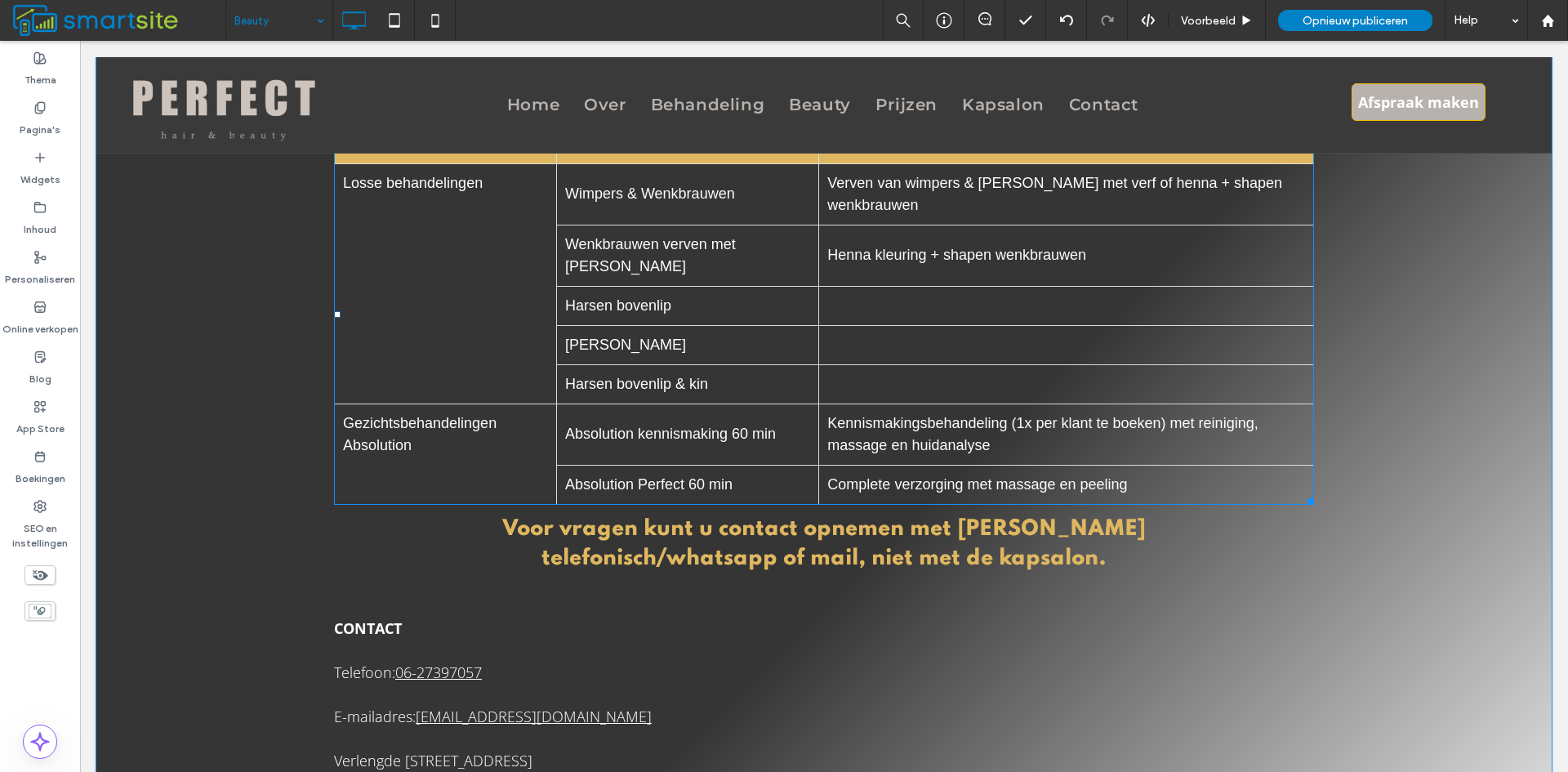
scroll to position [1061, 0]
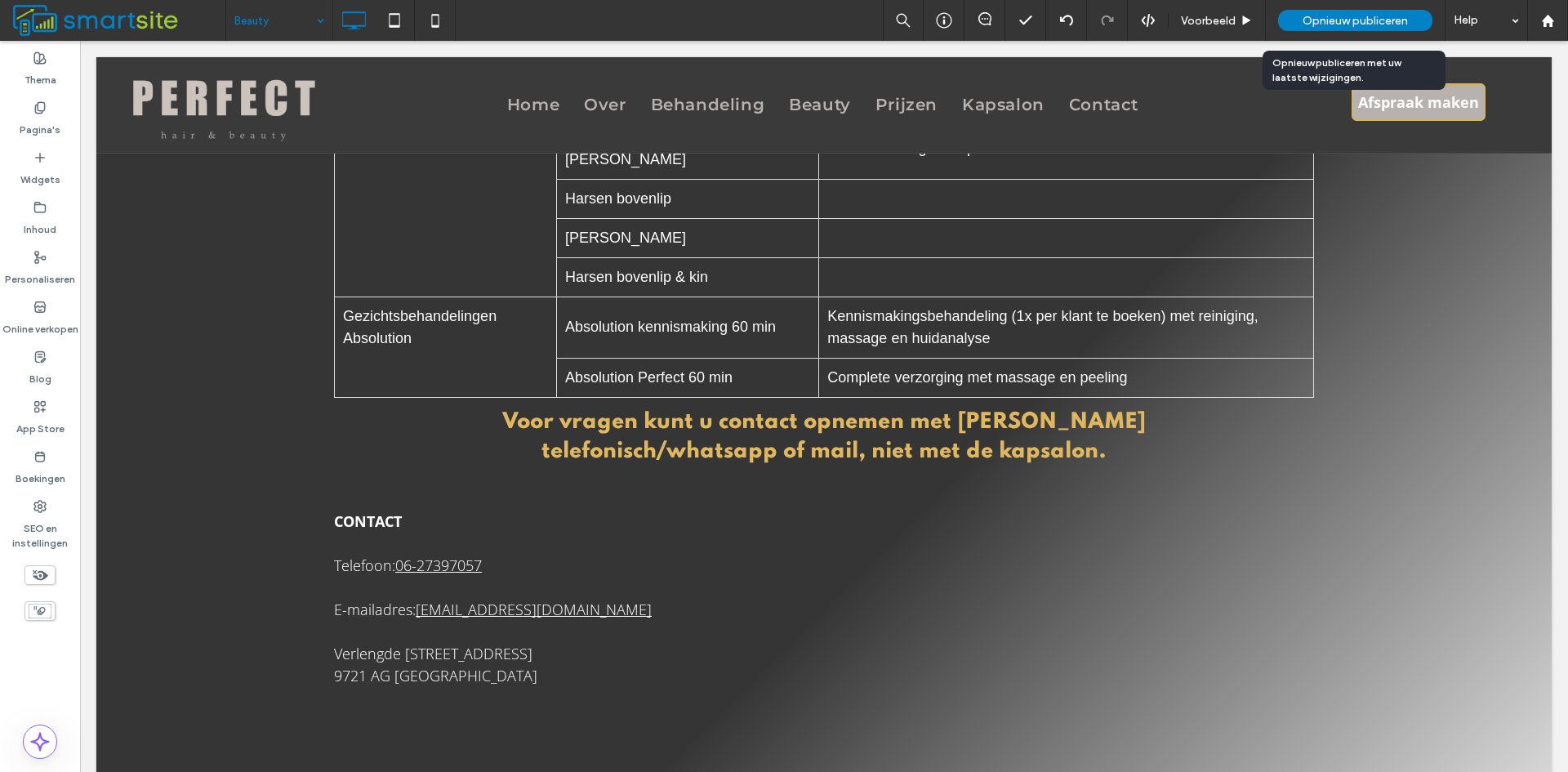
click at [1338, 15] on span "Opnieuw publiceren" at bounding box center [1355, 21] width 106 height 14
